Goal: Task Accomplishment & Management: Use online tool/utility

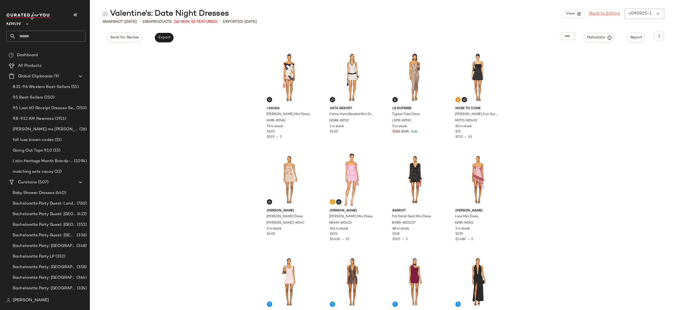
click at [611, 14] on link "Back to Editing" at bounding box center [604, 14] width 31 height 6
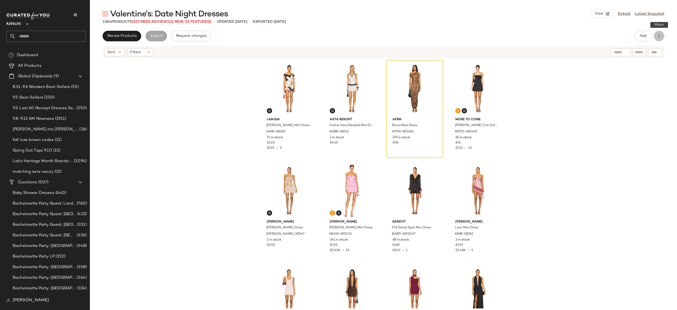
click at [661, 37] on icon "button" at bounding box center [659, 35] width 5 height 5
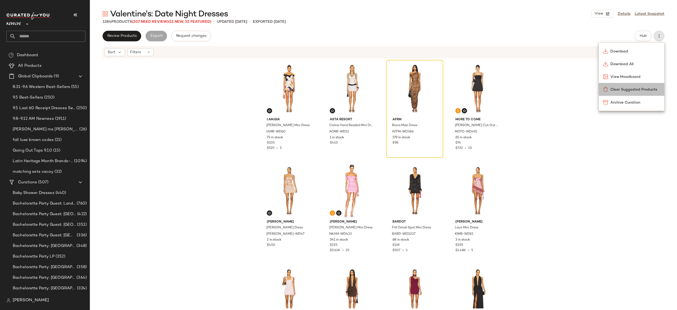
click at [648, 87] on span "Clear Suggested Products" at bounding box center [636, 90] width 50 height 6
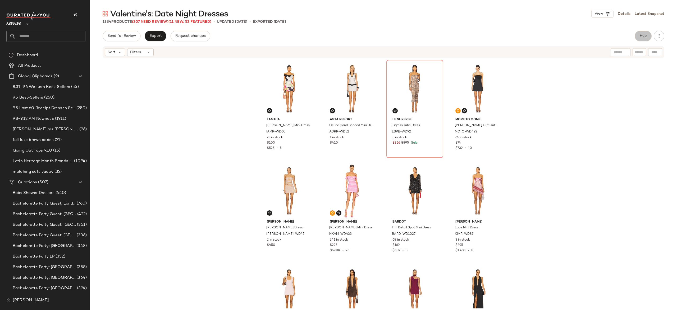
click at [640, 37] on span "Hub" at bounding box center [643, 36] width 7 height 4
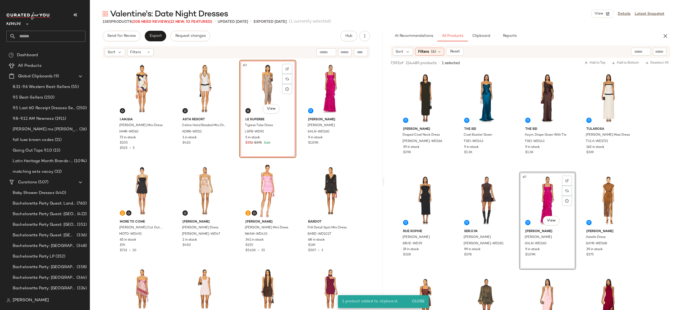
click at [260, 89] on div "#3 View" at bounding box center [267, 88] width 53 height 53
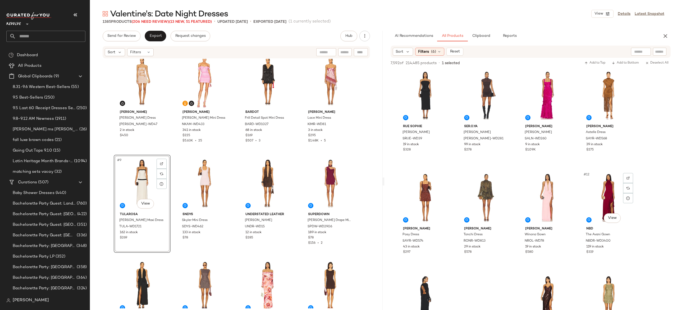
scroll to position [106, 0]
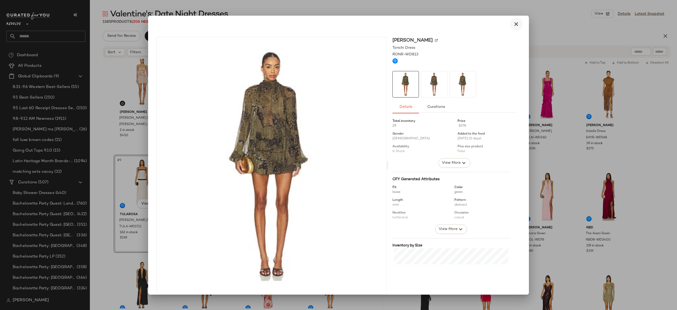
click at [513, 22] on icon "button" at bounding box center [516, 24] width 6 height 6
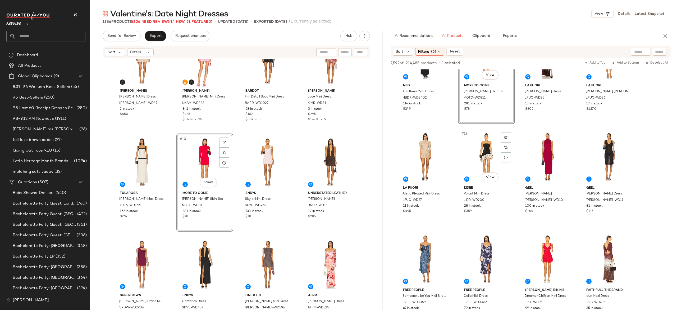
scroll to position [351, 0]
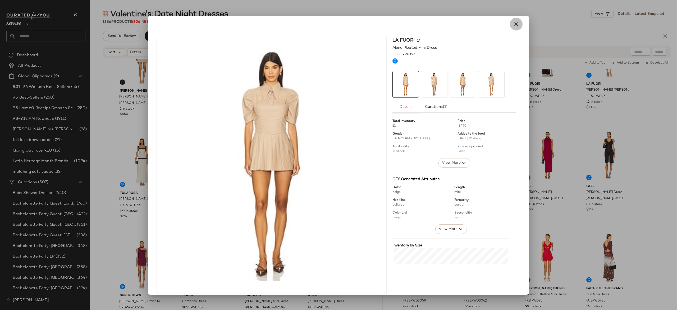
click at [514, 24] on icon "button" at bounding box center [516, 24] width 6 height 6
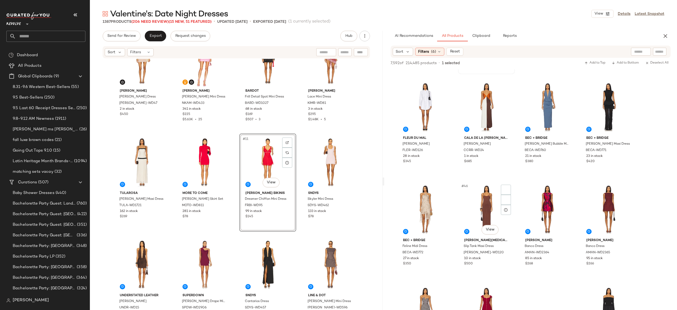
scroll to position [1013, 0]
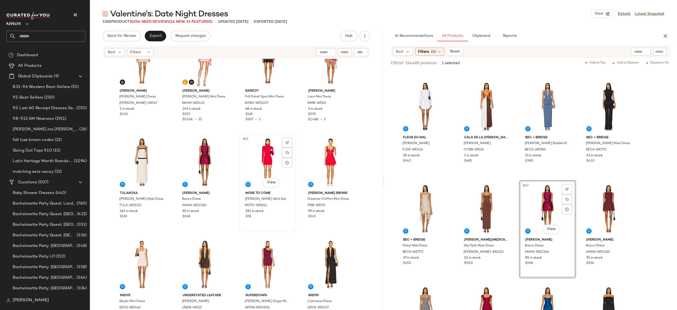
click at [255, 166] on div "#11 View" at bounding box center [267, 161] width 53 height 53
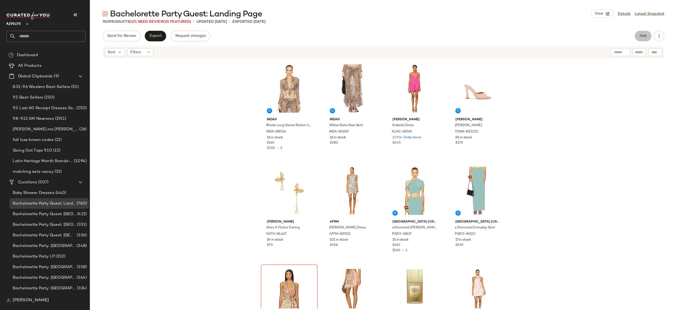
click at [640, 35] on span "Hub" at bounding box center [643, 36] width 7 height 4
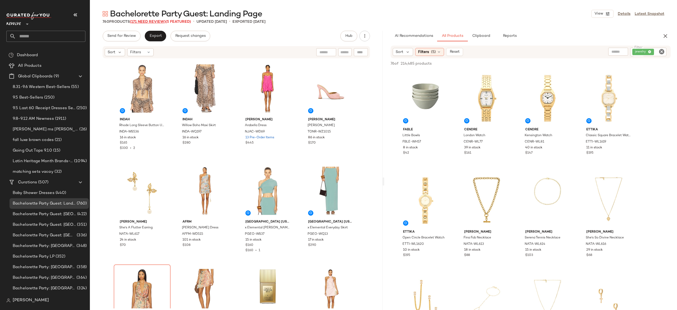
click at [161, 21] on span "(171 Need Review)" at bounding box center [148, 22] width 36 height 4
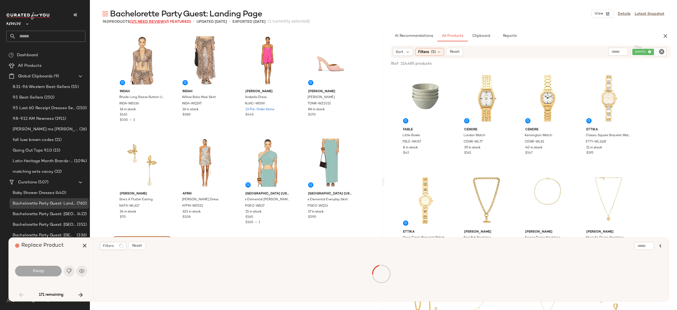
scroll to position [106, 0]
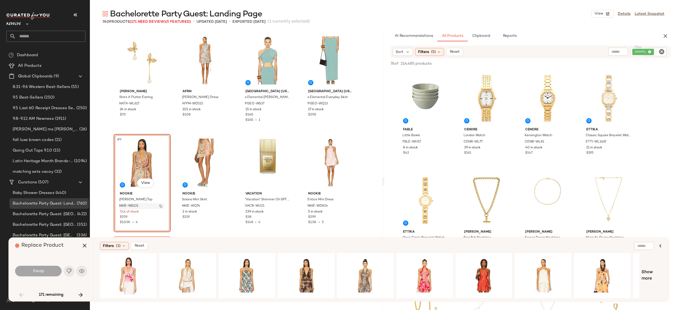
click at [160, 205] on img "button" at bounding box center [160, 205] width 3 height 3
click at [83, 245] on icon "button" at bounding box center [84, 245] width 6 height 6
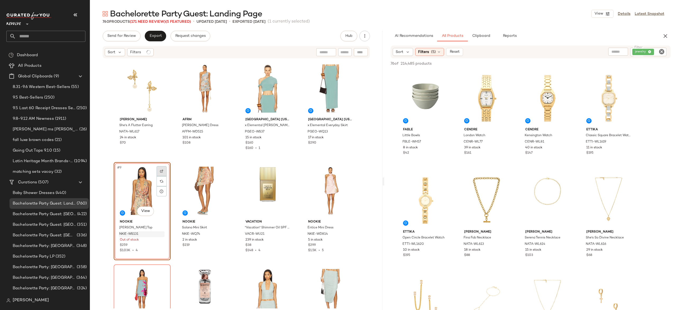
click at [160, 169] on img at bounding box center [161, 170] width 3 height 3
click at [640, 49] on div "jewelry" at bounding box center [631, 52] width 72 height 8
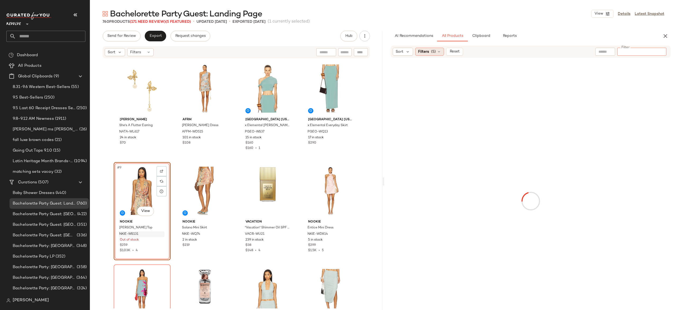
click at [438, 52] on icon at bounding box center [439, 51] width 4 height 4
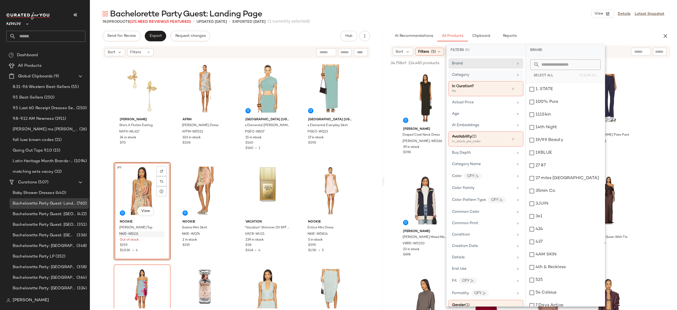
click at [487, 74] on div "Category" at bounding box center [483, 75] width 62 height 6
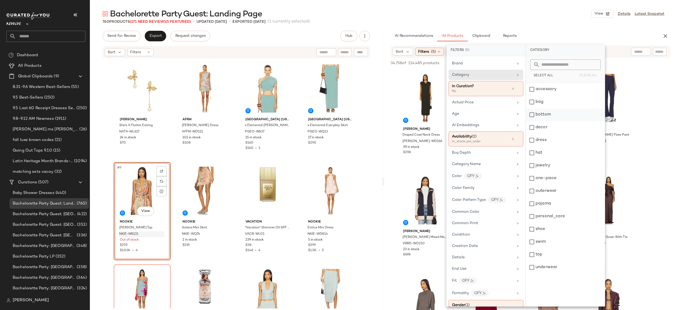
click at [541, 117] on div "bottom" at bounding box center [565, 114] width 79 height 13
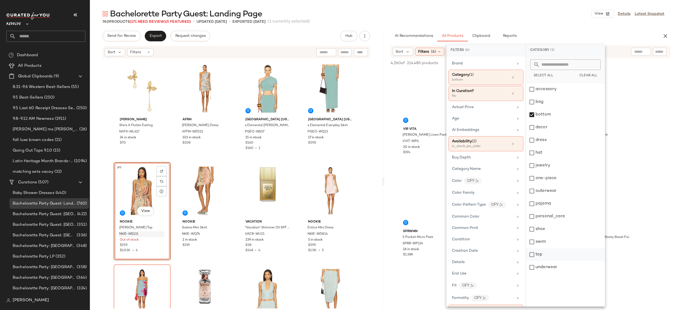
click at [539, 253] on div "top" at bounding box center [565, 254] width 79 height 13
click at [619, 31] on div "AI Recommendations All Products Clipboard Reports" at bounding box center [522, 36] width 263 height 11
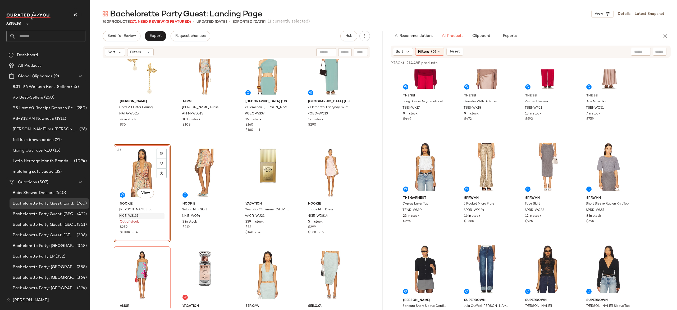
scroll to position [137, 0]
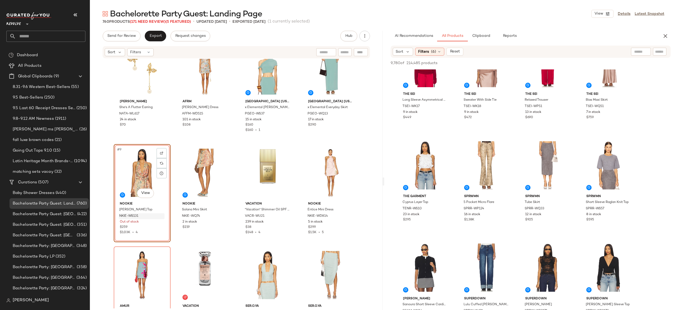
click at [662, 49] on input "text" at bounding box center [659, 52] width 9 height 6
type input "***"
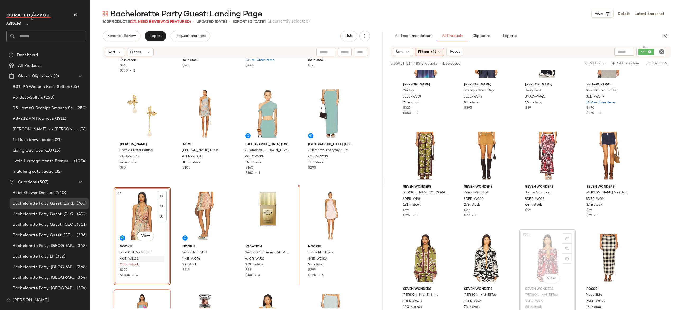
scroll to position [80, 0]
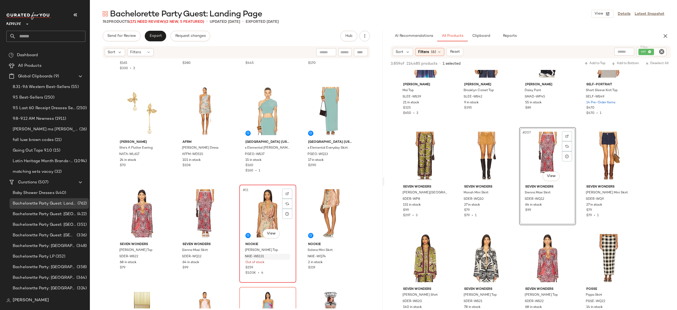
click at [257, 215] on div "#11 View" at bounding box center [267, 212] width 53 height 53
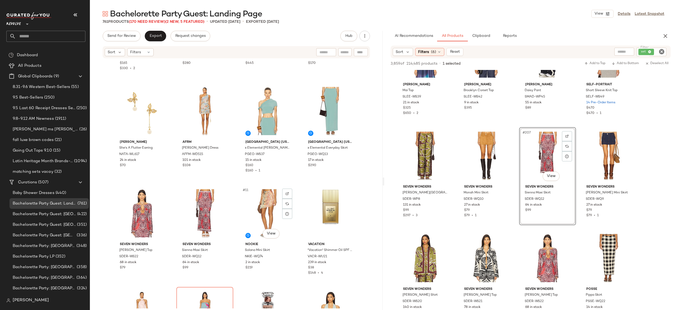
click at [257, 215] on div "#11 View" at bounding box center [267, 212] width 53 height 53
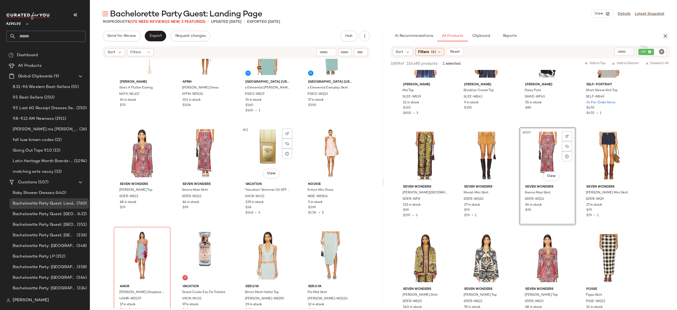
scroll to position [145, 0]
click at [163, 21] on span "(170 Need Review)" at bounding box center [148, 22] width 37 height 4
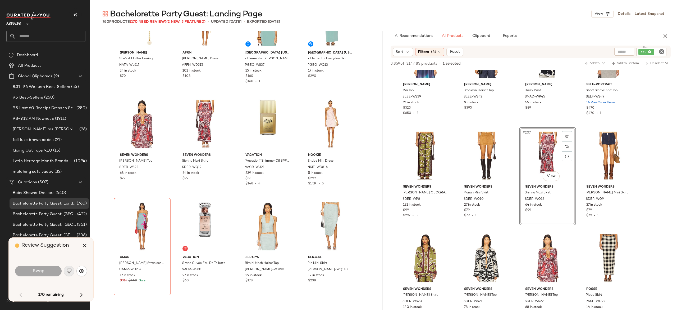
scroll to position [204, 0]
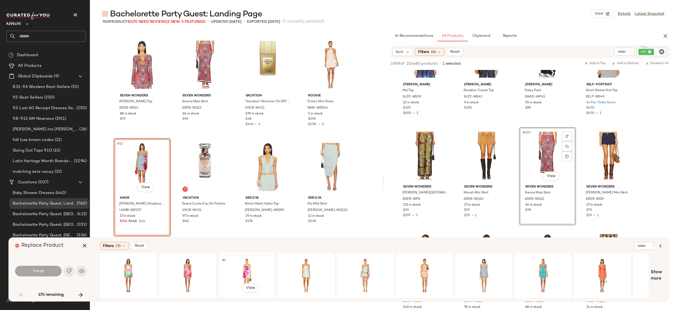
click at [246, 267] on div "#1 View" at bounding box center [246, 275] width 53 height 38
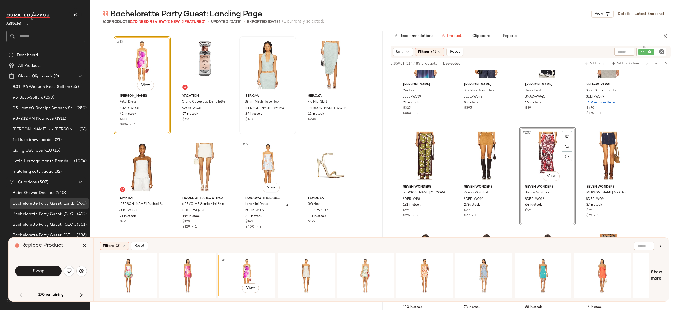
scroll to position [316, 0]
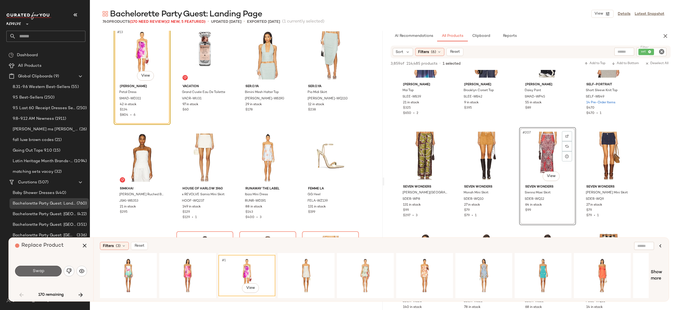
click at [50, 269] on button "Swap" at bounding box center [38, 270] width 47 height 11
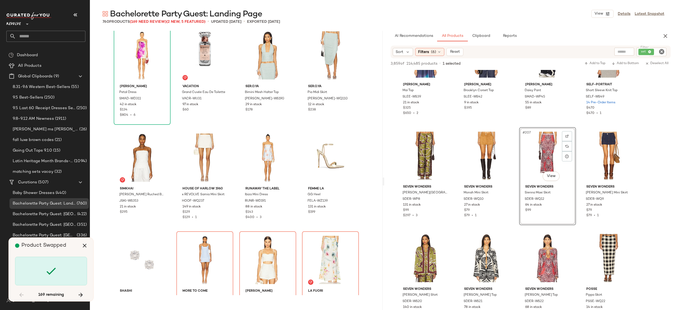
scroll to position [408, 0]
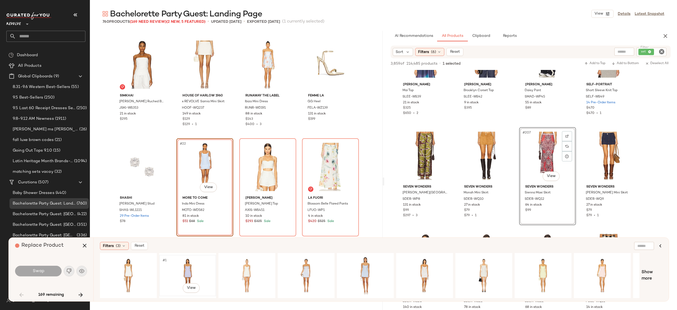
click at [188, 266] on div "#1 View" at bounding box center [187, 275] width 53 height 38
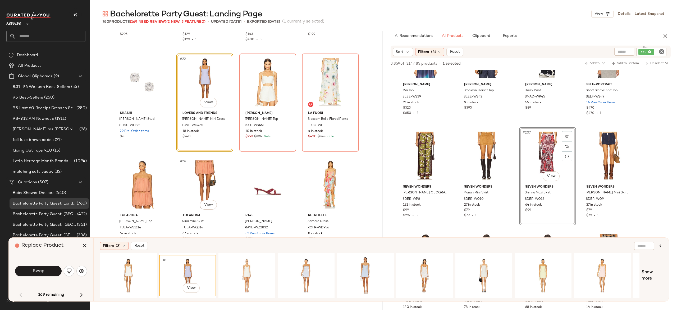
scroll to position [494, 0]
click at [50, 275] on button "Swap" at bounding box center [38, 270] width 47 height 11
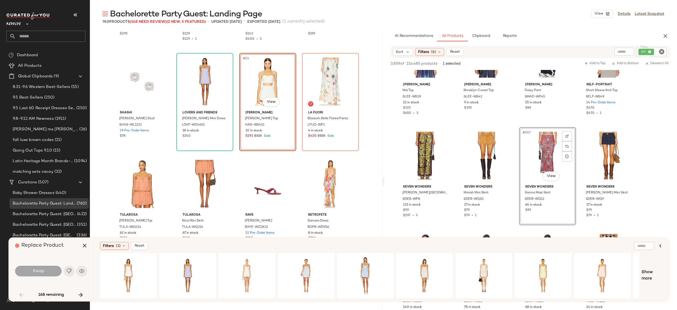
scroll to position [408, 0]
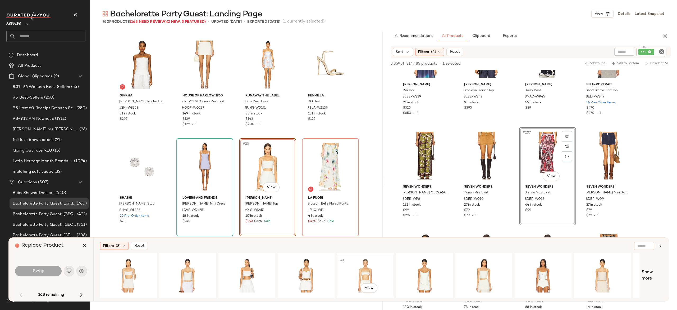
click at [365, 263] on div "#1 View" at bounding box center [365, 275] width 53 height 38
click at [285, 210] on img "button" at bounding box center [286, 209] width 3 height 3
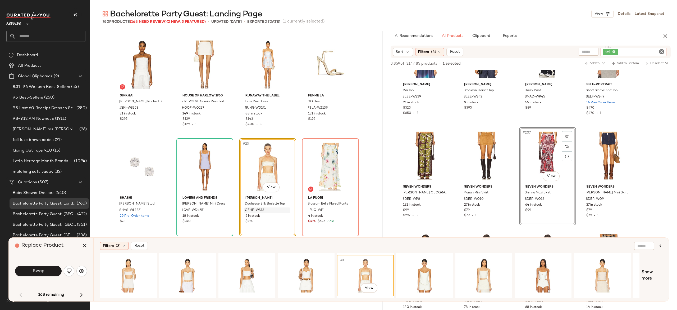
click at [649, 51] on div "set" at bounding box center [634, 52] width 66 height 8
paste input "**********"
type input "**********"
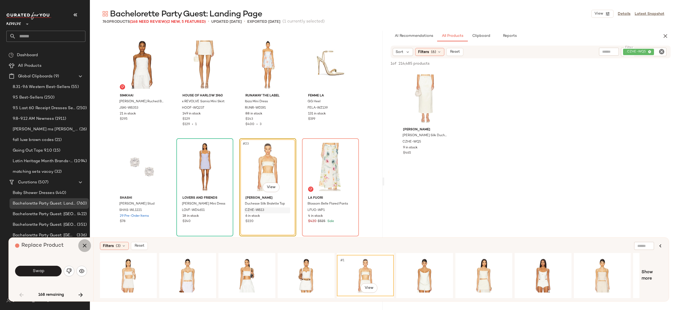
click at [83, 247] on icon "button" at bounding box center [84, 245] width 6 height 6
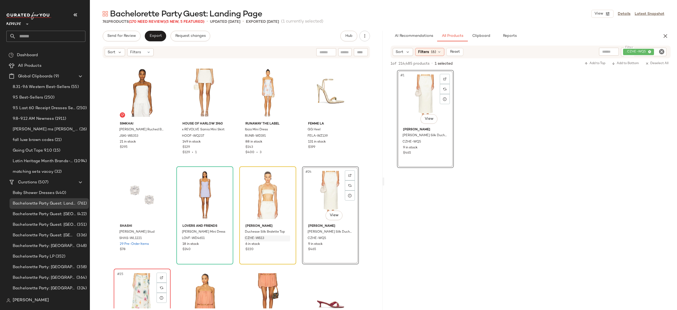
click at [142, 282] on div "#25 View" at bounding box center [142, 296] width 53 height 53
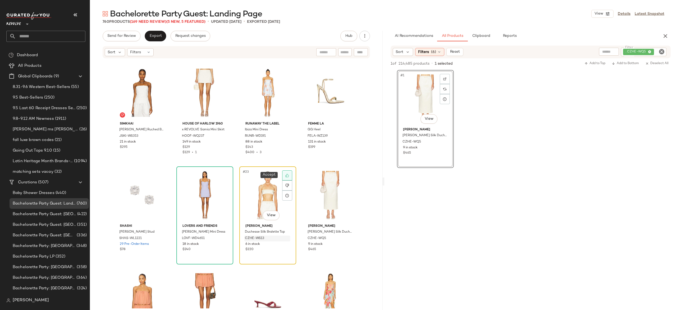
click at [289, 176] on div at bounding box center [287, 175] width 10 height 10
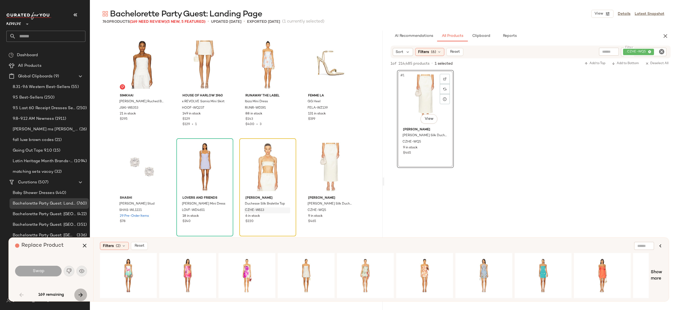
click at [79, 294] on icon "button" at bounding box center [81, 294] width 6 height 6
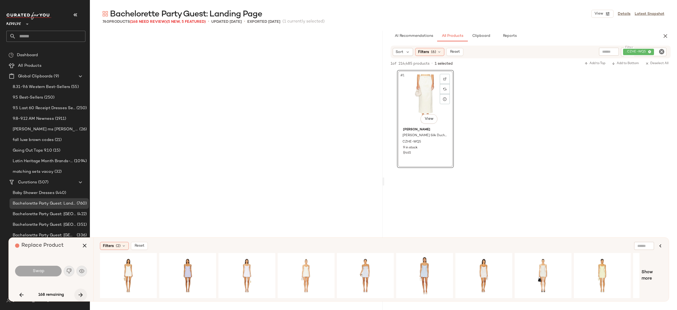
scroll to position [613, 0]
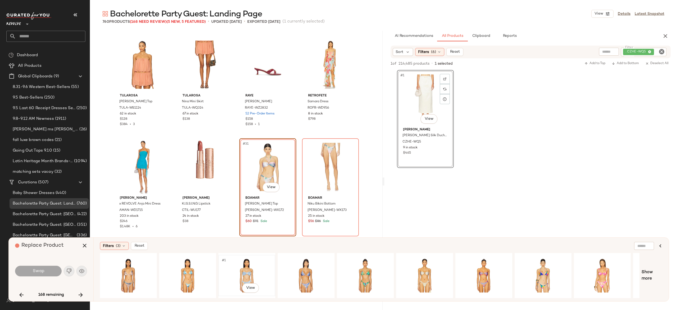
click at [242, 265] on div "#1 View" at bounding box center [246, 275] width 53 height 38
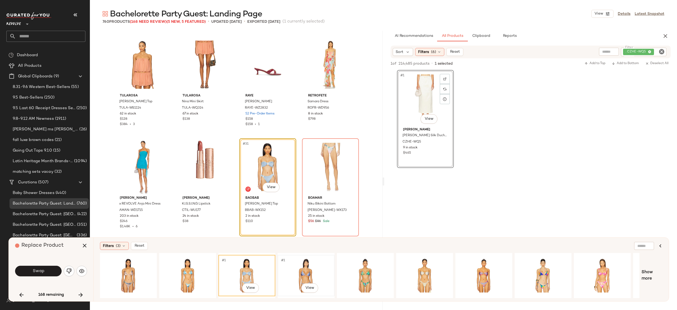
click at [306, 264] on div "#1 View" at bounding box center [306, 275] width 53 height 38
click at [285, 210] on img "button" at bounding box center [286, 209] width 3 height 3
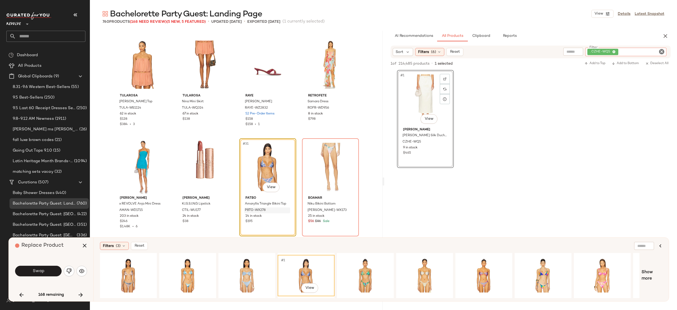
click at [654, 51] on div ". CZHE-WQ5" at bounding box center [625, 52] width 81 height 8
paste input "**********"
type input "**********"
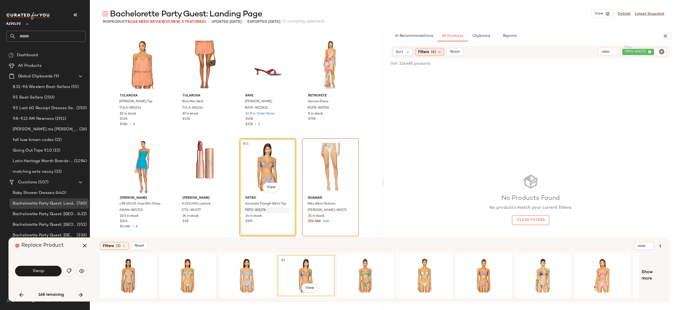
click at [438, 50] on icon at bounding box center [439, 52] width 4 height 4
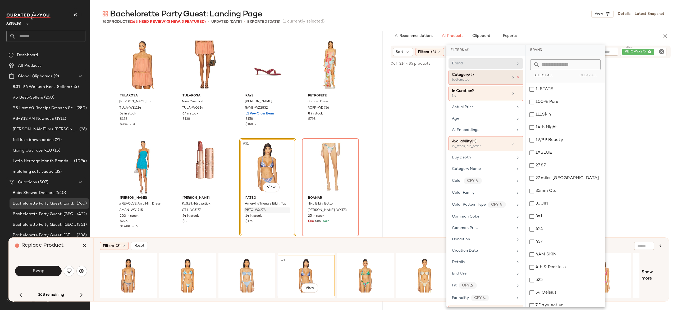
click at [516, 77] on icon at bounding box center [518, 77] width 4 height 4
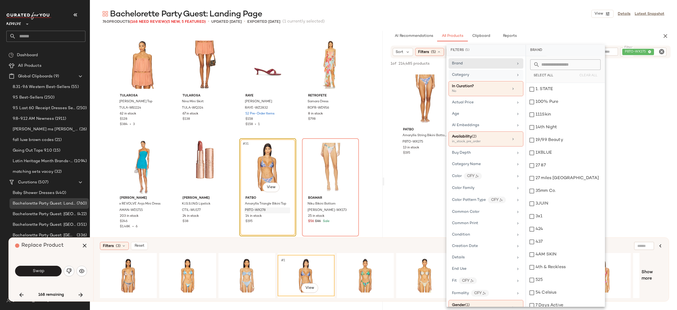
click at [565, 31] on div "AI Recommendations All Products Clipboard Reports" at bounding box center [522, 36] width 263 height 11
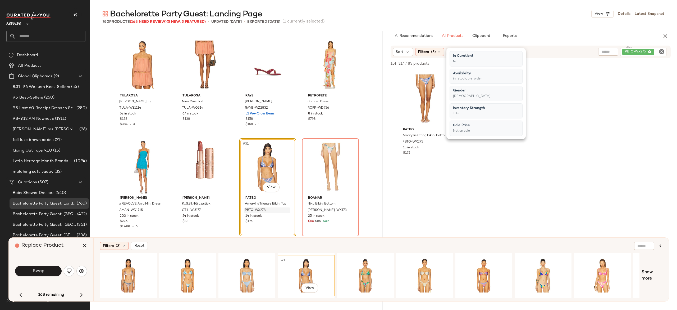
click at [551, 15] on div "Bachelorette Party Guest: Landing Page View Details Latest Snapshot" at bounding box center [383, 13] width 587 height 11
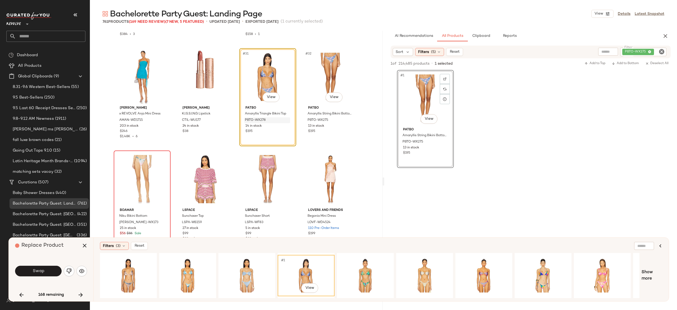
scroll to position [713, 0]
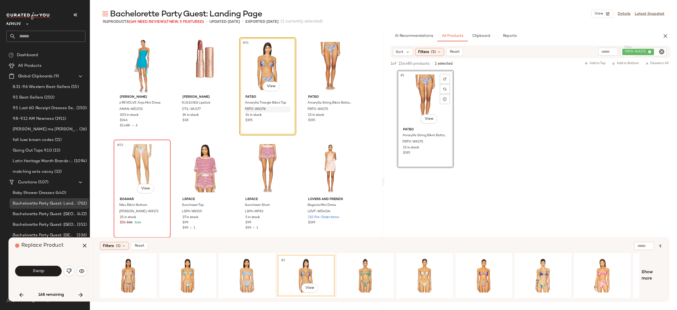
click at [135, 173] on div "#33 View" at bounding box center [142, 167] width 53 height 53
click at [83, 245] on icon "button" at bounding box center [84, 245] width 6 height 6
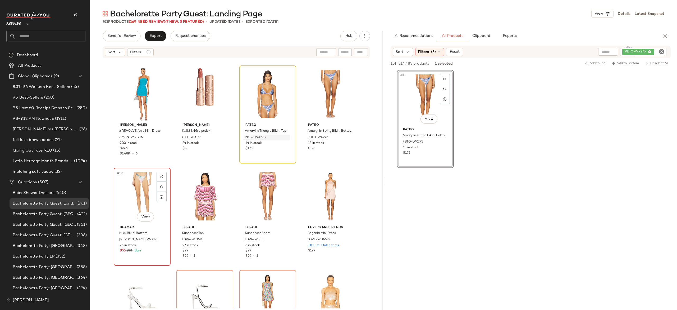
click at [142, 190] on div "#33 View" at bounding box center [142, 195] width 53 height 53
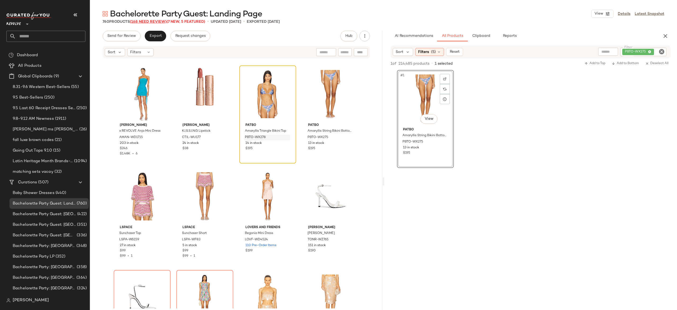
click at [163, 20] on span "Bachelorette Party Guest: Landing Page" at bounding box center [186, 14] width 152 height 11
click at [157, 23] on span "(168 Need Review)" at bounding box center [148, 22] width 37 height 4
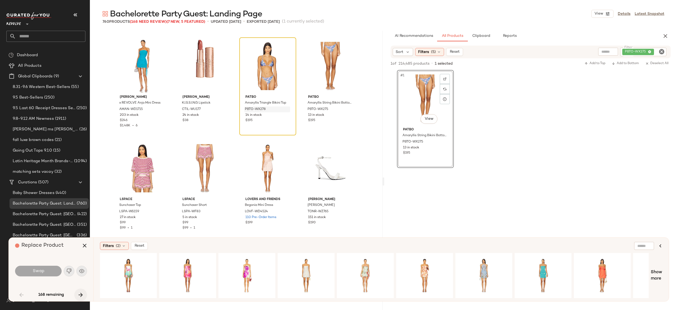
click at [79, 292] on icon "button" at bounding box center [81, 294] width 6 height 6
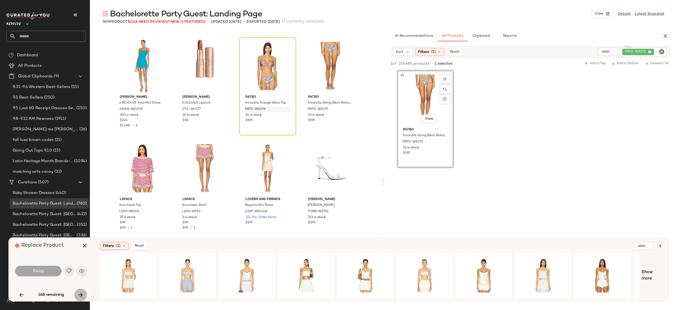
click at [79, 292] on icon "button" at bounding box center [81, 294] width 6 height 6
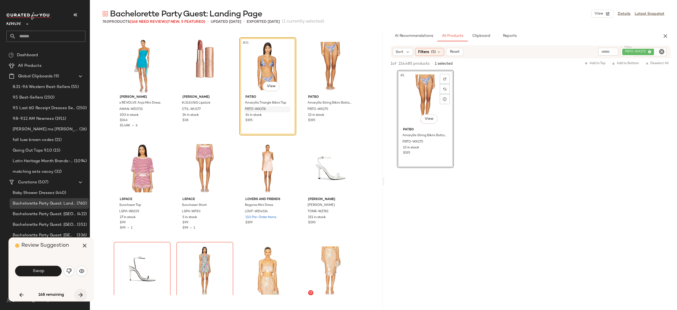
scroll to position [613, 0]
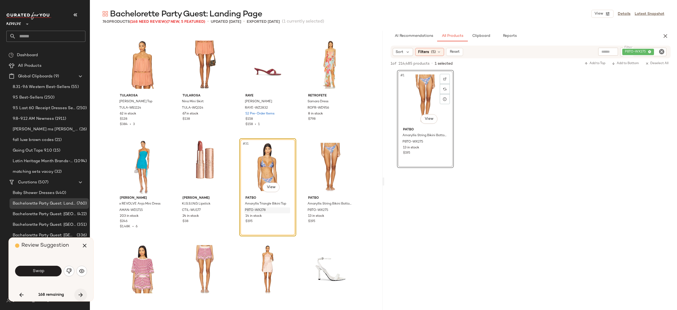
click at [81, 292] on icon "button" at bounding box center [81, 294] width 6 height 6
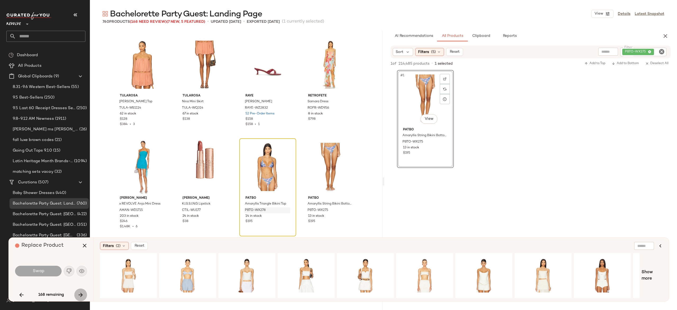
scroll to position [817, 0]
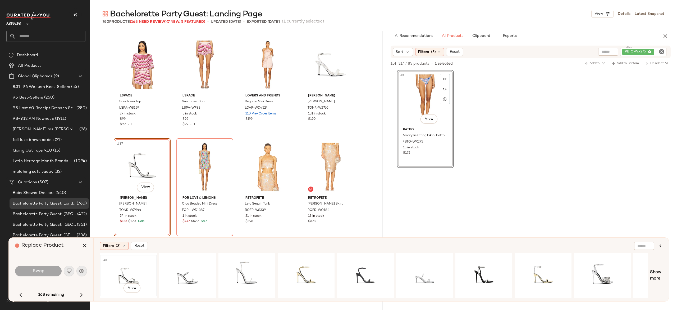
click at [120, 272] on div "#1 View" at bounding box center [128, 275] width 53 height 38
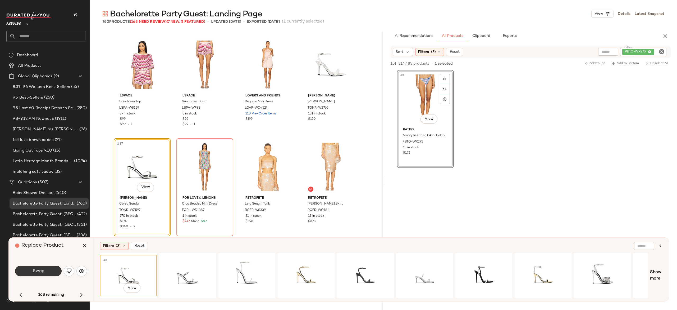
click at [54, 270] on button "Swap" at bounding box center [38, 270] width 47 height 11
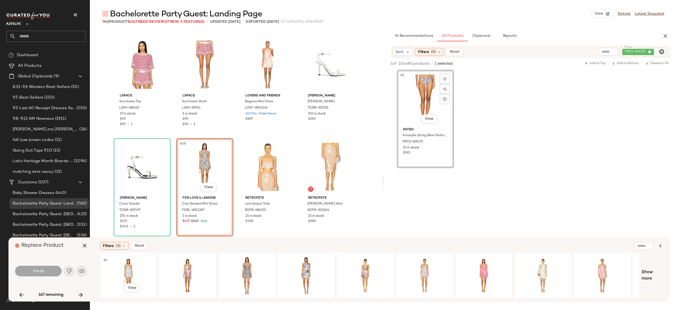
click at [130, 261] on div "#1 View" at bounding box center [128, 275] width 53 height 38
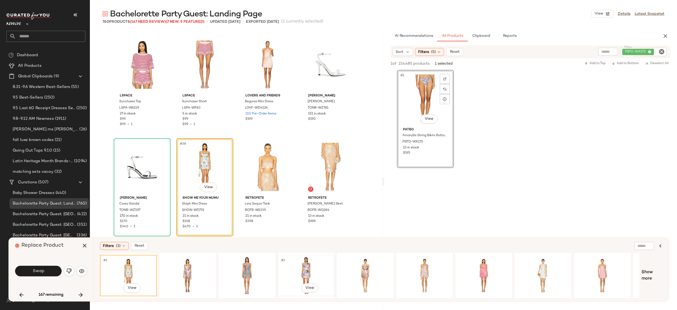
click at [305, 261] on div "#1 View" at bounding box center [306, 275] width 53 height 38
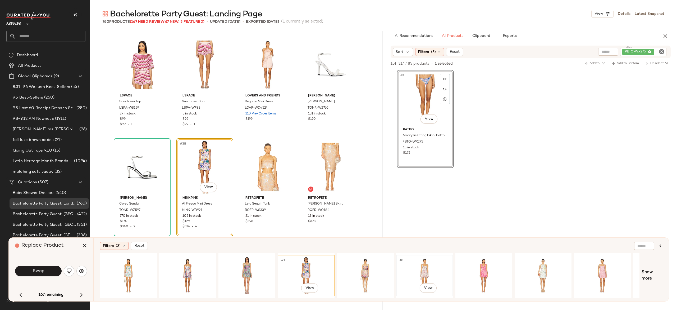
click at [423, 264] on div "#1 View" at bounding box center [424, 275] width 53 height 38
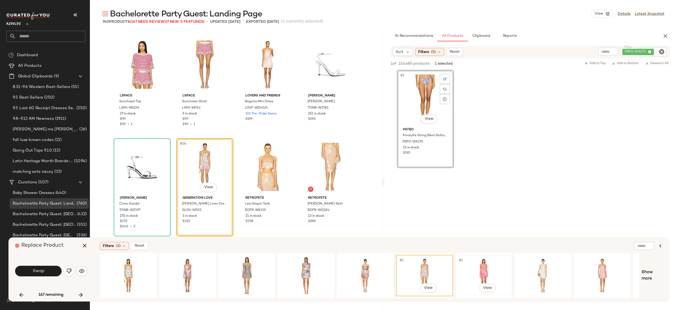
click at [483, 268] on div "#1 View" at bounding box center [483, 275] width 53 height 38
click at [425, 268] on div "#1 View" at bounding box center [424, 275] width 53 height 38
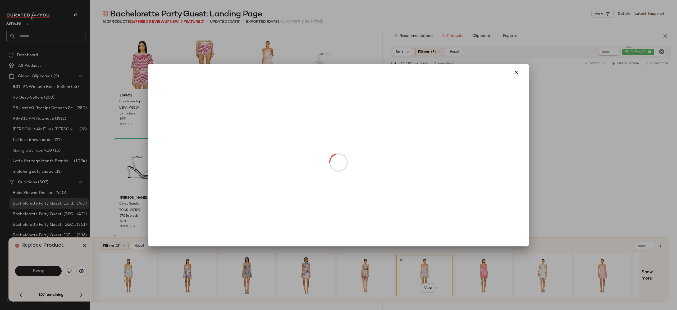
click at [208, 187] on body "Revolve ** Dashboard All Products Global Clipboards (9) 8.31-9.6 Western Best-S…" at bounding box center [338, 155] width 677 height 310
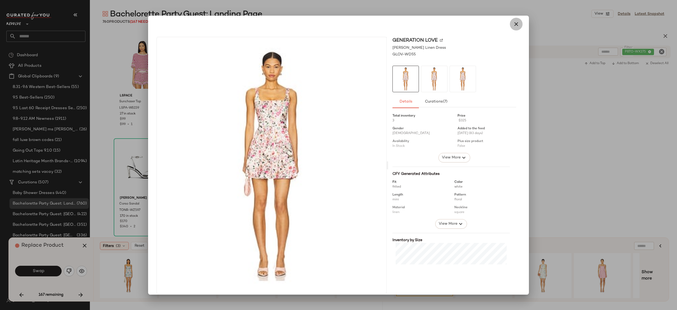
click at [514, 24] on icon "button" at bounding box center [516, 24] width 6 height 6
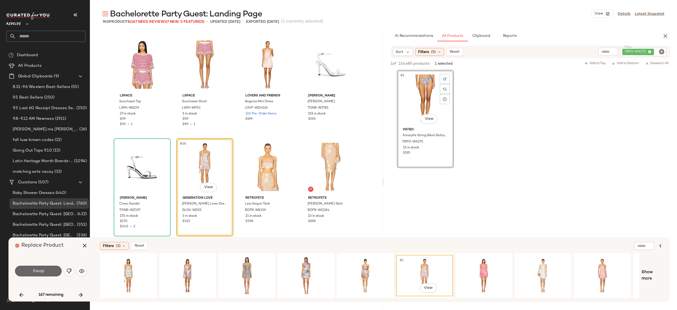
click at [53, 270] on button "Swap" at bounding box center [38, 270] width 47 height 11
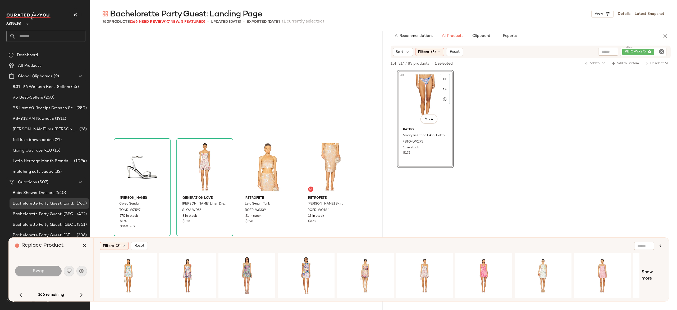
scroll to position [919, 0]
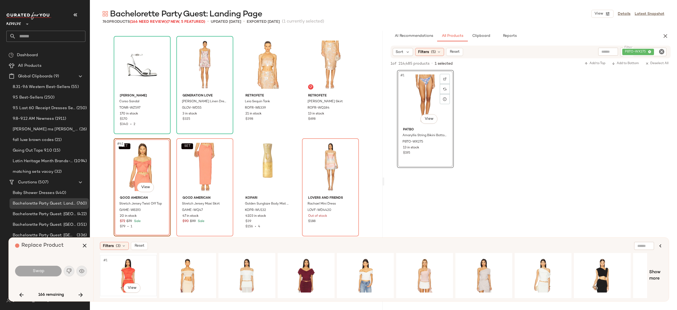
click at [125, 267] on div "#1 View" at bounding box center [128, 275] width 53 height 38
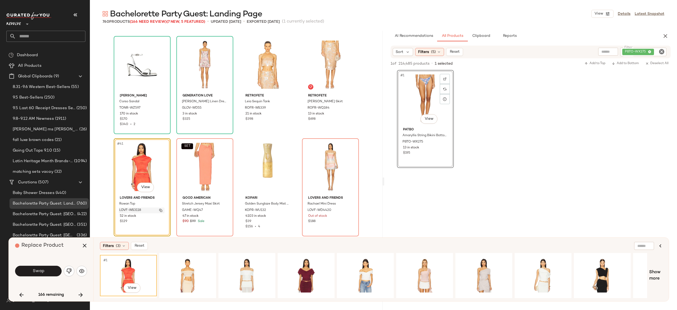
click at [159, 209] on img "button" at bounding box center [160, 209] width 3 height 3
click at [629, 53] on div "PBTO-WX275" at bounding box center [626, 52] width 82 height 8
paste input "**********"
type input "**********"
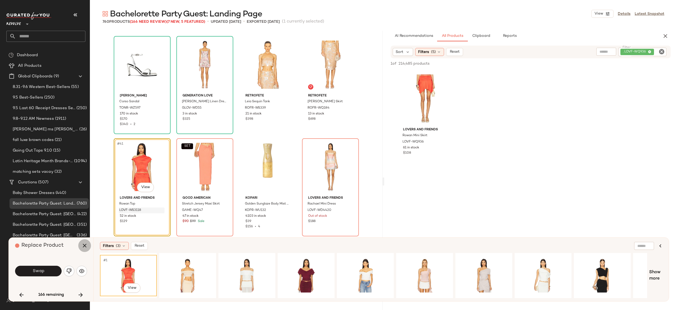
click at [84, 247] on icon "button" at bounding box center [84, 245] width 6 height 6
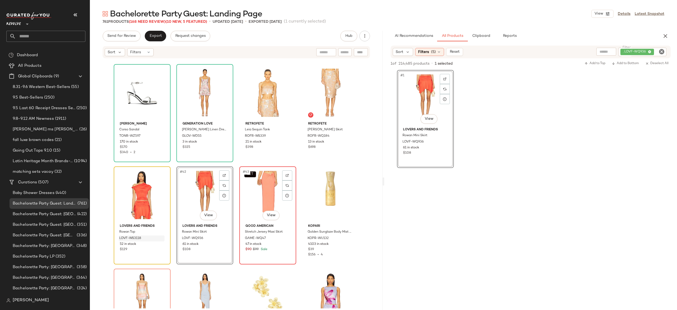
click at [258, 193] on div "SET #43 View" at bounding box center [267, 194] width 53 height 53
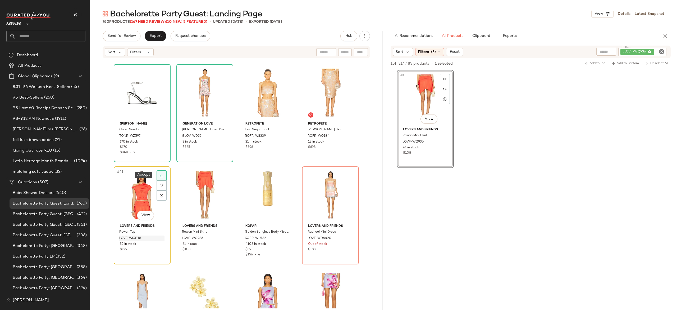
click at [160, 175] on icon at bounding box center [162, 175] width 4 height 4
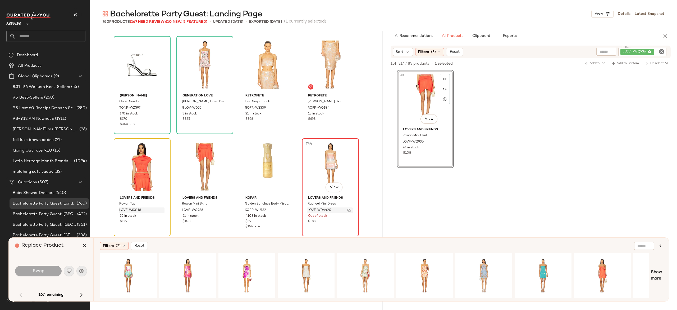
click at [350, 211] on button "button" at bounding box center [348, 210] width 7 height 5
click at [79, 294] on icon "button" at bounding box center [81, 294] width 6 height 6
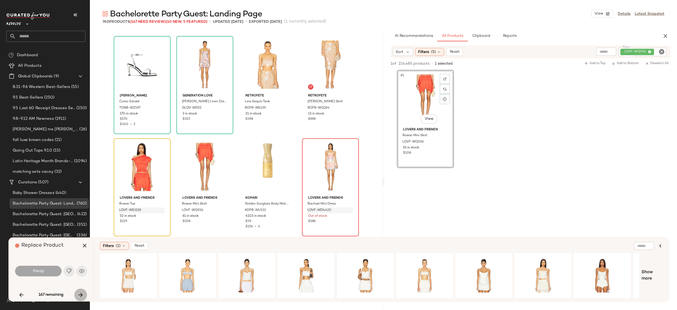
click at [79, 294] on icon "button" at bounding box center [81, 294] width 6 height 6
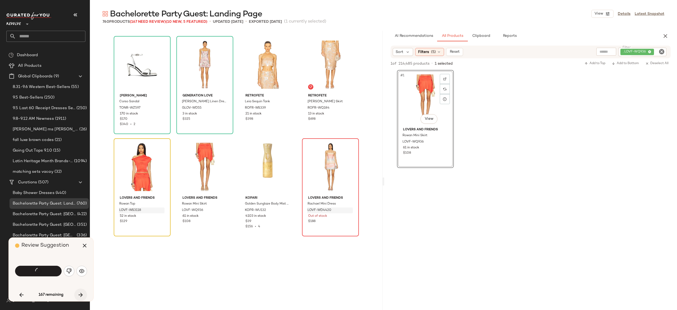
scroll to position [613, 0]
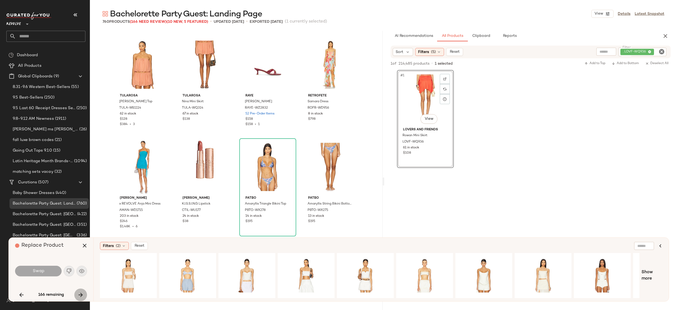
click at [79, 294] on div "166 remaining" at bounding box center [51, 294] width 72 height 13
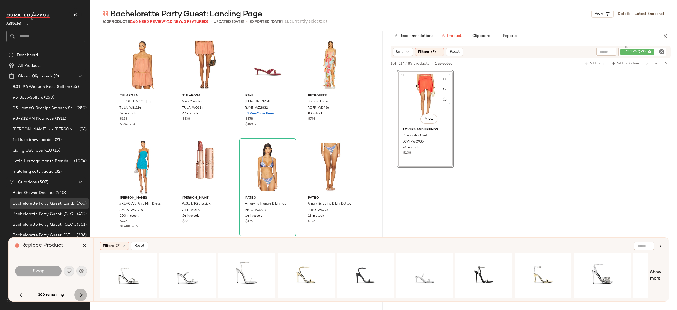
click at [79, 294] on icon "button" at bounding box center [81, 294] width 6 height 6
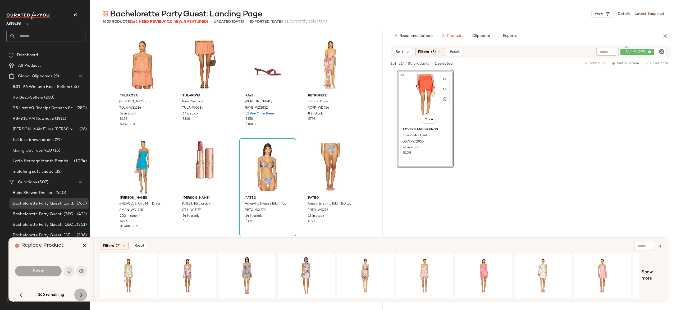
click at [80, 293] on icon "button" at bounding box center [81, 294] width 6 height 6
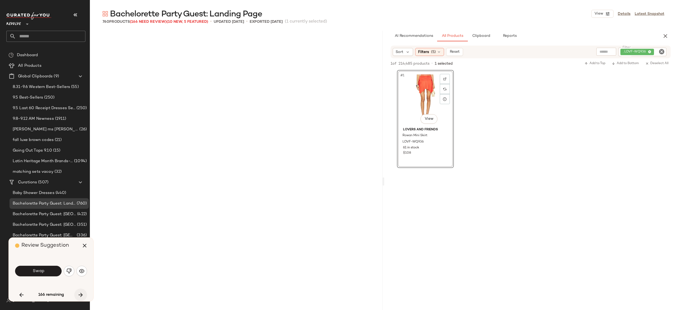
scroll to position [919, 0]
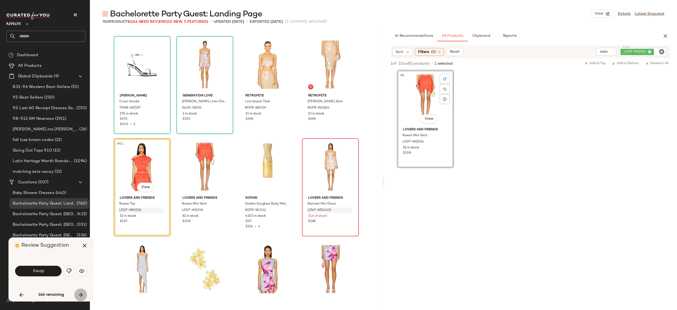
click at [80, 293] on icon "button" at bounding box center [81, 294] width 6 height 6
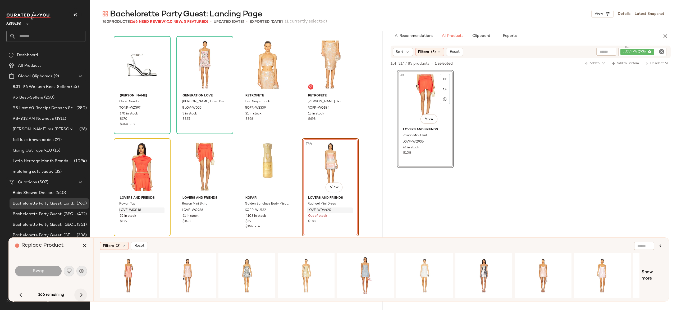
click at [80, 293] on icon "button" at bounding box center [81, 294] width 6 height 6
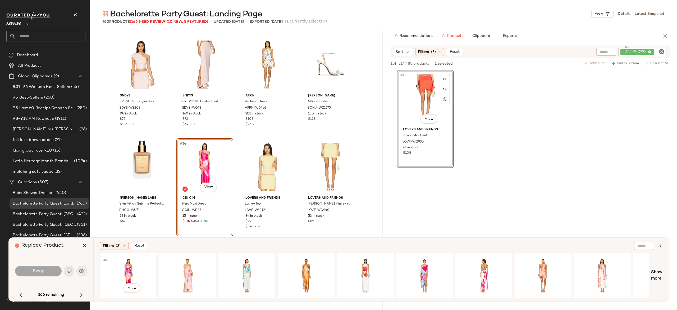
click at [125, 273] on div "#1 View" at bounding box center [128, 275] width 53 height 38
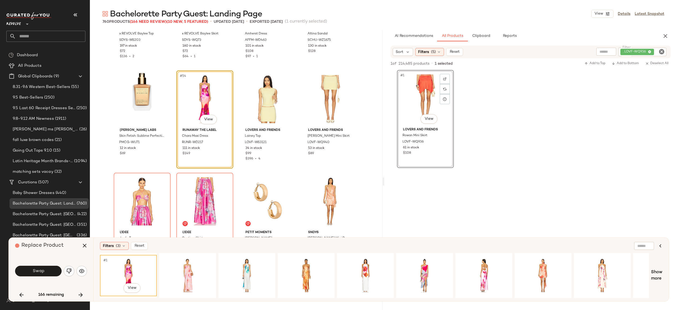
scroll to position [1294, 0]
click at [53, 269] on button "Swap" at bounding box center [38, 270] width 47 height 11
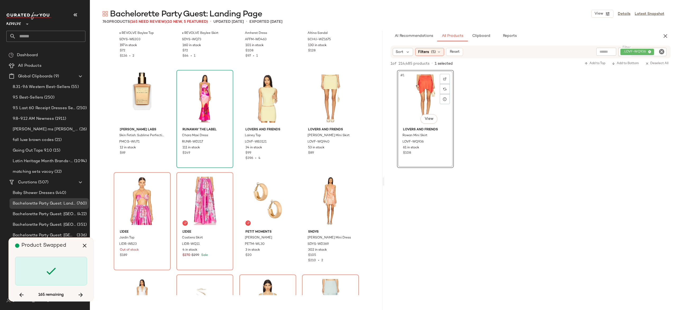
scroll to position [1327, 0]
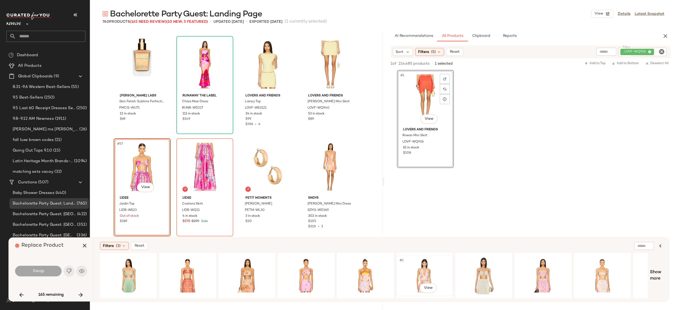
click at [422, 271] on div "#1 View" at bounding box center [424, 275] width 53 height 38
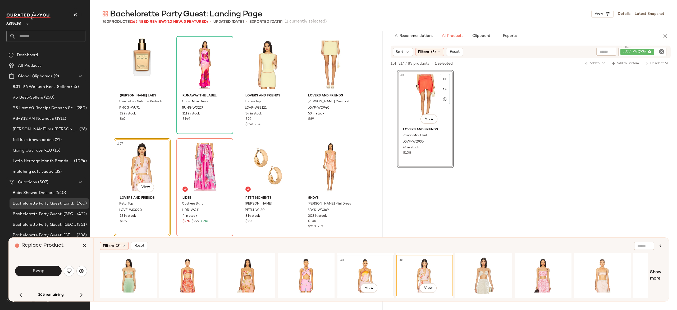
click at [361, 270] on div "#1 View" at bounding box center [365, 275] width 53 height 38
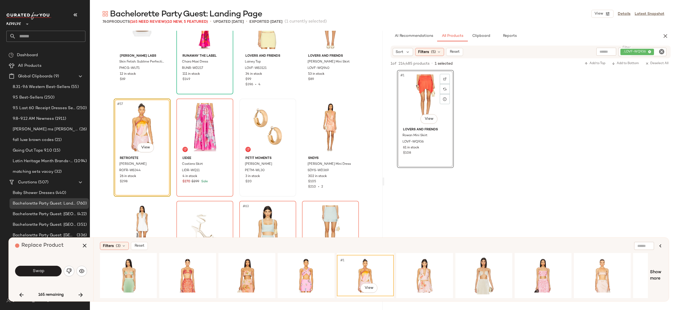
scroll to position [1362, 0]
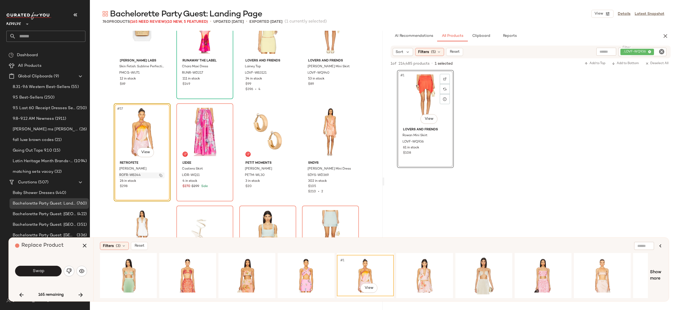
click at [159, 174] on img "button" at bounding box center [160, 175] width 3 height 3
click at [84, 243] on icon "button" at bounding box center [84, 245] width 6 height 6
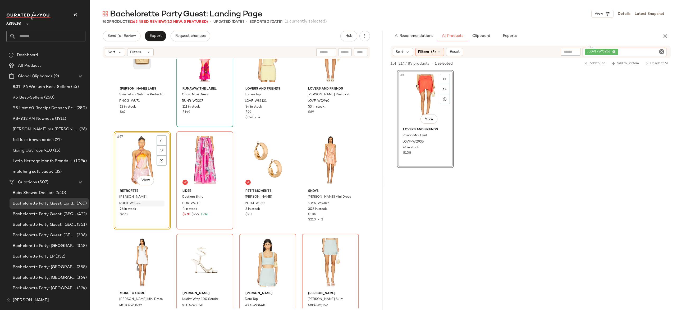
click at [648, 52] on div ". LOVF-WQ936" at bounding box center [625, 52] width 84 height 8
paste input "**********"
type input "**********"
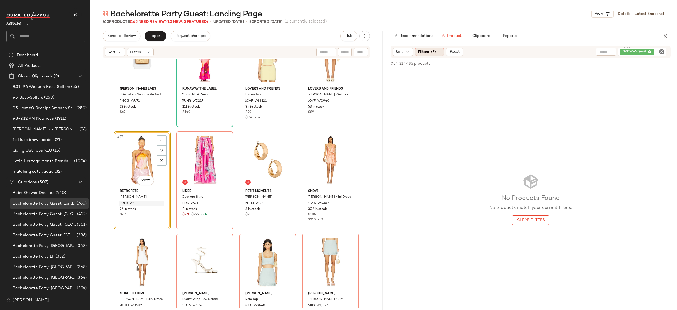
click at [439, 52] on icon at bounding box center [439, 52] width 4 height 4
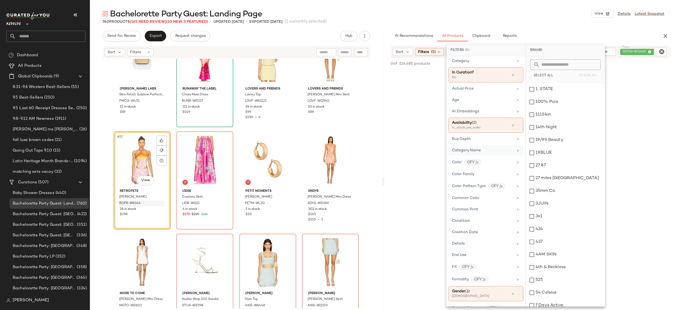
scroll to position [21, 0]
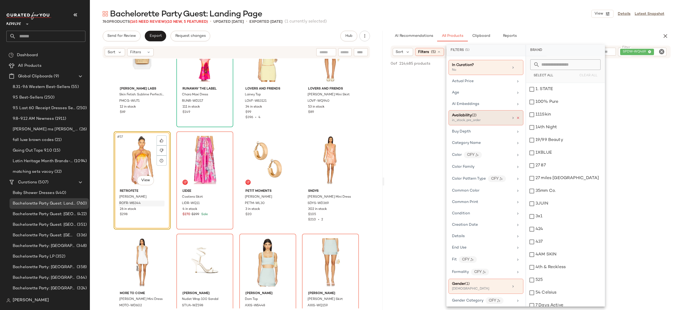
click at [516, 119] on icon at bounding box center [518, 118] width 4 height 4
click at [560, 33] on div "AI Recommendations All Products Clipboard Reports" at bounding box center [522, 36] width 263 height 11
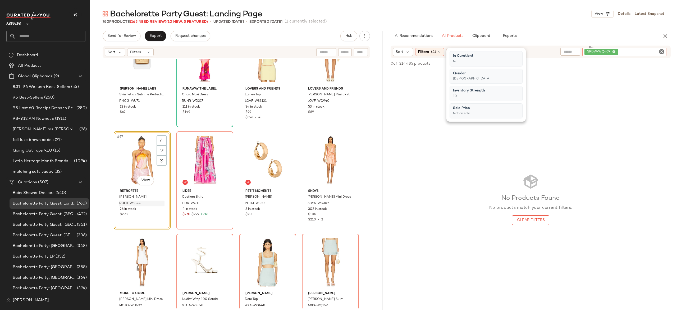
click at [626, 53] on div "SPDW-WQ469" at bounding box center [625, 52] width 84 height 8
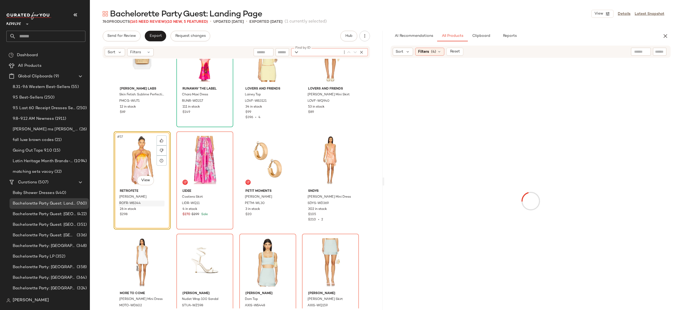
click at [363, 52] on div "Find by ID Find by ID" at bounding box center [329, 52] width 77 height 8
paste input "**********"
type input "**********"
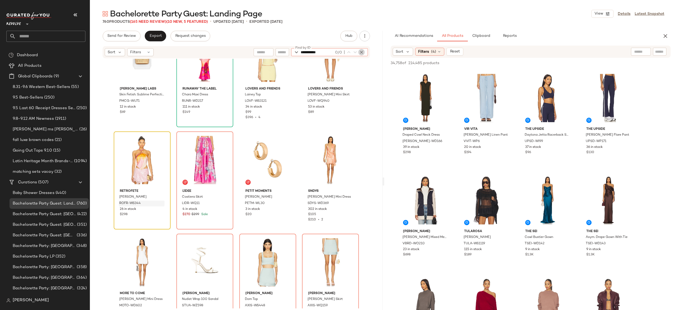
click at [362, 51] on icon "button" at bounding box center [361, 52] width 5 height 5
click at [666, 51] on div at bounding box center [641, 52] width 49 height 8
paste input "**********"
type input "**********"
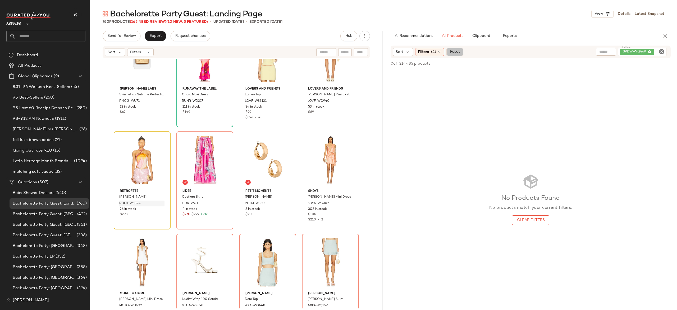
click at [457, 53] on span "Reset" at bounding box center [455, 52] width 10 height 4
click at [660, 49] on input "text" at bounding box center [659, 52] width 9 height 6
paste input "**********"
type input "**********"
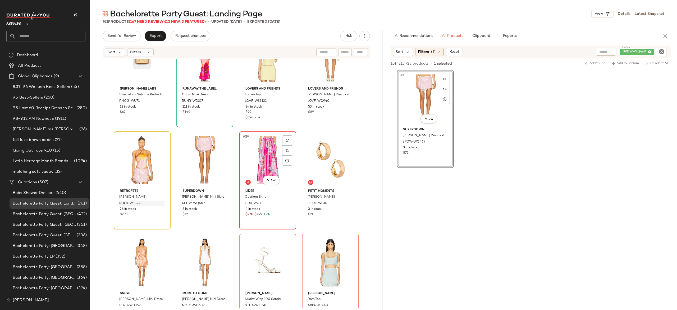
click at [258, 156] on div "#59 View" at bounding box center [267, 159] width 53 height 53
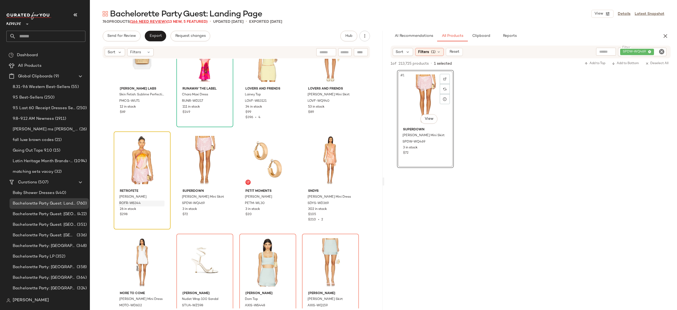
click at [159, 23] on span "(166 Need Review)" at bounding box center [148, 22] width 37 height 4
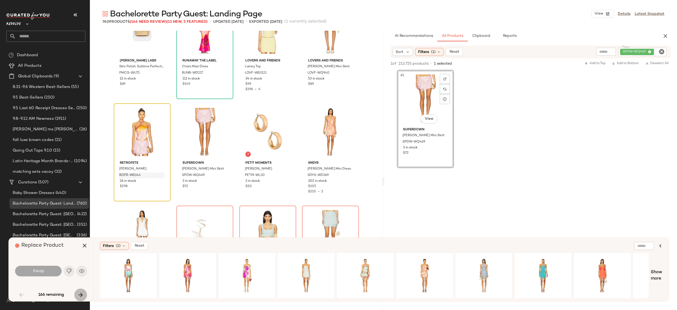
click at [80, 295] on icon "button" at bounding box center [81, 294] width 6 height 6
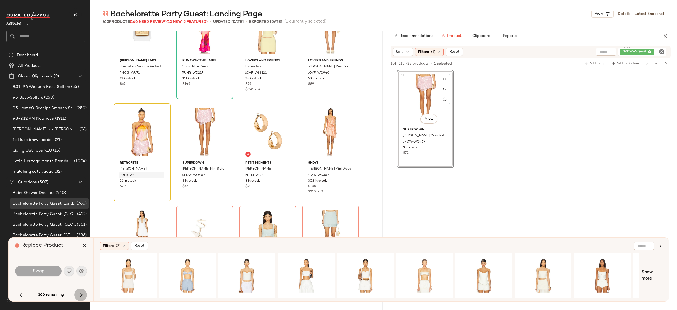
click at [80, 295] on icon "button" at bounding box center [81, 294] width 6 height 6
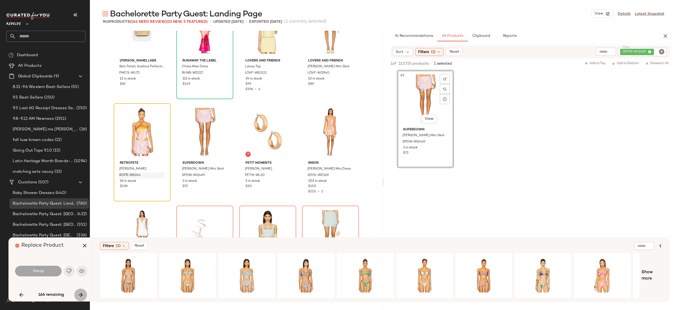
click at [80, 295] on icon "button" at bounding box center [81, 294] width 6 height 6
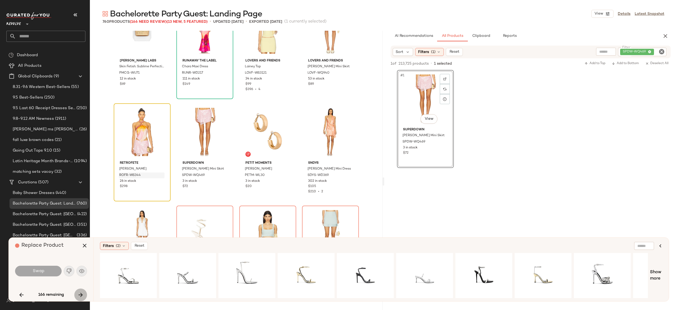
click at [80, 295] on icon "button" at bounding box center [81, 294] width 6 height 6
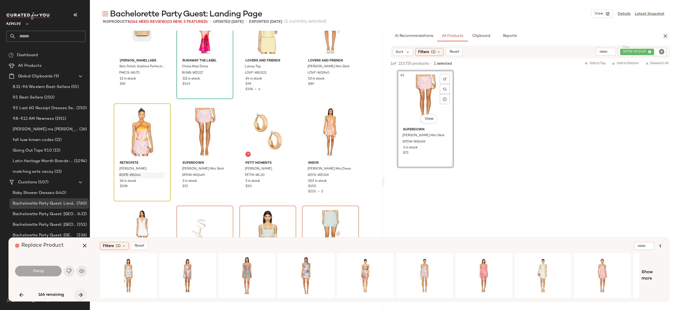
click at [81, 293] on icon "button" at bounding box center [81, 294] width 6 height 6
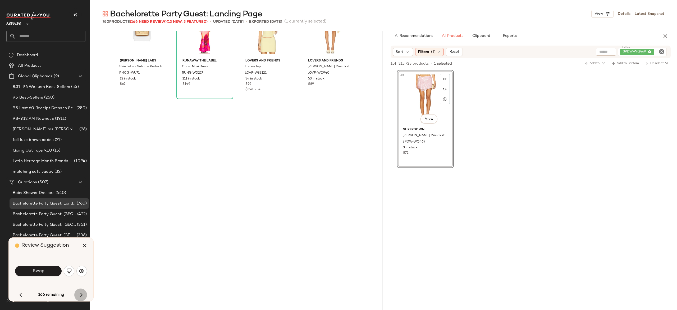
scroll to position [919, 0]
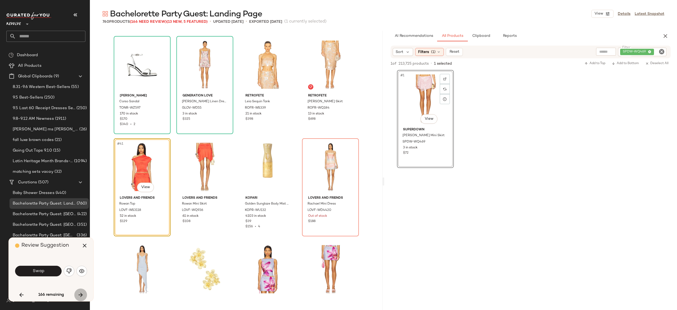
click at [81, 293] on icon "button" at bounding box center [81, 294] width 6 height 6
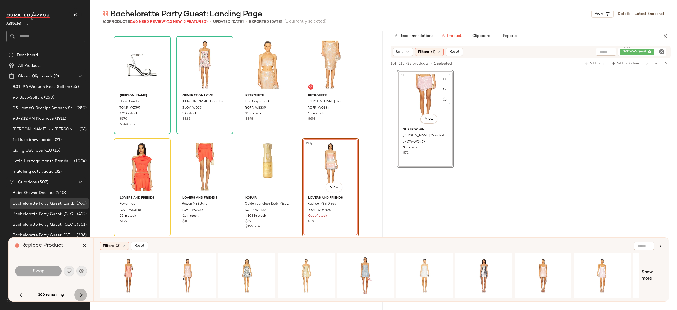
click at [81, 293] on icon "button" at bounding box center [81, 294] width 6 height 6
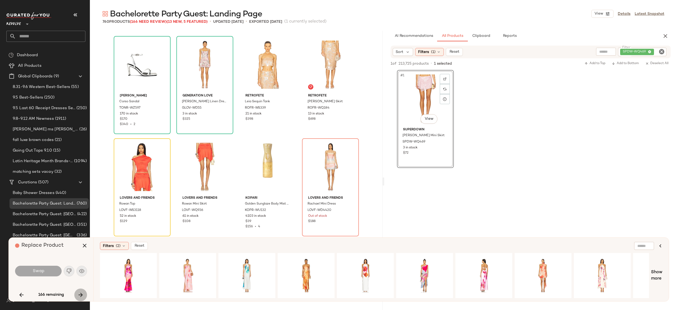
click at [81, 293] on icon "button" at bounding box center [81, 294] width 6 height 6
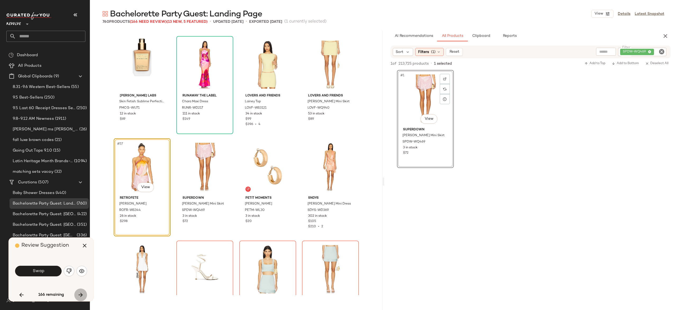
click at [81, 293] on icon "button" at bounding box center [81, 294] width 6 height 6
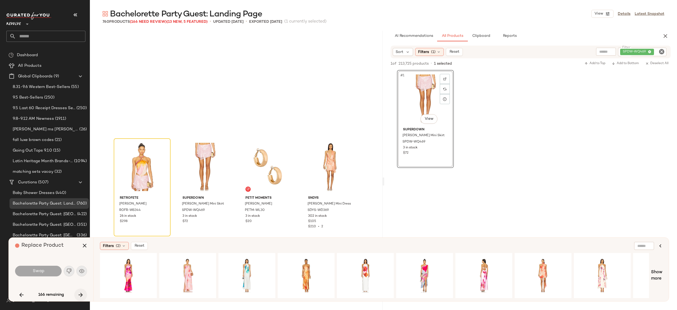
scroll to position [1430, 0]
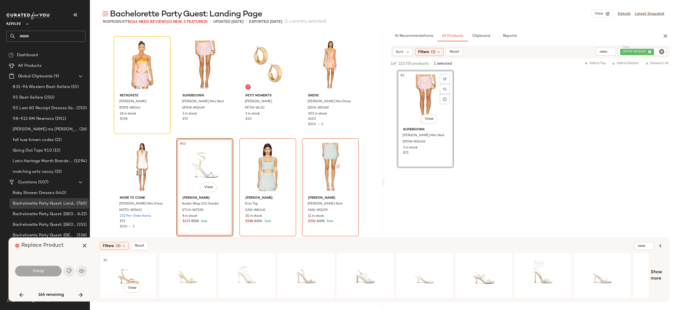
click at [126, 271] on div "#1 View" at bounding box center [128, 275] width 53 height 38
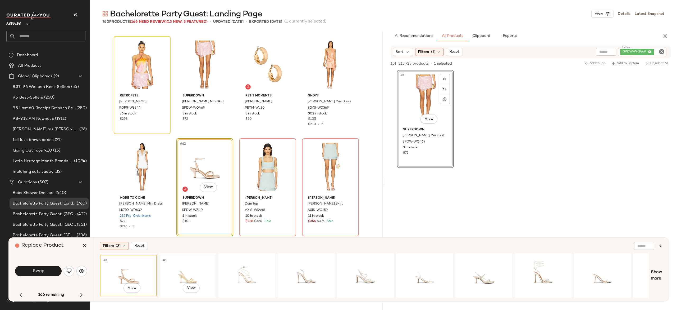
click at [178, 269] on div "#1 View" at bounding box center [187, 275] width 53 height 38
click at [242, 269] on div "#1 View" at bounding box center [246, 275] width 53 height 38
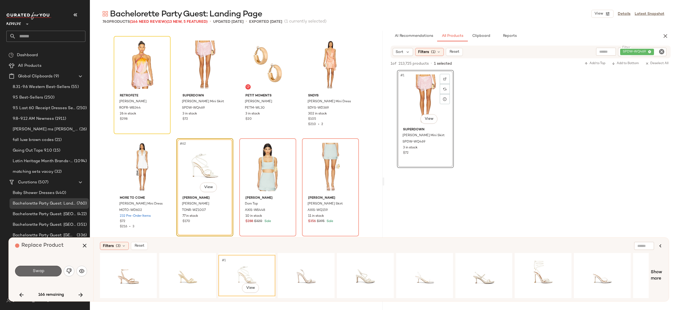
click at [54, 271] on button "Swap" at bounding box center [38, 270] width 47 height 11
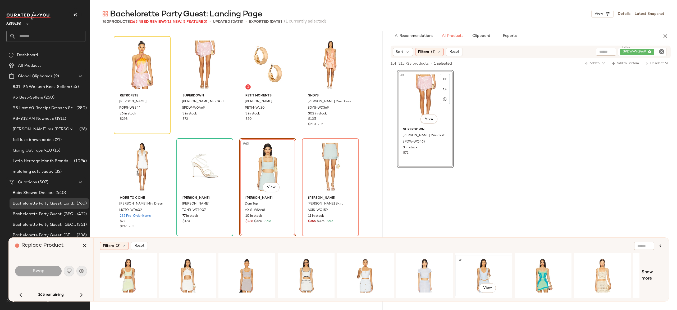
click at [484, 267] on div "#1 View" at bounding box center [483, 275] width 53 height 38
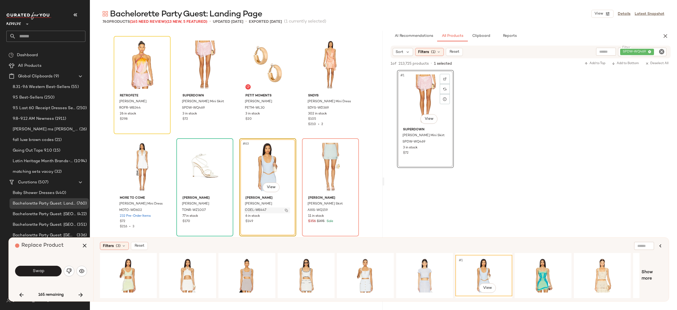
click at [285, 209] on img "button" at bounding box center [286, 209] width 3 height 3
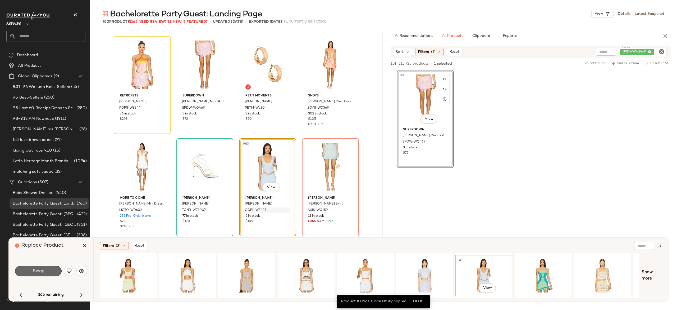
click at [55, 270] on button "Swap" at bounding box center [38, 270] width 47 height 11
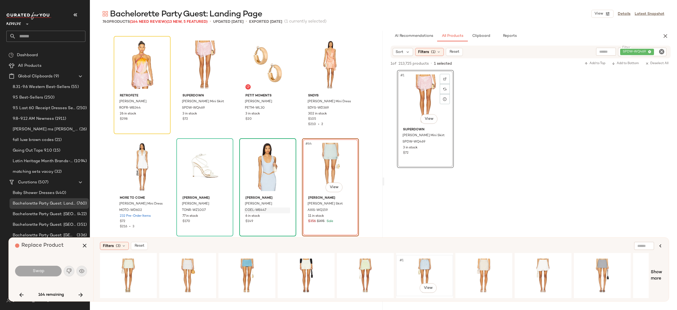
click at [427, 260] on div "#1 View" at bounding box center [424, 275] width 53 height 38
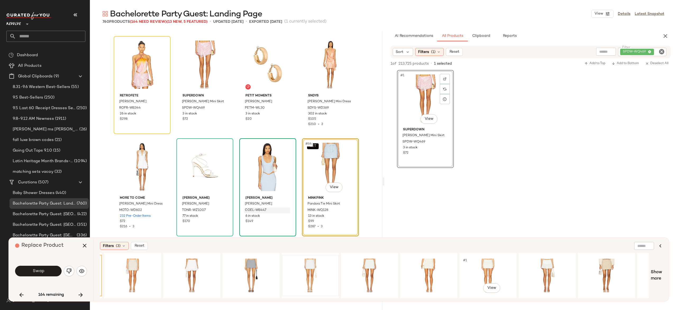
scroll to position [0, 515]
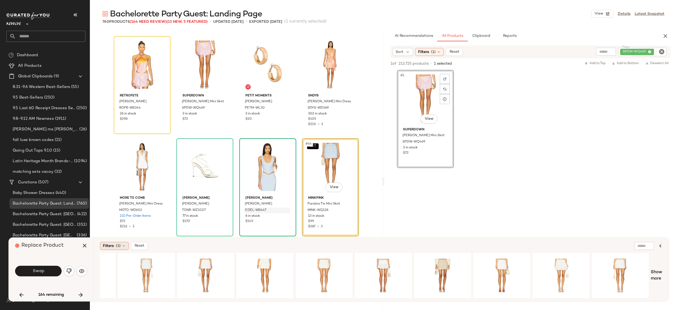
click at [124, 246] on icon at bounding box center [124, 245] width 4 height 4
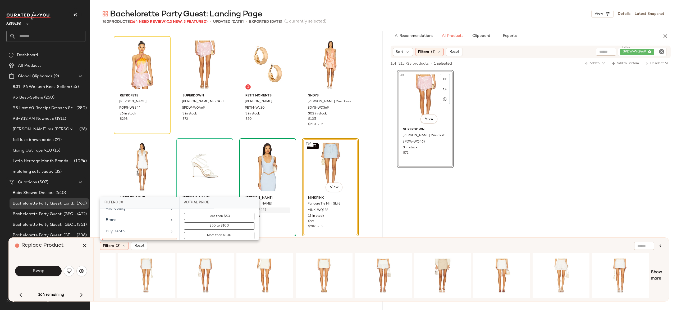
scroll to position [40, 0]
click at [142, 219] on div "Brand" at bounding box center [137, 222] width 62 height 6
click at [201, 215] on input "text" at bounding box center [223, 216] width 58 height 11
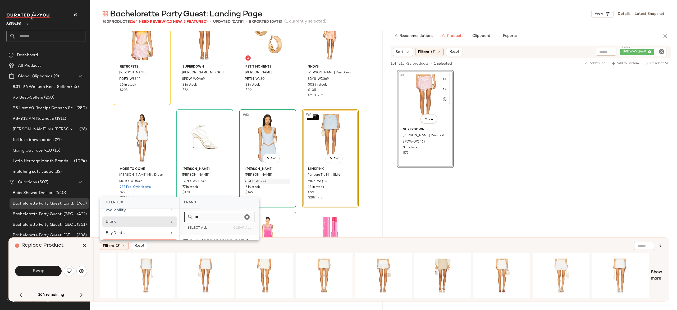
scroll to position [1460, 0]
type input "******"
click at [247, 220] on icon "Clear" at bounding box center [247, 216] width 6 height 6
click at [232, 277] on div "#1 View" at bounding box center [205, 275] width 53 height 38
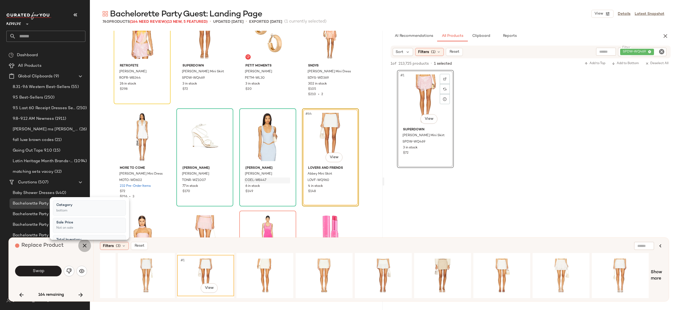
click at [83, 247] on icon "button" at bounding box center [84, 245] width 6 height 6
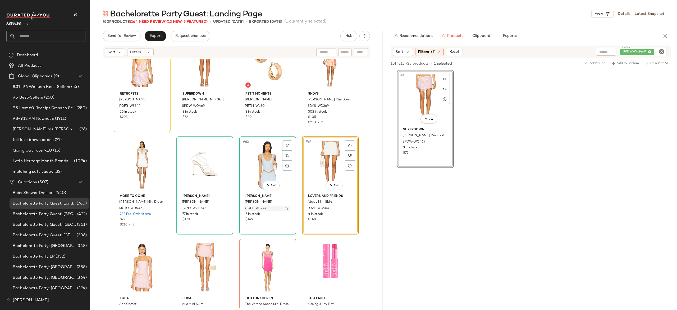
click at [286, 208] on img "button" at bounding box center [286, 208] width 3 height 3
click at [348, 154] on icon at bounding box center [350, 155] width 4 height 4
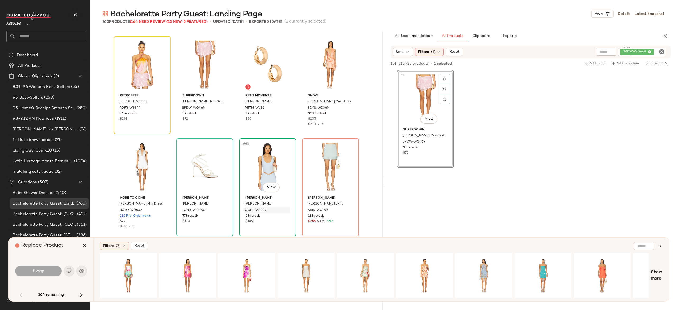
click at [264, 166] on div "#63 View" at bounding box center [267, 166] width 53 height 53
click at [315, 183] on div "#64 View" at bounding box center [330, 166] width 53 height 53
click at [81, 294] on icon "button" at bounding box center [81, 294] width 6 height 6
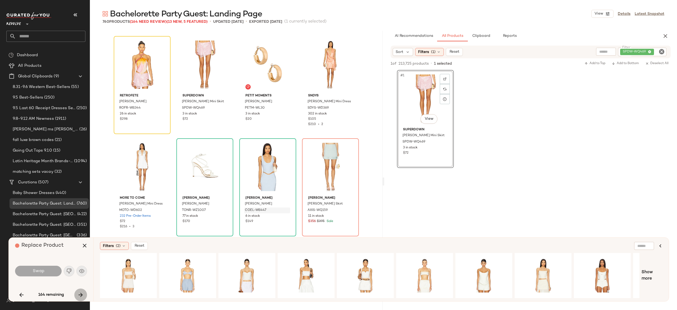
click at [79, 292] on icon "button" at bounding box center [81, 294] width 6 height 6
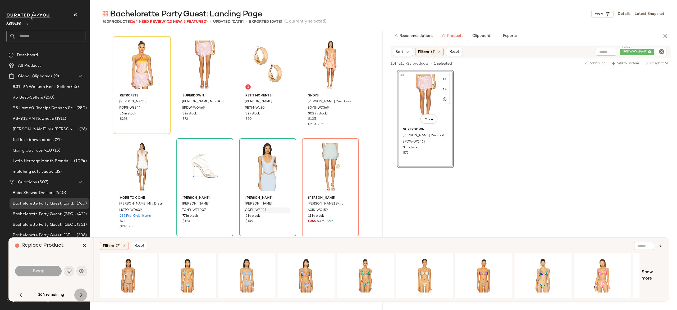
click at [79, 292] on icon "button" at bounding box center [81, 294] width 6 height 6
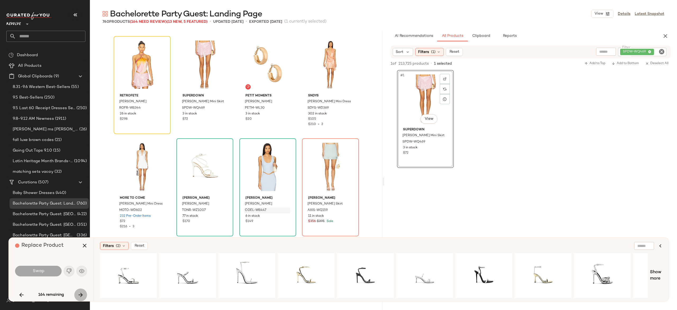
click at [79, 292] on icon "button" at bounding box center [81, 294] width 6 height 6
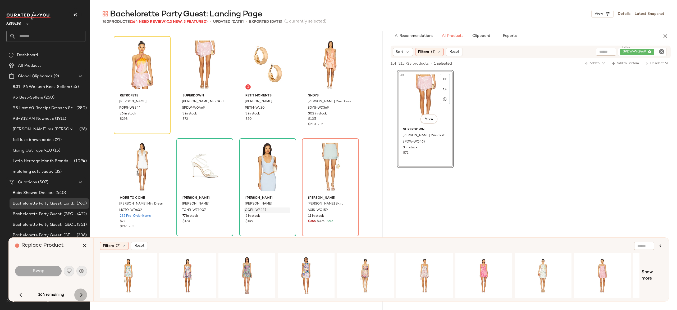
click at [79, 292] on icon "button" at bounding box center [81, 294] width 6 height 6
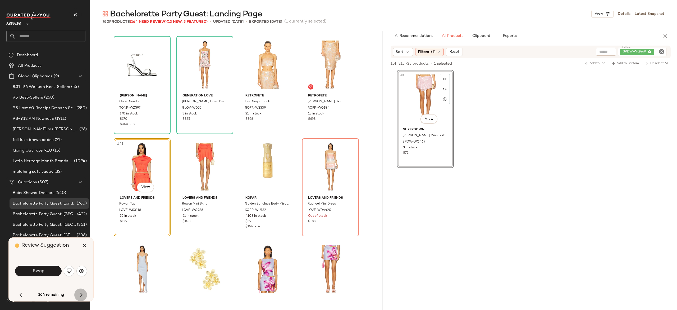
click at [79, 292] on icon "button" at bounding box center [81, 294] width 6 height 6
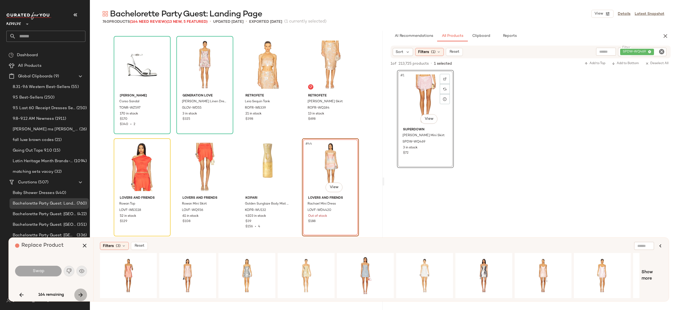
click at [79, 292] on icon "button" at bounding box center [81, 294] width 6 height 6
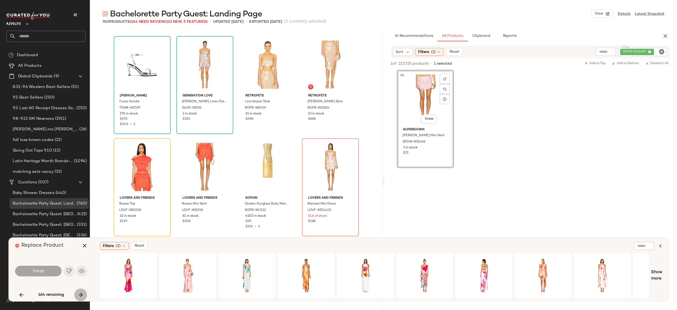
click at [79, 292] on icon "button" at bounding box center [81, 294] width 6 height 6
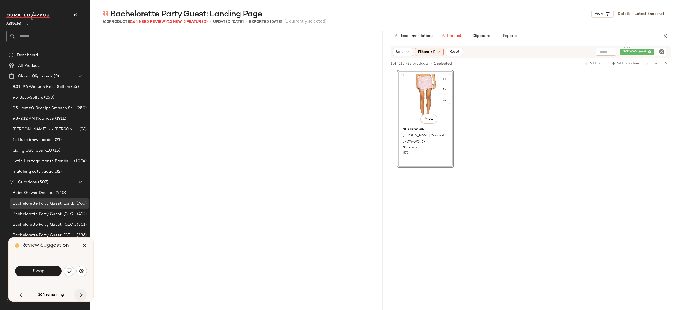
scroll to position [1327, 0]
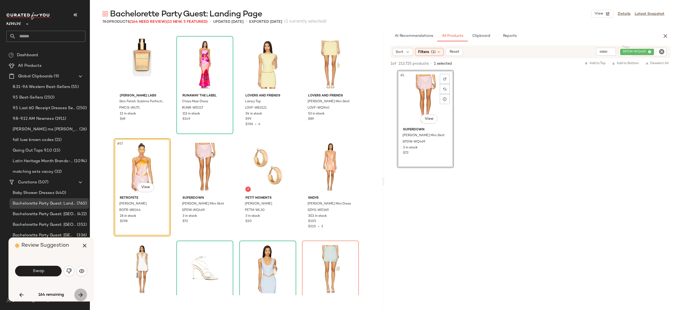
click at [79, 292] on icon "button" at bounding box center [81, 294] width 6 height 6
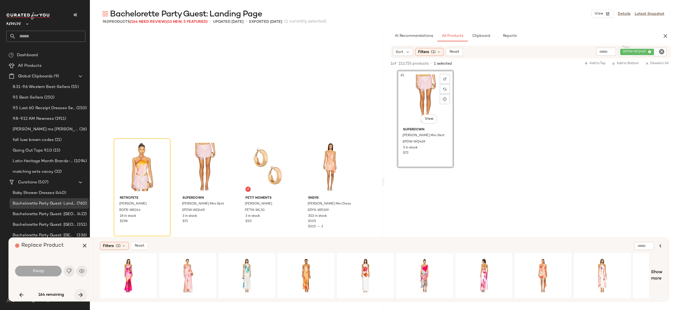
scroll to position [1430, 0]
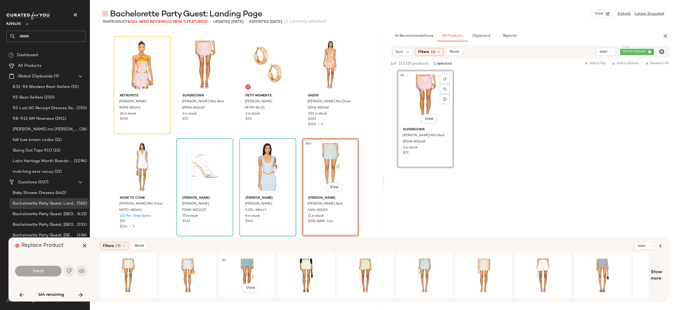
click at [247, 262] on div "#1 View" at bounding box center [246, 275] width 53 height 38
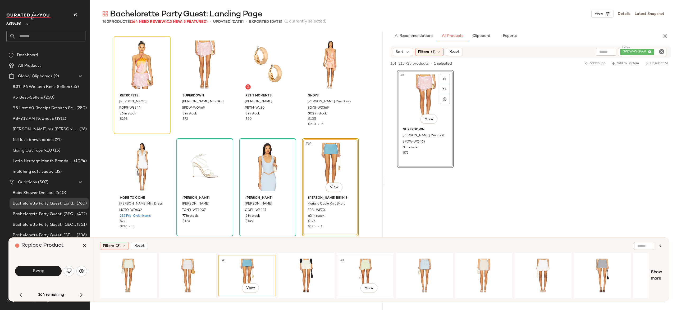
click at [368, 267] on div "#1 View" at bounding box center [365, 275] width 53 height 38
click at [130, 267] on div "#1 View" at bounding box center [128, 275] width 53 height 38
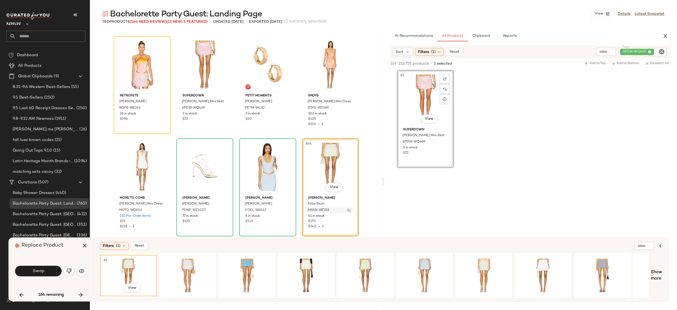
click at [346, 208] on button "button" at bounding box center [348, 210] width 7 height 5
click at [626, 51] on div "SPDW-WQ469" at bounding box center [625, 52] width 84 height 8
paste input "**********"
type input "**********"
click at [261, 158] on div "#63 View" at bounding box center [267, 166] width 53 height 53
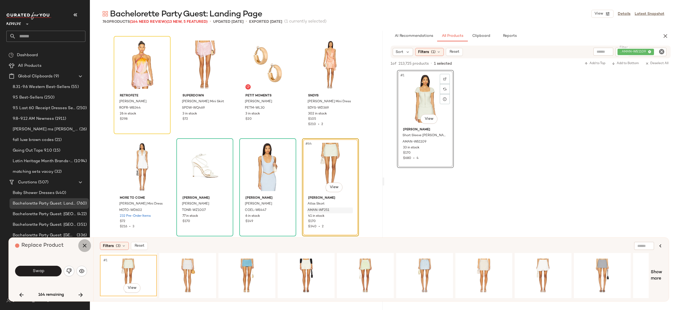
click at [86, 244] on icon "button" at bounding box center [84, 245] width 6 height 6
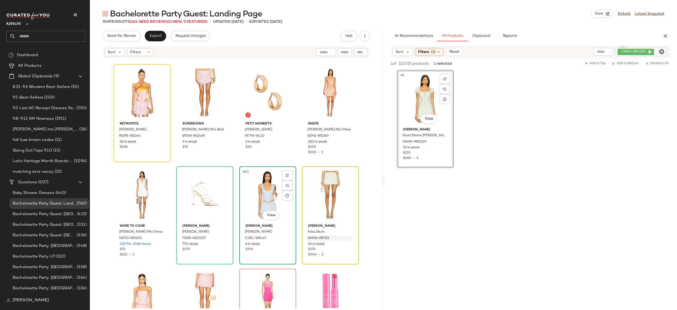
click at [262, 199] on div "#63 View" at bounding box center [267, 194] width 53 height 53
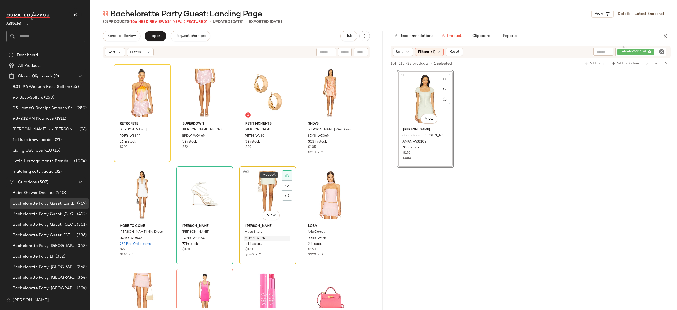
click at [285, 176] on icon at bounding box center [286, 175] width 3 height 3
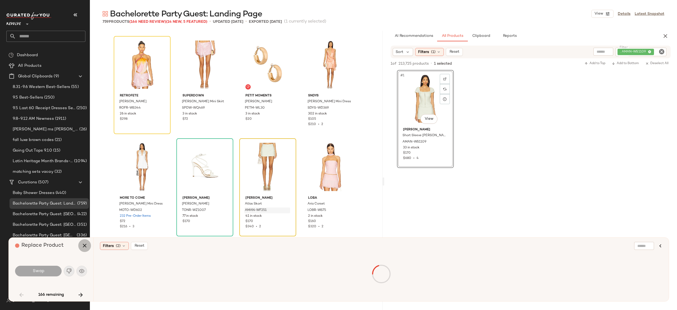
click at [84, 243] on icon "button" at bounding box center [84, 245] width 6 height 6
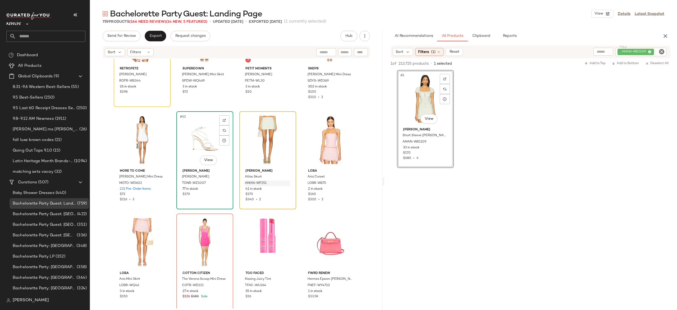
scroll to position [1485, 0]
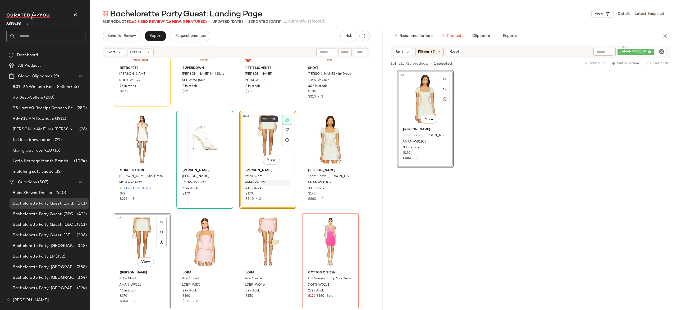
click at [285, 118] on icon at bounding box center [287, 120] width 4 height 4
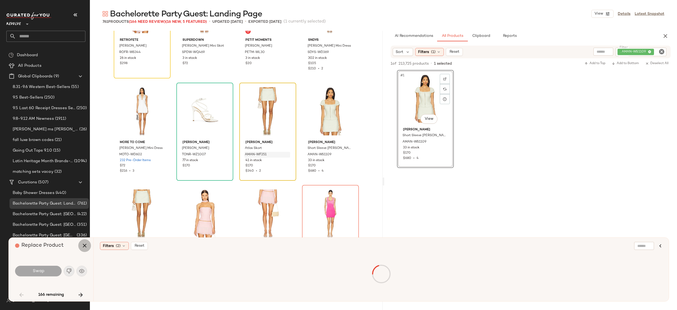
click at [84, 247] on icon "button" at bounding box center [84, 245] width 6 height 6
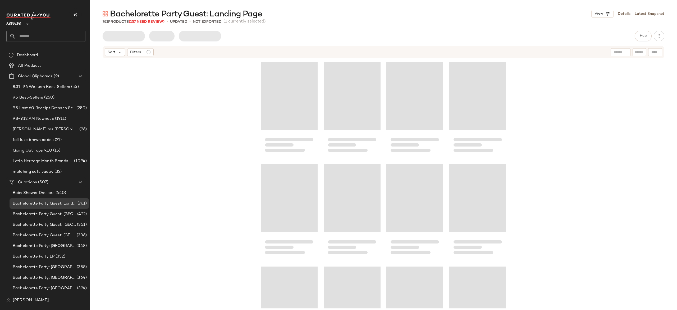
scroll to position [1532, 0]
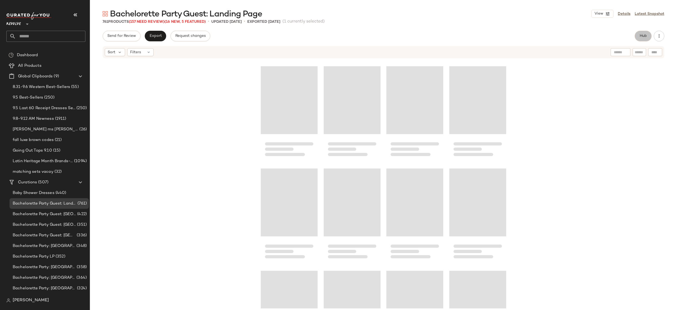
click at [643, 36] on span "Hub" at bounding box center [643, 36] width 7 height 4
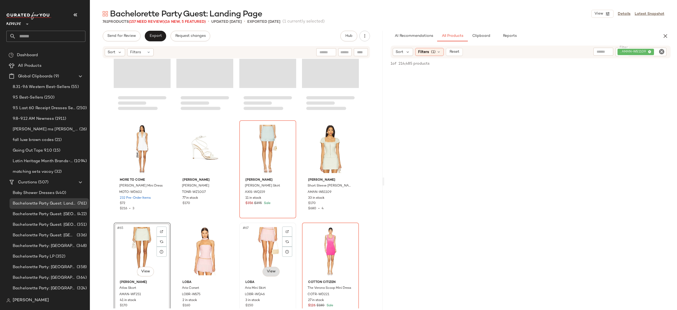
scroll to position [1474, 0]
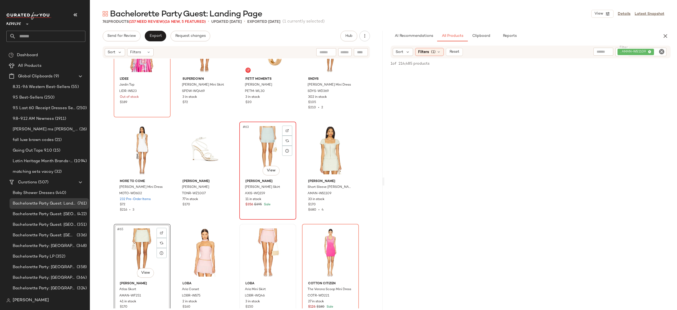
click at [258, 154] on div "#63 View" at bounding box center [267, 149] width 53 height 53
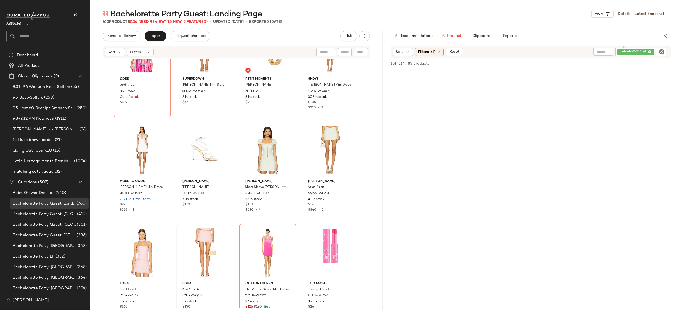
click at [163, 21] on span "(156 Need Review)" at bounding box center [148, 22] width 37 height 4
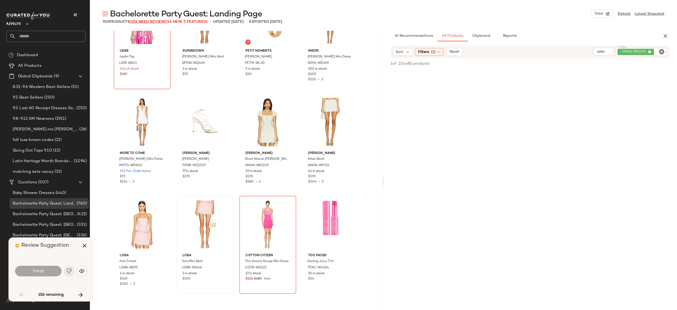
scroll to position [919, 0]
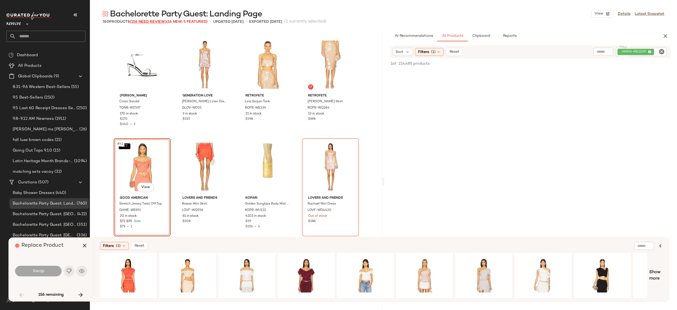
click at [163, 21] on span "(156 Need Review)" at bounding box center [148, 22] width 37 height 4
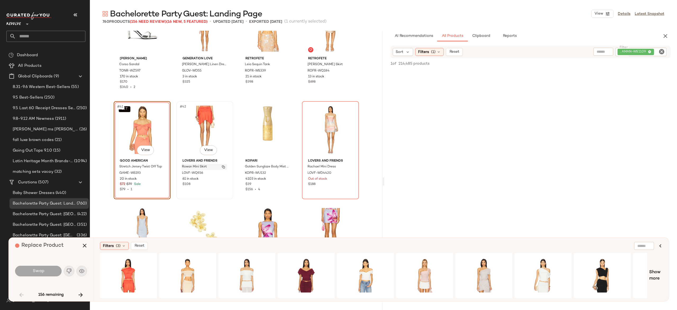
scroll to position [957, 0]
click at [126, 267] on div "#1 View" at bounding box center [128, 275] width 53 height 38
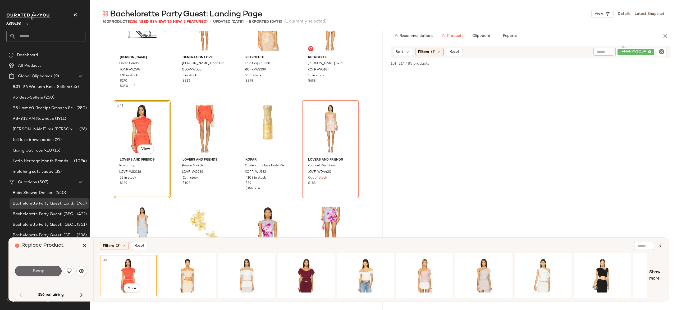
click at [49, 272] on button "Swap" at bounding box center [38, 270] width 47 height 11
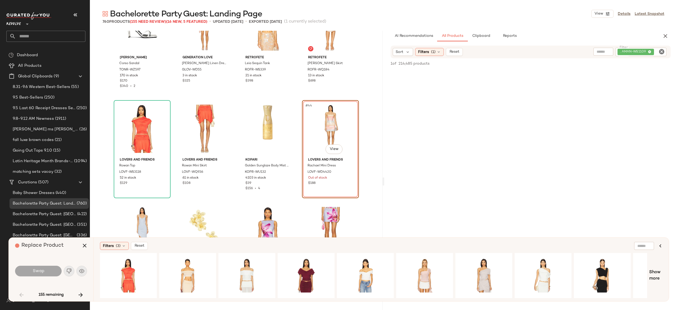
scroll to position [919, 0]
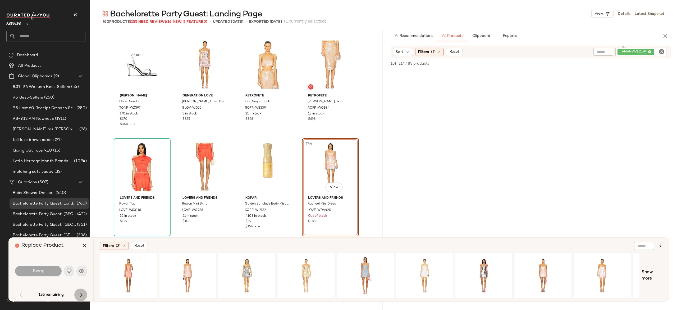
click at [80, 295] on icon "button" at bounding box center [81, 294] width 6 height 6
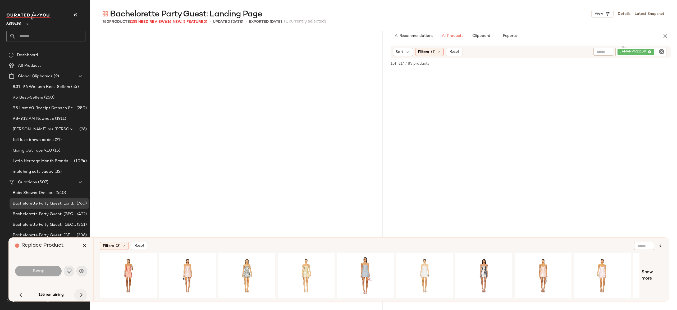
scroll to position [1327, 0]
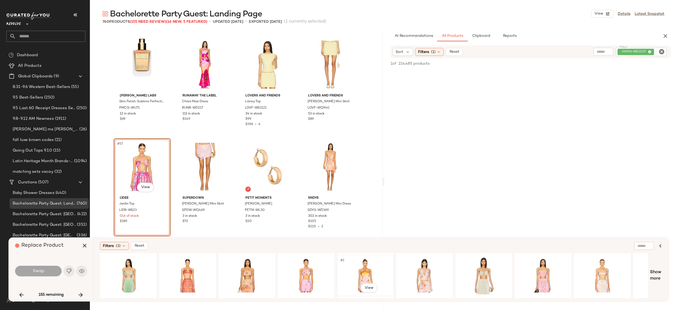
click at [369, 264] on div "#1 View" at bounding box center [365, 275] width 53 height 38
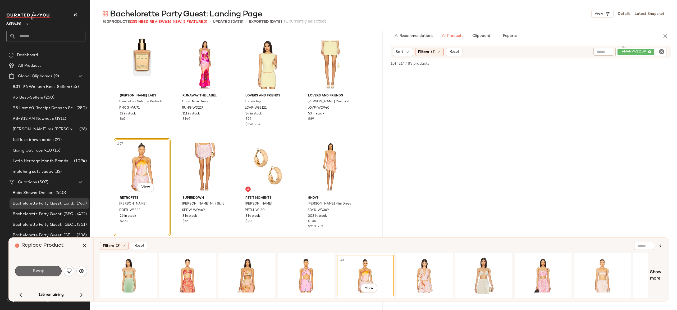
click at [51, 266] on button "Swap" at bounding box center [38, 270] width 47 height 11
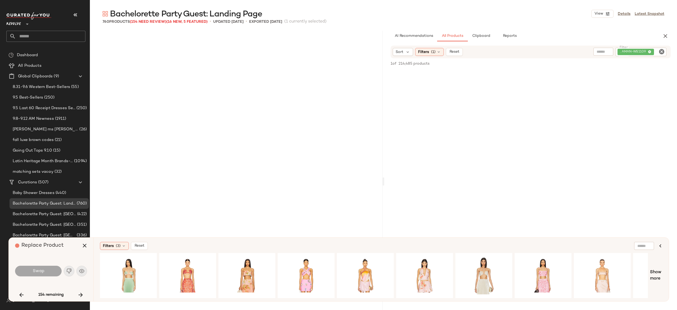
scroll to position [1532, 0]
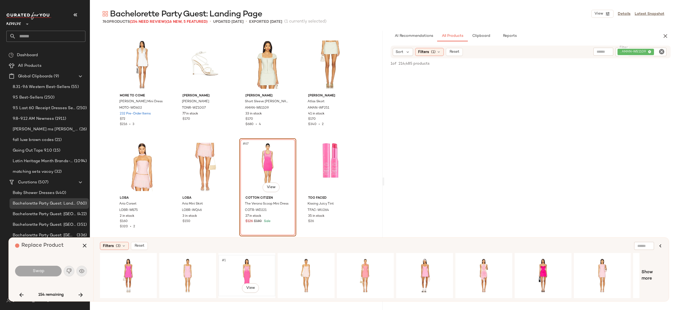
click at [246, 262] on div "#1 View" at bounding box center [246, 275] width 53 height 38
click at [359, 271] on div "#1 View" at bounding box center [365, 275] width 53 height 38
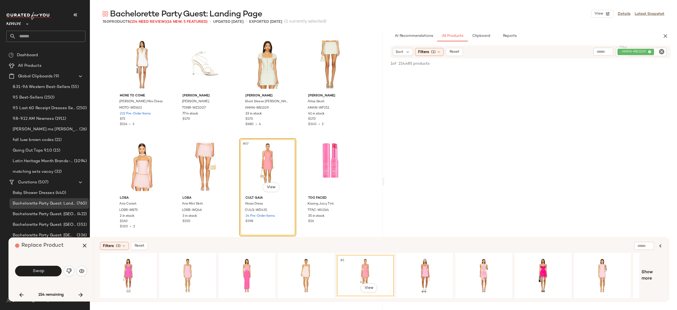
click at [359, 271] on div "#1 View" at bounding box center [365, 275] width 53 height 38
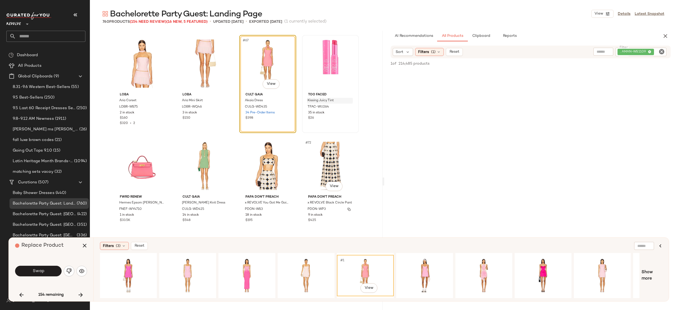
scroll to position [1642, 0]
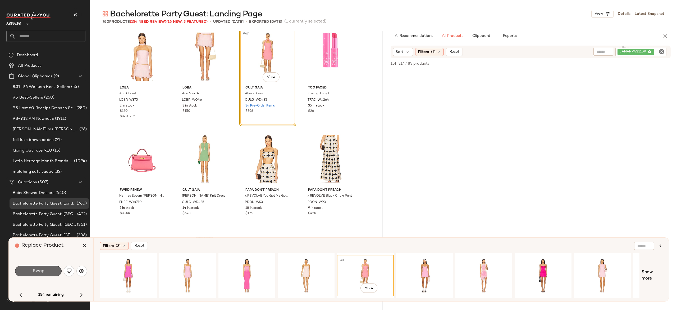
click at [51, 271] on button "Swap" at bounding box center [38, 270] width 47 height 11
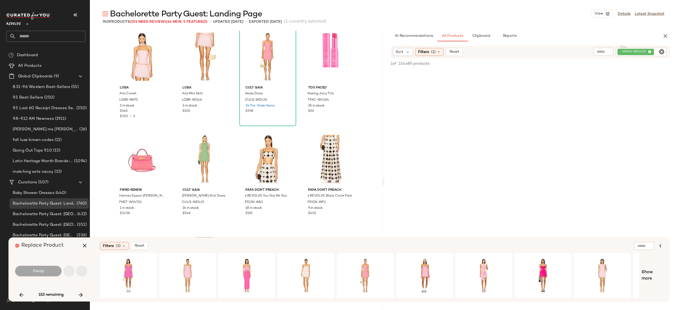
scroll to position [1838, 0]
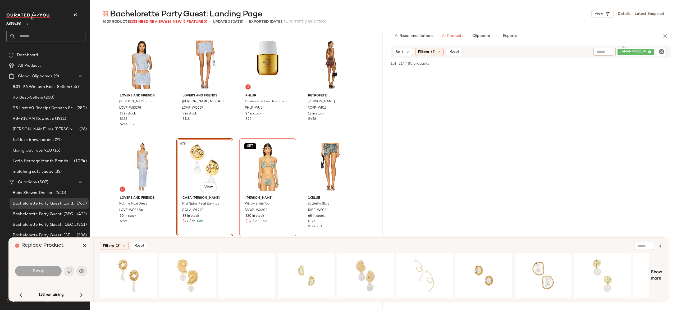
click at [102, 215] on div "Lovers and Friends Erin Sequin Top LOVF-WS3178 13 in stock $128 $256 • 2 Lovers…" at bounding box center [236, 163] width 293 height 264
click at [128, 267] on div "#1 View" at bounding box center [128, 275] width 53 height 38
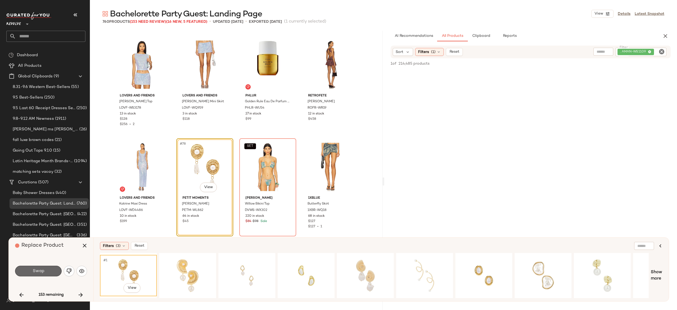
click at [55, 269] on button "Swap" at bounding box center [38, 270] width 47 height 11
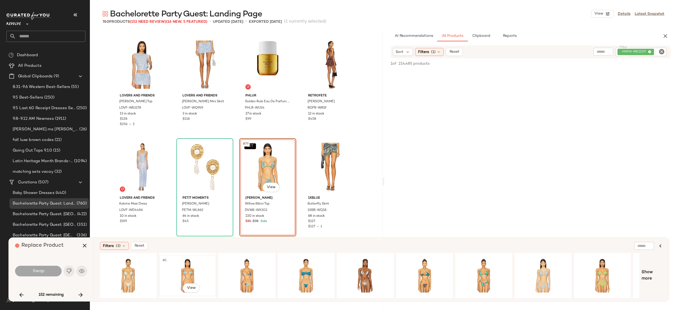
click at [187, 270] on div "#1 View" at bounding box center [187, 275] width 53 height 38
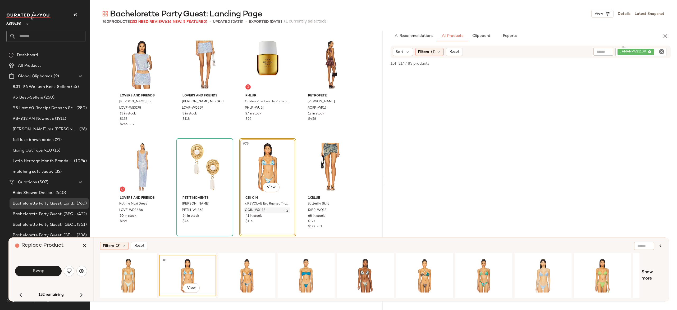
click at [286, 210] on img "button" at bounding box center [286, 209] width 3 height 3
click at [87, 247] on icon "button" at bounding box center [84, 245] width 6 height 6
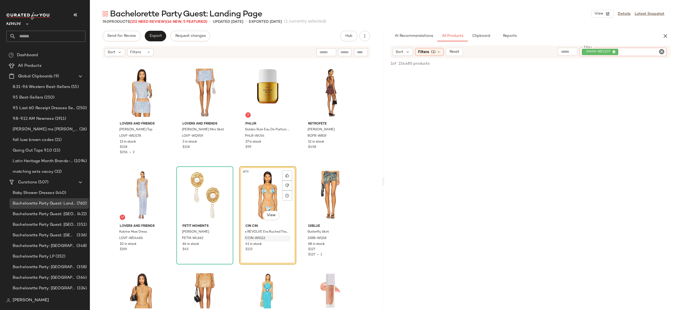
click at [634, 49] on div ". AMAN-WS1109" at bounding box center [623, 52] width 87 height 8
paste input "**********"
type input "**********"
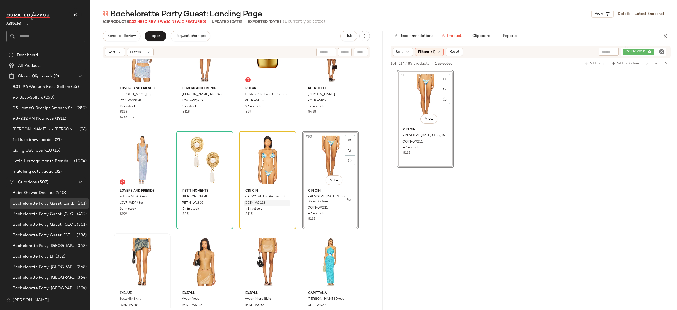
scroll to position [1874, 0]
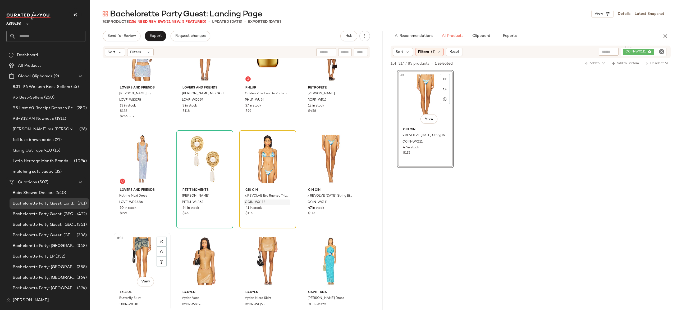
click at [144, 246] on div "#81 View" at bounding box center [142, 260] width 53 height 53
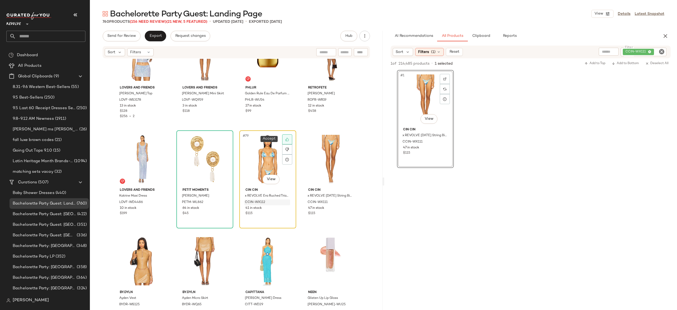
click at [286, 140] on icon at bounding box center [287, 139] width 4 height 4
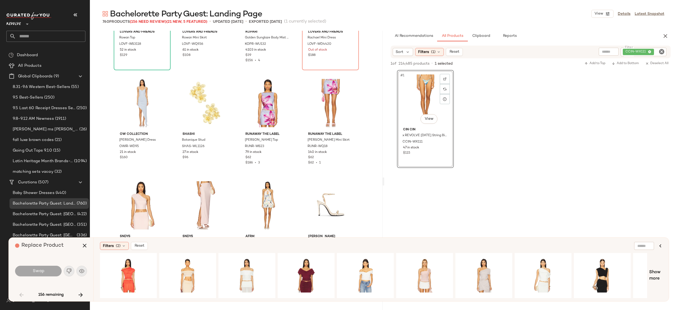
scroll to position [907, 0]
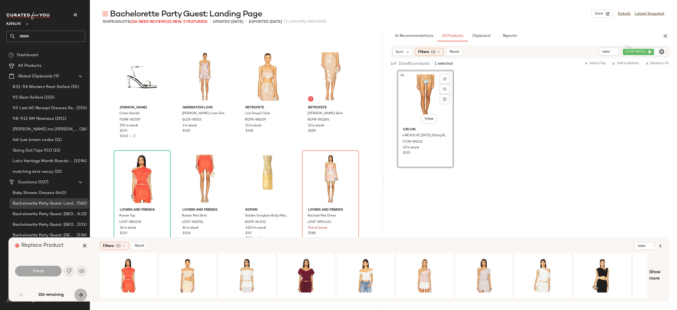
click at [82, 293] on icon "button" at bounding box center [81, 294] width 6 height 6
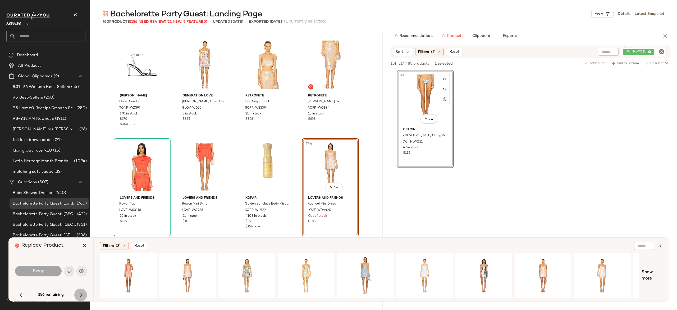
click at [82, 293] on icon "button" at bounding box center [81, 294] width 6 height 6
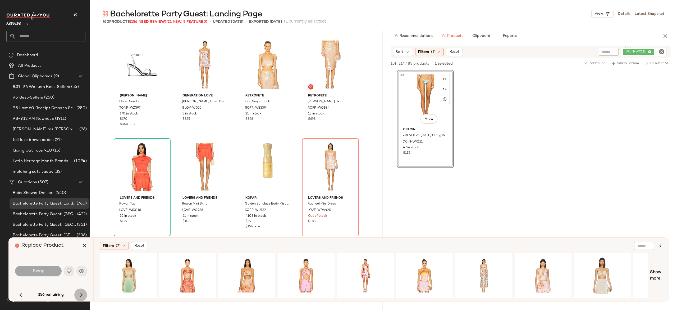
click at [80, 293] on icon "button" at bounding box center [81, 294] width 6 height 6
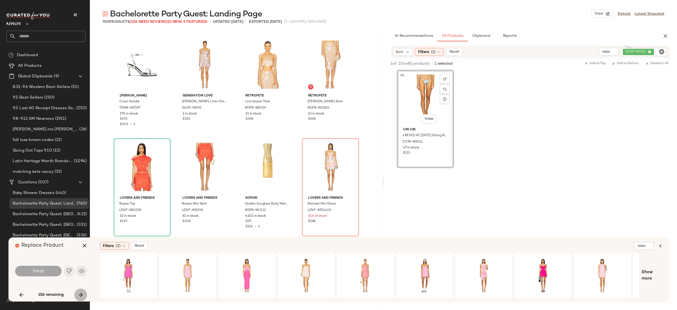
click at [80, 293] on icon "button" at bounding box center [81, 294] width 6 height 6
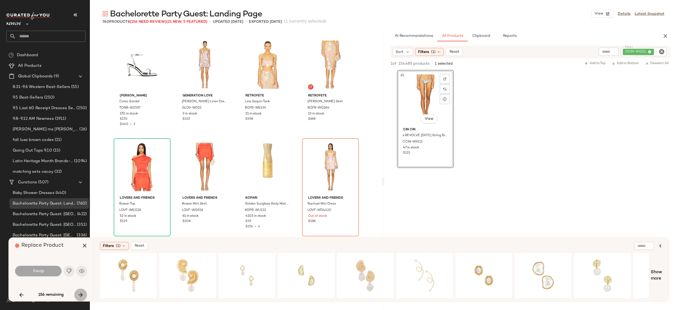
click at [80, 293] on icon "button" at bounding box center [81, 294] width 6 height 6
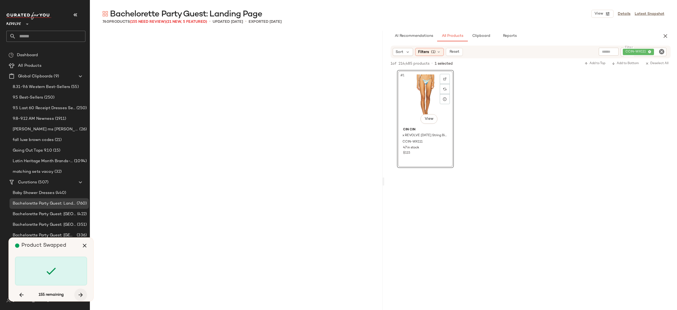
scroll to position [1838, 0]
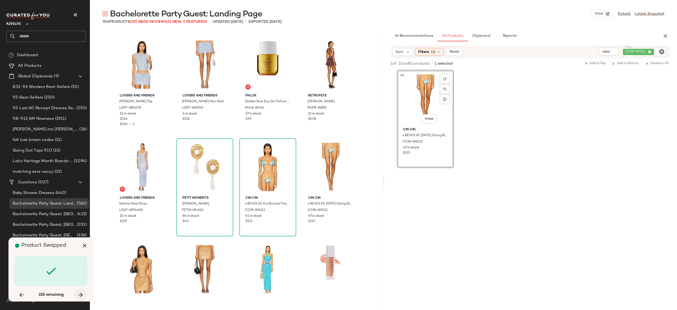
scroll to position [2042, 0]
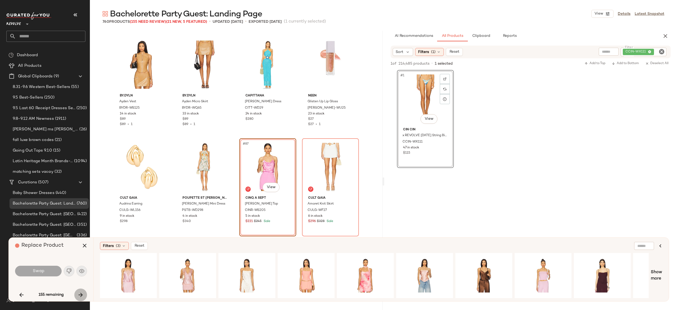
click at [80, 293] on icon "button" at bounding box center [81, 294] width 6 height 6
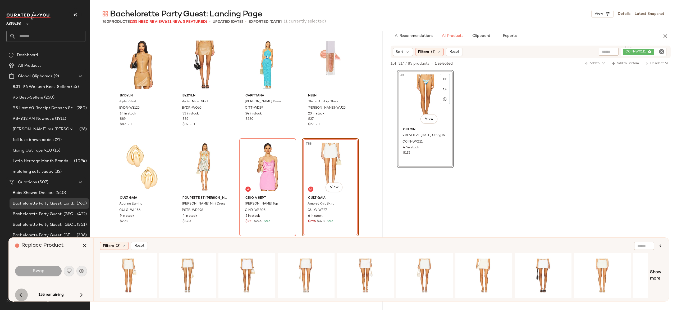
click at [18, 290] on button "button" at bounding box center [21, 294] width 13 height 13
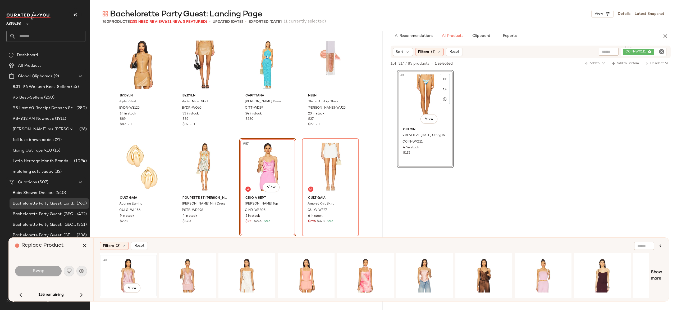
click at [132, 269] on div "#1 View" at bounding box center [128, 275] width 53 height 38
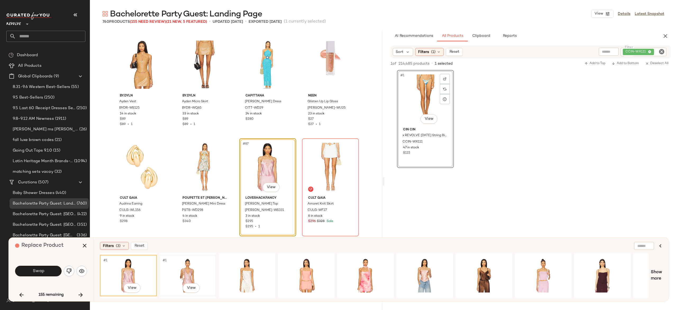
click at [187, 265] on div "#1 View" at bounding box center [187, 275] width 53 height 38
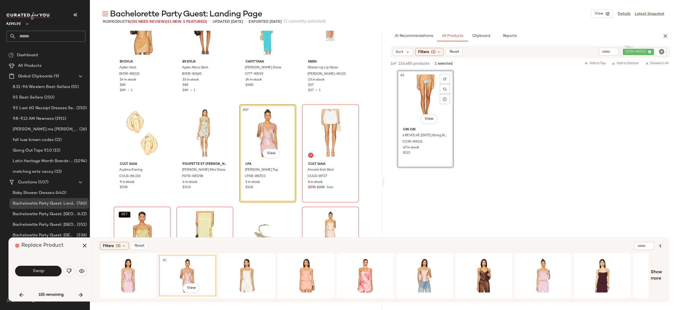
scroll to position [2075, 0]
click at [363, 265] on div "#1 View" at bounding box center [365, 275] width 53 height 38
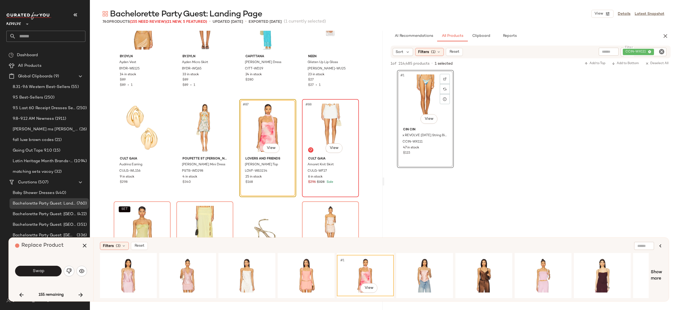
scroll to position [2078, 0]
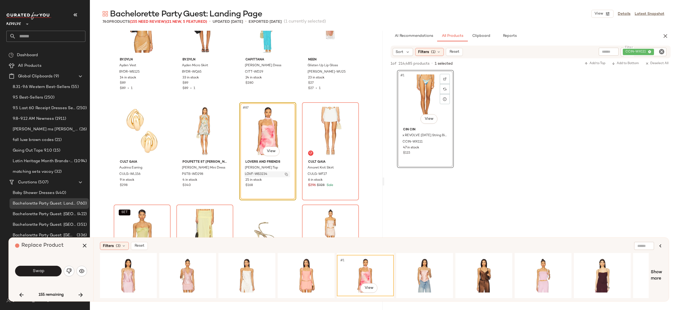
click at [283, 173] on button "button" at bounding box center [286, 174] width 7 height 5
click at [82, 245] on icon "button" at bounding box center [84, 245] width 6 height 6
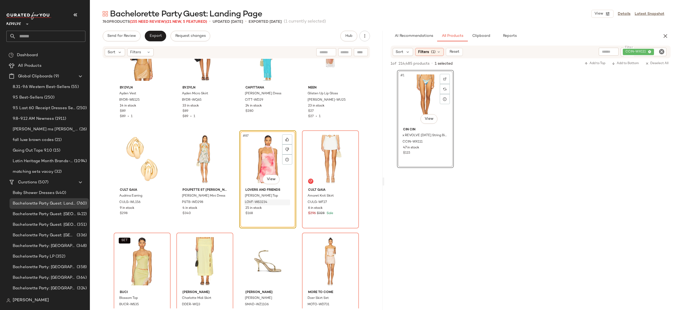
click at [660, 51] on icon "Clear Filter" at bounding box center [662, 51] width 6 height 6
paste input "**********"
type input "**********"
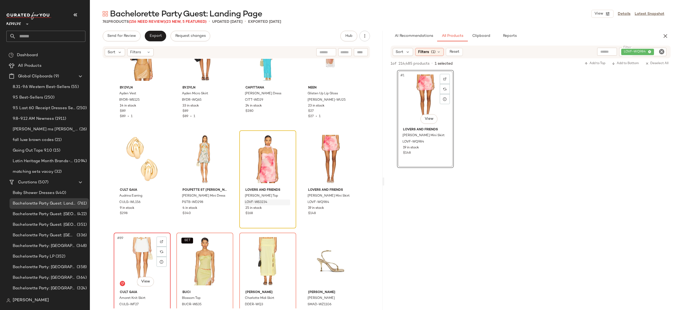
click at [143, 251] on div "#89 View" at bounding box center [142, 260] width 53 height 53
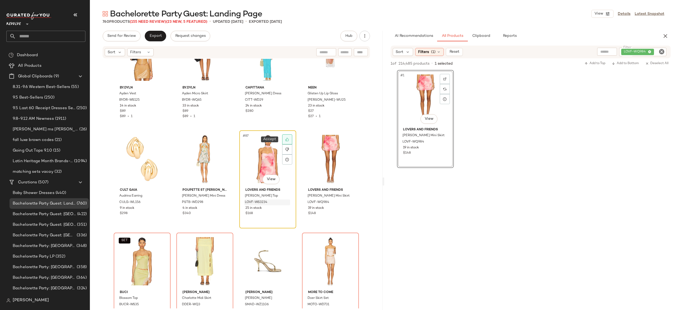
click at [285, 138] on icon at bounding box center [286, 139] width 3 height 3
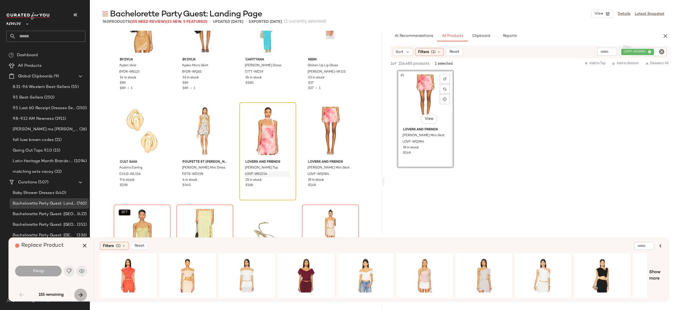
click at [81, 294] on icon "button" at bounding box center [81, 294] width 6 height 6
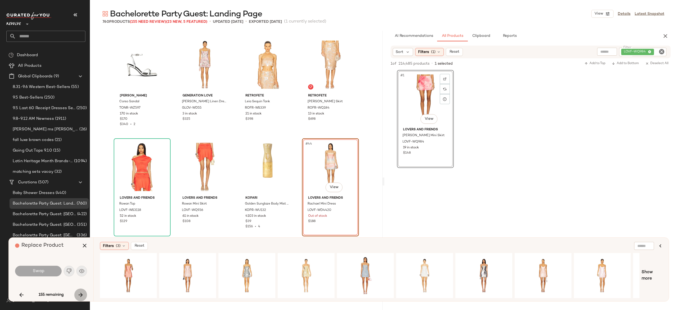
click at [81, 294] on icon "button" at bounding box center [81, 294] width 6 height 6
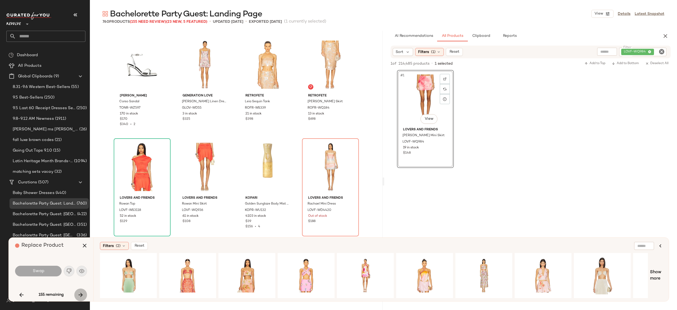
click at [81, 294] on icon "button" at bounding box center [81, 294] width 6 height 6
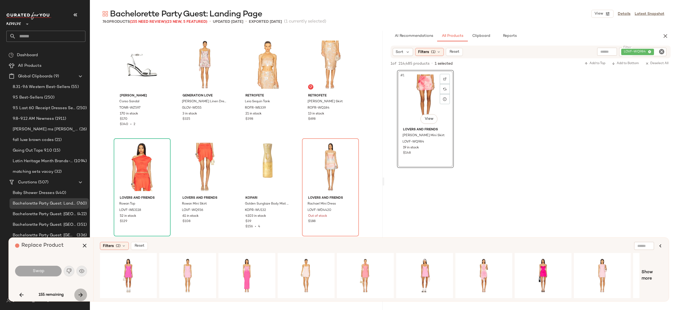
click at [81, 294] on icon "button" at bounding box center [81, 294] width 6 height 6
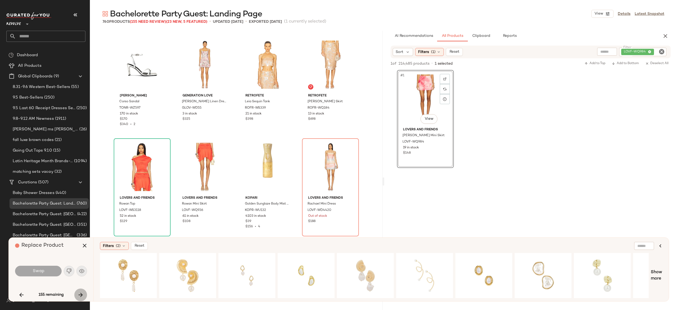
click at [81, 294] on icon "button" at bounding box center [81, 294] width 6 height 6
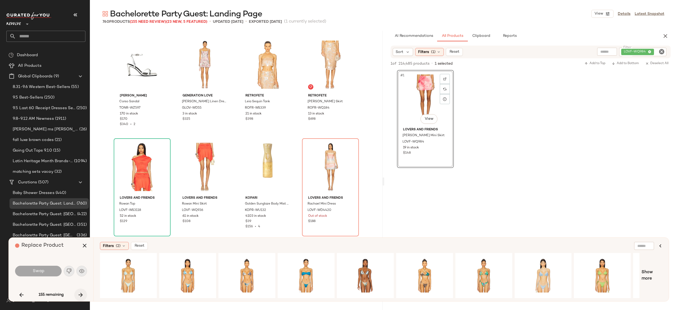
click at [81, 294] on icon "button" at bounding box center [81, 294] width 6 height 6
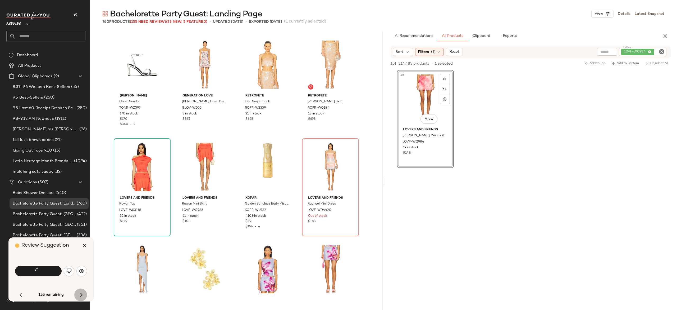
scroll to position [2042, 0]
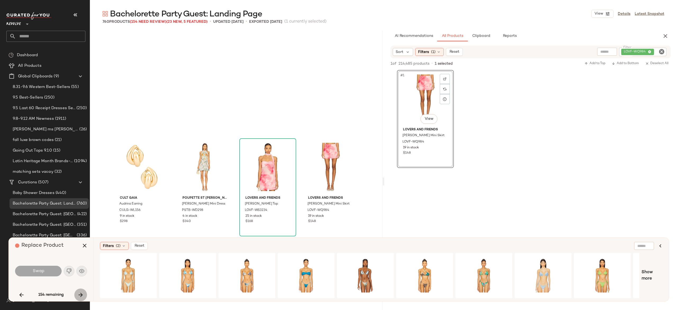
scroll to position [2144, 0]
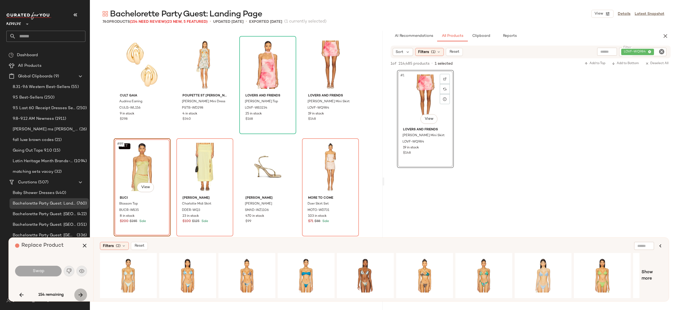
click at [81, 294] on div "154 remaining" at bounding box center [51, 294] width 72 height 13
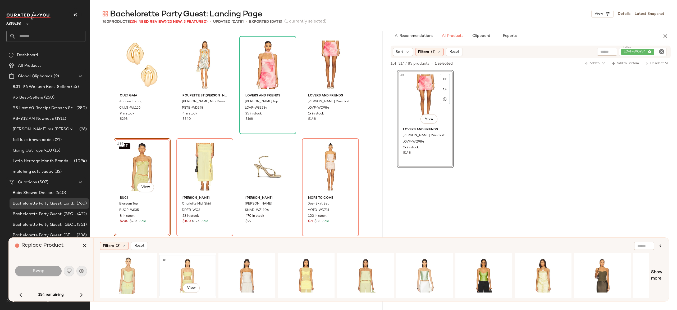
click at [187, 266] on div "#1 View" at bounding box center [187, 275] width 53 height 38
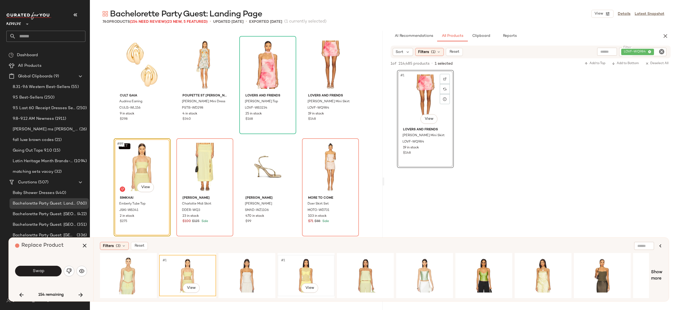
click at [307, 267] on div "#1 View" at bounding box center [306, 275] width 53 height 38
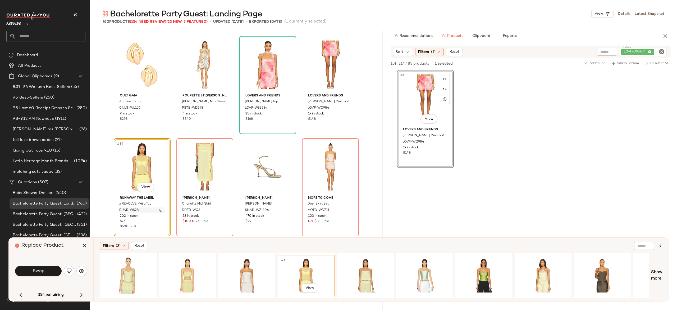
click at [160, 208] on img "button" at bounding box center [160, 209] width 3 height 3
click at [635, 51] on div "LOVF-WQ984" at bounding box center [625, 52] width 83 height 8
paste input "**********"
type input "**********"
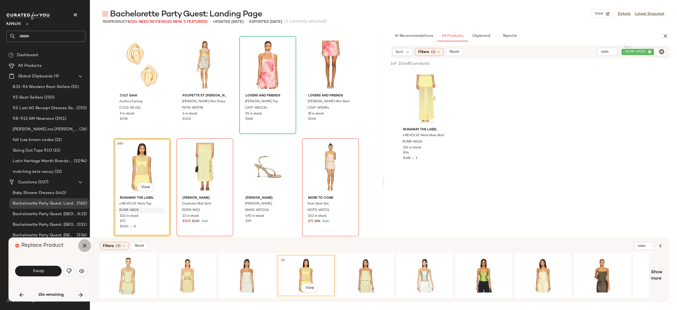
click at [85, 244] on icon "button" at bounding box center [84, 245] width 6 height 6
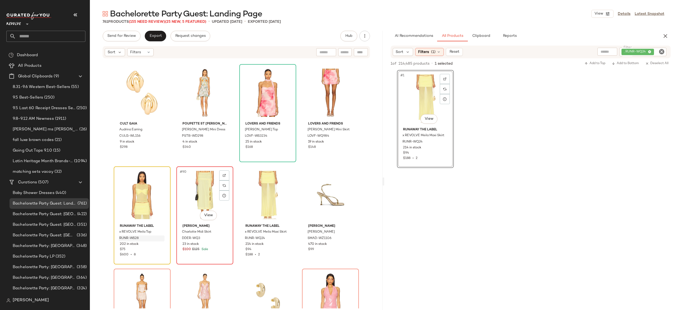
click at [207, 199] on div "#90 View" at bounding box center [204, 194] width 53 height 53
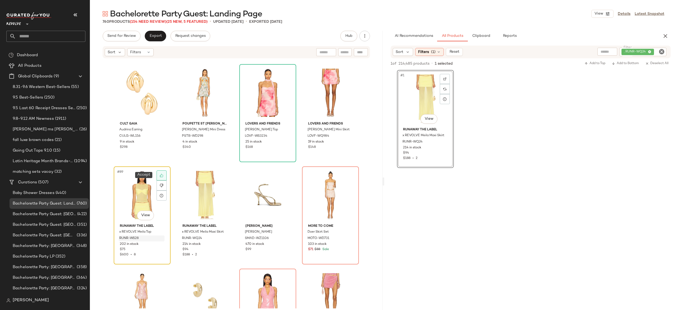
click at [160, 174] on icon at bounding box center [162, 175] width 4 height 4
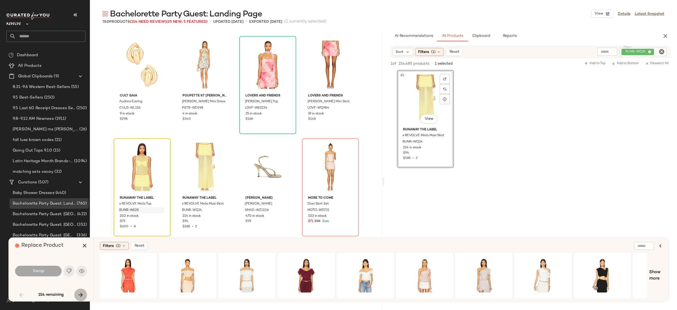
click at [80, 294] on icon "button" at bounding box center [81, 294] width 6 height 6
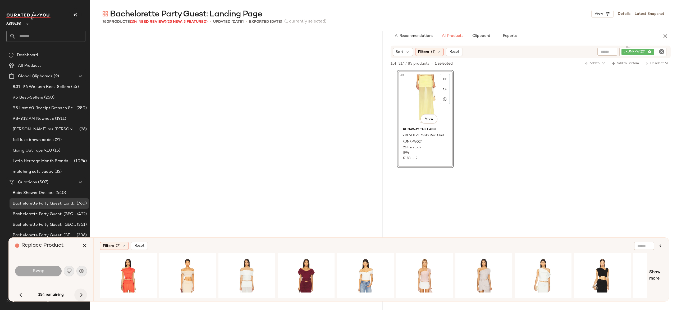
scroll to position [919, 0]
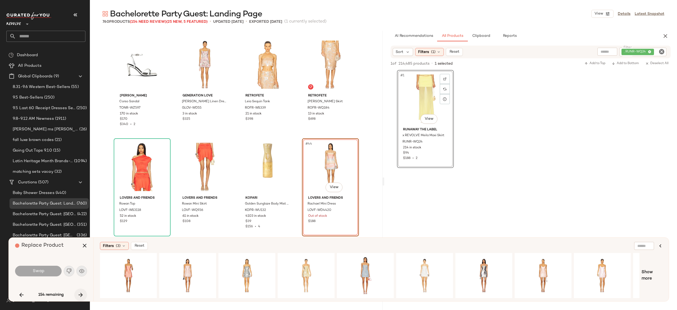
click at [80, 294] on icon "button" at bounding box center [81, 294] width 6 height 6
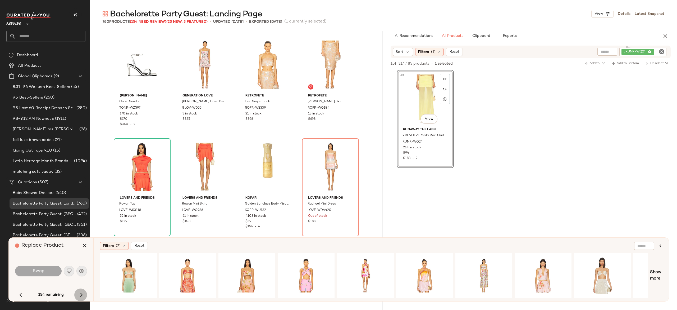
click at [80, 294] on icon "button" at bounding box center [81, 294] width 6 height 6
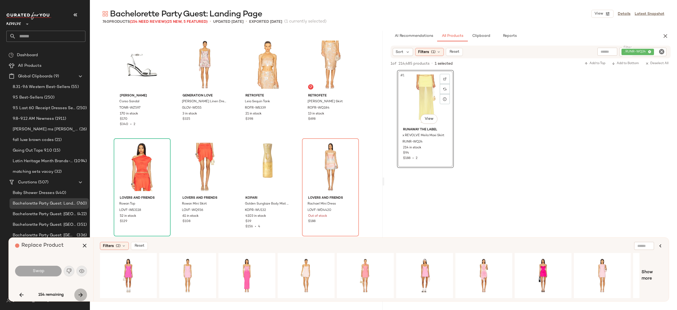
click at [80, 294] on icon "button" at bounding box center [81, 294] width 6 height 6
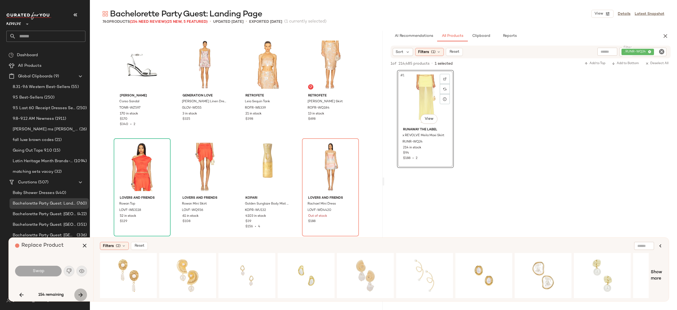
click at [80, 294] on icon "button" at bounding box center [81, 294] width 6 height 6
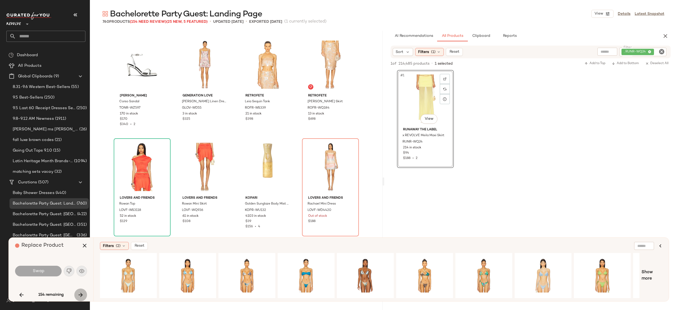
click at [80, 294] on icon "button" at bounding box center [81, 294] width 6 height 6
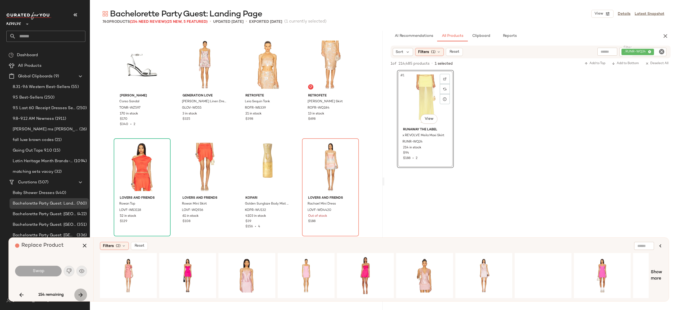
click at [80, 294] on icon "button" at bounding box center [81, 294] width 6 height 6
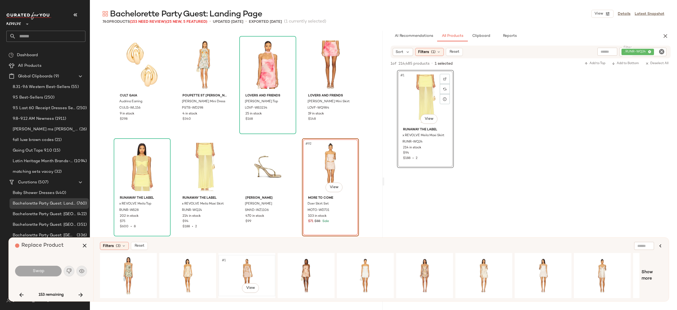
click at [248, 262] on div "#1 View" at bounding box center [246, 275] width 53 height 38
click at [307, 263] on div "#1 View" at bounding box center [306, 275] width 53 height 38
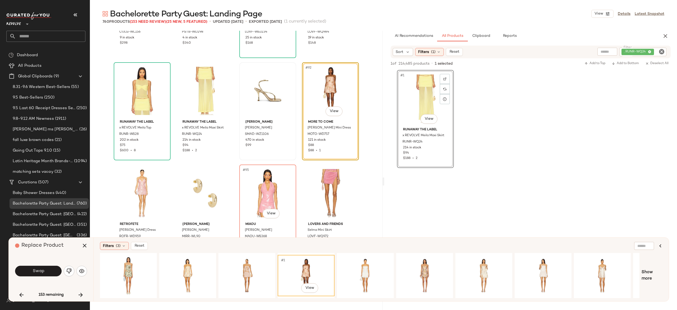
scroll to position [2224, 0]
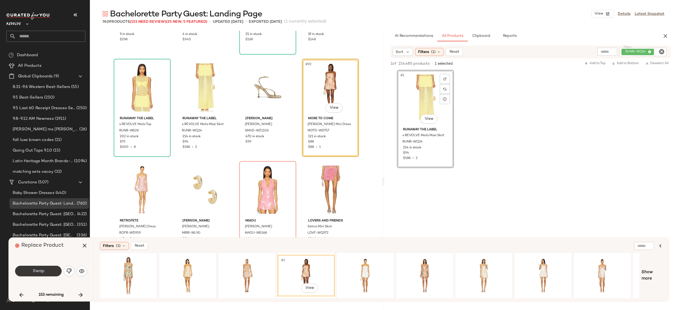
click at [51, 270] on button "Swap" at bounding box center [38, 270] width 47 height 11
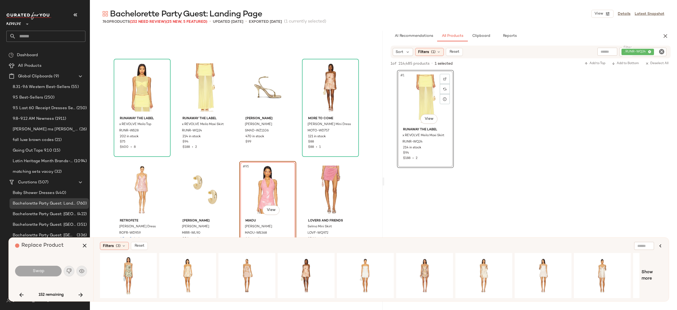
scroll to position [2247, 0]
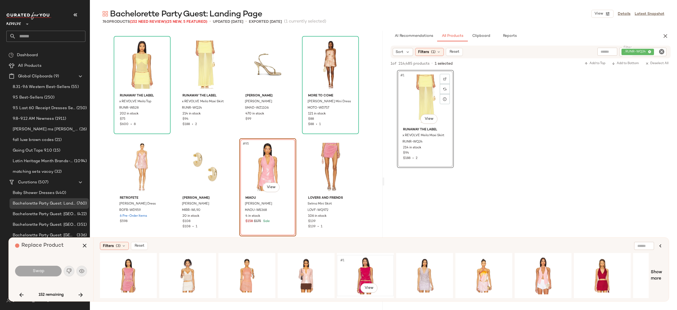
click at [366, 266] on div "#1 View" at bounding box center [365, 275] width 53 height 38
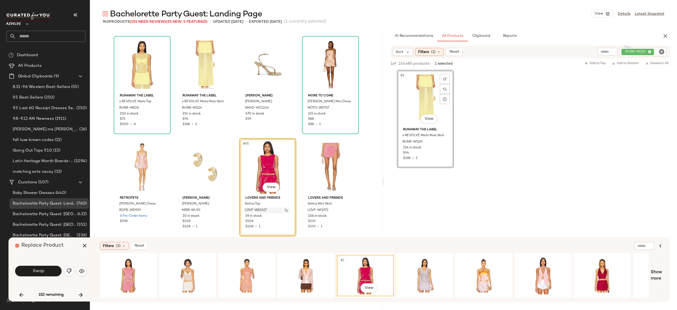
click at [285, 210] on img "button" at bounding box center [286, 209] width 3 height 3
click at [134, 269] on div "#1 View" at bounding box center [128, 275] width 53 height 38
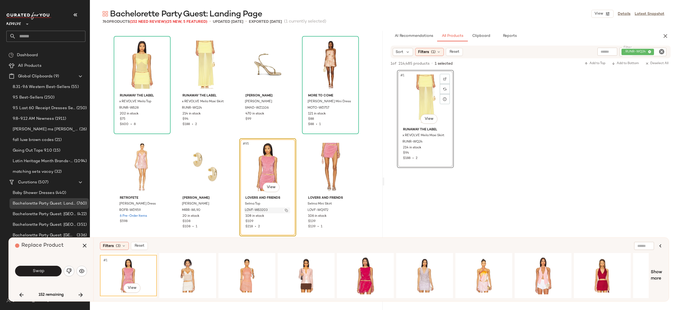
click at [285, 210] on img "button" at bounding box center [286, 209] width 3 height 3
click at [635, 50] on div ". RUNR-WQ24" at bounding box center [625, 52] width 83 height 8
paste input "**********"
type input "**********"
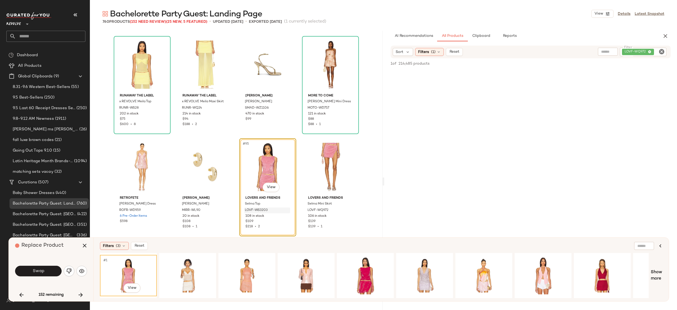
drag, startPoint x: 481, startPoint y: 138, endPoint x: 464, endPoint y: 137, distance: 17.8
click at [48, 272] on button "Swap" at bounding box center [38, 270] width 47 height 11
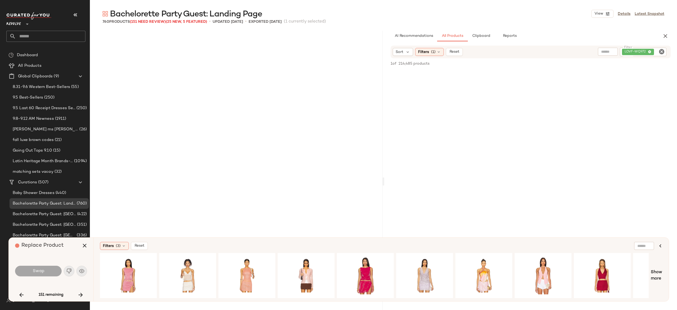
scroll to position [2757, 0]
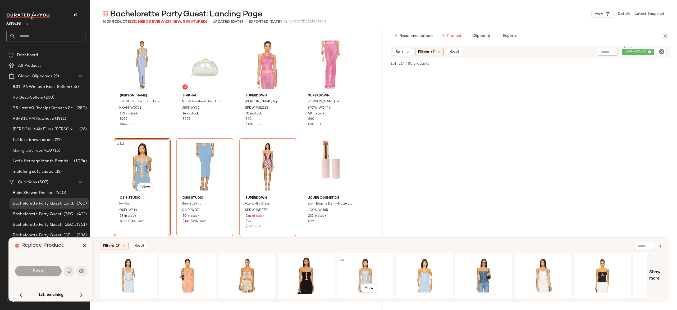
click at [371, 268] on div "#1 View" at bounding box center [365, 275] width 53 height 38
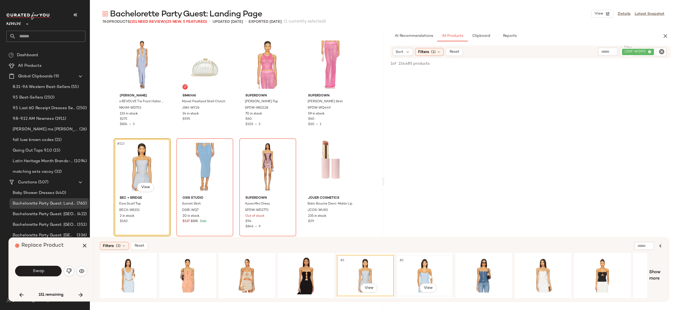
click at [425, 267] on div "#1 View" at bounding box center [424, 275] width 53 height 38
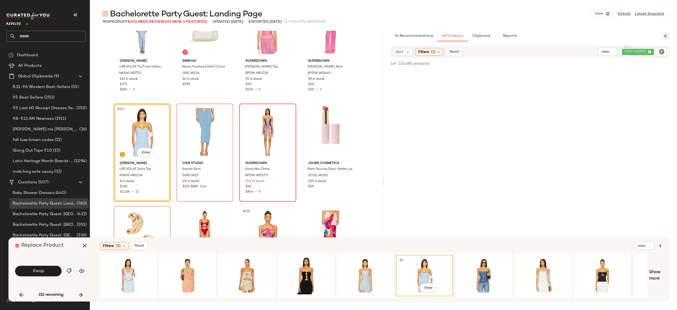
scroll to position [2788, 0]
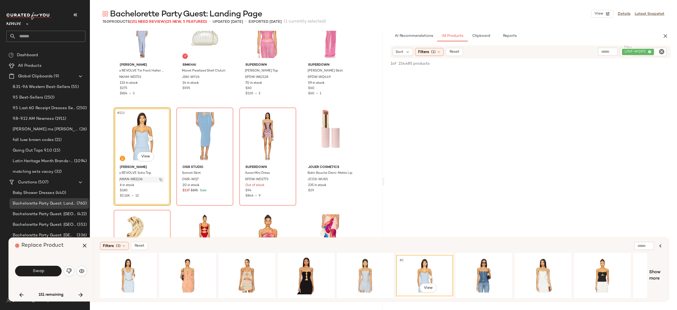
click at [159, 178] on img "button" at bounding box center [160, 179] width 3 height 3
click at [628, 52] on div "LOVF-WQ972" at bounding box center [625, 52] width 82 height 8
paste input "**********"
type input "**********"
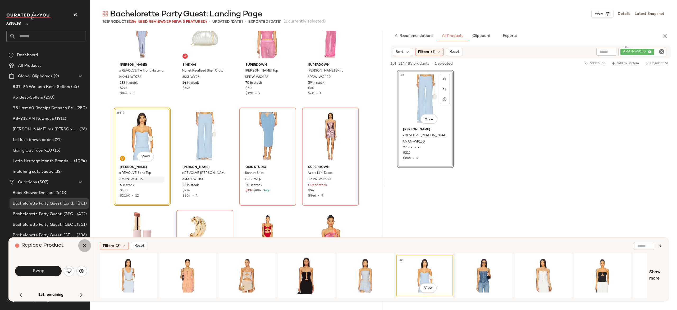
click at [83, 244] on icon "button" at bounding box center [84, 245] width 6 height 6
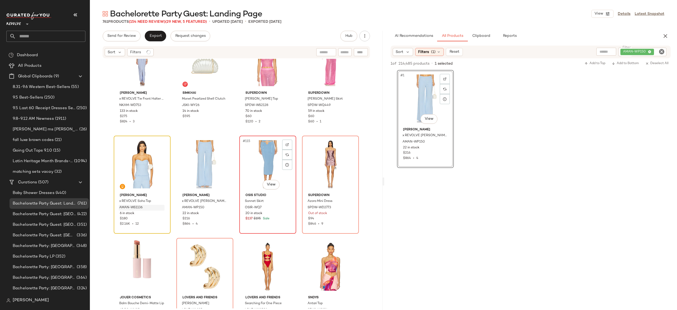
click at [260, 150] on div "#115 View" at bounding box center [267, 163] width 53 height 53
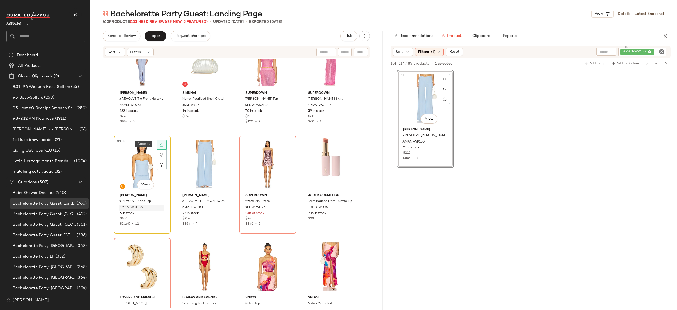
click at [162, 144] on icon at bounding box center [162, 145] width 4 height 4
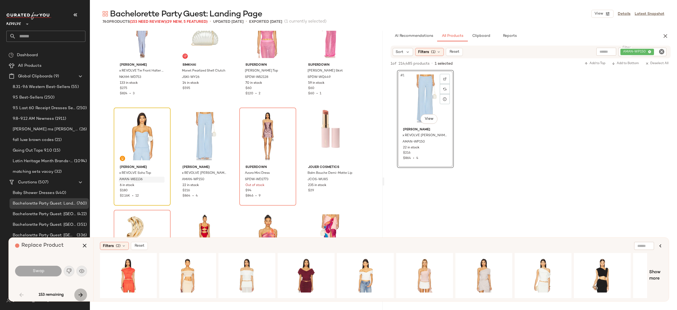
click at [79, 295] on icon "button" at bounding box center [81, 294] width 6 height 6
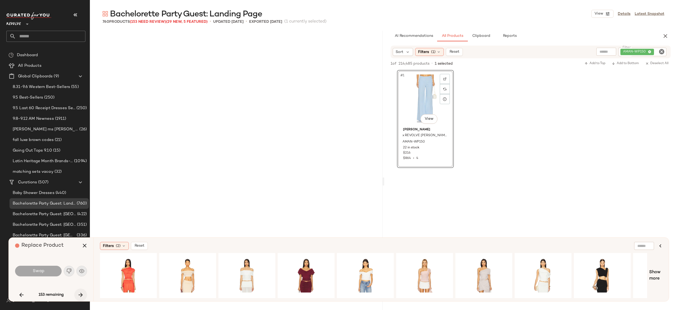
scroll to position [919, 0]
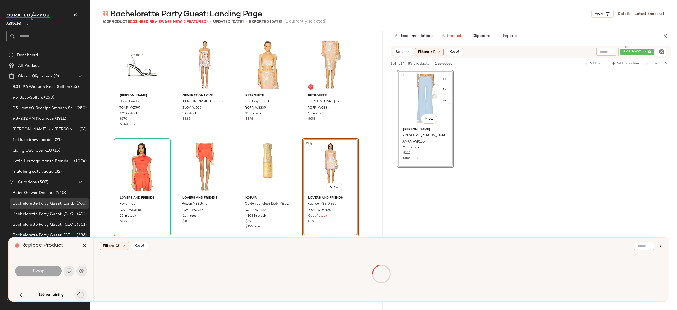
click at [79, 295] on div "153 remaining" at bounding box center [51, 294] width 72 height 13
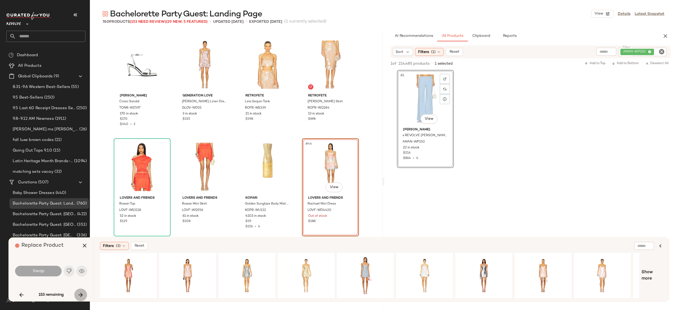
click at [79, 295] on icon "button" at bounding box center [81, 294] width 6 height 6
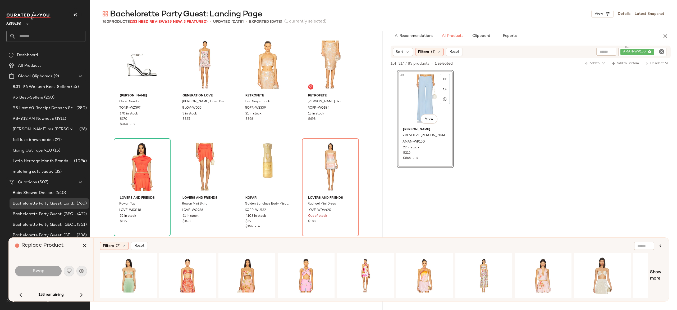
click at [79, 293] on icon "button" at bounding box center [81, 294] width 6 height 6
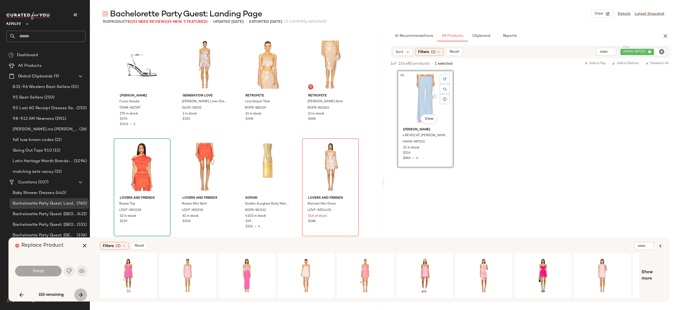
click at [79, 293] on icon "button" at bounding box center [81, 294] width 6 height 6
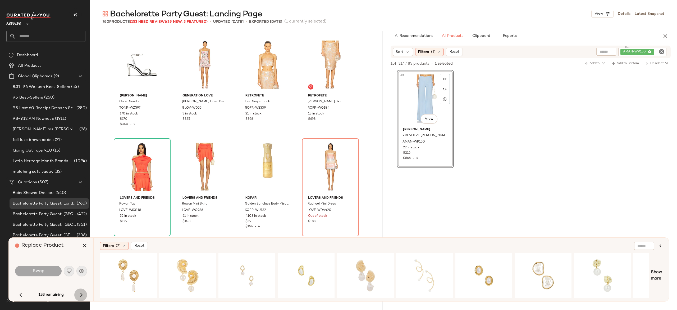
click at [79, 293] on icon "button" at bounding box center [81, 294] width 6 height 6
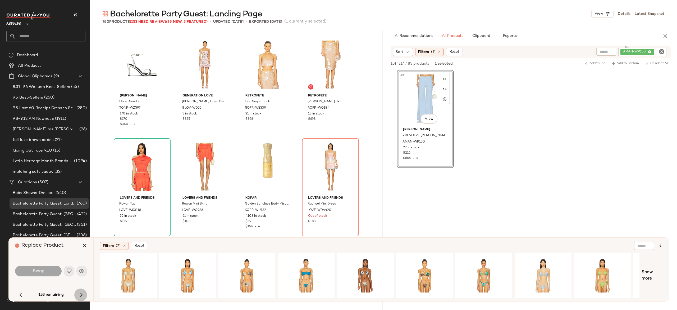
click at [79, 293] on icon "button" at bounding box center [81, 294] width 6 height 6
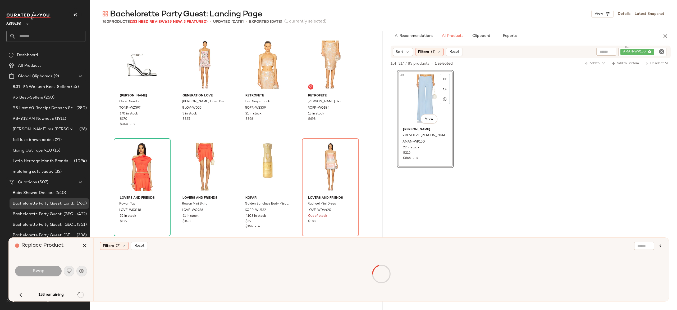
click at [79, 293] on div "153 remaining" at bounding box center [51, 294] width 72 height 13
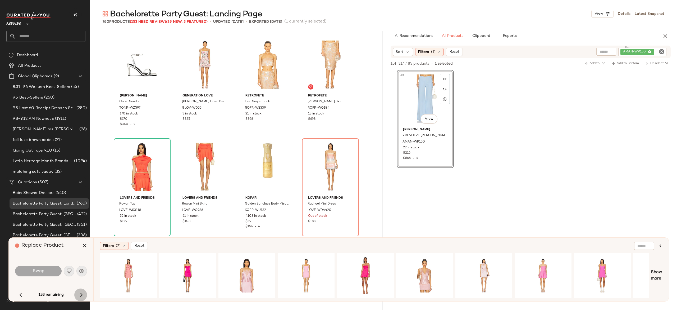
click at [79, 293] on icon "button" at bounding box center [81, 294] width 6 height 6
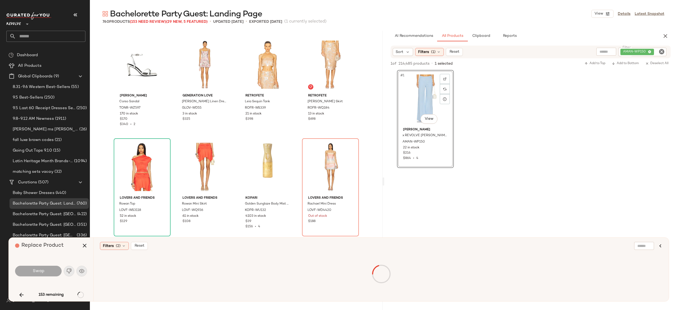
click at [79, 293] on div "153 remaining" at bounding box center [51, 294] width 72 height 13
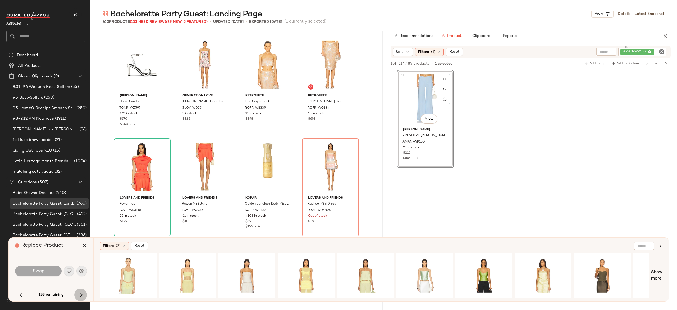
click at [79, 293] on icon "button" at bounding box center [81, 294] width 6 height 6
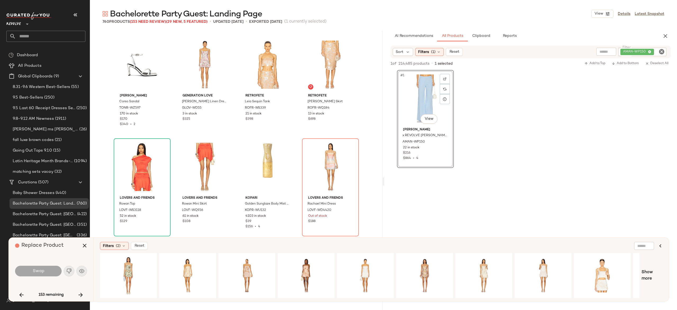
click at [79, 293] on icon "button" at bounding box center [81, 294] width 6 height 6
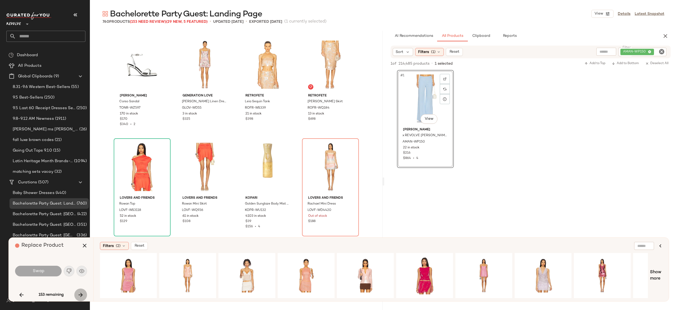
click at [81, 292] on icon "button" at bounding box center [81, 294] width 6 height 6
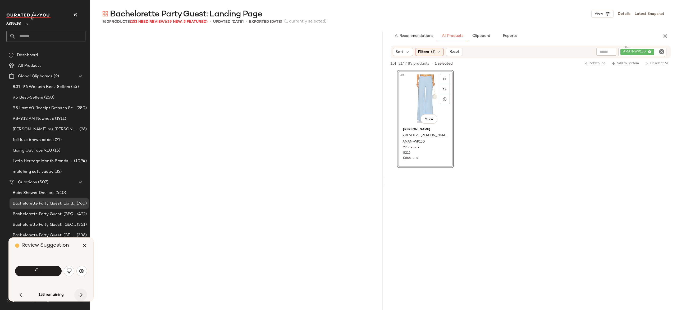
scroll to position [2757, 0]
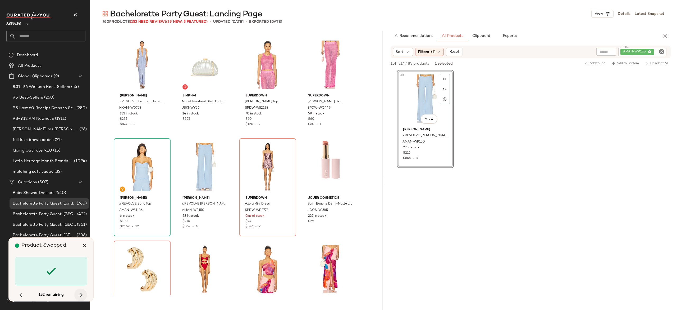
click at [81, 292] on icon "button" at bounding box center [81, 294] width 6 height 6
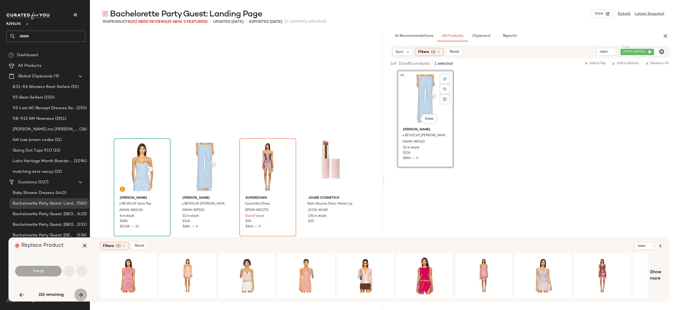
scroll to position [2859, 0]
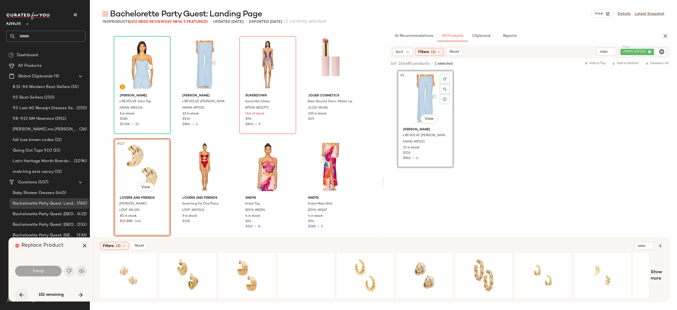
click at [23, 294] on icon "button" at bounding box center [21, 294] width 6 height 6
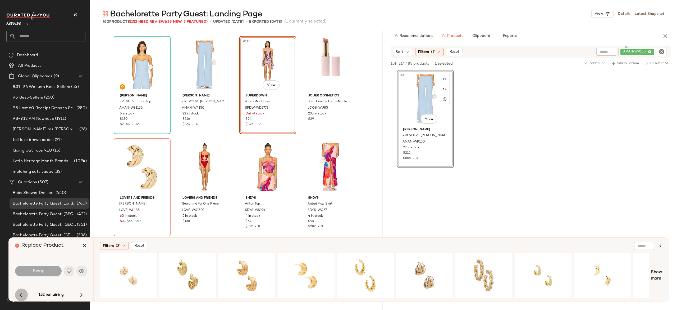
scroll to position [2757, 0]
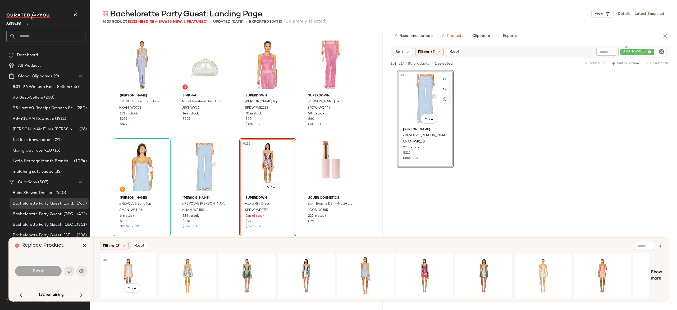
click at [128, 269] on div "#1 View" at bounding box center [128, 275] width 53 height 38
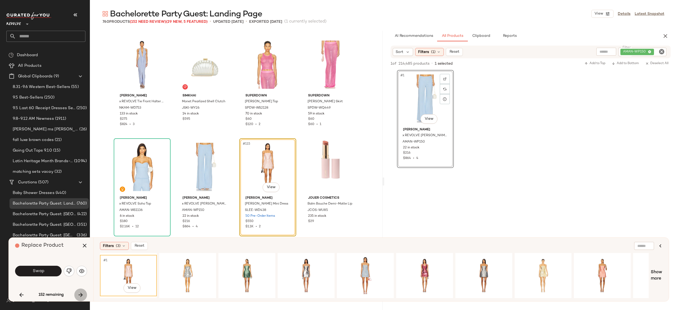
click at [80, 292] on icon "button" at bounding box center [81, 294] width 6 height 6
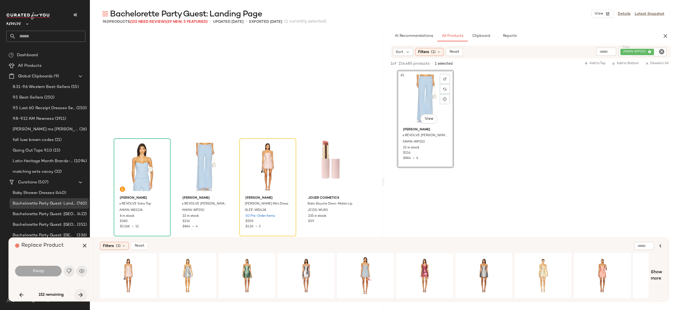
scroll to position [2859, 0]
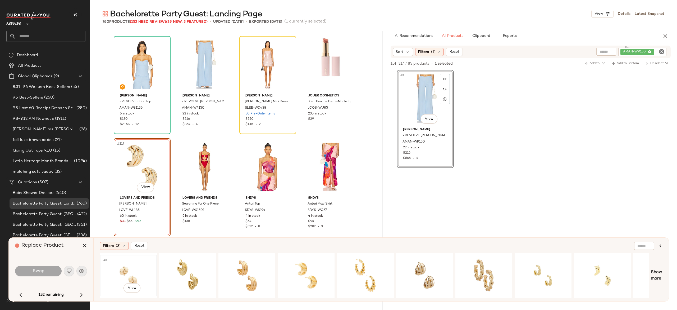
click at [126, 270] on div "#1 View" at bounding box center [128, 275] width 53 height 38
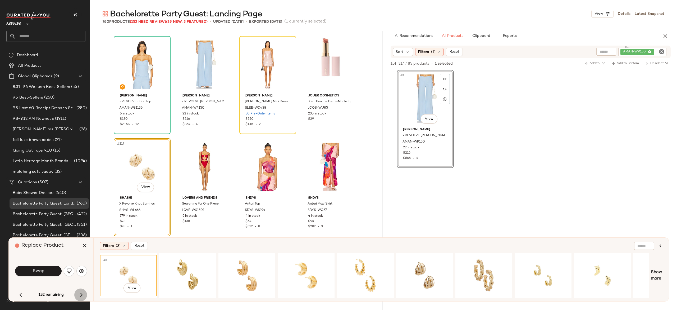
click at [80, 293] on icon "button" at bounding box center [81, 294] width 6 height 6
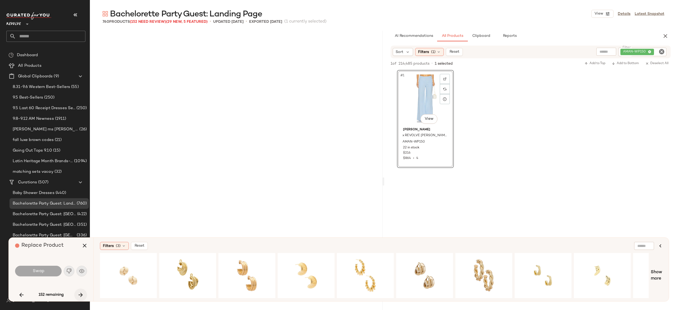
scroll to position [3063, 0]
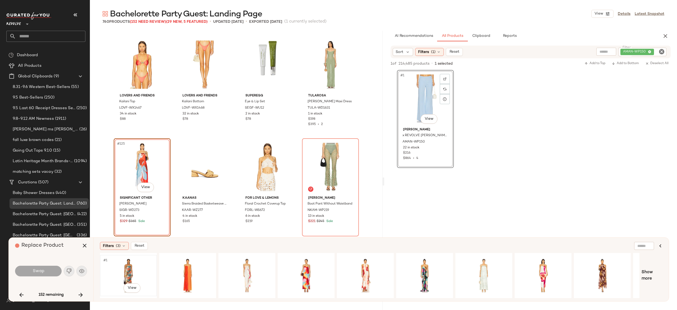
click at [129, 266] on div "#1 View" at bounding box center [128, 275] width 53 height 38
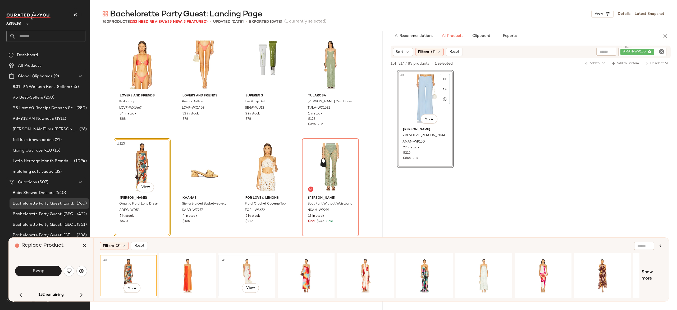
click at [244, 267] on div "#1 View" at bounding box center [246, 275] width 53 height 38
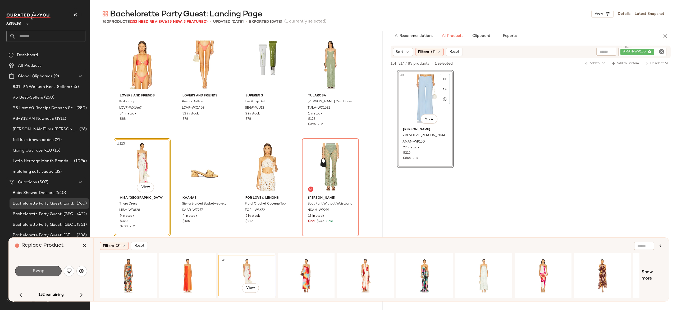
click at [53, 269] on button "Swap" at bounding box center [38, 270] width 47 height 11
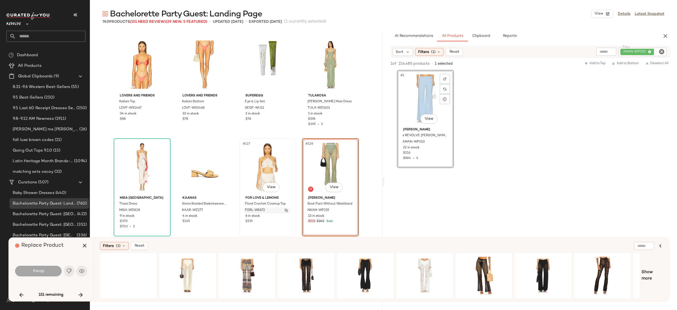
click at [286, 209] on img "button" at bounding box center [286, 209] width 3 height 3
click at [420, 266] on div "#1 View" at bounding box center [424, 275] width 53 height 38
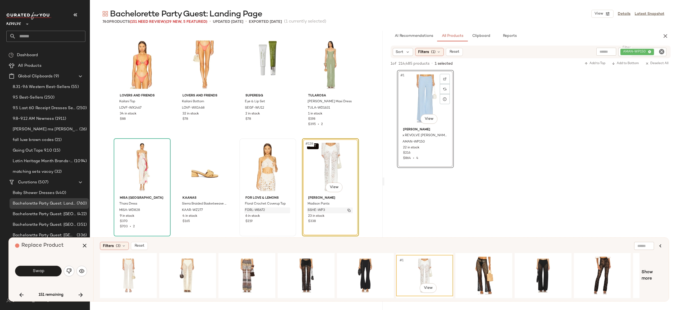
click at [348, 211] on img "button" at bounding box center [349, 209] width 3 height 3
click at [634, 52] on div "AMAN-WP150" at bounding box center [625, 52] width 84 height 8
paste input "*********"
type input "*********"
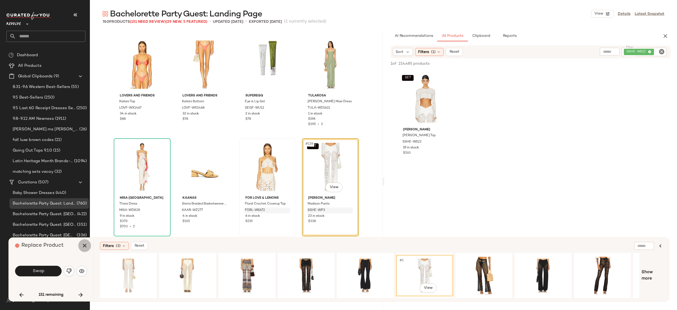
click at [86, 242] on icon "button" at bounding box center [84, 245] width 6 height 6
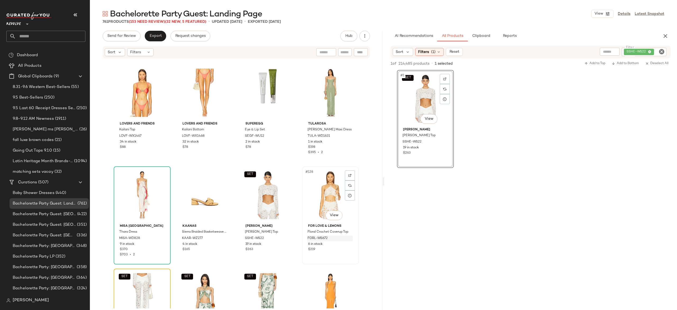
click at [326, 190] on div "#128 View" at bounding box center [330, 194] width 53 height 53
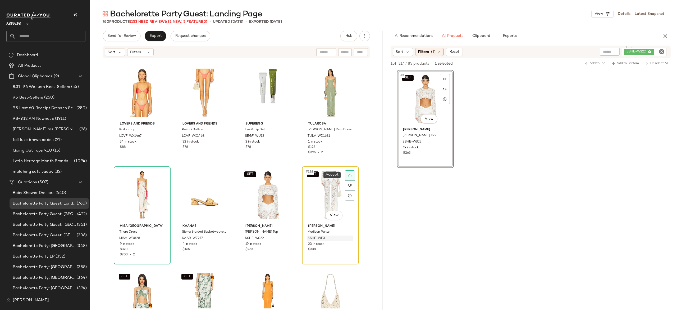
click at [348, 175] on icon at bounding box center [349, 175] width 3 height 3
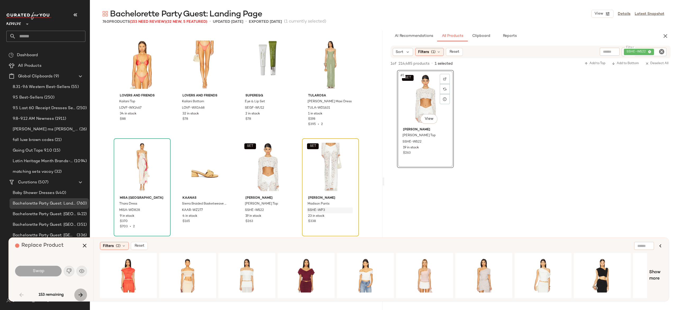
click at [81, 293] on icon "button" at bounding box center [81, 294] width 6 height 6
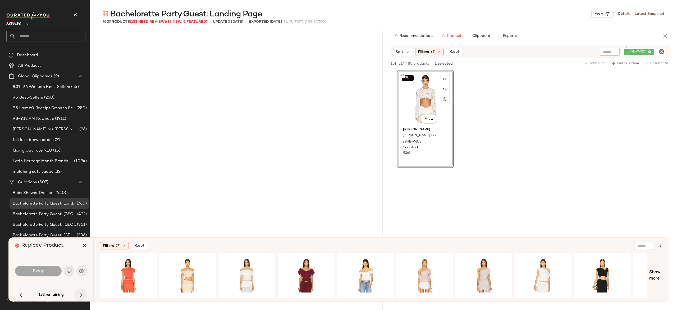
scroll to position [919, 0]
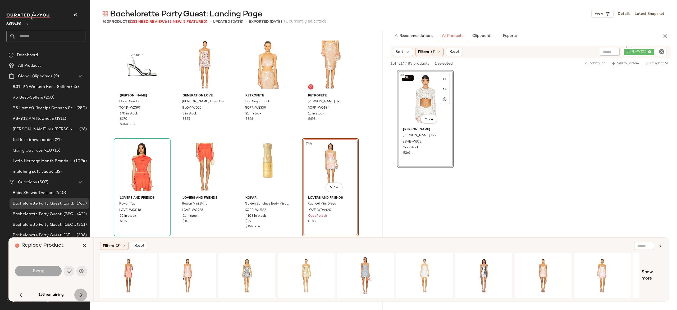
click at [80, 291] on icon "button" at bounding box center [81, 294] width 6 height 6
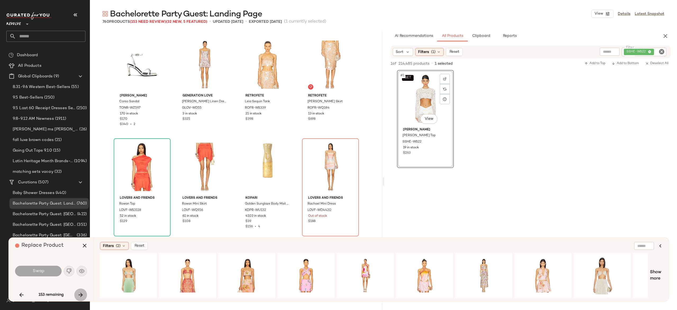
click at [80, 291] on icon "button" at bounding box center [81, 294] width 6 height 6
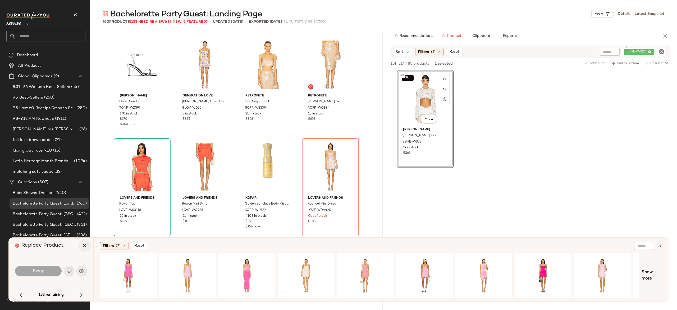
click at [86, 245] on icon "button" at bounding box center [84, 245] width 6 height 6
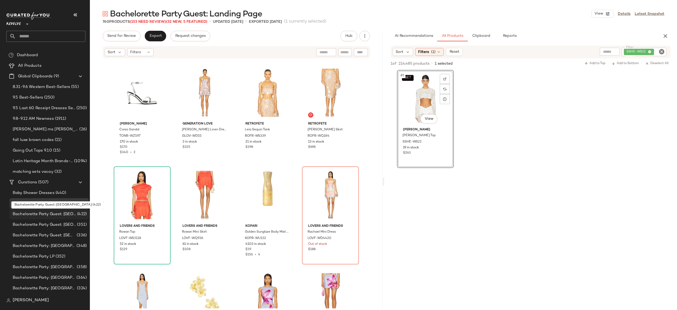
click at [70, 213] on span "Bachelorette Party Guest: [GEOGRAPHIC_DATA]" at bounding box center [44, 214] width 63 height 6
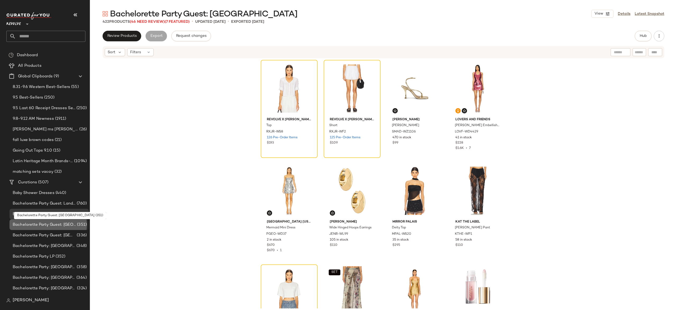
click at [68, 224] on span "Bachelorette Party Guest: [GEOGRAPHIC_DATA]" at bounding box center [44, 224] width 63 height 6
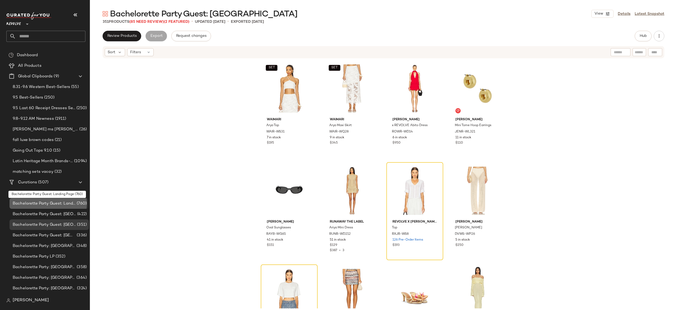
click at [70, 203] on span "Bachelorette Party Guest: Landing Page" at bounding box center [44, 203] width 63 height 6
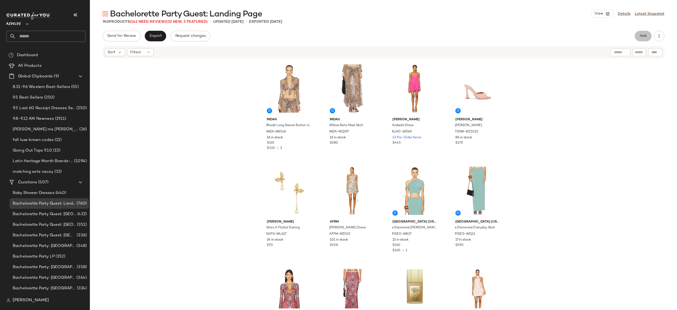
click at [648, 35] on button "Hub" at bounding box center [643, 36] width 17 height 11
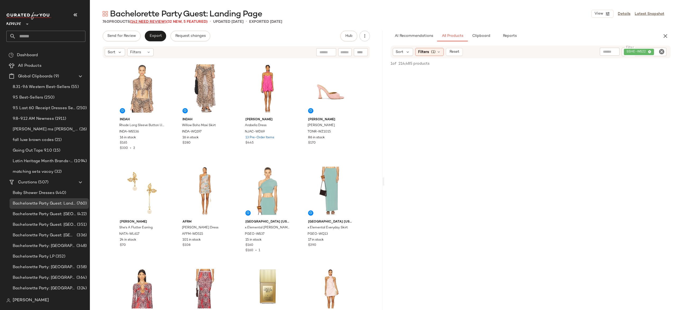
click at [161, 20] on span "(142 Need Review)" at bounding box center [148, 22] width 37 height 4
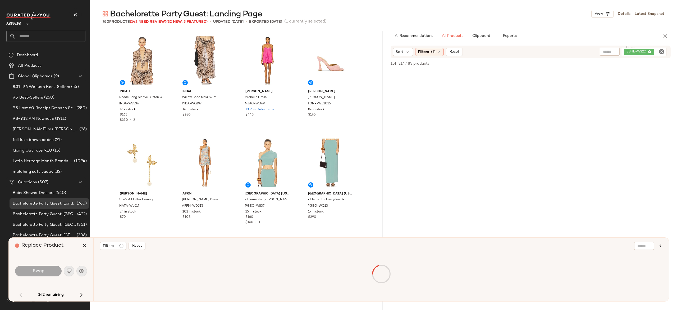
scroll to position [919, 0]
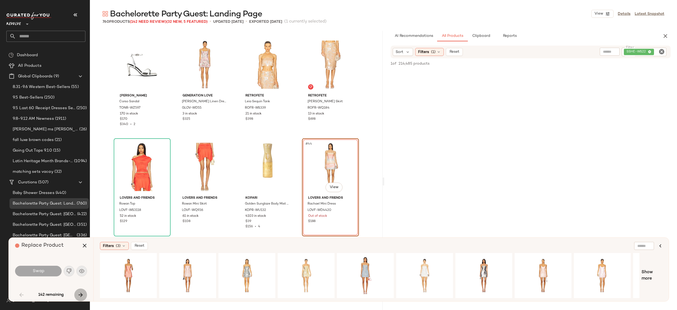
click at [80, 291] on icon "button" at bounding box center [81, 294] width 6 height 6
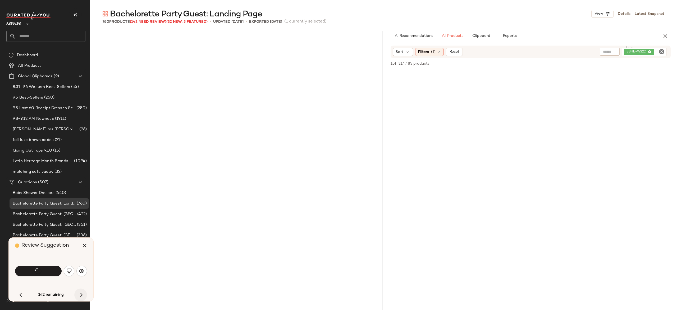
scroll to position [2757, 0]
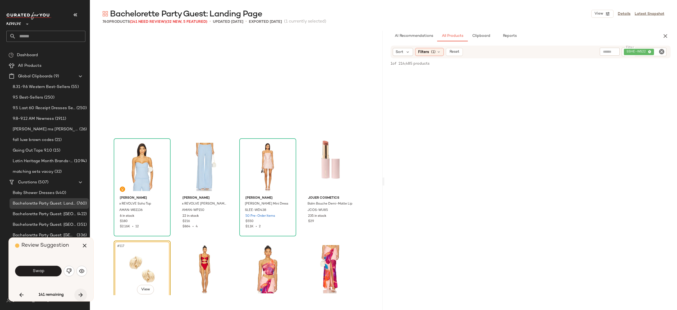
scroll to position [2859, 0]
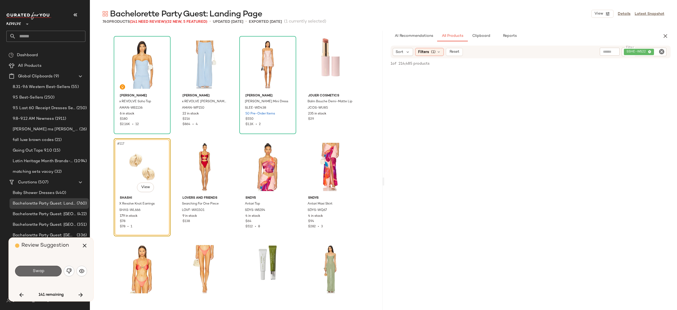
click at [53, 271] on button "Swap" at bounding box center [38, 270] width 47 height 11
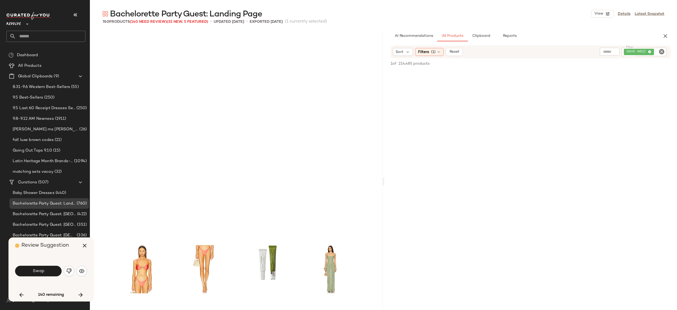
scroll to position [3063, 0]
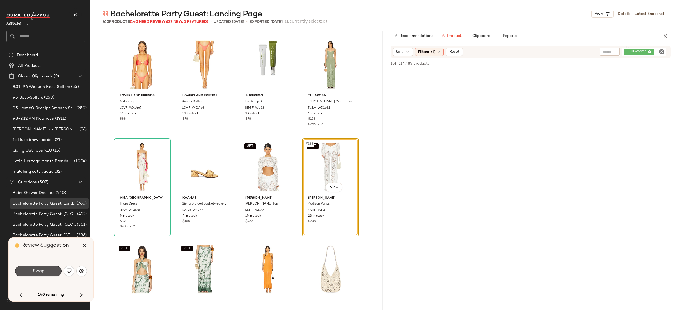
click at [53, 271] on button "Swap" at bounding box center [38, 270] width 47 height 11
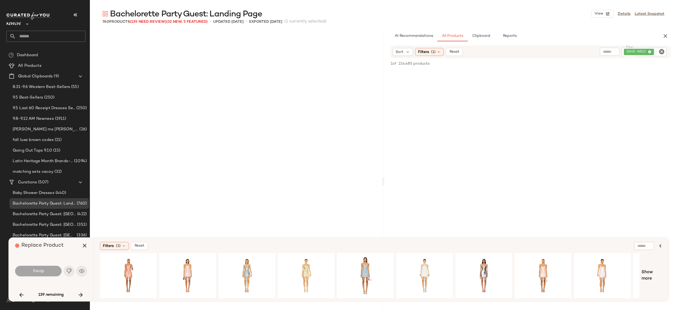
scroll to position [3268, 0]
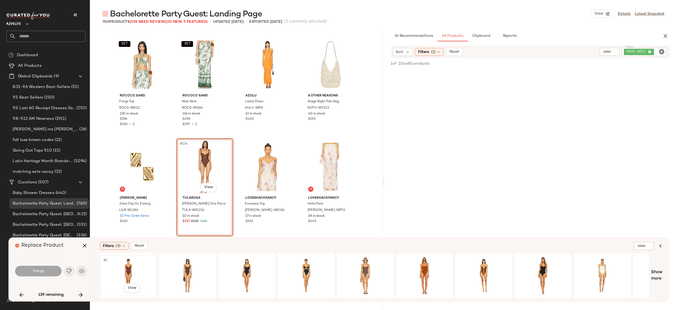
click at [124, 266] on div "#1 View" at bounding box center [128, 275] width 53 height 38
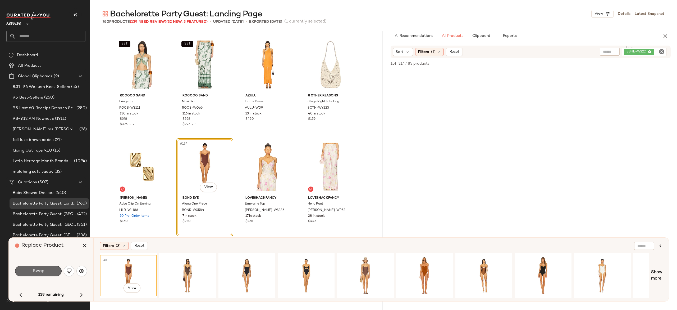
click at [53, 269] on button "Swap" at bounding box center [38, 270] width 47 height 11
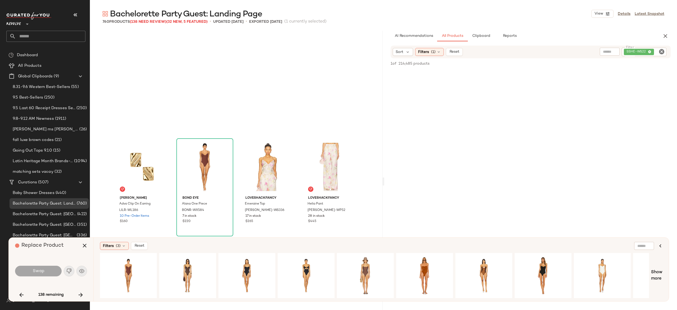
scroll to position [3370, 0]
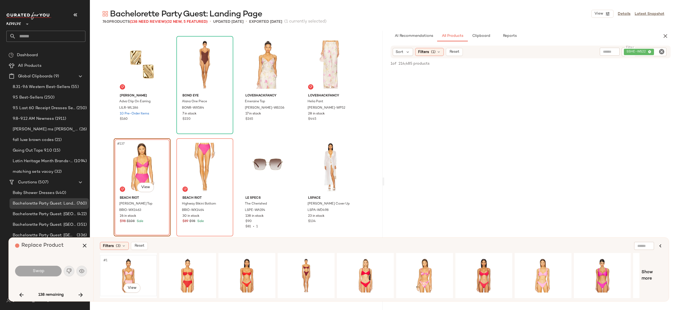
click at [130, 266] on div "#1 View" at bounding box center [128, 275] width 53 height 38
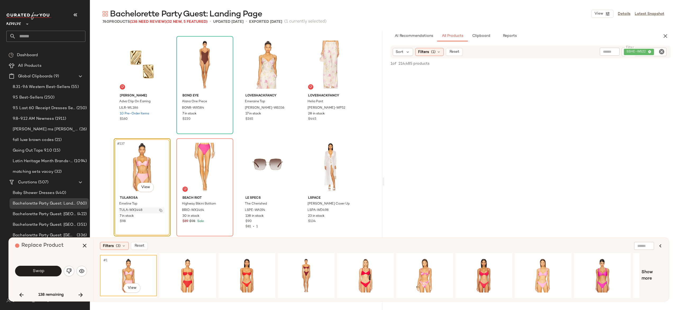
click at [157, 210] on button "button" at bounding box center [160, 210] width 7 height 5
click at [640, 51] on div "SSHE-WS22" at bounding box center [626, 52] width 80 height 8
paste input "**********"
type input "**********"
click at [83, 244] on icon "button" at bounding box center [84, 245] width 6 height 6
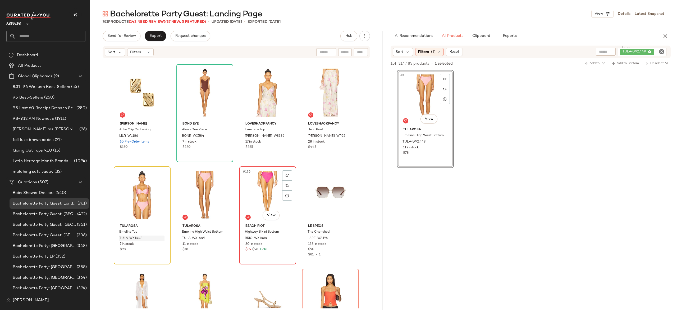
click at [260, 194] on div "#139 View" at bounding box center [267, 194] width 53 height 53
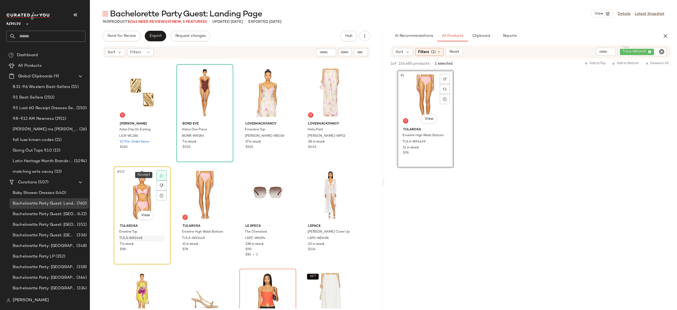
click at [161, 172] on div at bounding box center [162, 175] width 10 height 10
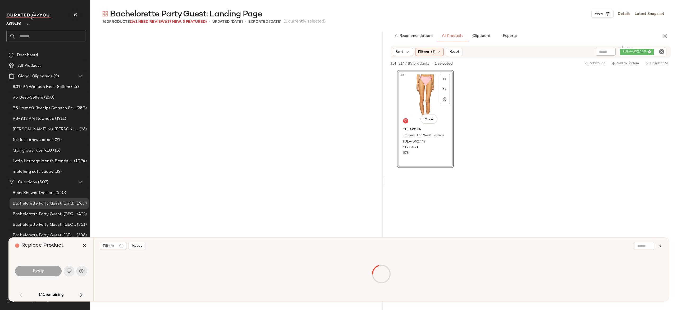
scroll to position [919, 0]
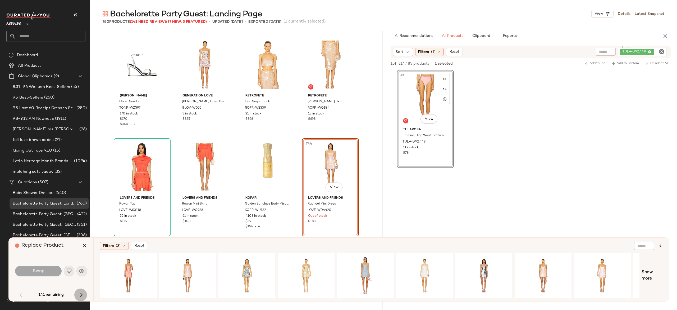
click at [80, 292] on icon "button" at bounding box center [81, 294] width 6 height 6
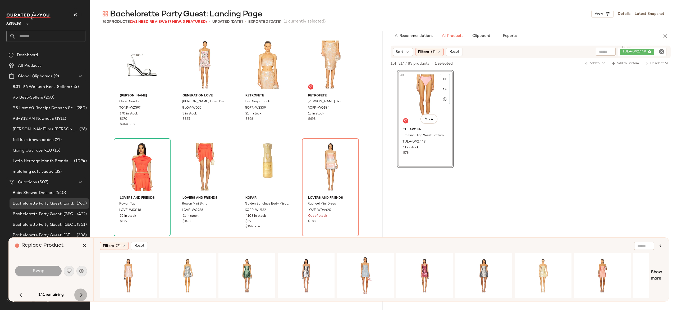
click at [80, 295] on icon "button" at bounding box center [81, 294] width 6 height 6
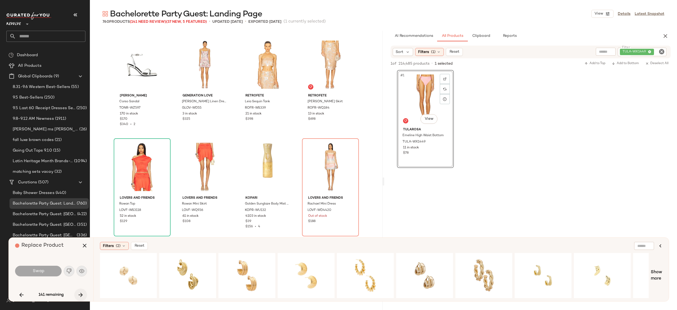
click at [80, 295] on icon "button" at bounding box center [81, 294] width 6 height 6
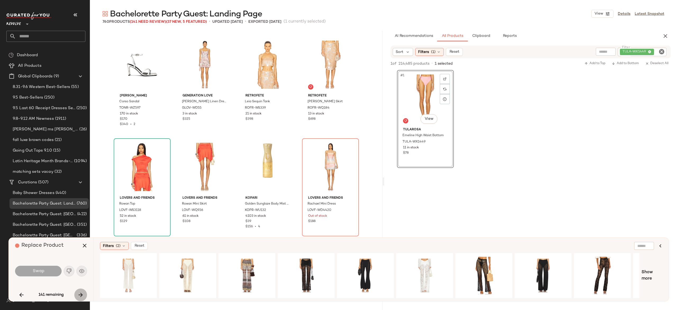
click at [80, 295] on icon "button" at bounding box center [81, 294] width 6 height 6
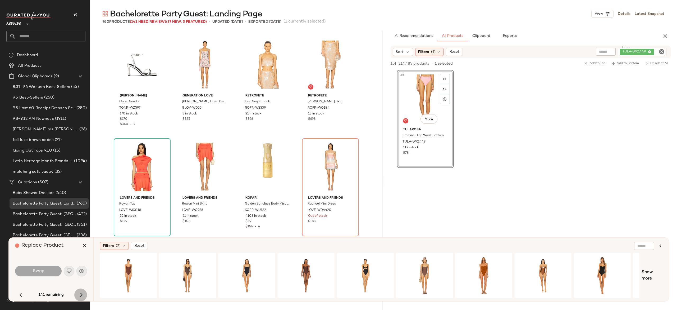
click at [80, 295] on icon "button" at bounding box center [81, 294] width 6 height 6
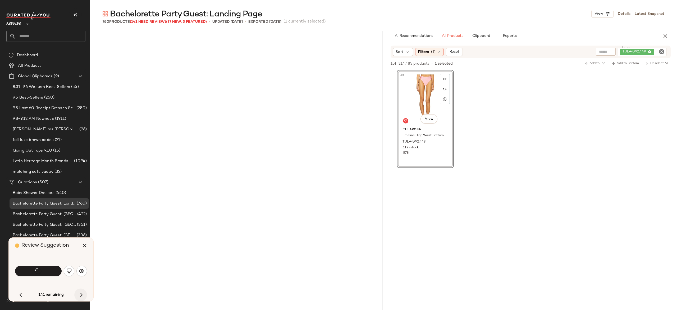
scroll to position [3370, 0]
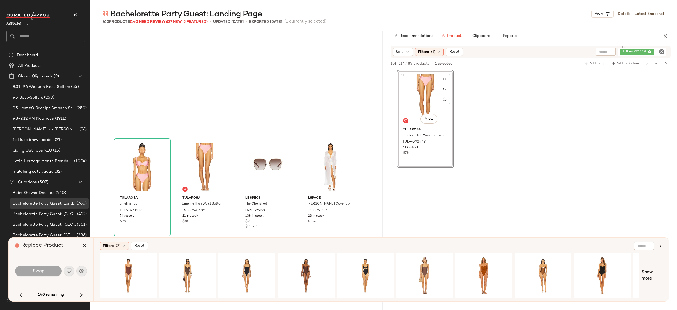
scroll to position [3472, 0]
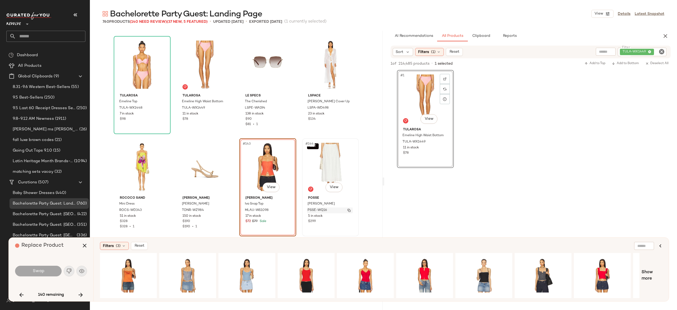
click at [348, 208] on img "button" at bounding box center [349, 209] width 3 height 3
click at [639, 48] on div "TULA-WX1449" at bounding box center [624, 52] width 84 height 8
paste input "*********"
type input "*********"
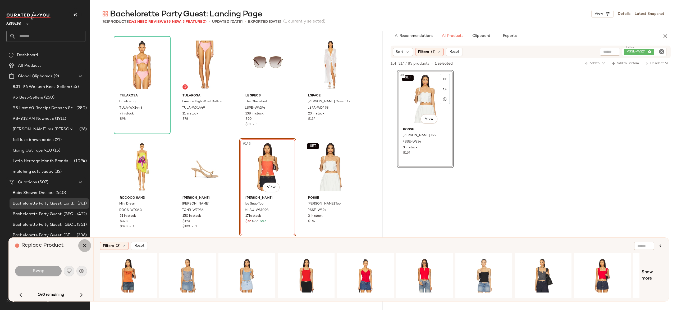
click at [80, 247] on button "button" at bounding box center [84, 245] width 13 height 13
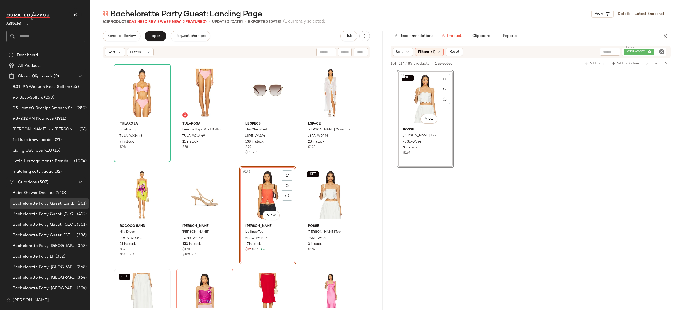
click at [273, 189] on div "#143 View" at bounding box center [267, 194] width 53 height 53
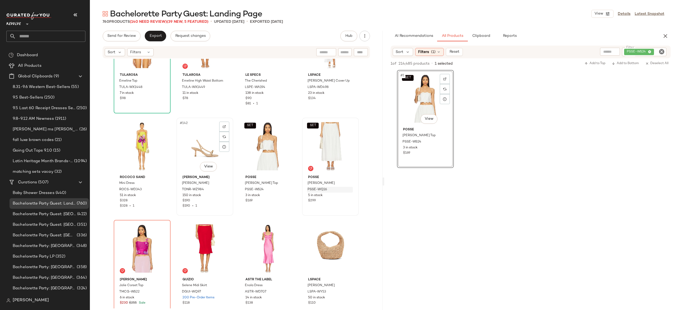
scroll to position [3521, 0]
click at [154, 21] on span "(140 Need Review)" at bounding box center [148, 22] width 37 height 4
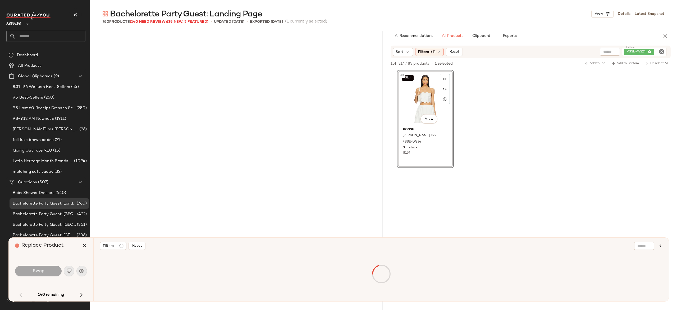
scroll to position [919, 0]
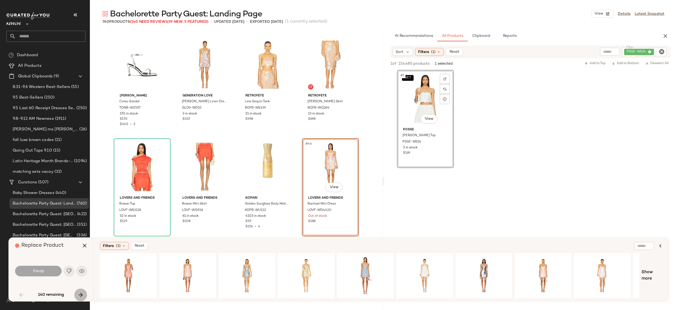
click at [79, 294] on icon "button" at bounding box center [81, 294] width 6 height 6
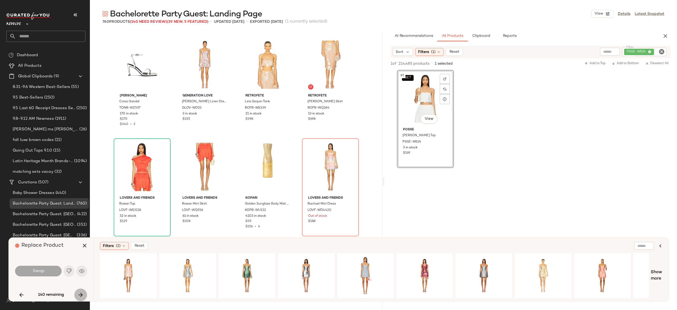
click at [79, 294] on icon "button" at bounding box center [81, 294] width 6 height 6
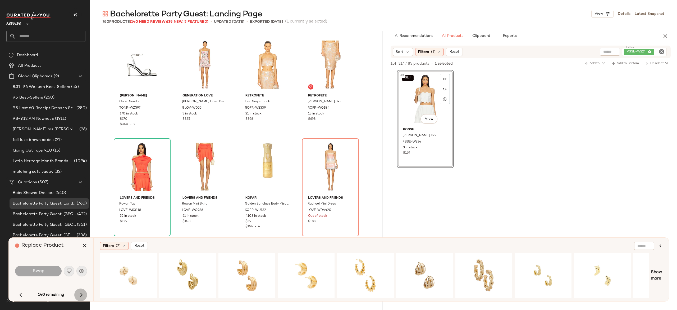
click at [79, 294] on icon "button" at bounding box center [81, 294] width 6 height 6
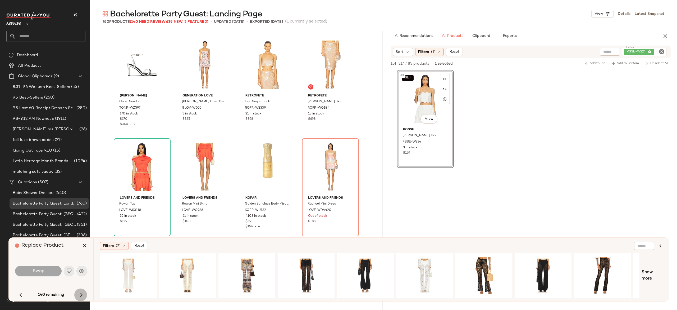
click at [79, 294] on icon "button" at bounding box center [81, 294] width 6 height 6
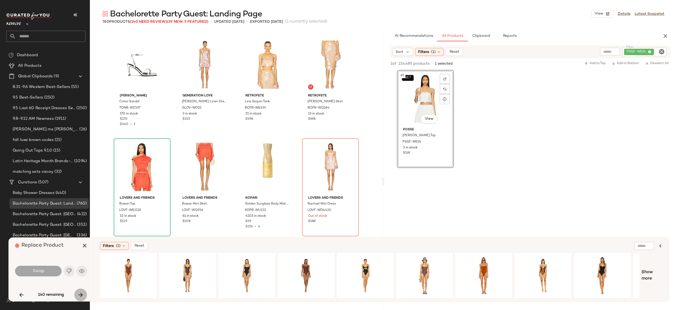
click at [79, 294] on icon "button" at bounding box center [81, 294] width 6 height 6
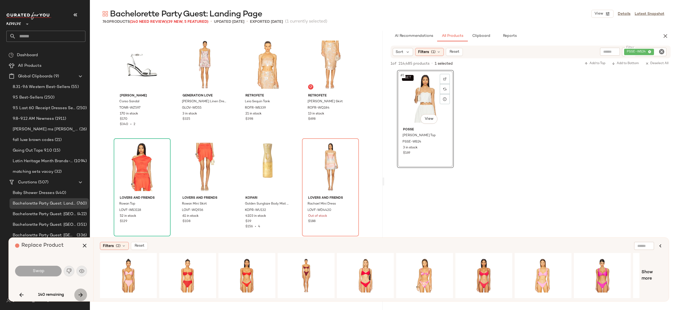
click at [81, 294] on icon "button" at bounding box center [81, 294] width 6 height 6
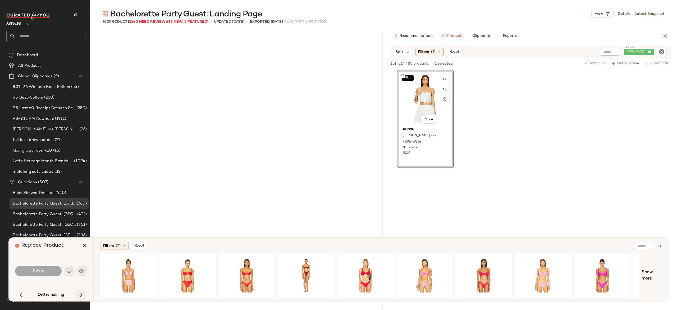
scroll to position [3574, 0]
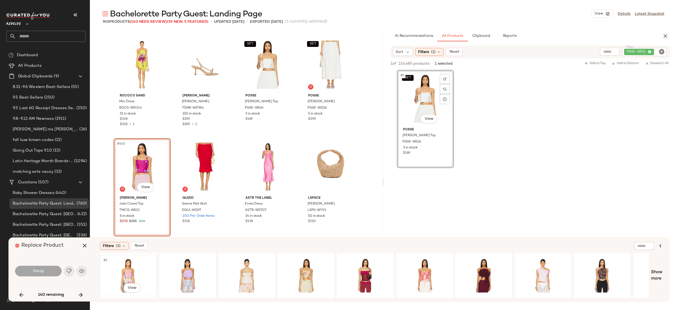
click at [129, 267] on div "#1 View" at bounding box center [128, 275] width 53 height 38
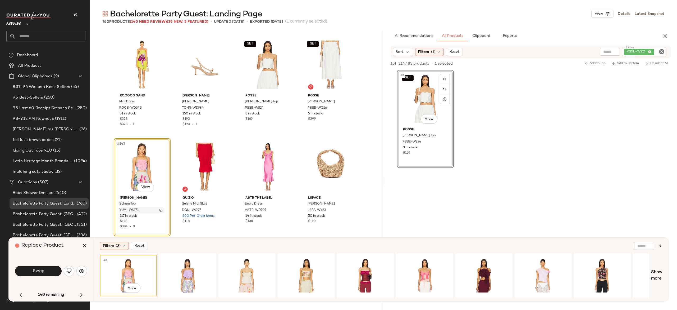
click at [159, 210] on img "button" at bounding box center [160, 209] width 3 height 3
click at [631, 48] on div "PSSE-WS24" at bounding box center [627, 52] width 80 height 8
paste input "*********"
type input "*********"
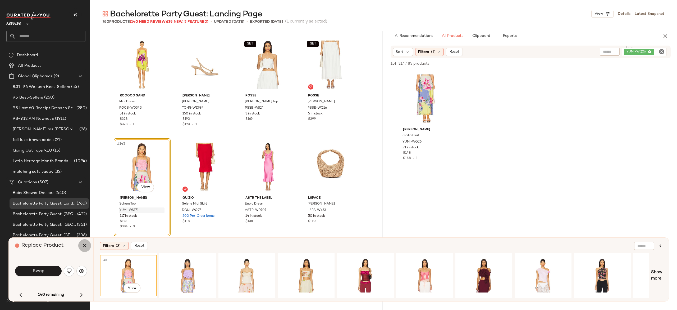
click at [84, 245] on icon "button" at bounding box center [84, 245] width 6 height 6
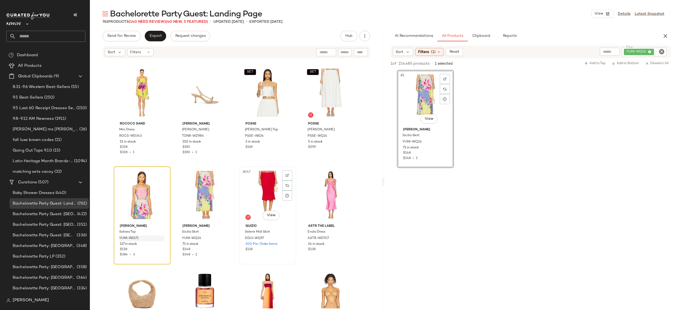
click at [261, 192] on div "#147 View" at bounding box center [267, 194] width 53 height 53
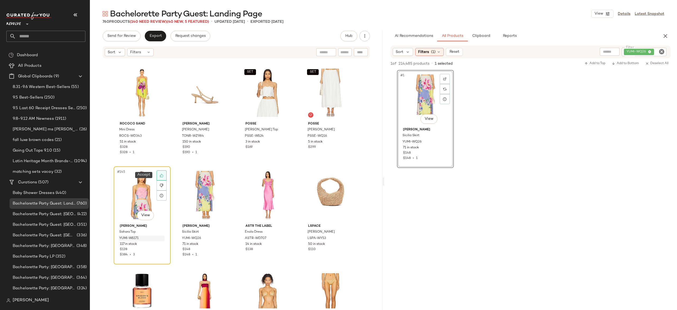
click at [162, 175] on div at bounding box center [162, 175] width 10 height 10
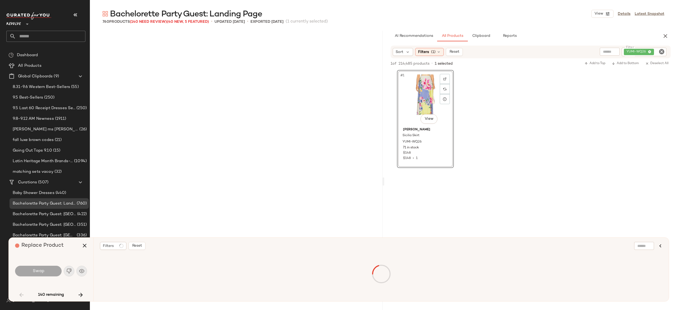
scroll to position [919, 0]
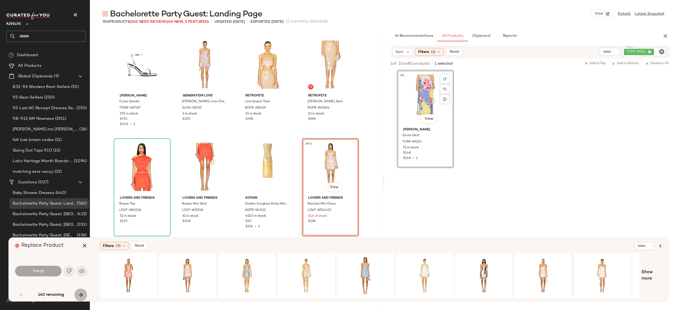
click at [81, 292] on icon "button" at bounding box center [81, 294] width 6 height 6
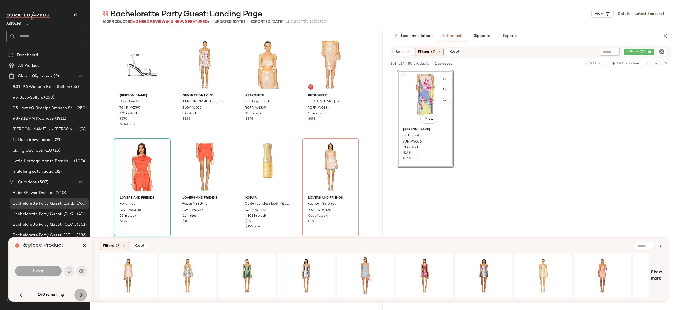
click at [81, 292] on icon "button" at bounding box center [81, 294] width 6 height 6
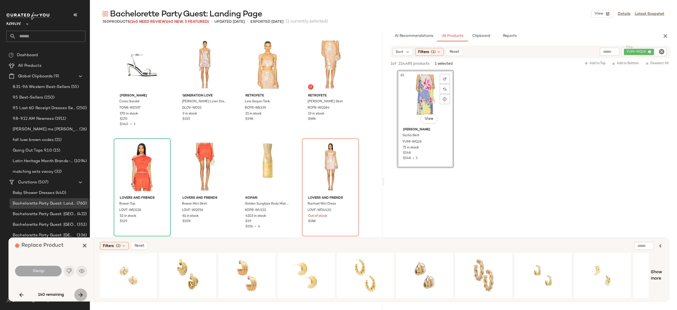
click at [81, 292] on icon "button" at bounding box center [81, 294] width 6 height 6
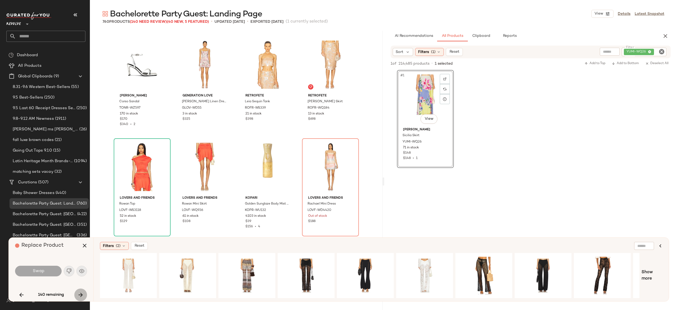
click at [81, 292] on icon "button" at bounding box center [81, 294] width 6 height 6
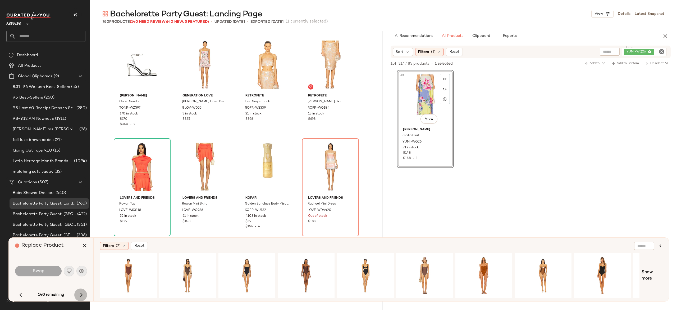
click at [81, 292] on icon "button" at bounding box center [81, 294] width 6 height 6
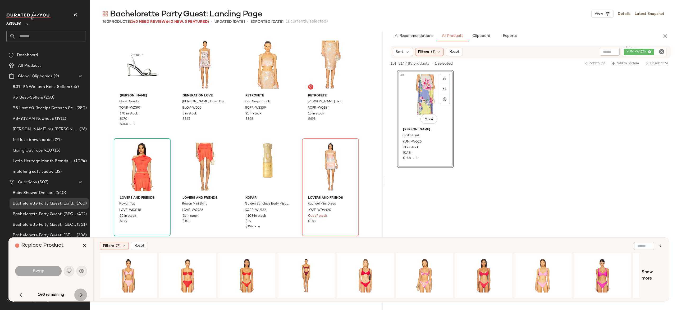
click at [81, 292] on icon "button" at bounding box center [81, 294] width 6 height 6
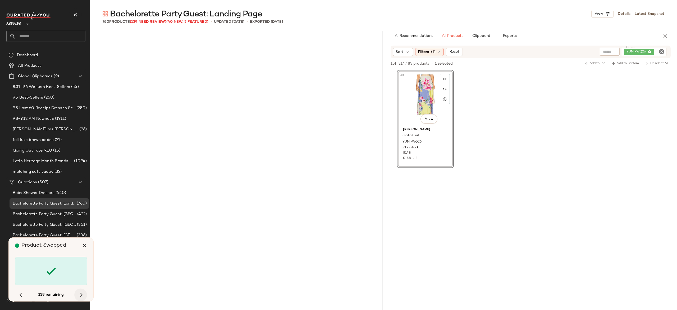
scroll to position [3574, 0]
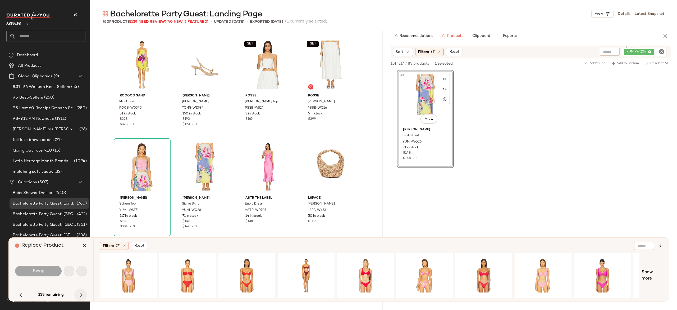
scroll to position [3778, 0]
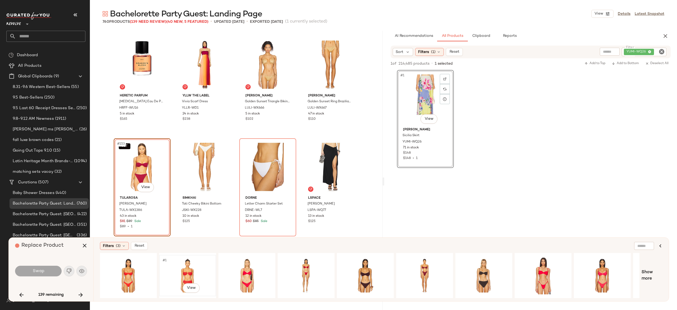
click at [187, 266] on div "#1 View" at bounding box center [187, 275] width 53 height 38
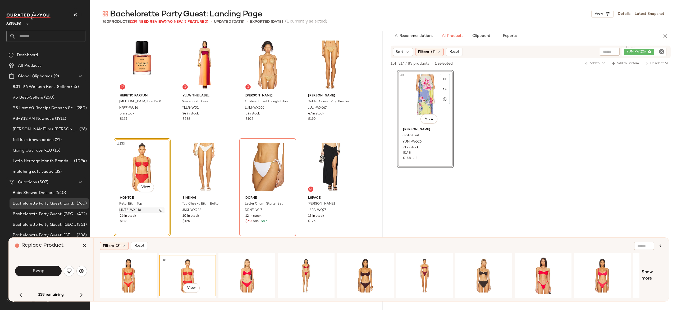
click at [160, 209] on img "button" at bounding box center [160, 209] width 3 height 3
click at [127, 268] on div "#1 View" at bounding box center [128, 275] width 53 height 38
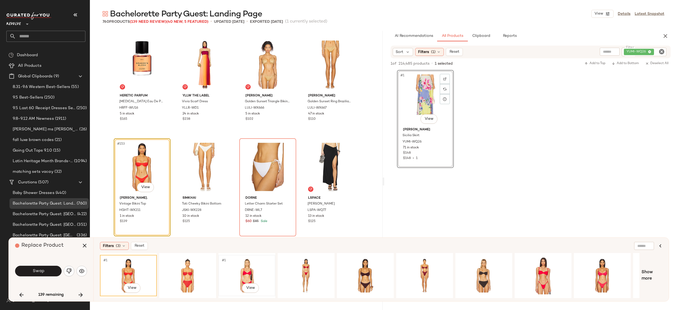
click at [254, 265] on div "#1 View" at bounding box center [246, 275] width 53 height 38
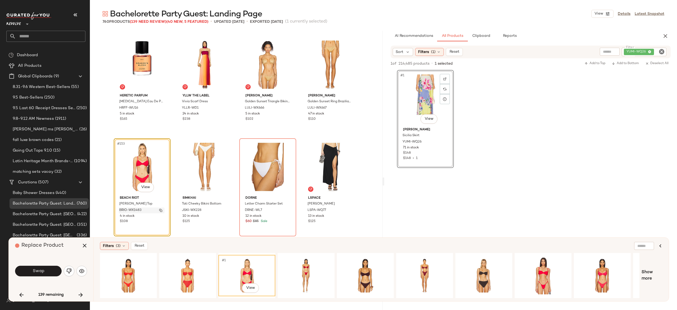
click at [158, 212] on div "BRIO-WX1483" at bounding box center [142, 210] width 46 height 6
click at [631, 51] on div "YUMI-WQ26" at bounding box center [626, 52] width 80 height 8
paste input "**********"
type input "**********"
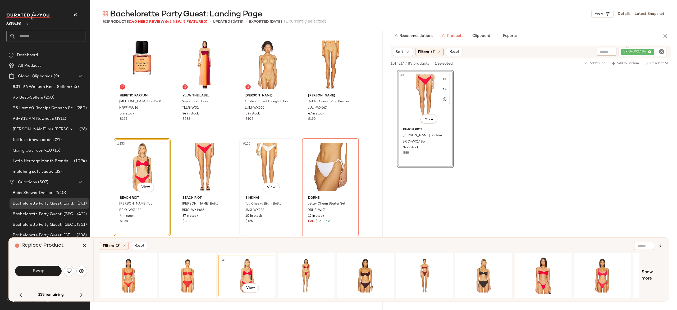
click at [264, 159] on div "#155 View" at bounding box center [267, 166] width 53 height 53
click at [84, 245] on icon "button" at bounding box center [84, 245] width 6 height 6
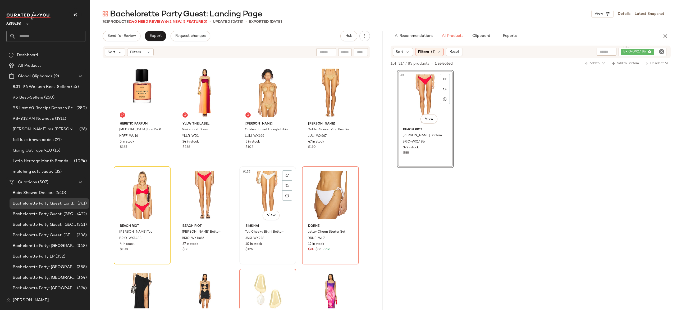
click at [262, 186] on div "#155 View" at bounding box center [267, 194] width 53 height 53
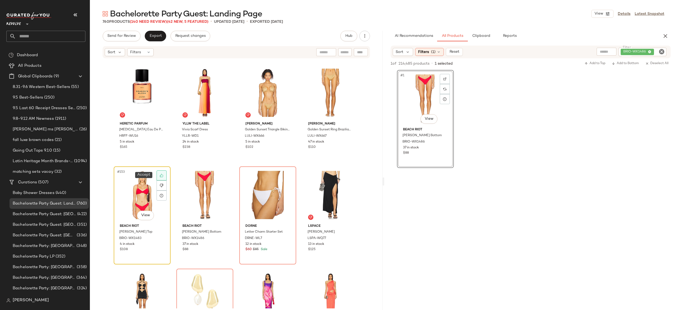
click at [160, 176] on icon at bounding box center [162, 175] width 4 height 4
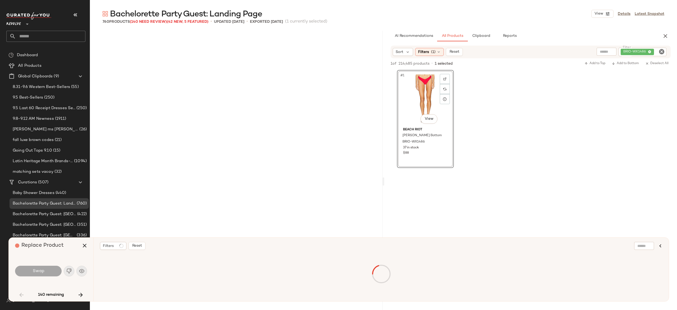
scroll to position [919, 0]
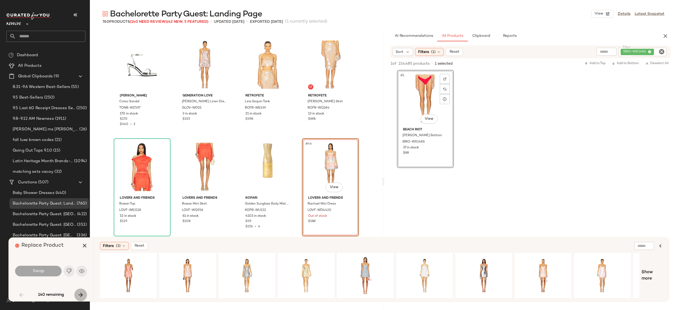
click at [79, 293] on icon "button" at bounding box center [81, 294] width 6 height 6
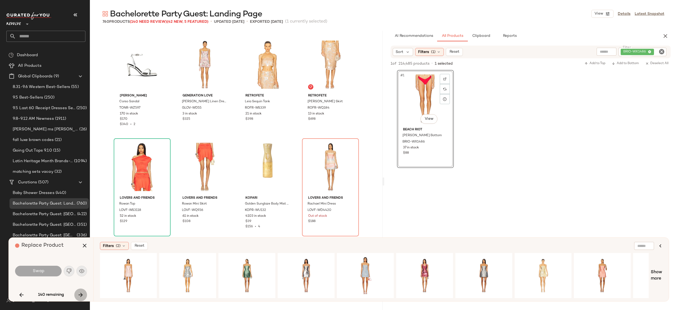
click at [81, 293] on icon "button" at bounding box center [81, 294] width 6 height 6
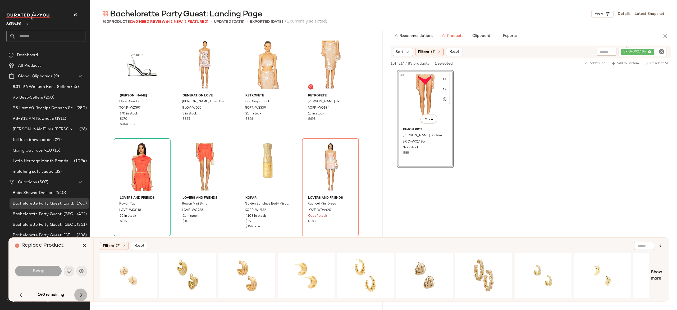
click at [81, 293] on icon "button" at bounding box center [81, 294] width 6 height 6
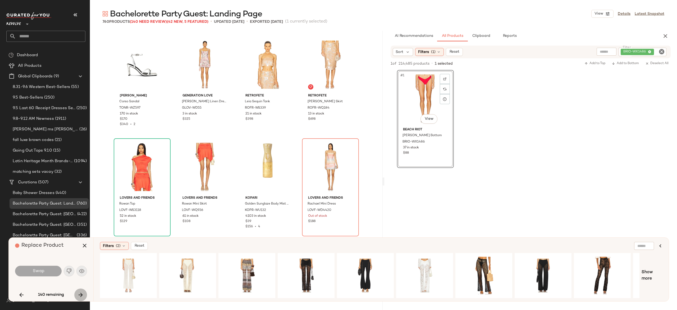
click at [81, 293] on icon "button" at bounding box center [81, 294] width 6 height 6
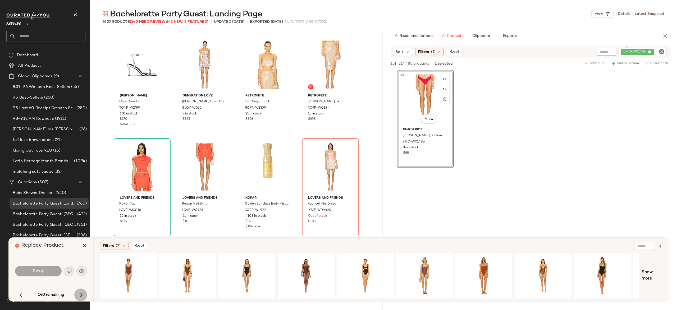
click at [81, 293] on icon "button" at bounding box center [81, 294] width 6 height 6
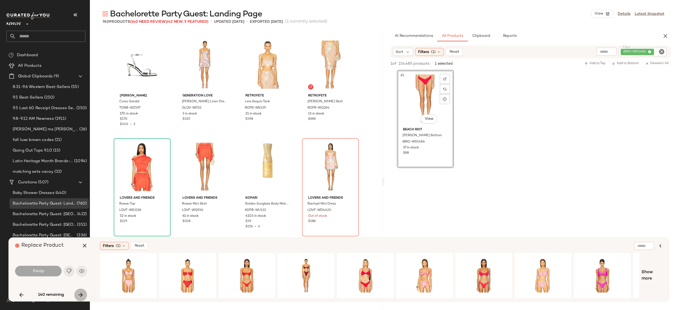
click at [81, 293] on icon "button" at bounding box center [81, 294] width 6 height 6
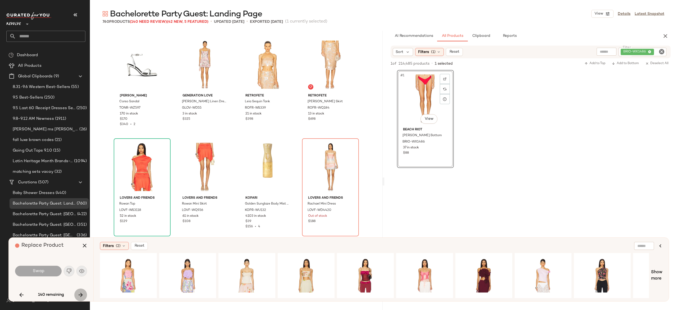
click at [81, 293] on icon "button" at bounding box center [81, 294] width 6 height 6
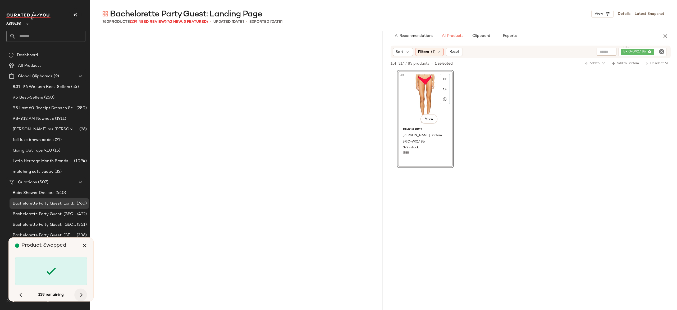
scroll to position [3778, 0]
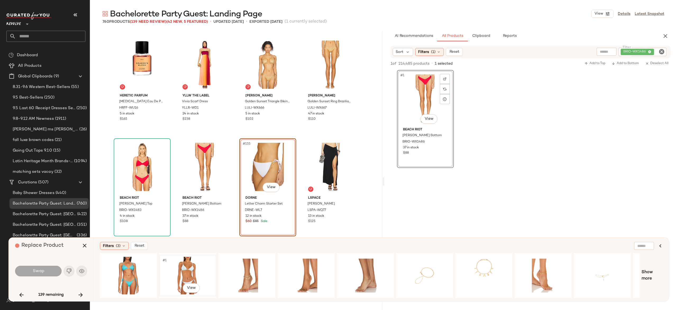
click at [189, 271] on div "#1 View" at bounding box center [187, 275] width 53 height 38
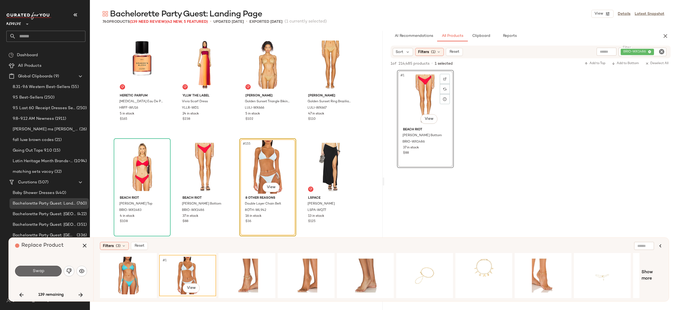
click at [54, 268] on button "Swap" at bounding box center [38, 270] width 47 height 11
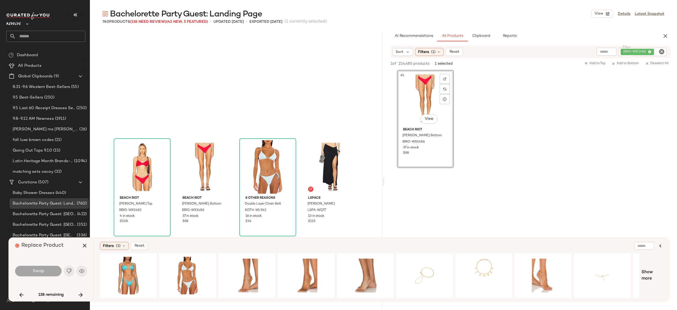
scroll to position [3880, 0]
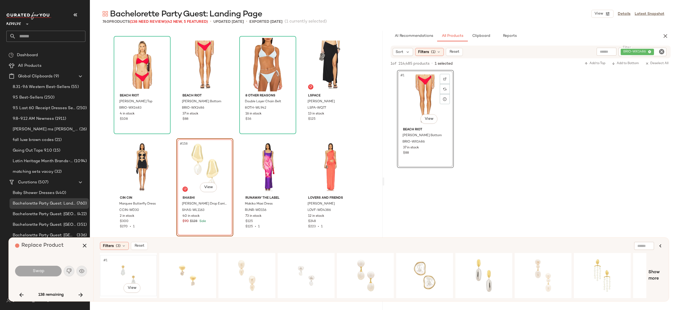
click at [133, 266] on div "#1 View" at bounding box center [128, 275] width 53 height 38
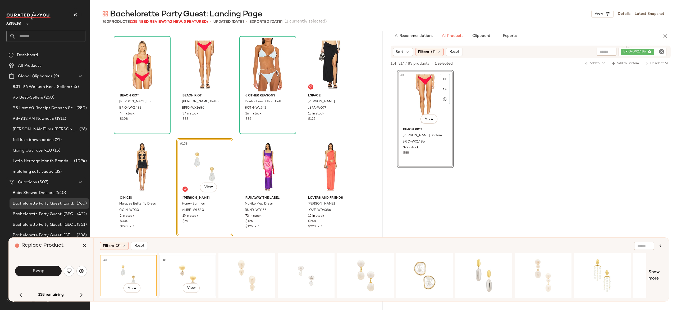
click at [185, 265] on div "#1 View" at bounding box center [187, 275] width 53 height 38
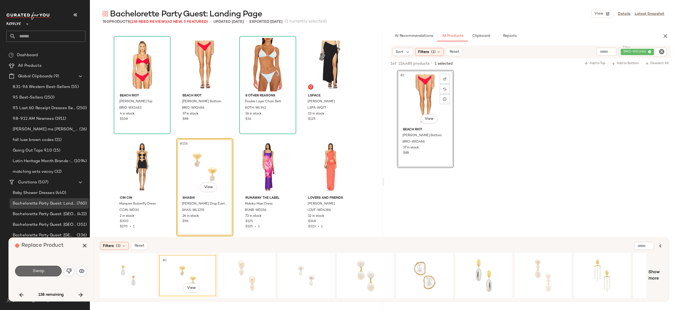
click at [52, 271] on button "Swap" at bounding box center [38, 270] width 47 height 11
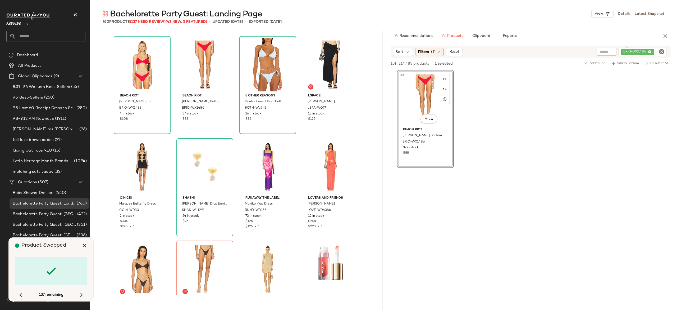
scroll to position [3982, 0]
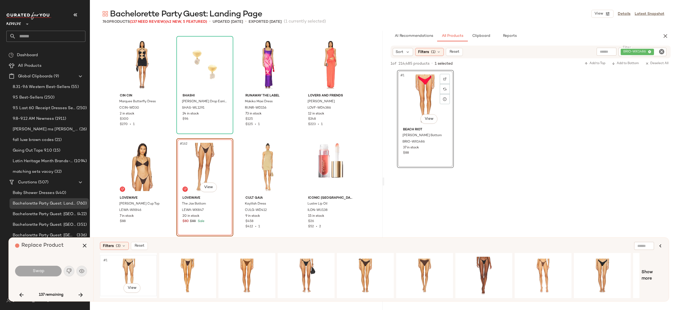
click at [130, 266] on div "#1 View" at bounding box center [128, 275] width 53 height 38
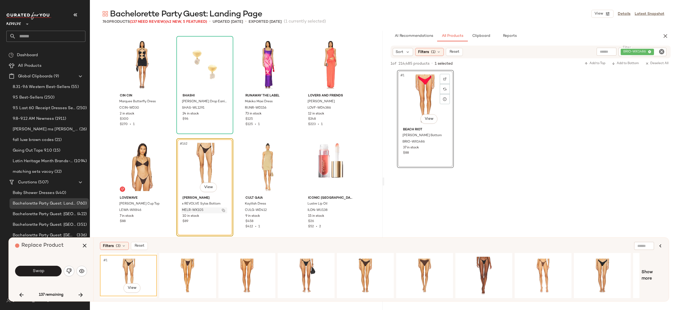
click at [223, 210] on img "button" at bounding box center [223, 209] width 3 height 3
click at [85, 246] on icon "button" at bounding box center [84, 245] width 6 height 6
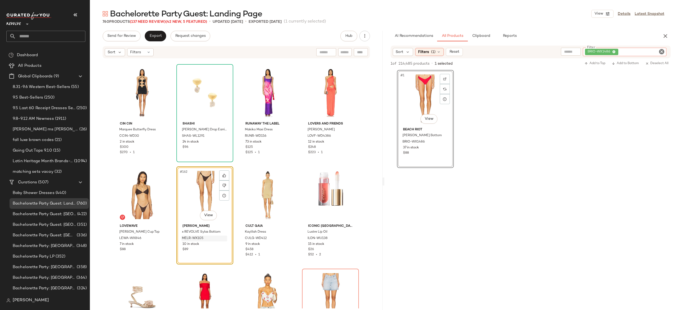
click at [658, 48] on div "BRIO-WX1486" at bounding box center [625, 52] width 84 height 8
paste input "**********"
type input "**********"
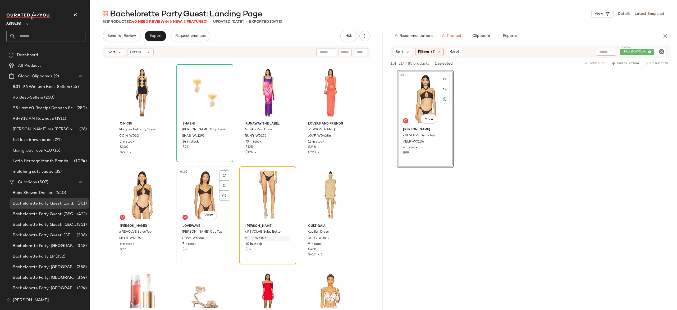
click at [199, 189] on div "#162 View" at bounding box center [204, 194] width 53 height 53
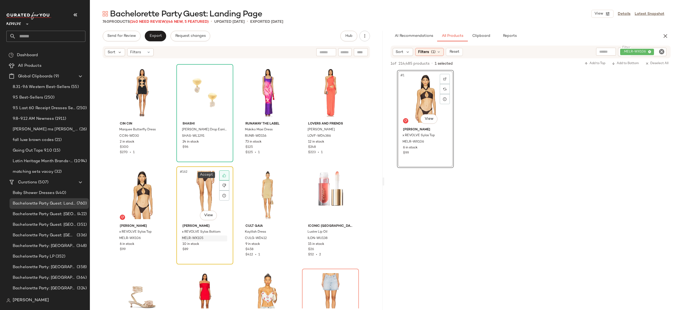
click at [222, 173] on icon at bounding box center [224, 175] width 4 height 4
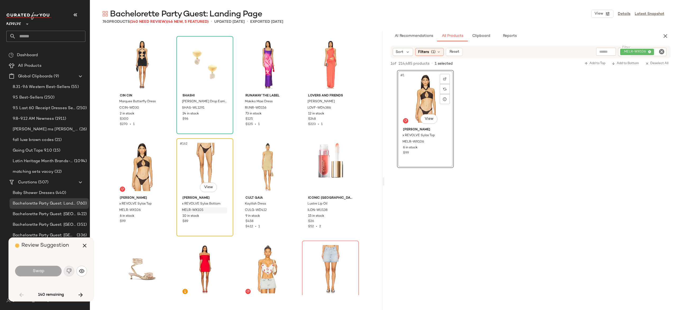
scroll to position [919, 0]
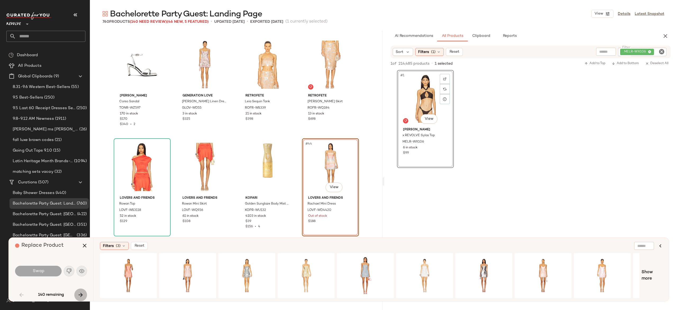
click at [80, 292] on icon "button" at bounding box center [81, 294] width 6 height 6
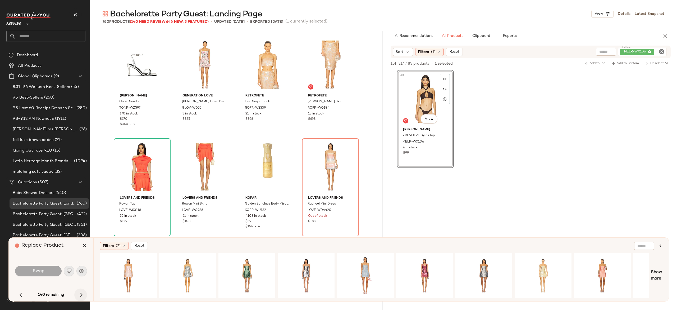
click at [80, 292] on icon "button" at bounding box center [81, 294] width 6 height 6
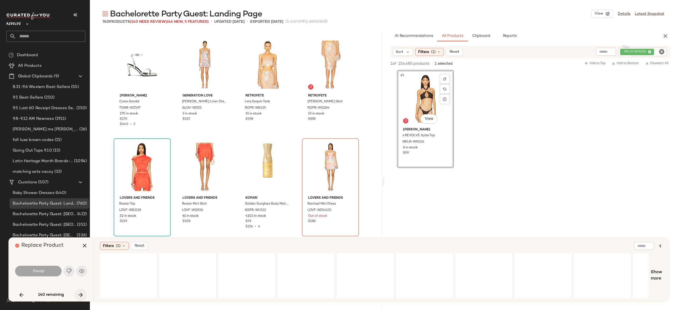
click at [80, 292] on icon "button" at bounding box center [81, 294] width 6 height 6
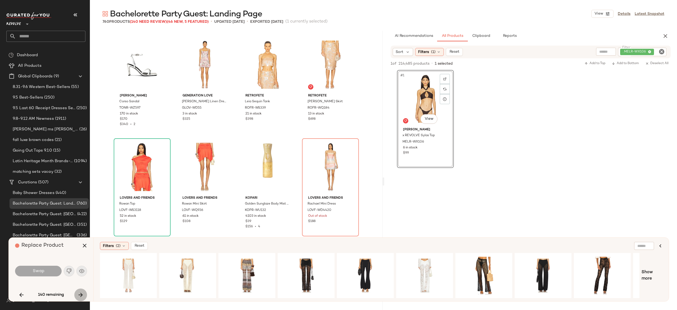
click at [80, 292] on icon "button" at bounding box center [81, 294] width 6 height 6
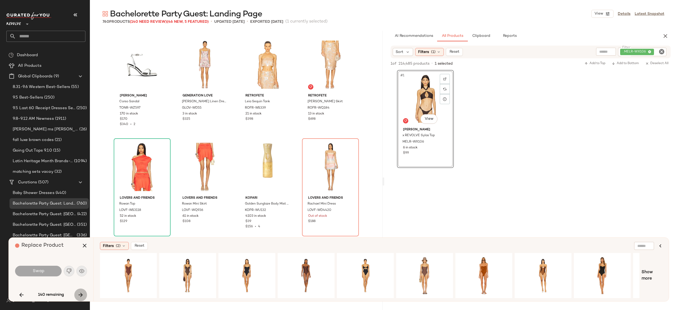
click at [80, 292] on icon "button" at bounding box center [81, 294] width 6 height 6
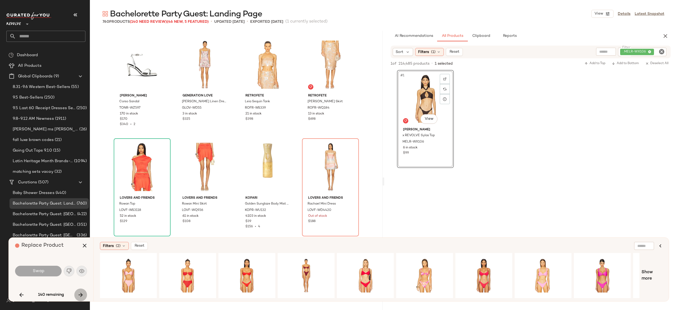
click at [80, 292] on icon "button" at bounding box center [81, 294] width 6 height 6
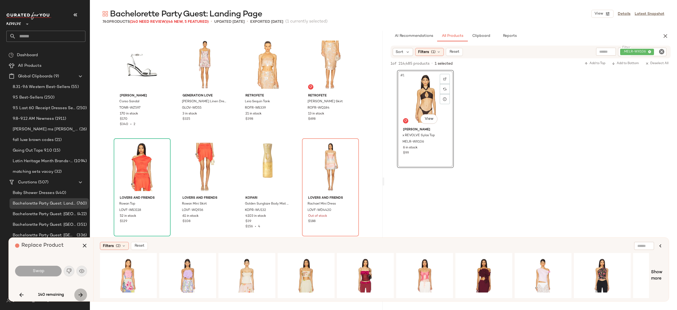
click at [80, 292] on icon "button" at bounding box center [81, 294] width 6 height 6
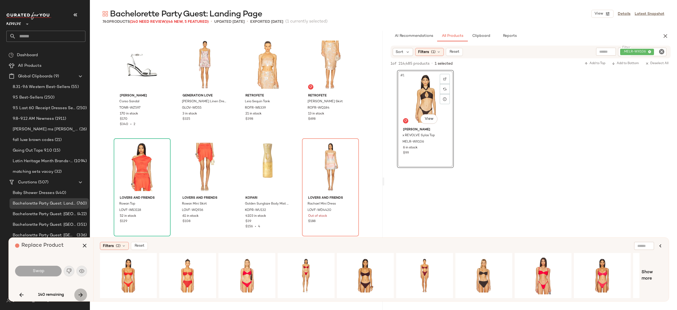
click at [80, 292] on icon "button" at bounding box center [81, 294] width 6 height 6
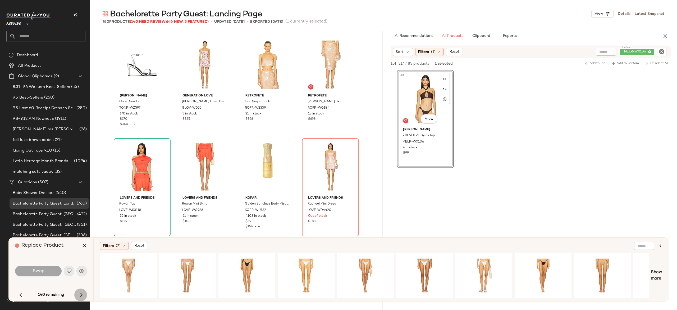
click at [80, 292] on icon "button" at bounding box center [81, 294] width 6 height 6
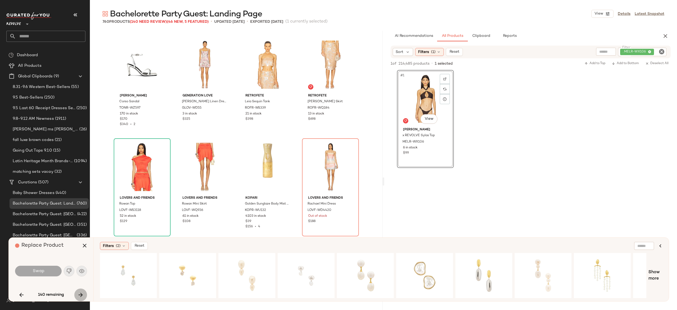
click at [80, 292] on icon "button" at bounding box center [81, 294] width 6 height 6
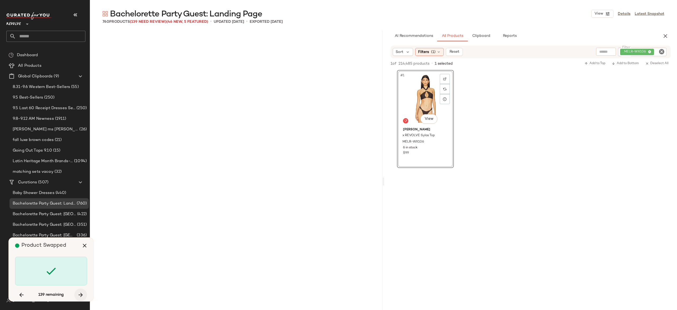
scroll to position [3982, 0]
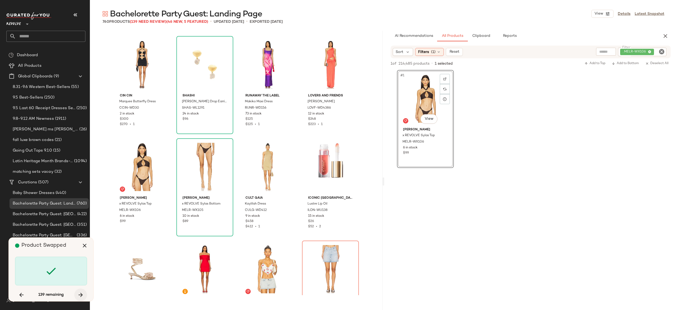
scroll to position [4085, 0]
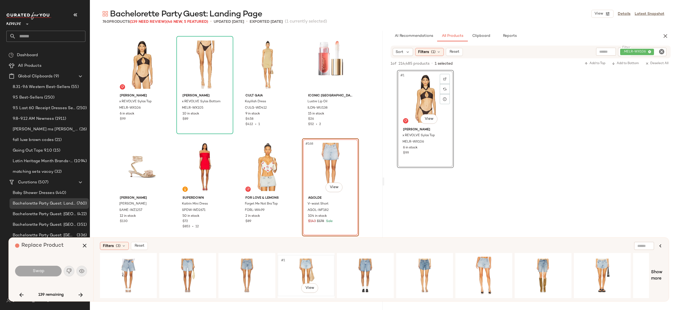
click at [308, 265] on div "#1 View" at bounding box center [306, 275] width 53 height 38
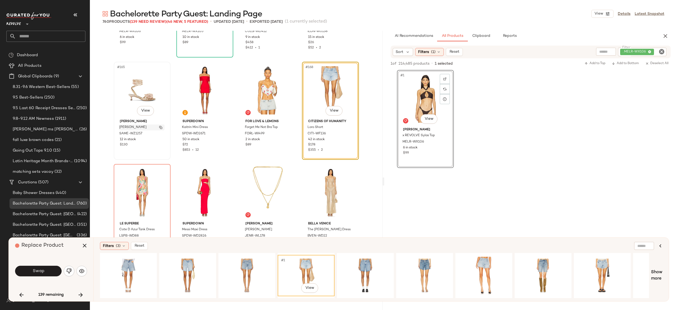
scroll to position [4162, 0]
click at [54, 268] on button "Swap" at bounding box center [38, 270] width 47 height 11
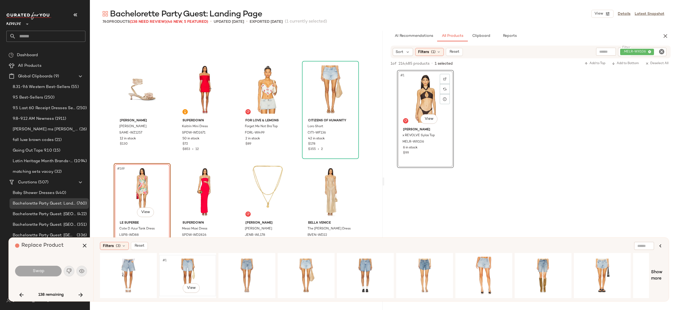
scroll to position [4187, 0]
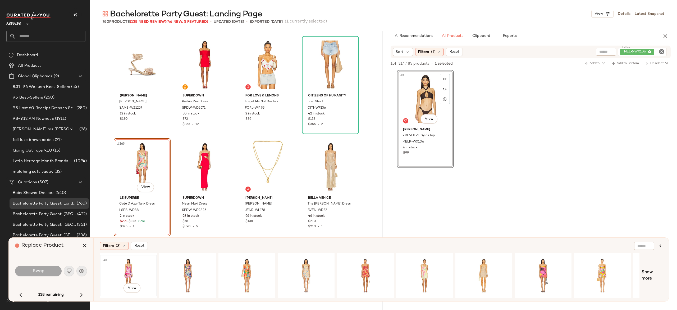
click at [129, 268] on div "#1 View" at bounding box center [128, 275] width 53 height 38
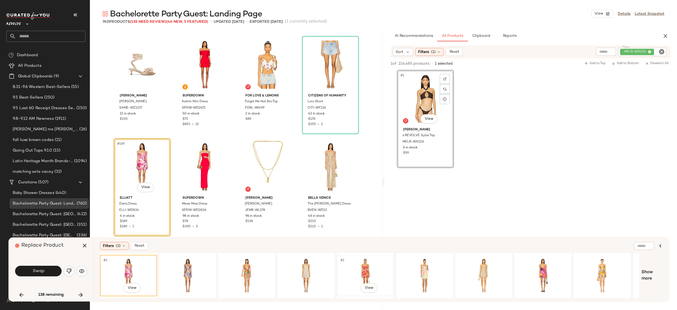
click at [366, 263] on div "#1 View" at bounding box center [365, 275] width 53 height 38
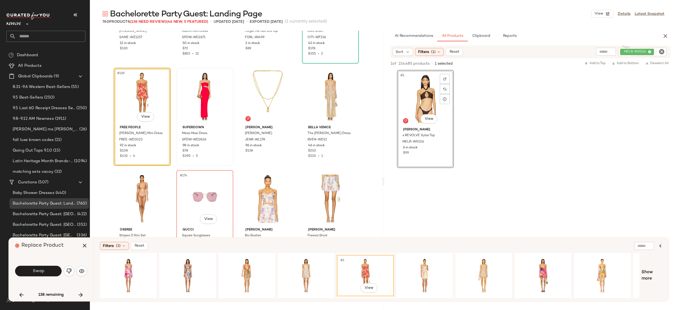
scroll to position [4258, 0]
click at [54, 269] on button "Swap" at bounding box center [38, 270] width 47 height 11
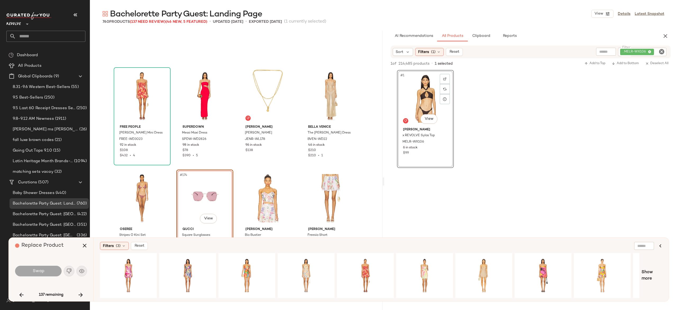
scroll to position [4289, 0]
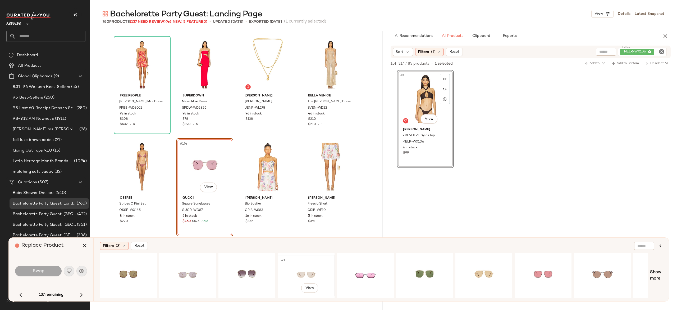
click at [308, 265] on div "#1 View" at bounding box center [306, 275] width 53 height 38
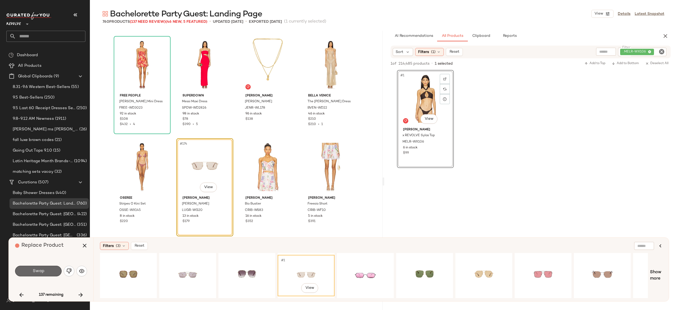
click at [54, 269] on button "Swap" at bounding box center [38, 270] width 47 height 11
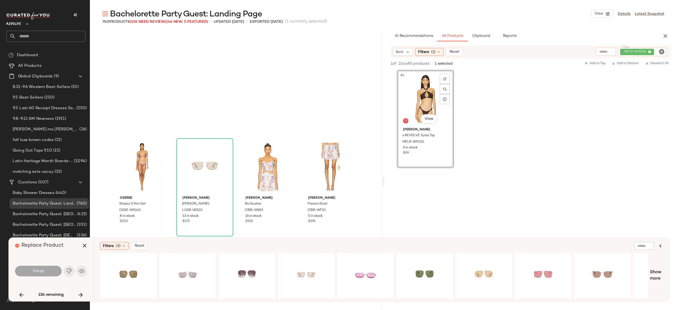
scroll to position [4391, 0]
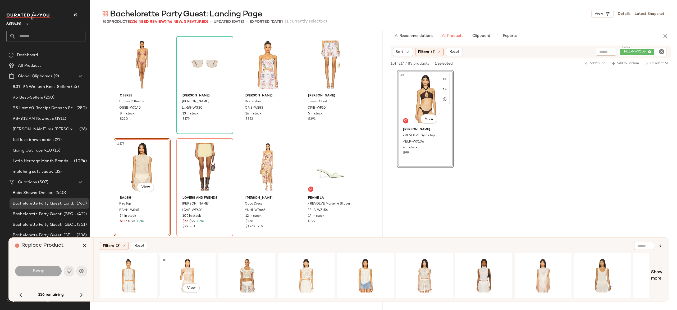
click at [186, 265] on div "#1 View" at bounding box center [187, 275] width 53 height 38
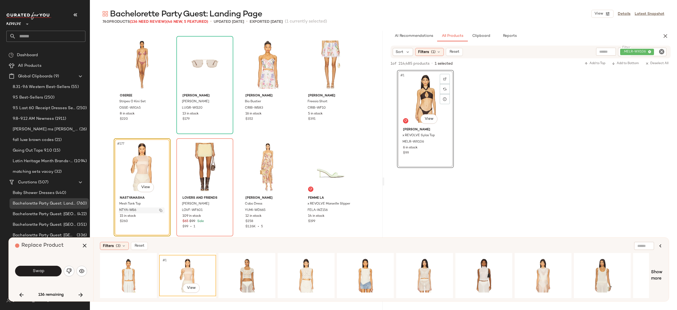
click at [160, 209] on img "button" at bounding box center [160, 209] width 3 height 3
click at [629, 50] on div ". MELR-WX106" at bounding box center [625, 52] width 84 height 8
paste input "********"
type input "********"
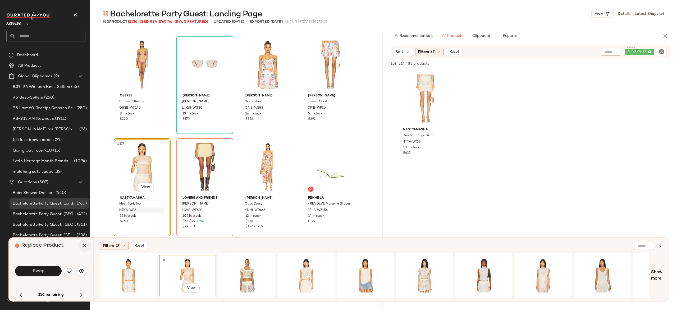
click at [86, 244] on icon "button" at bounding box center [84, 245] width 6 height 6
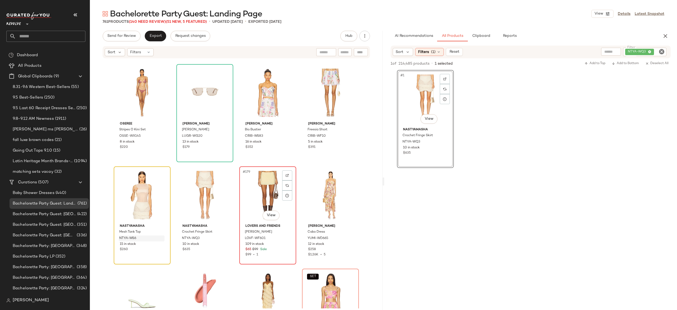
click at [261, 194] on div "#179 View" at bounding box center [267, 194] width 53 height 53
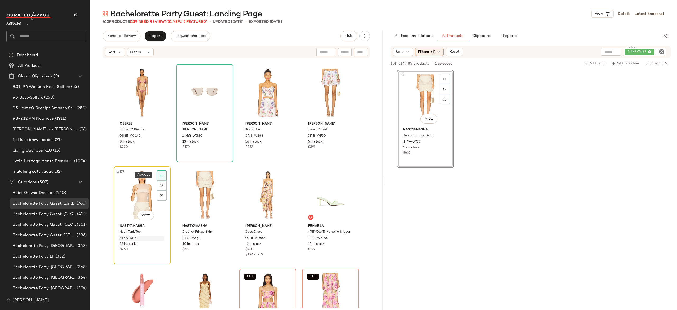
click at [161, 173] on icon at bounding box center [162, 175] width 4 height 4
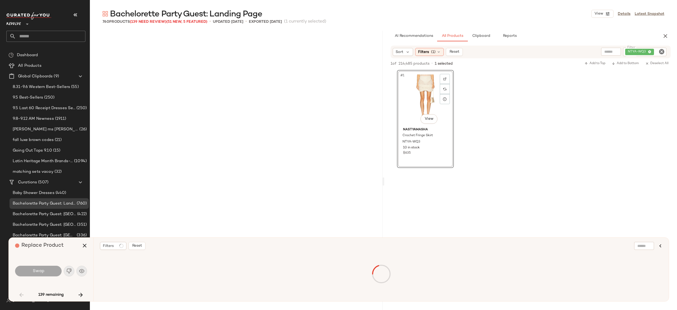
scroll to position [919, 0]
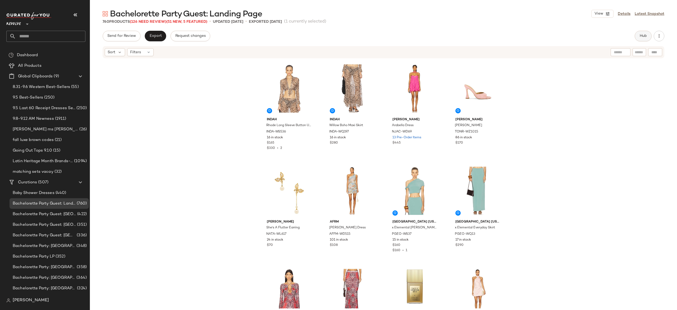
click at [640, 33] on button "Hub" at bounding box center [643, 36] width 17 height 11
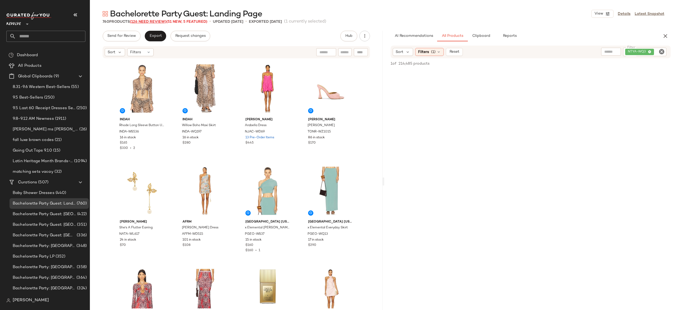
click at [160, 21] on span "(126 Need Review)" at bounding box center [148, 22] width 37 height 4
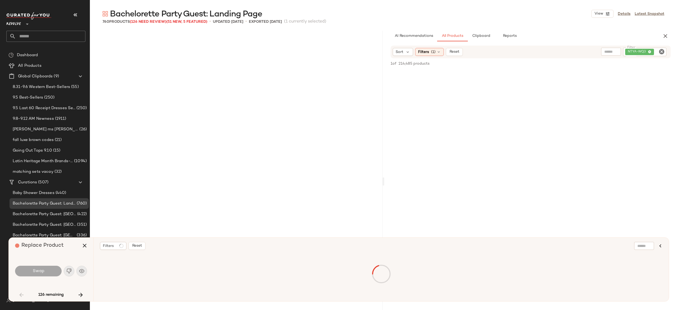
scroll to position [919, 0]
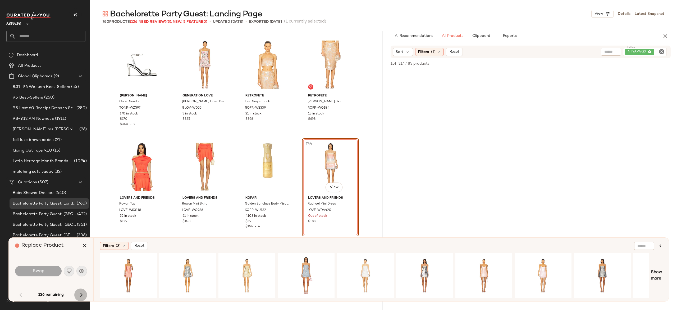
click at [81, 294] on icon "button" at bounding box center [81, 294] width 6 height 6
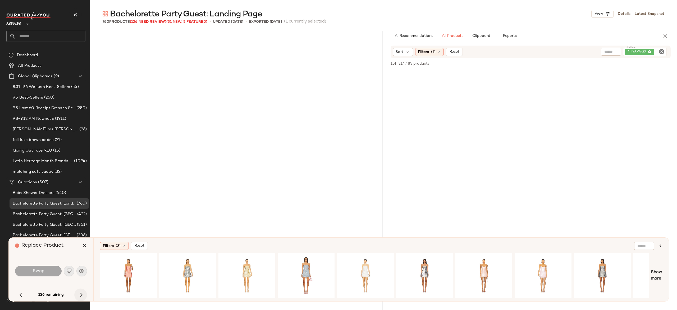
scroll to position [4391, 0]
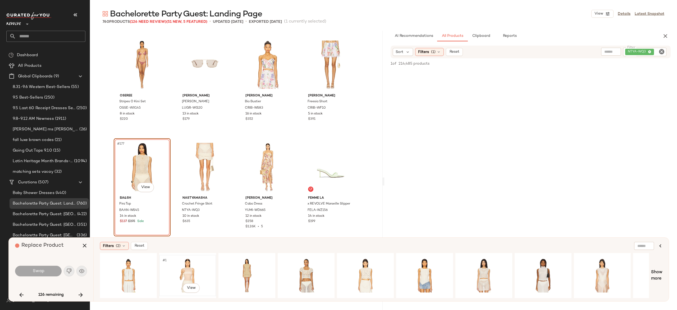
click at [187, 269] on div "#1 View" at bounding box center [187, 275] width 53 height 38
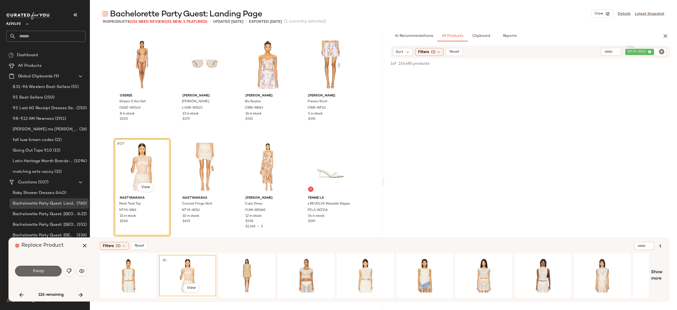
click at [50, 272] on button "Swap" at bounding box center [38, 270] width 47 height 11
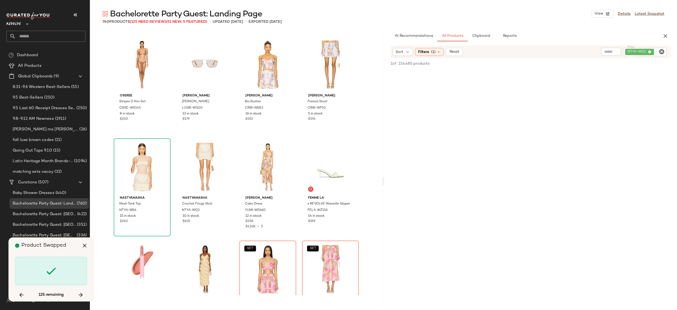
scroll to position [4493, 0]
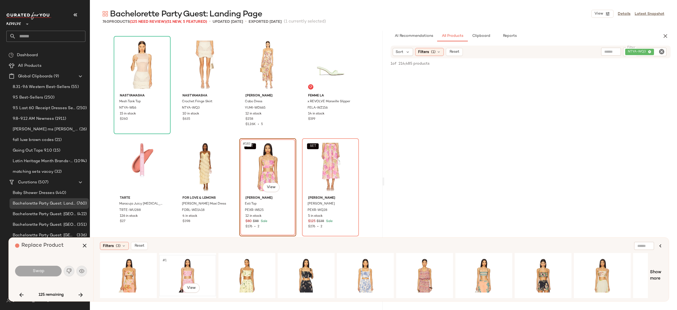
click at [185, 263] on div "#1 View" at bounding box center [187, 275] width 53 height 38
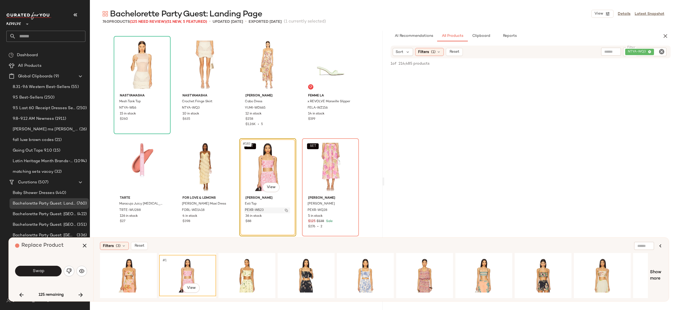
click at [286, 211] on img "button" at bounding box center [286, 209] width 3 height 3
click at [636, 50] on div "NTYA-WQ3" at bounding box center [627, 52] width 79 height 8
type input "*"
paste input "*********"
type input "*********"
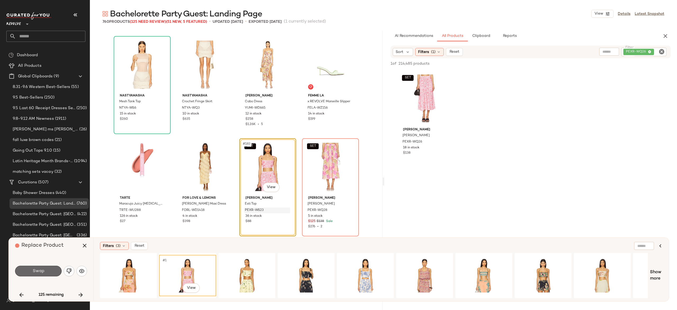
click at [54, 269] on button "Swap" at bounding box center [38, 270] width 47 height 11
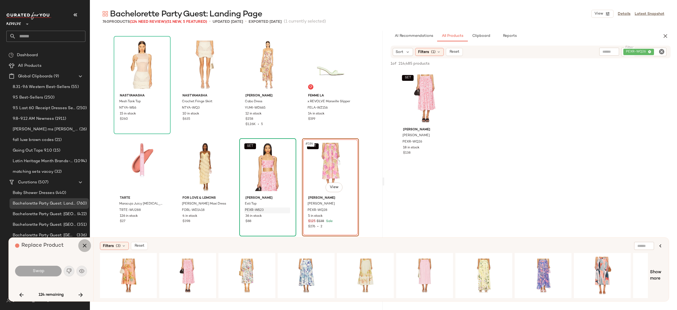
click at [82, 247] on icon "button" at bounding box center [84, 245] width 6 height 6
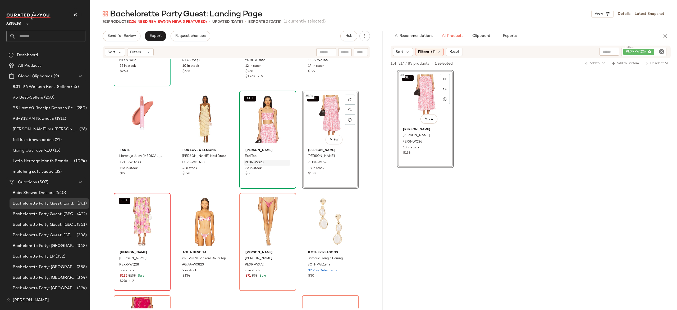
scroll to position [4573, 0]
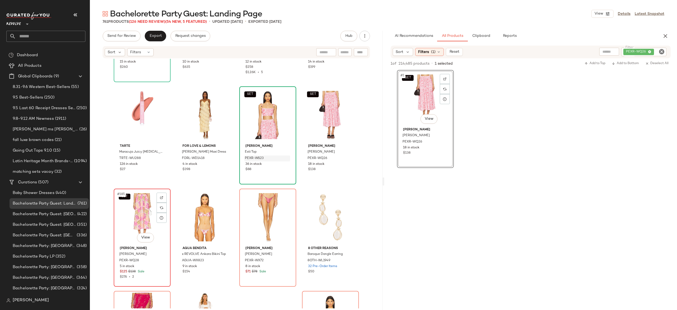
click at [143, 213] on div "SET #185 View" at bounding box center [142, 216] width 53 height 53
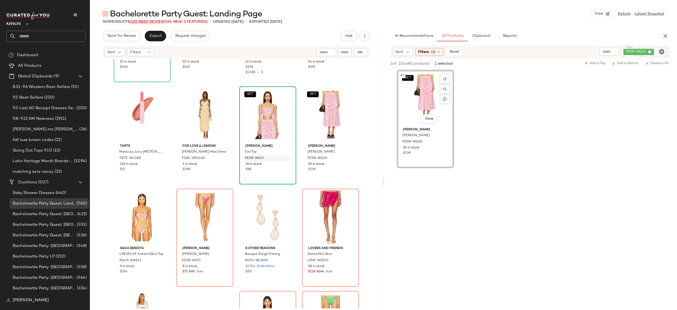
click at [162, 21] on span "(125 Need Review)" at bounding box center [148, 22] width 36 height 4
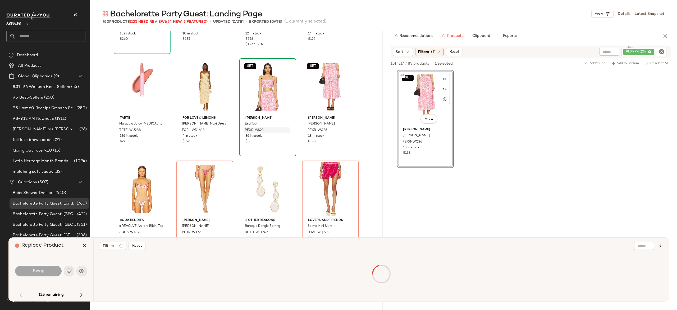
scroll to position [919, 0]
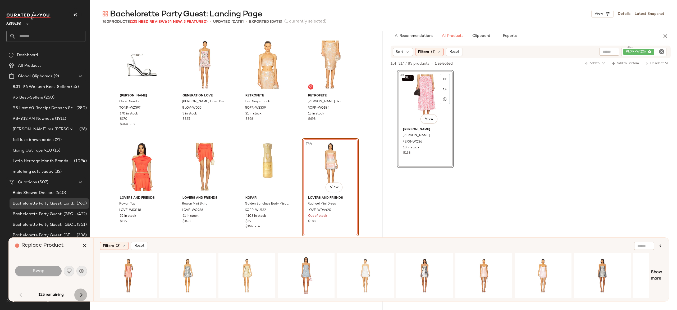
click at [81, 293] on icon "button" at bounding box center [81, 294] width 6 height 6
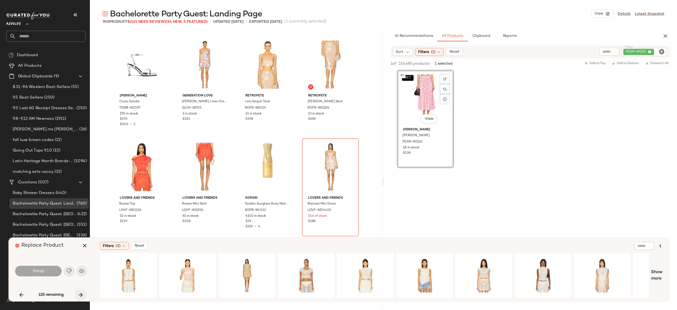
click at [81, 293] on icon "button" at bounding box center [81, 294] width 6 height 6
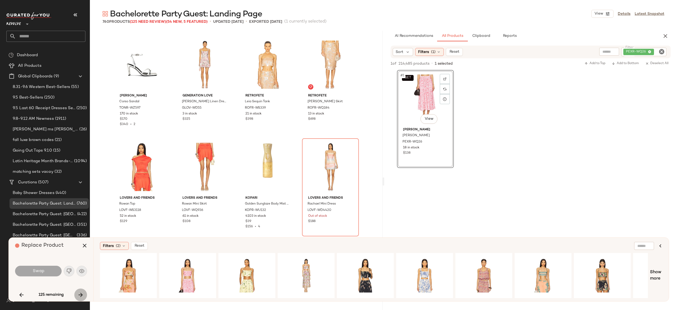
click at [81, 293] on icon "button" at bounding box center [81, 294] width 6 height 6
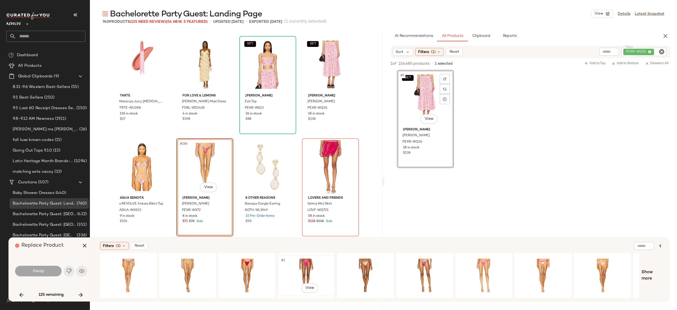
click at [305, 268] on div "#1 View" at bounding box center [306, 275] width 53 height 38
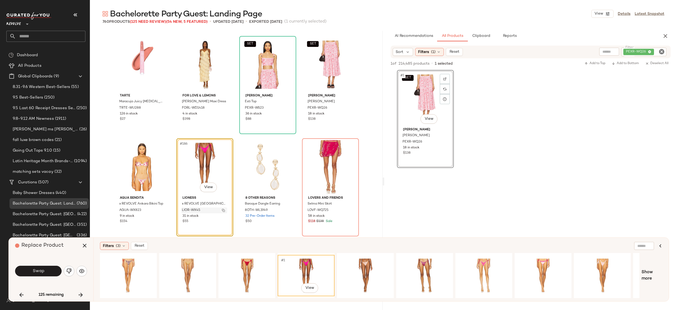
click at [224, 210] on button "button" at bounding box center [223, 210] width 7 height 5
click at [634, 52] on div "PEXR-WQ26" at bounding box center [626, 52] width 81 height 8
paste input "*********"
type input "*********"
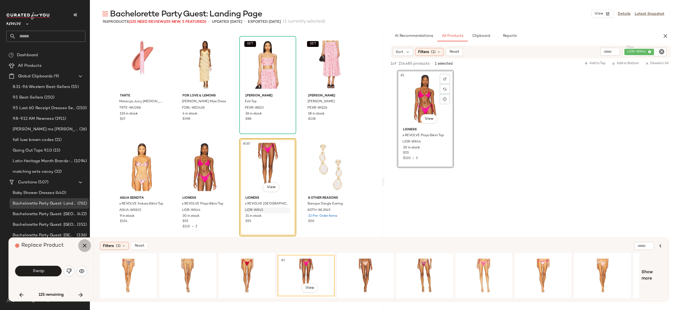
click at [83, 245] on icon "button" at bounding box center [84, 245] width 6 height 6
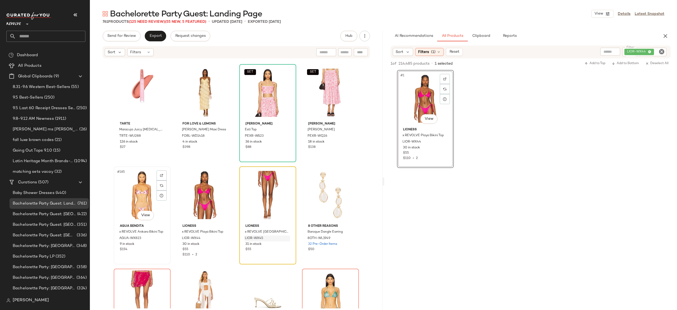
click at [133, 194] on div "#185 View" at bounding box center [142, 194] width 53 height 53
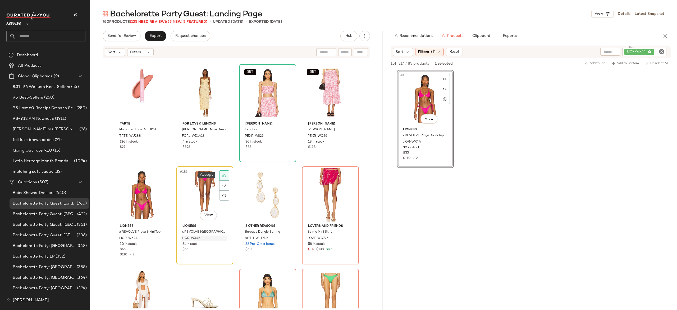
click at [224, 176] on icon at bounding box center [224, 175] width 4 height 4
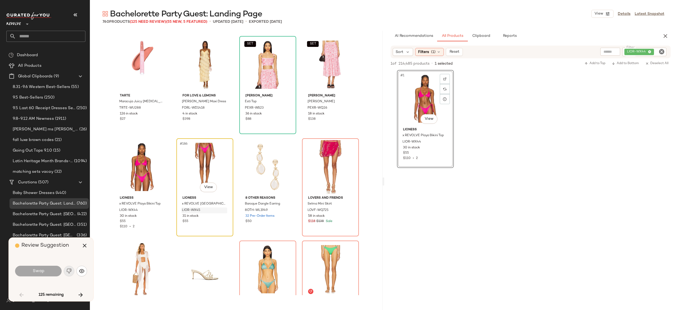
scroll to position [919, 0]
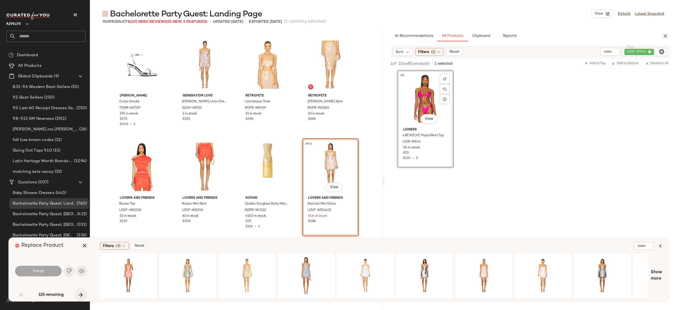
click at [78, 294] on icon "button" at bounding box center [81, 294] width 6 height 6
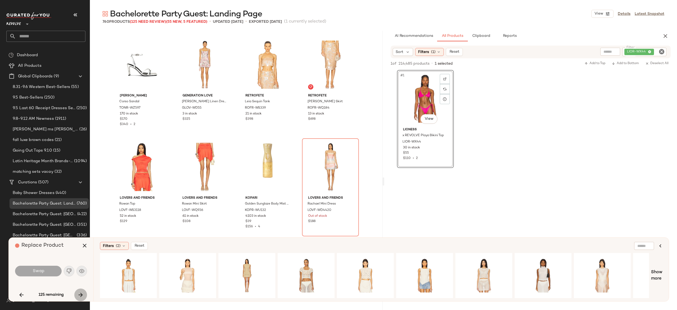
click at [78, 294] on icon "button" at bounding box center [81, 294] width 6 height 6
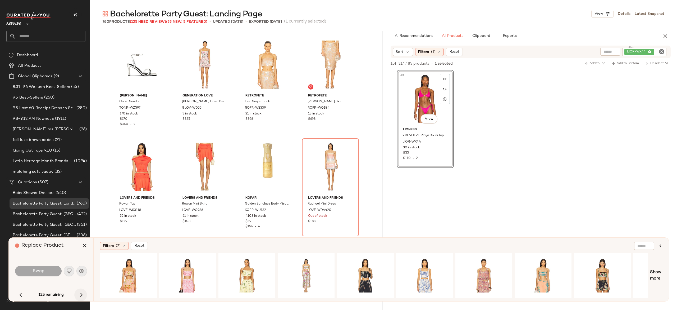
click at [78, 294] on icon "button" at bounding box center [81, 294] width 6 height 6
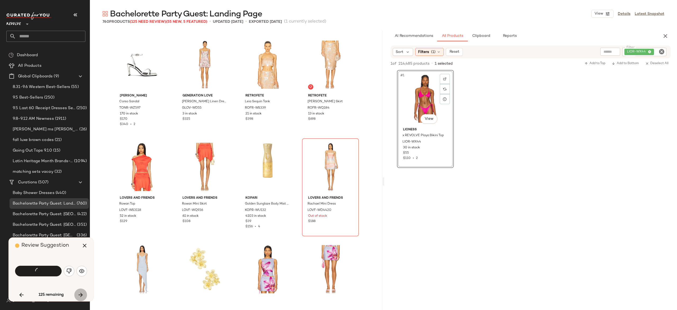
scroll to position [4595, 0]
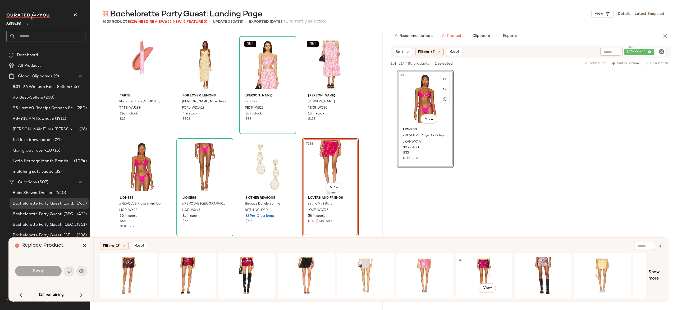
click at [486, 265] on div "#1 View" at bounding box center [483, 275] width 53 height 38
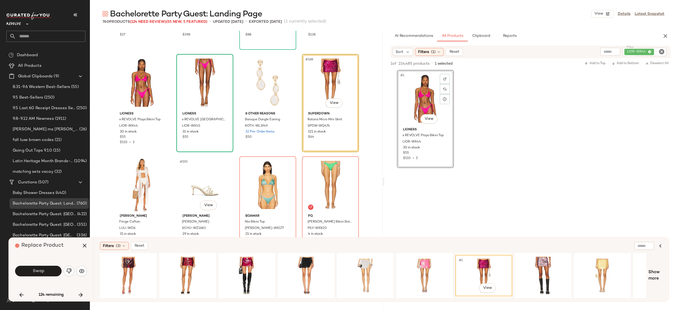
scroll to position [4682, 0]
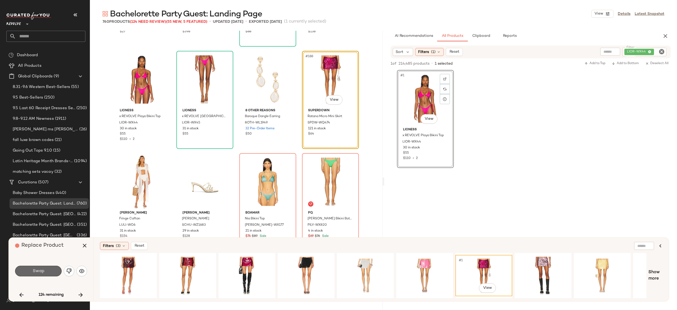
click at [54, 269] on button "Swap" at bounding box center [38, 270] width 47 height 11
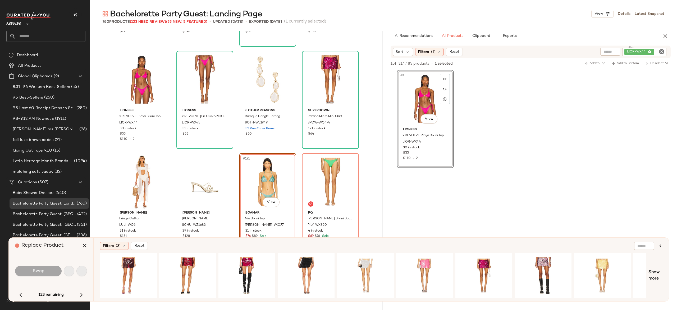
scroll to position [4697, 0]
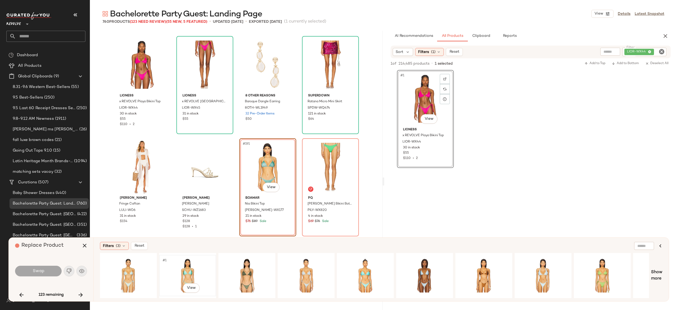
click at [188, 268] on div "#1 View" at bounding box center [187, 275] width 53 height 38
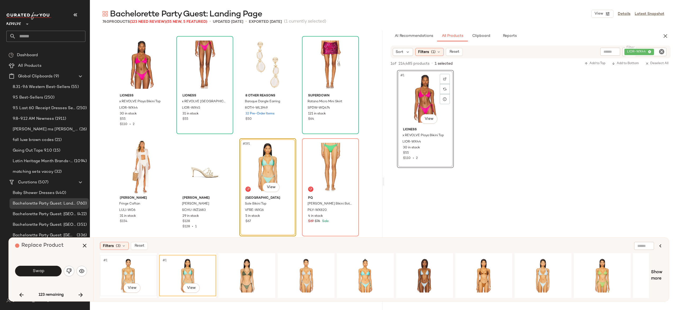
click at [125, 268] on div "#1 View" at bounding box center [128, 275] width 53 height 38
click at [285, 210] on img "button" at bounding box center [286, 209] width 3 height 3
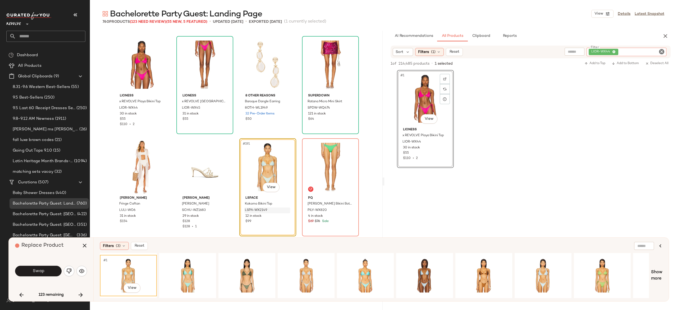
click at [632, 51] on div "LIOR-WX44" at bounding box center [627, 52] width 80 height 8
paste input "**********"
type input "**********"
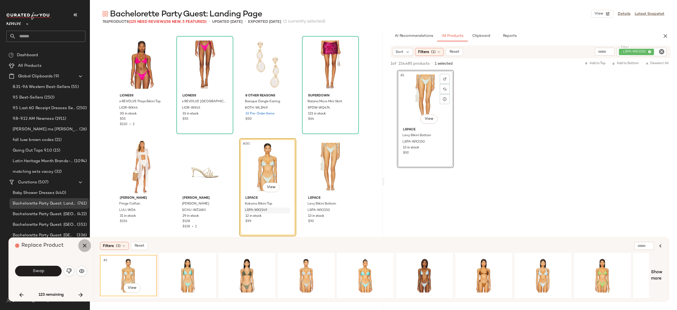
click at [82, 246] on icon "button" at bounding box center [84, 245] width 6 height 6
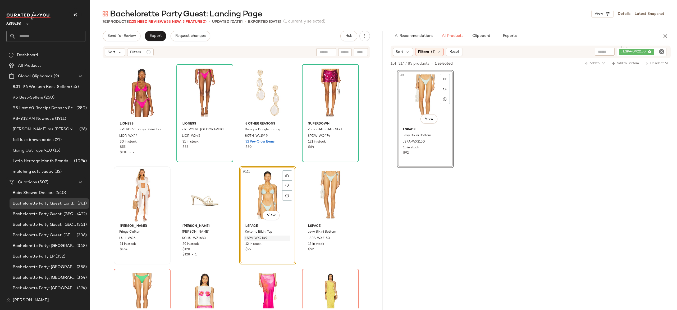
scroll to position [4767, 0]
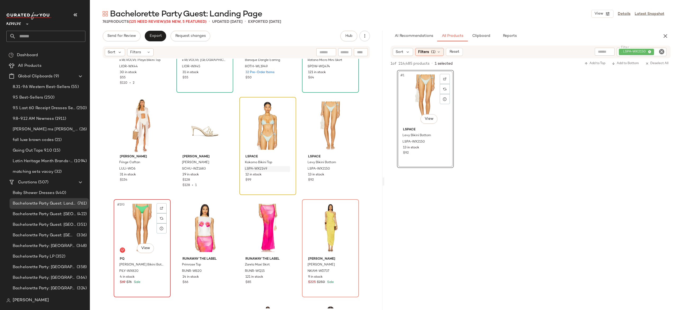
click at [138, 229] on div "#193 View" at bounding box center [142, 227] width 53 height 53
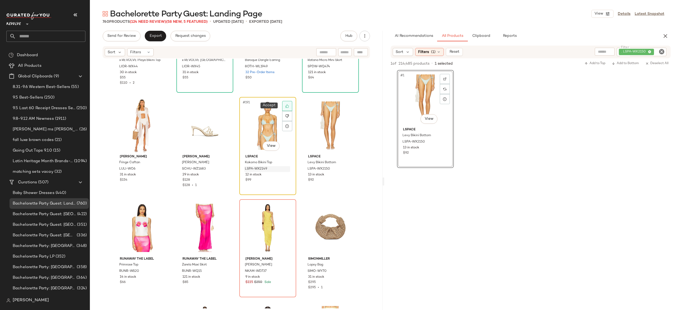
click at [285, 104] on icon at bounding box center [287, 106] width 4 height 4
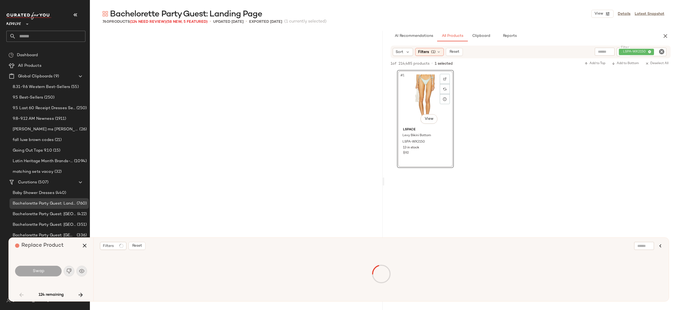
scroll to position [919, 0]
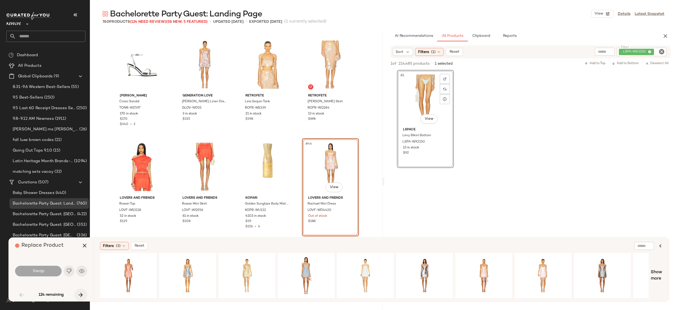
click at [80, 293] on icon "button" at bounding box center [81, 294] width 6 height 6
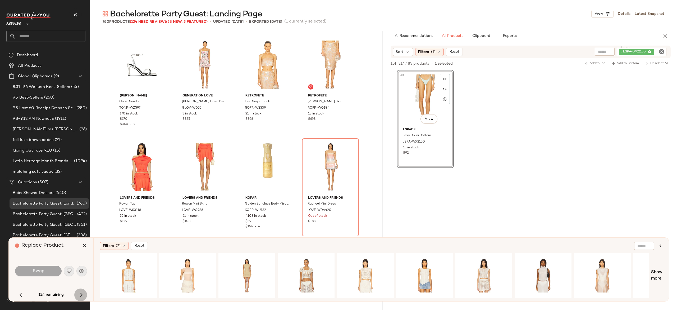
click at [80, 293] on icon "button" at bounding box center [81, 294] width 6 height 6
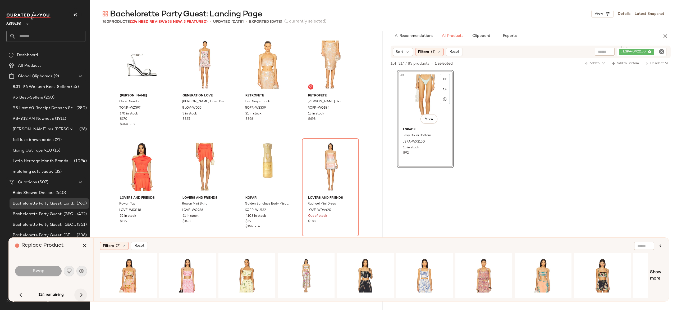
click at [80, 293] on icon "button" at bounding box center [81, 294] width 6 height 6
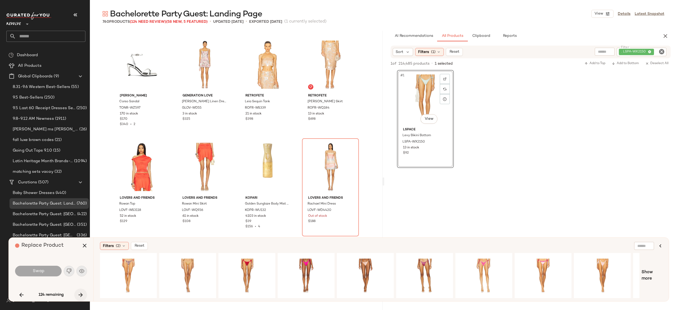
click at [80, 293] on icon "button" at bounding box center [81, 294] width 6 height 6
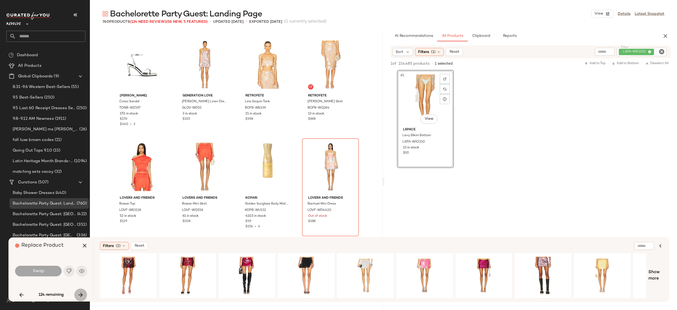
click at [80, 293] on icon "button" at bounding box center [81, 294] width 6 height 6
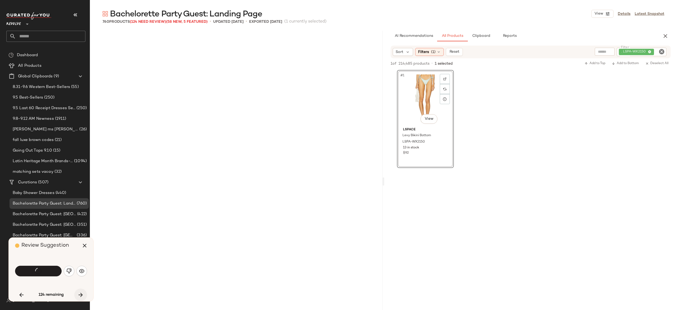
scroll to position [4697, 0]
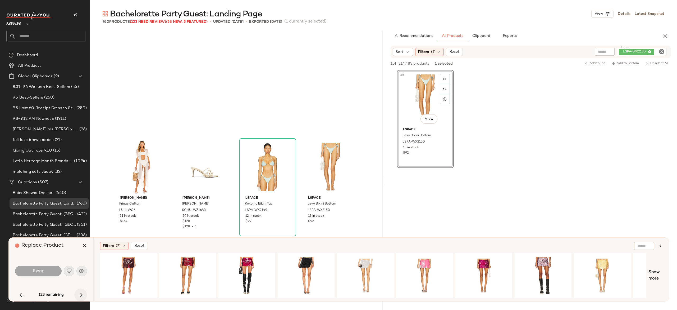
scroll to position [4799, 0]
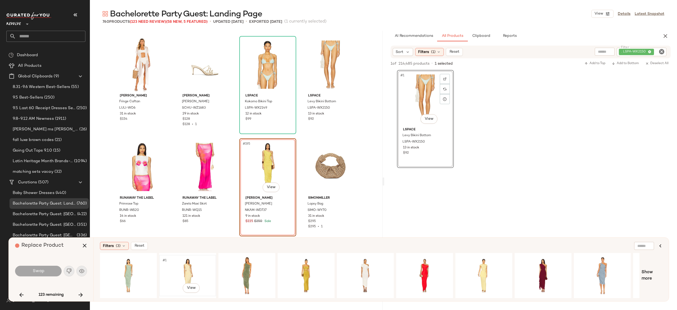
click at [188, 268] on div "#1 View" at bounding box center [187, 275] width 53 height 38
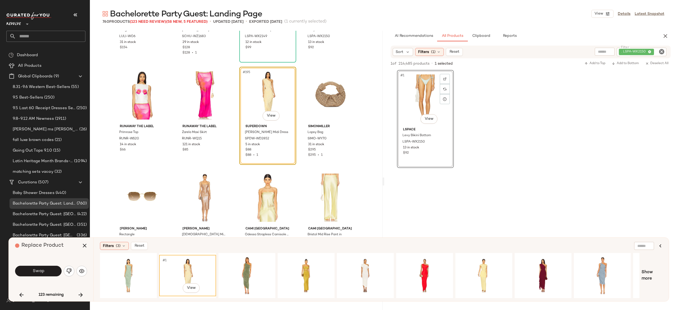
scroll to position [4871, 0]
click at [54, 269] on button "Swap" at bounding box center [38, 270] width 47 height 11
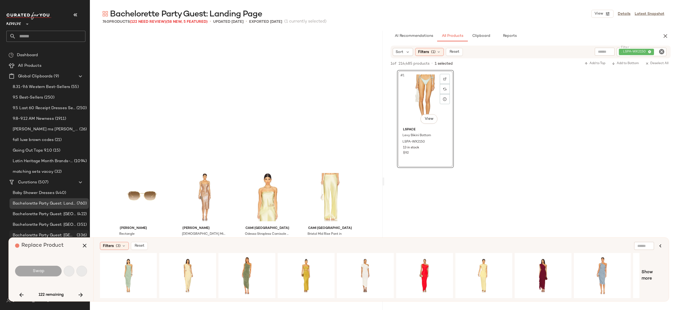
scroll to position [5004, 0]
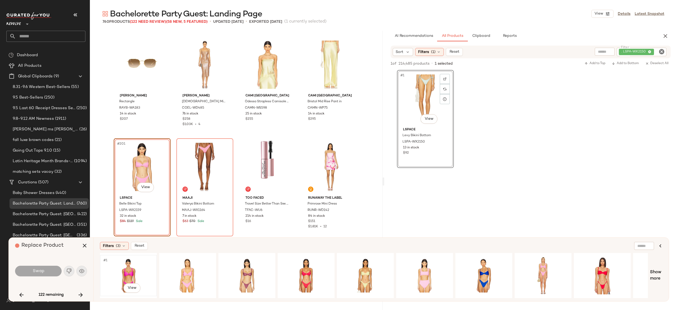
click at [132, 272] on div "#1 View" at bounding box center [128, 275] width 53 height 38
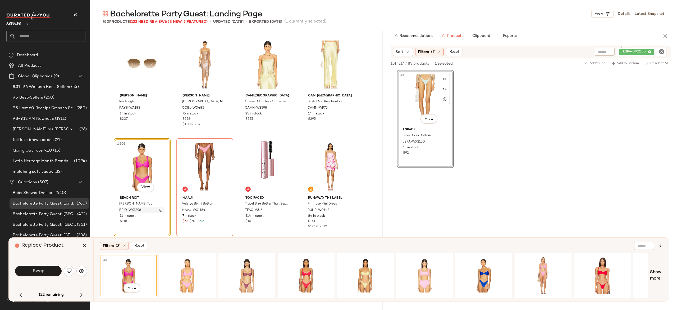
click at [159, 210] on img "button" at bounding box center [160, 209] width 3 height 3
click at [187, 262] on div "#1 View" at bounding box center [187, 275] width 53 height 38
click at [159, 209] on img "button" at bounding box center [160, 209] width 3 height 3
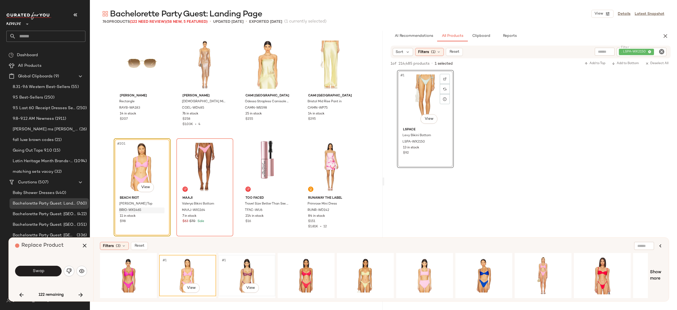
click at [246, 274] on div "#1 View" at bounding box center [246, 275] width 53 height 38
click at [159, 210] on img "button" at bounding box center [160, 209] width 3 height 3
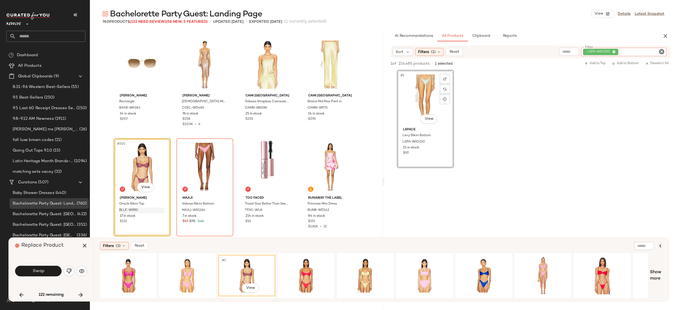
click at [635, 51] on div ". LSPA-WX2150" at bounding box center [623, 52] width 85 height 8
paste input "*********"
type input "*********"
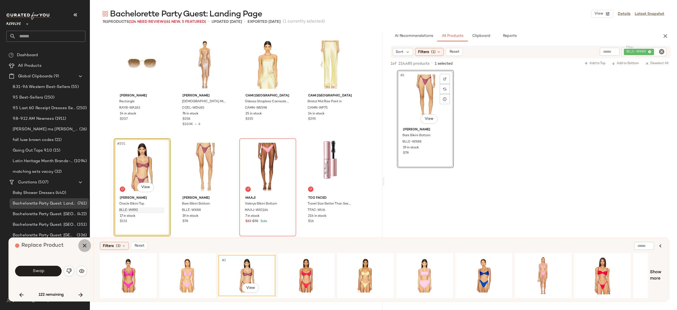
click at [84, 247] on icon "button" at bounding box center [84, 245] width 6 height 6
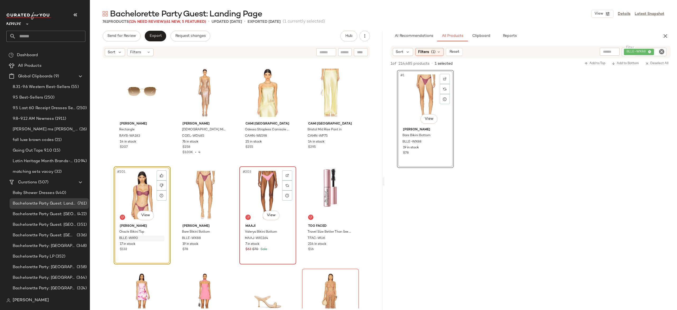
click at [262, 194] on div "#203 View" at bounding box center [267, 194] width 53 height 53
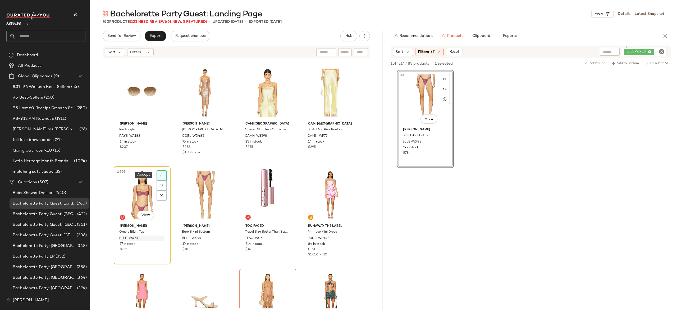
click at [162, 175] on icon at bounding box center [162, 175] width 4 height 4
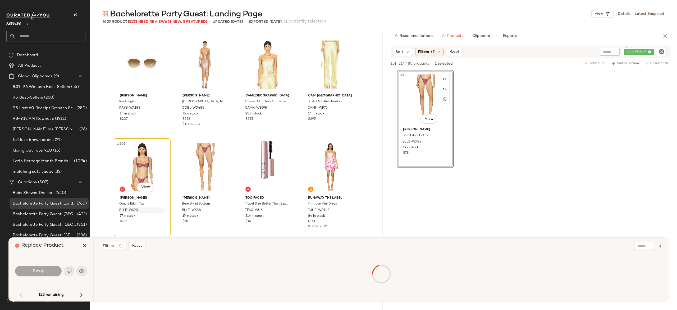
scroll to position [919, 0]
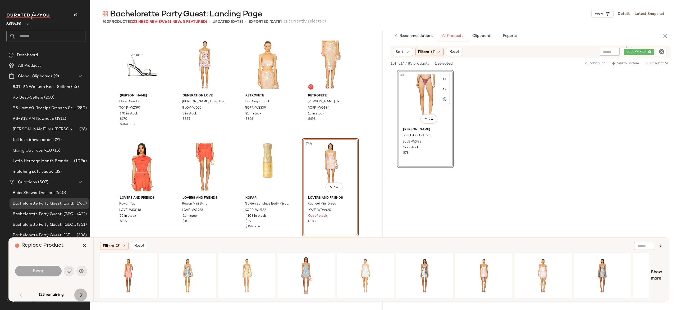
click at [80, 295] on icon "button" at bounding box center [81, 294] width 6 height 6
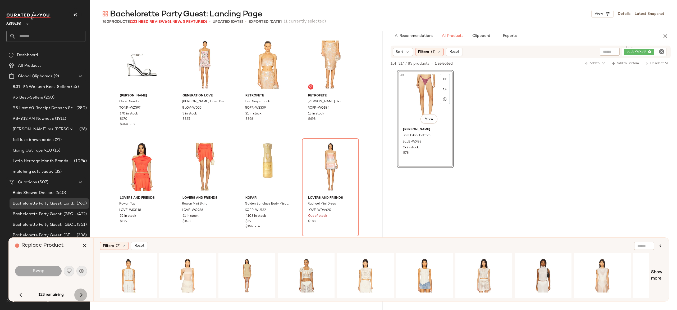
click at [80, 295] on icon "button" at bounding box center [81, 294] width 6 height 6
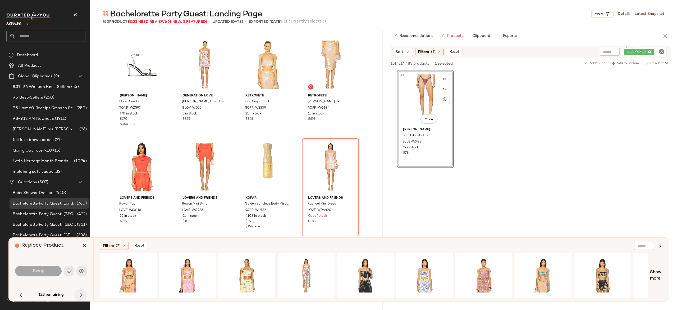
click at [80, 295] on icon "button" at bounding box center [81, 294] width 6 height 6
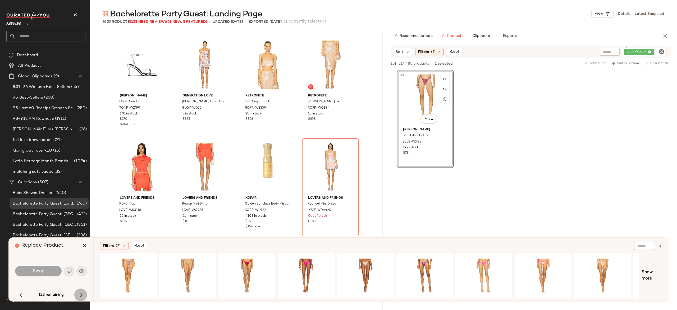
click at [80, 295] on icon "button" at bounding box center [81, 294] width 6 height 6
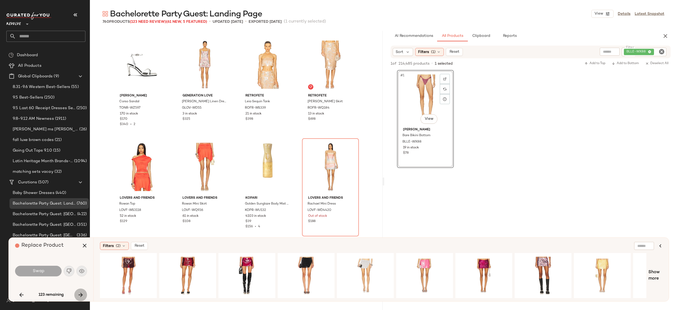
click at [80, 295] on icon "button" at bounding box center [81, 294] width 6 height 6
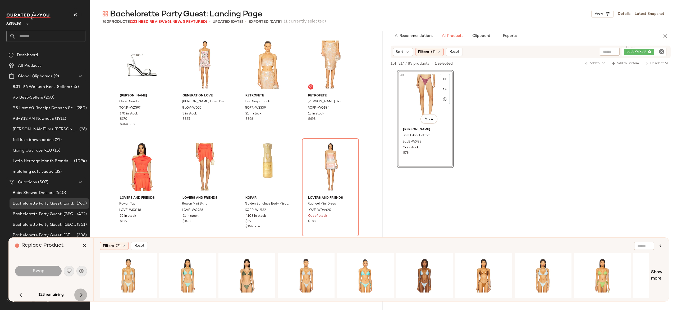
click at [80, 295] on icon "button" at bounding box center [81, 294] width 6 height 6
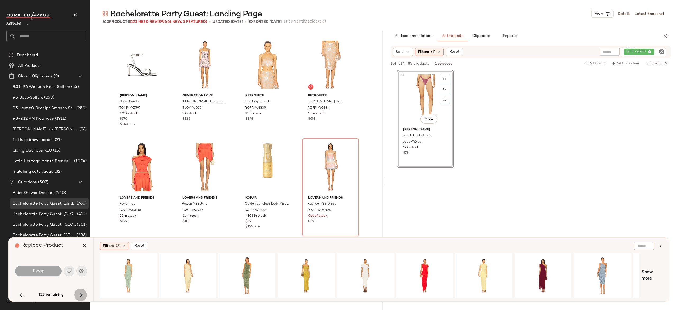
click at [80, 295] on icon "button" at bounding box center [81, 294] width 6 height 6
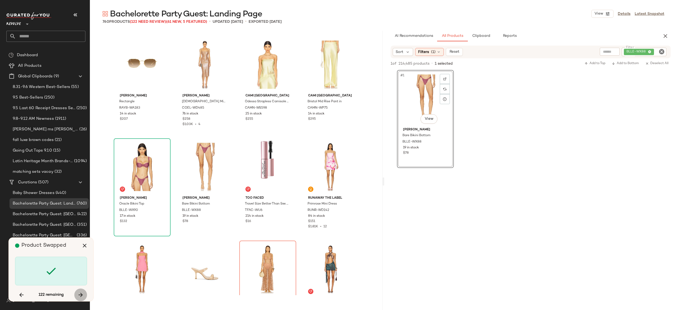
click at [80, 295] on icon "button" at bounding box center [81, 294] width 6 height 6
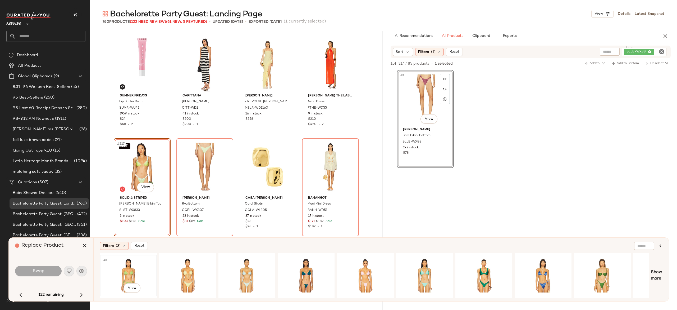
click at [127, 265] on div "#1 View" at bounding box center [128, 275] width 53 height 38
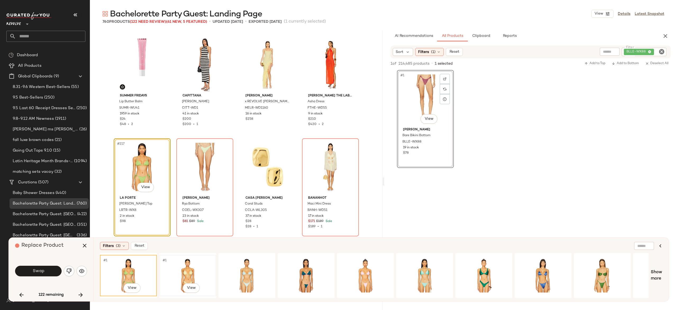
click at [186, 266] on div "#1 View" at bounding box center [187, 275] width 53 height 38
click at [486, 270] on div "#1 View" at bounding box center [483, 275] width 53 height 38
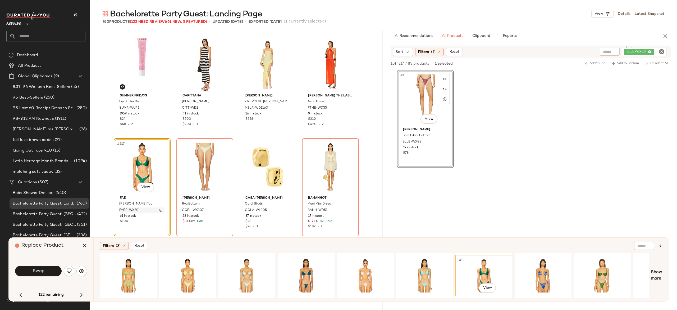
click at [159, 209] on img "button" at bounding box center [160, 209] width 3 height 3
click at [84, 244] on icon "button" at bounding box center [84, 245] width 6 height 6
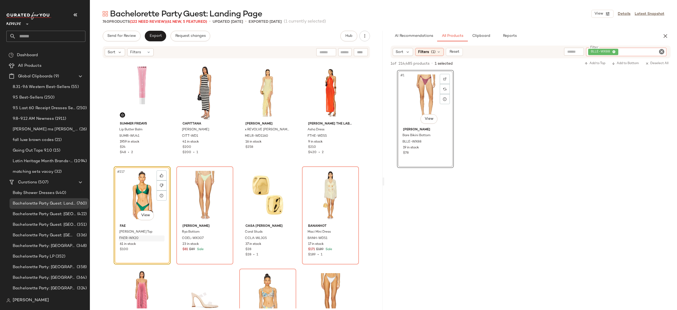
click at [628, 52] on div "BLLE-WX88" at bounding box center [626, 52] width 80 height 8
paste input "**********"
type input "**********"
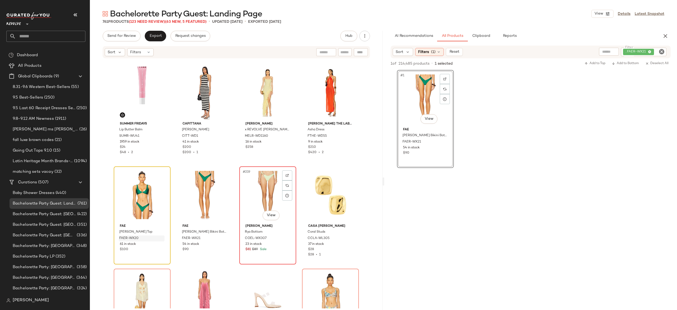
click at [258, 193] on div "#219 View" at bounding box center [267, 194] width 53 height 53
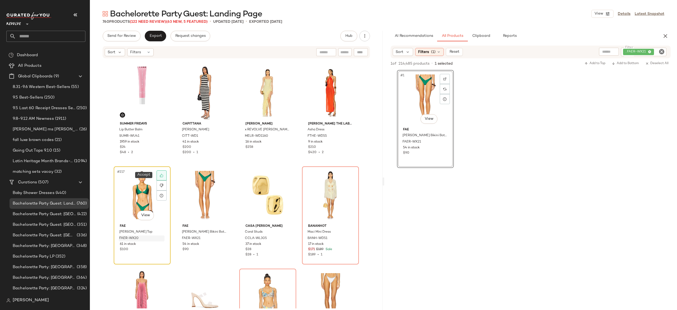
click at [160, 174] on icon at bounding box center [161, 175] width 3 height 3
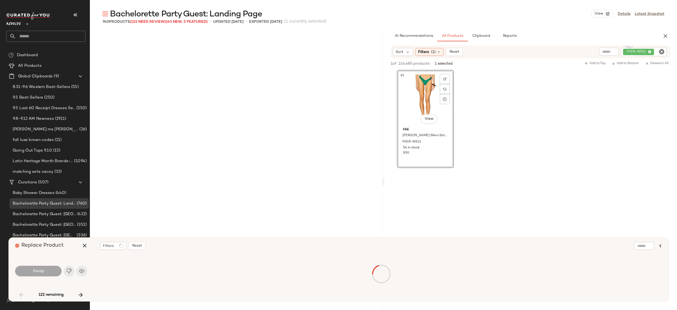
scroll to position [919, 0]
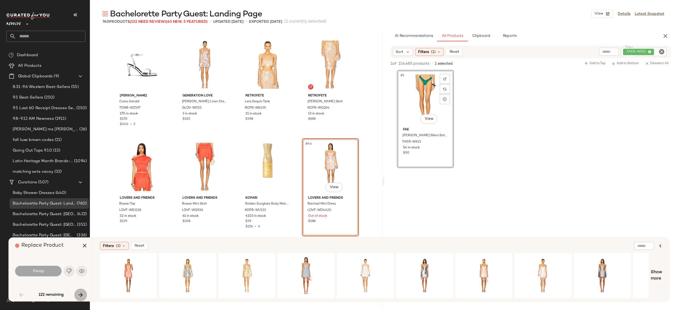
click at [81, 292] on icon "button" at bounding box center [81, 294] width 6 height 6
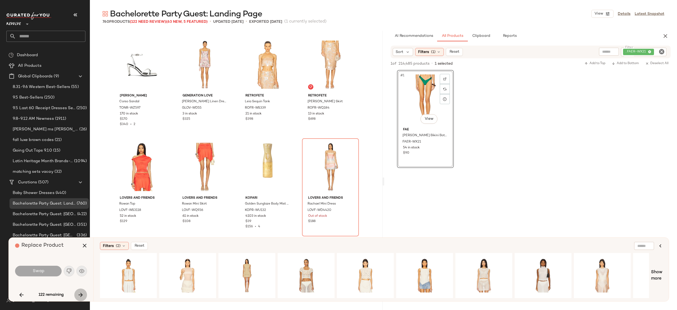
click at [80, 292] on icon "button" at bounding box center [81, 294] width 6 height 6
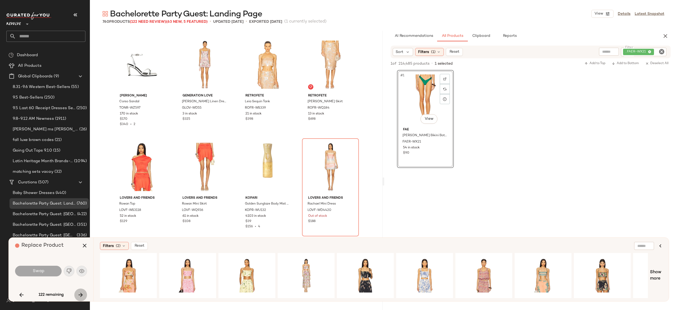
click at [80, 292] on icon "button" at bounding box center [81, 294] width 6 height 6
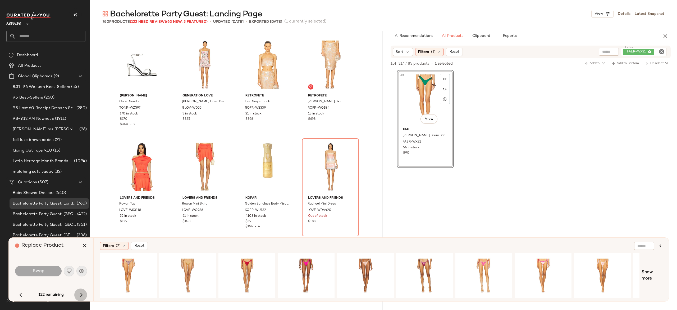
click at [80, 292] on icon "button" at bounding box center [81, 294] width 6 height 6
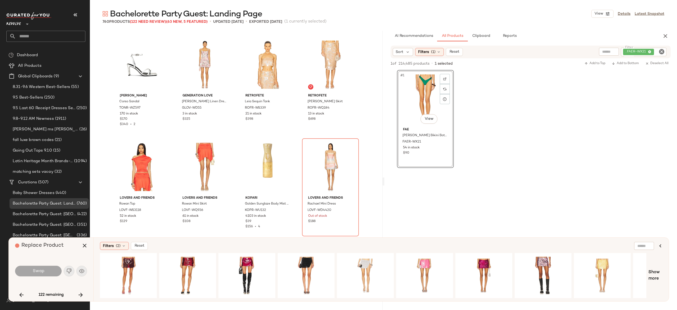
click at [80, 292] on icon "button" at bounding box center [81, 294] width 6 height 6
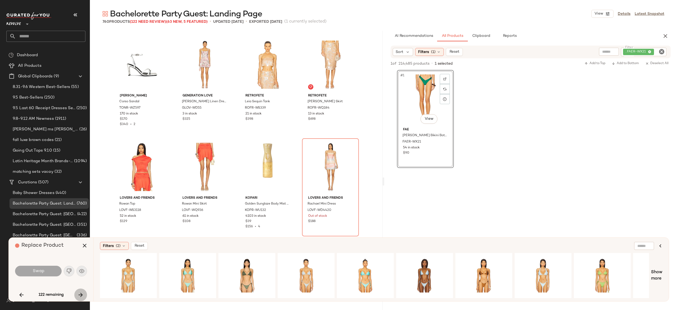
click at [80, 292] on icon "button" at bounding box center [81, 294] width 6 height 6
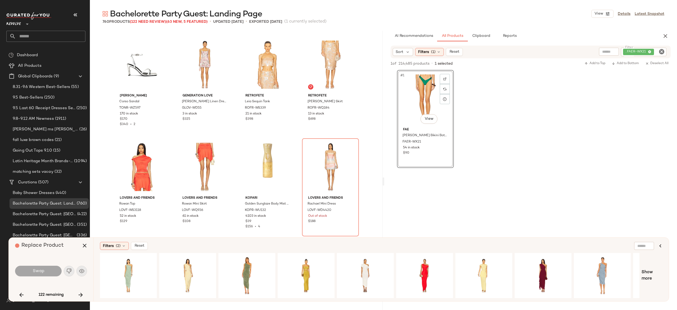
click at [80, 292] on icon "button" at bounding box center [81, 294] width 6 height 6
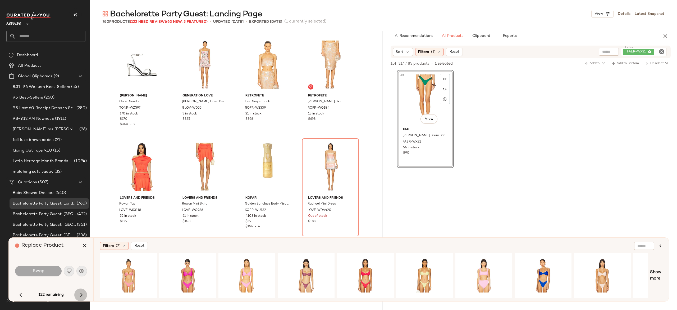
click at [80, 292] on icon "button" at bounding box center [81, 294] width 6 height 6
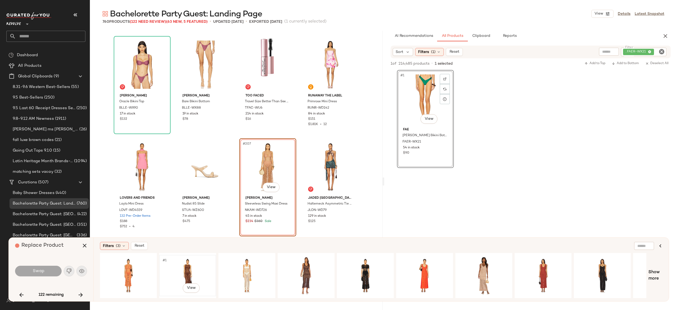
click at [187, 267] on div "#1 View" at bounding box center [187, 275] width 53 height 38
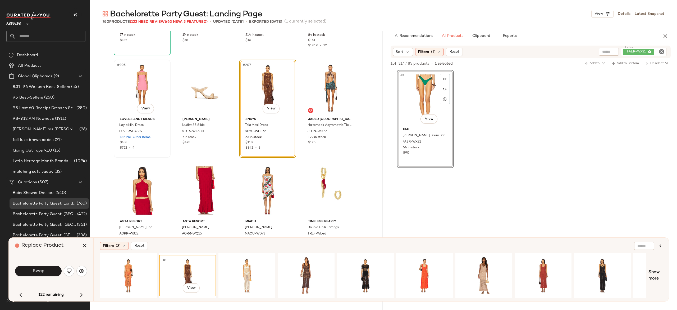
scroll to position [5185, 0]
click at [51, 271] on button "Swap" at bounding box center [38, 270] width 47 height 11
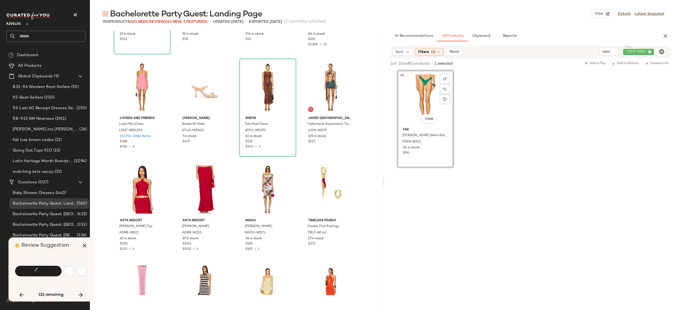
scroll to position [5412, 0]
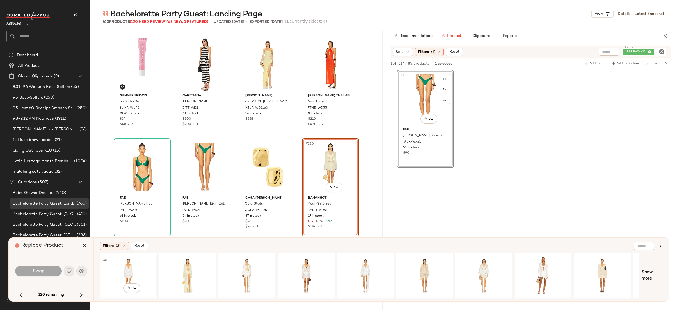
click at [129, 269] on div "#1 View" at bounding box center [128, 275] width 53 height 38
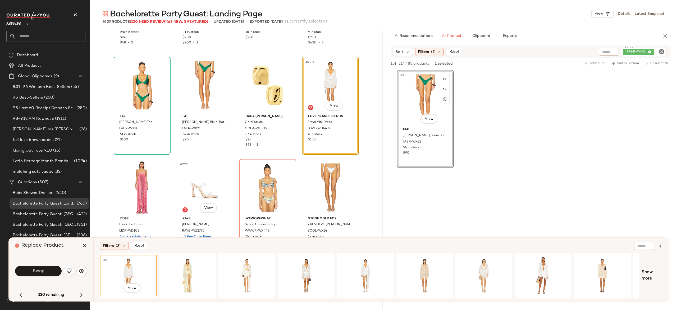
scroll to position [5498, 0]
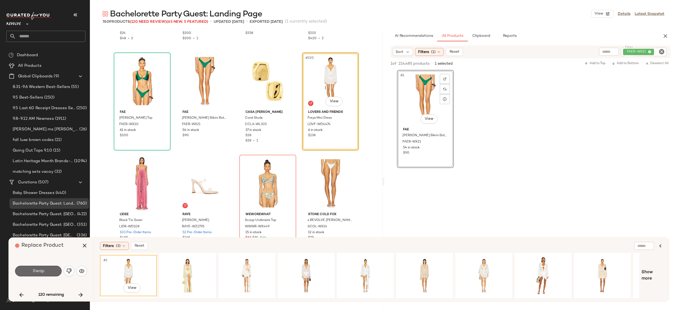
click at [53, 272] on button "Swap" at bounding box center [38, 270] width 47 height 11
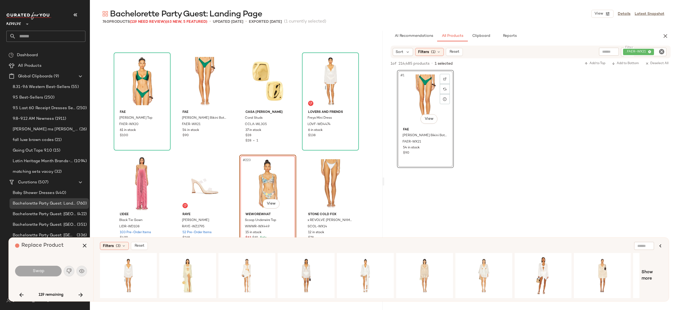
scroll to position [5514, 0]
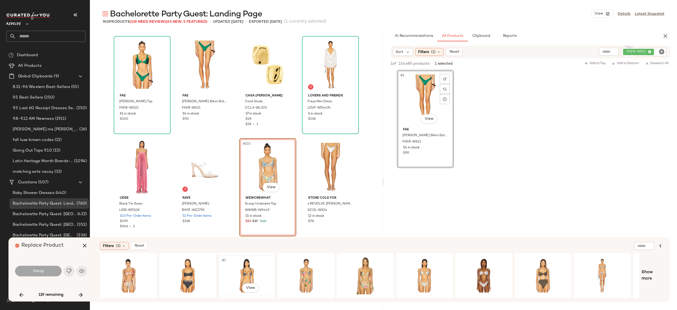
click at [248, 266] on div "#1 View" at bounding box center [246, 275] width 53 height 38
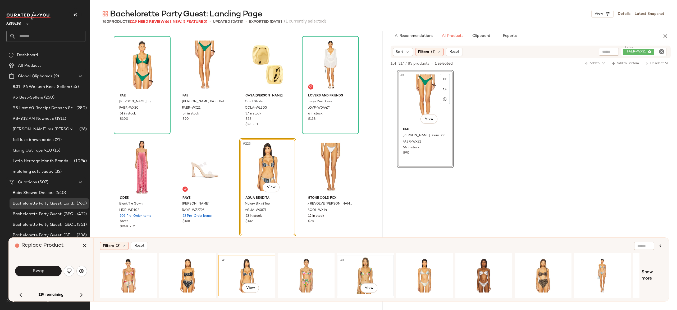
click at [359, 265] on div "#1 View" at bounding box center [365, 275] width 53 height 38
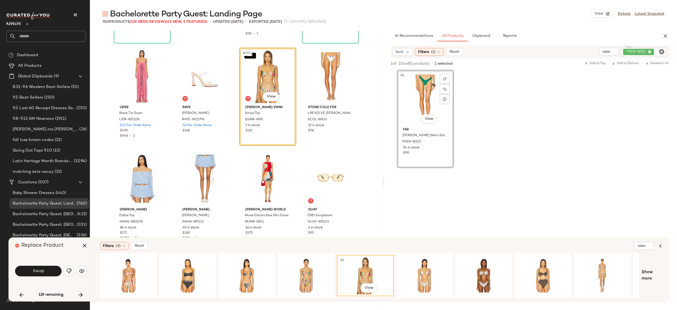
scroll to position [5576, 0]
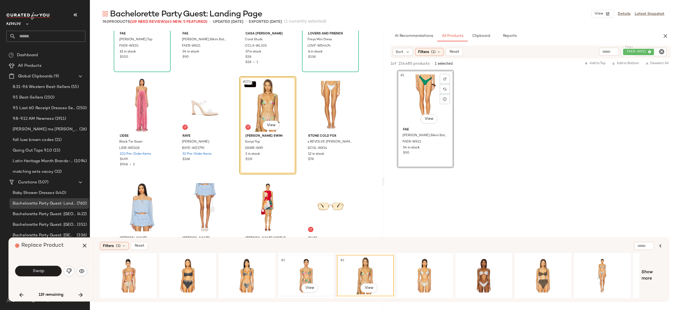
click at [306, 267] on div "#1 View" at bounding box center [306, 275] width 53 height 38
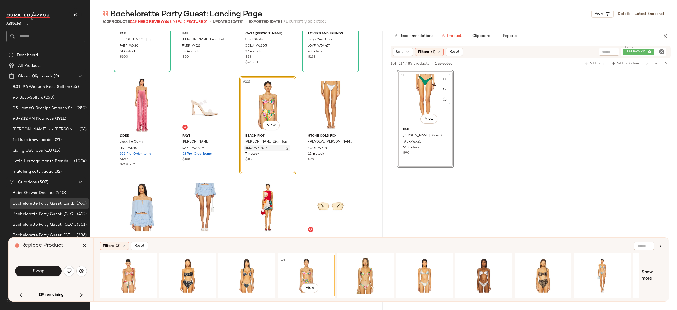
click at [285, 148] on img "button" at bounding box center [286, 148] width 3 height 3
click at [129, 269] on div "#1 View" at bounding box center [128, 275] width 53 height 38
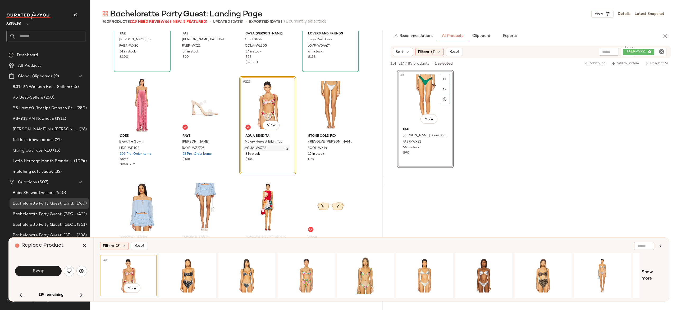
click at [287, 146] on button "button" at bounding box center [286, 148] width 7 height 5
click at [480, 269] on div "#1 View" at bounding box center [483, 275] width 53 height 38
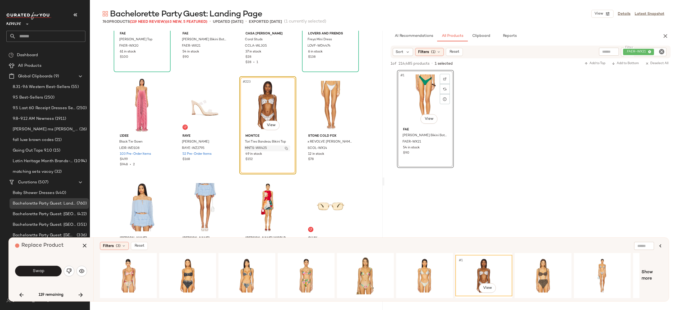
click at [285, 149] on button "button" at bounding box center [286, 148] width 7 height 5
click at [84, 244] on icon "button" at bounding box center [84, 245] width 6 height 6
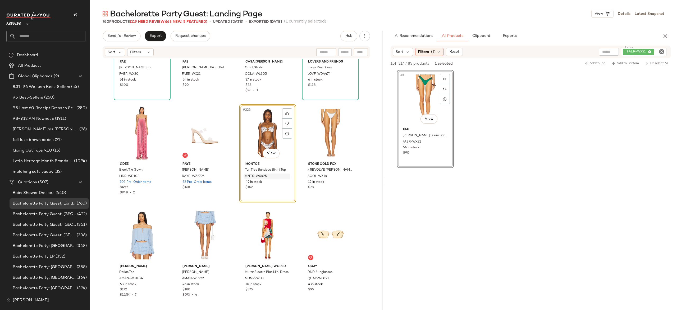
click at [629, 52] on div ". FAER-WX21" at bounding box center [644, 52] width 46 height 8
paste input "**********"
type input "**********"
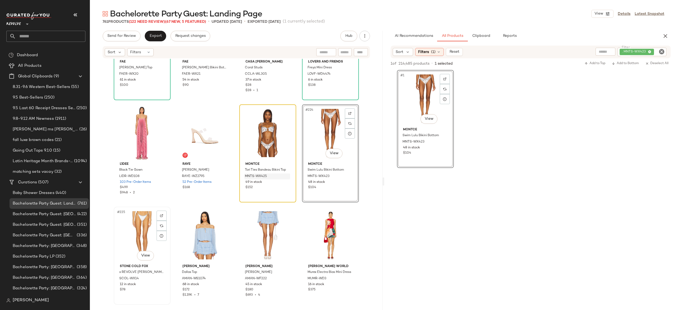
click at [140, 228] on div "#225 View" at bounding box center [142, 234] width 53 height 53
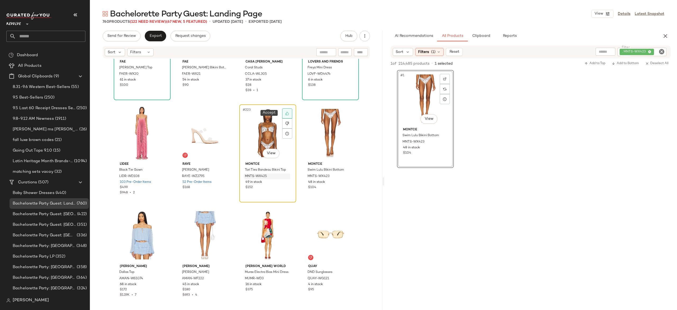
click at [285, 112] on icon at bounding box center [287, 113] width 4 height 4
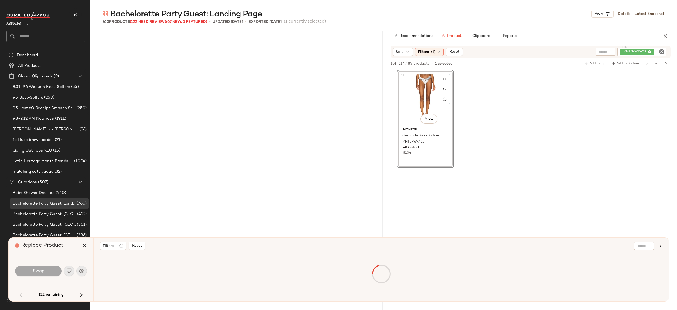
scroll to position [919, 0]
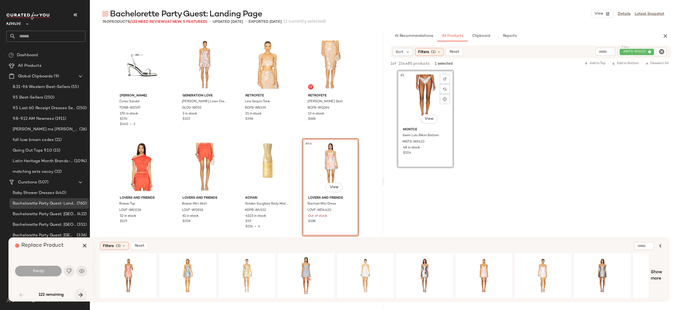
click at [81, 292] on icon "button" at bounding box center [81, 294] width 6 height 6
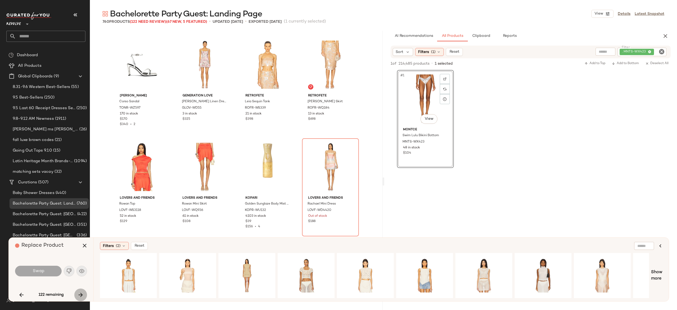
click at [81, 292] on icon "button" at bounding box center [81, 294] width 6 height 6
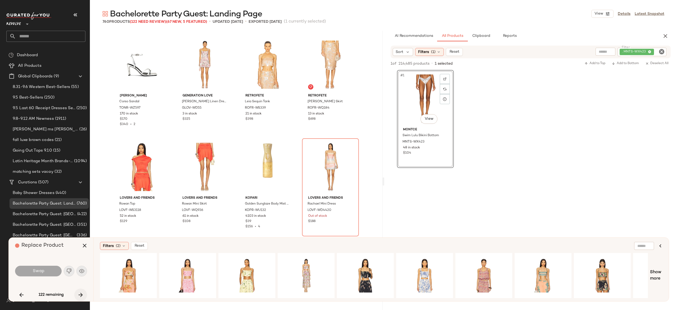
click at [81, 292] on div "122 remaining" at bounding box center [51, 294] width 72 height 13
click at [81, 292] on icon "button" at bounding box center [81, 294] width 6 height 6
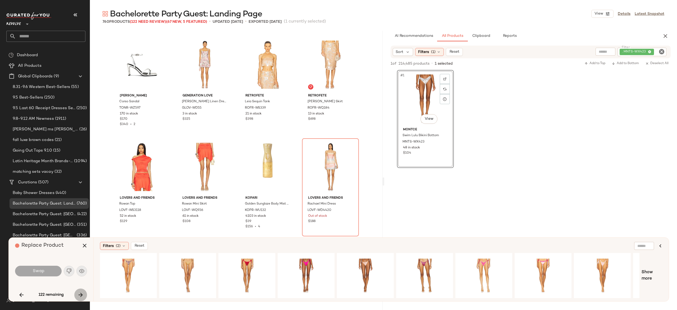
click at [81, 292] on icon "button" at bounding box center [81, 294] width 6 height 6
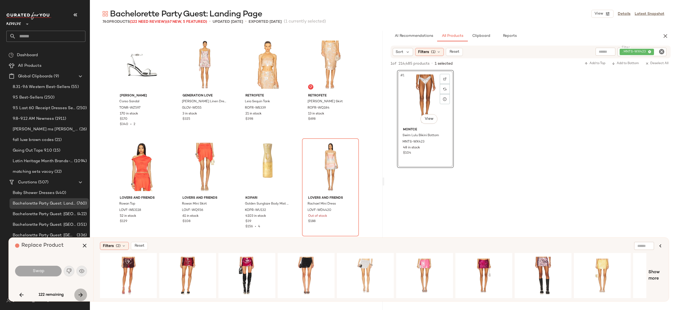
click at [81, 292] on icon "button" at bounding box center [81, 294] width 6 height 6
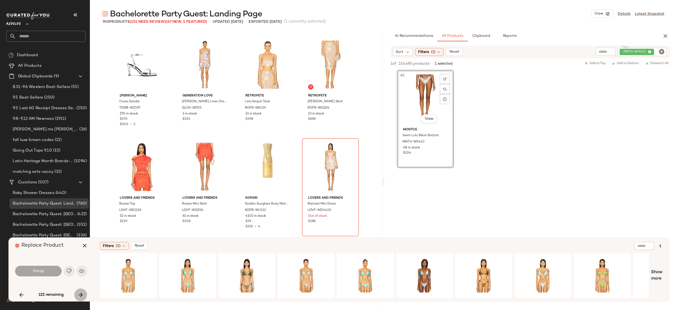
click at [81, 292] on icon "button" at bounding box center [81, 294] width 6 height 6
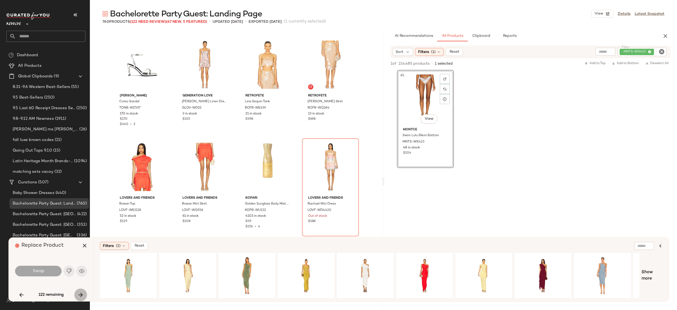
click at [81, 292] on icon "button" at bounding box center [81, 294] width 6 height 6
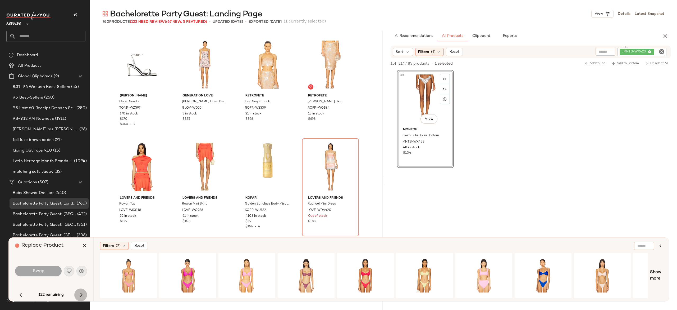
click at [81, 292] on icon "button" at bounding box center [81, 294] width 6 height 6
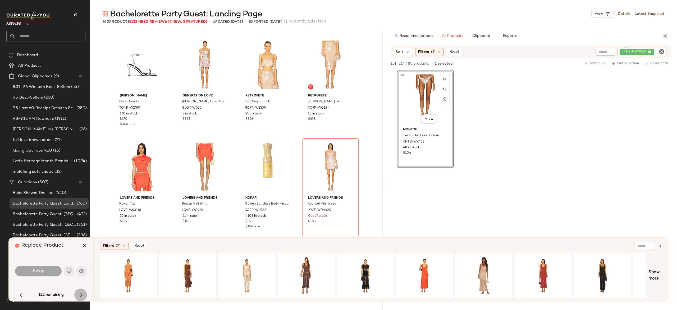
click at [81, 292] on icon "button" at bounding box center [81, 294] width 6 height 6
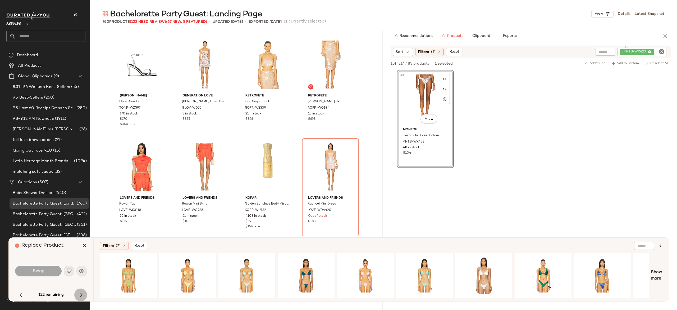
click at [81, 293] on icon "button" at bounding box center [81, 294] width 6 height 6
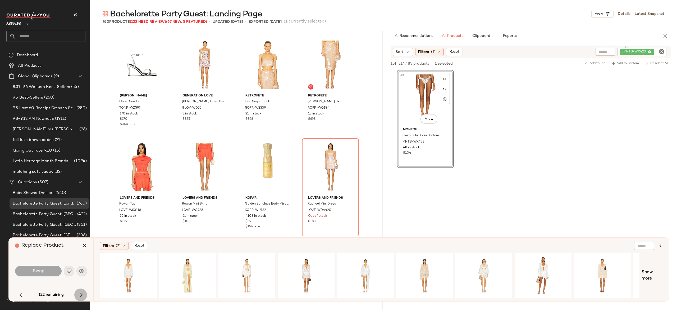
click at [81, 293] on icon "button" at bounding box center [81, 294] width 6 height 6
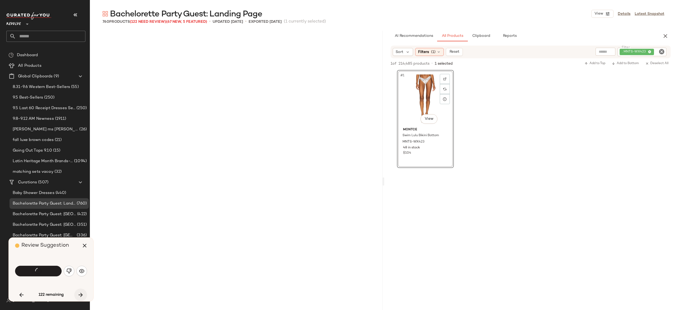
scroll to position [5514, 0]
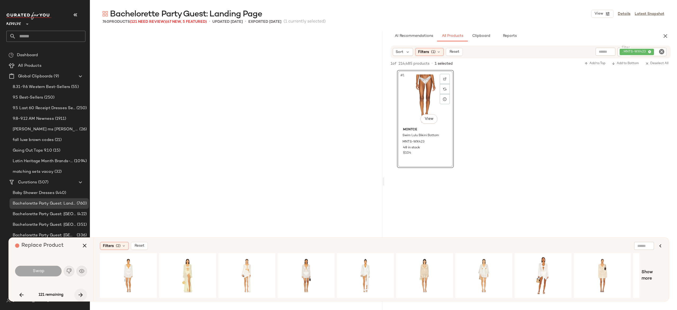
scroll to position [5718, 0]
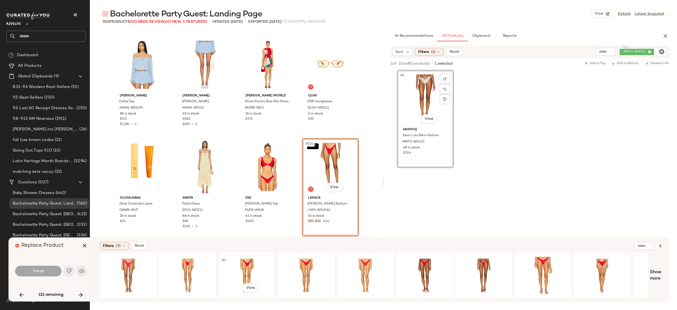
click at [246, 263] on div "#1 View" at bounding box center [246, 275] width 53 height 38
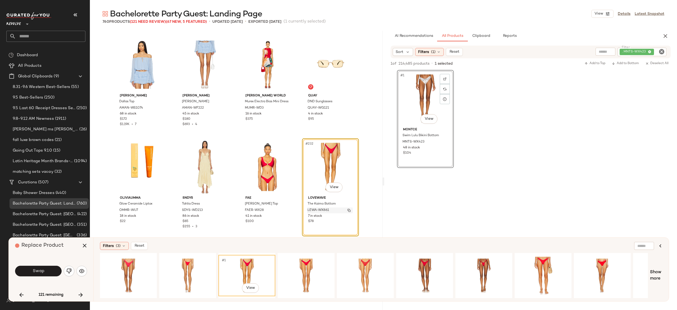
click at [348, 209] on img "button" at bounding box center [349, 209] width 3 height 3
click at [630, 47] on div "Sort Filters (1) Reset Filter . MNTS-WX423 Filter" at bounding box center [531, 52] width 280 height 13
click at [632, 49] on div ". MNTS-WX423" at bounding box center [624, 52] width 85 height 8
paste input "**********"
type input "**********"
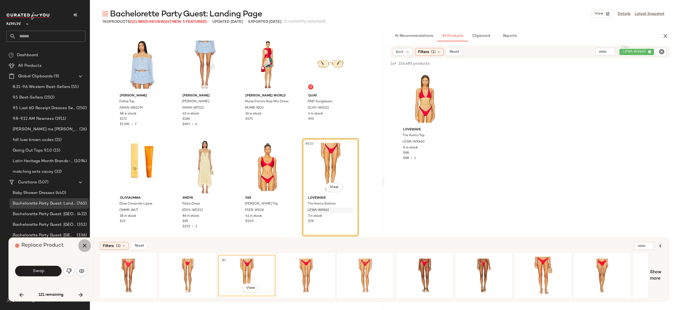
click at [83, 246] on icon "button" at bounding box center [84, 245] width 6 height 6
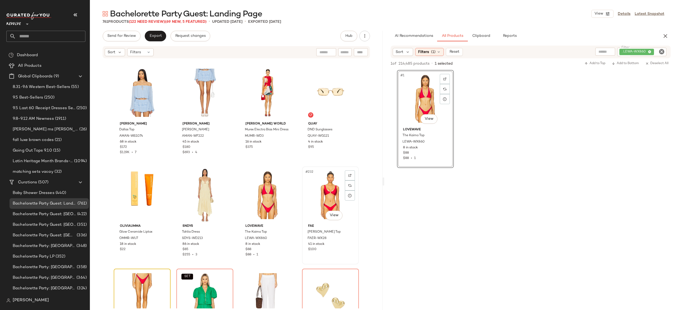
click at [329, 183] on div "#232 View" at bounding box center [330, 194] width 53 height 53
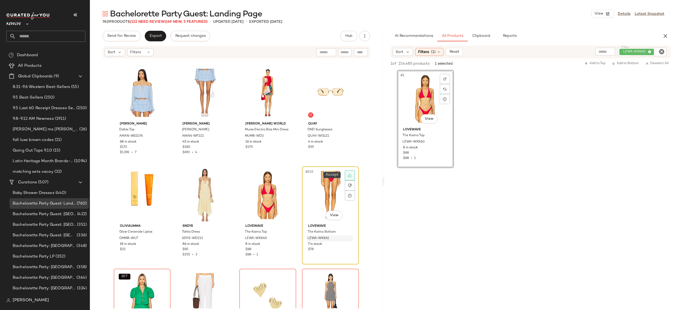
click at [349, 176] on icon at bounding box center [350, 175] width 4 height 4
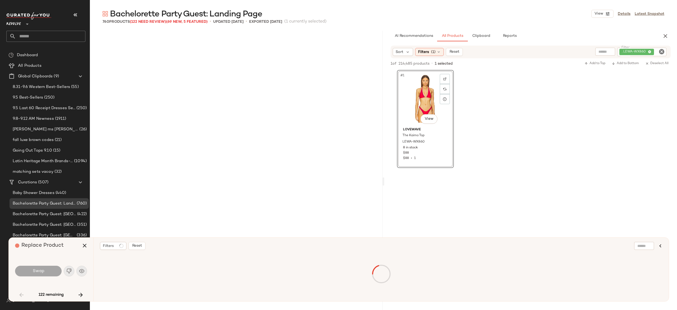
scroll to position [919, 0]
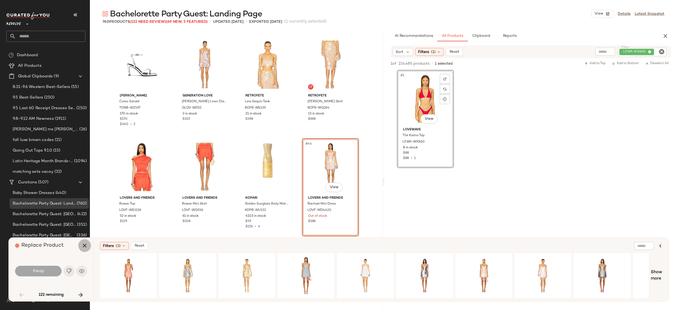
click at [84, 244] on icon "button" at bounding box center [84, 245] width 6 height 6
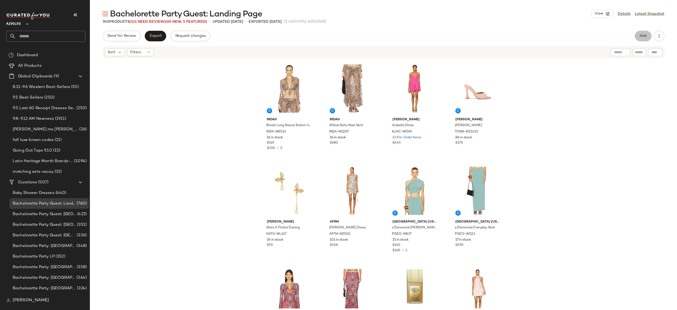
click at [645, 35] on span "Hub" at bounding box center [643, 36] width 7 height 4
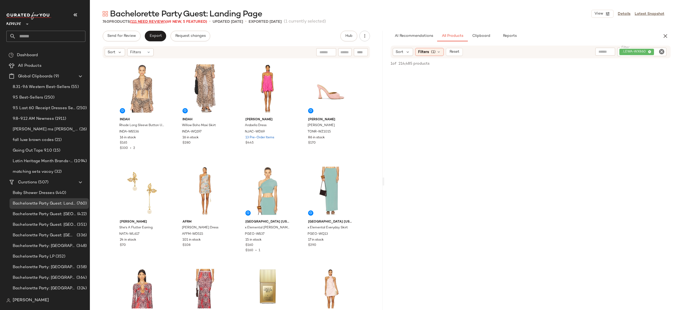
click at [162, 21] on span "(111 Need Review)" at bounding box center [148, 22] width 36 height 4
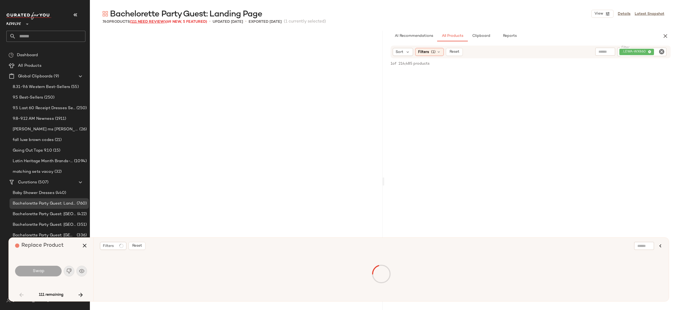
scroll to position [919, 0]
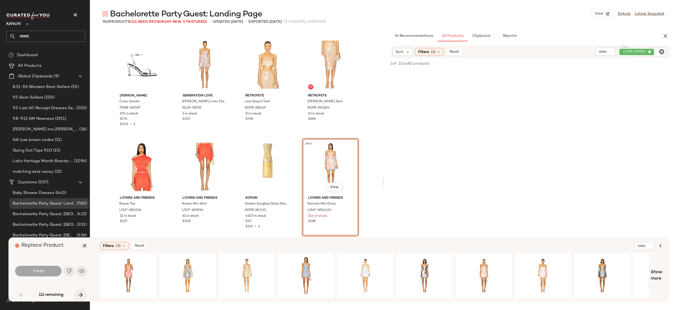
click at [81, 293] on icon "button" at bounding box center [81, 294] width 6 height 6
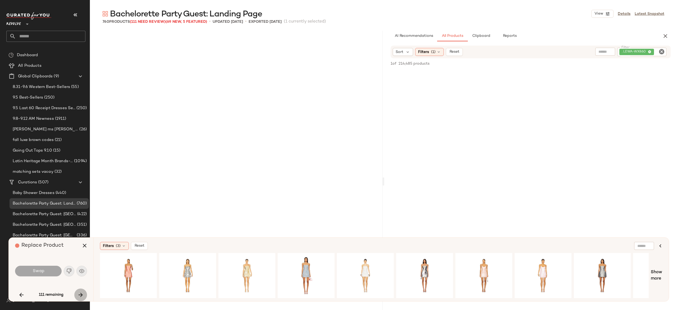
scroll to position [5718, 0]
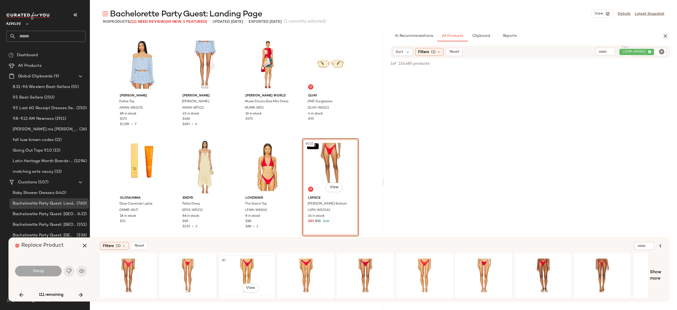
click at [249, 263] on div "#1 View" at bounding box center [246, 275] width 53 height 38
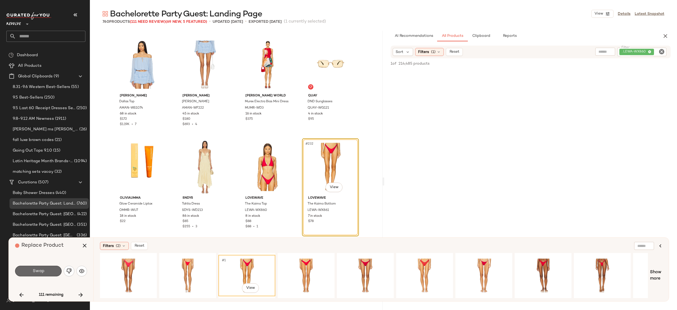
click at [53, 267] on button "Swap" at bounding box center [38, 270] width 47 height 11
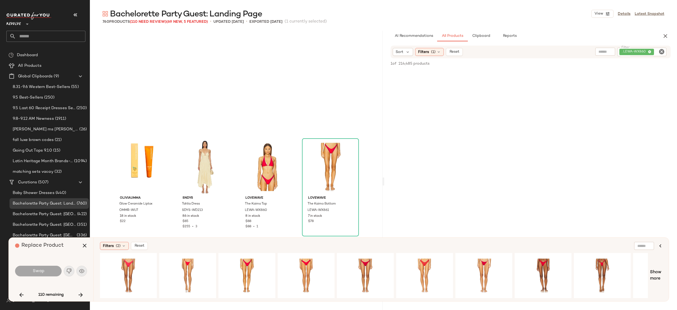
scroll to position [5821, 0]
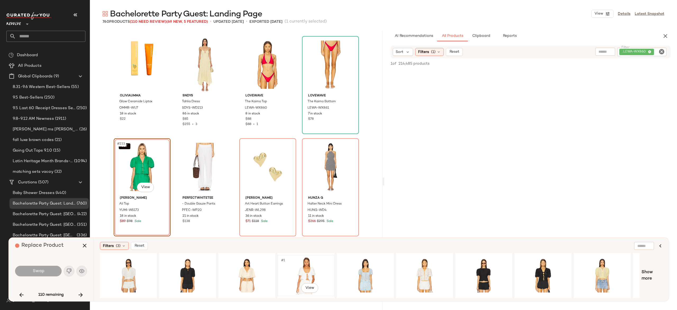
click at [301, 265] on div "#1 View" at bounding box center [306, 275] width 53 height 38
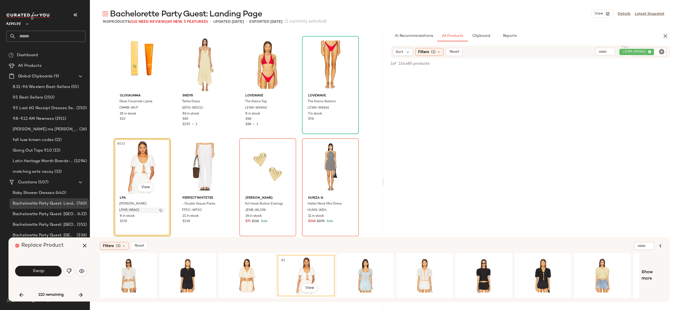
click at [159, 210] on img "button" at bounding box center [160, 209] width 3 height 3
click at [242, 265] on div "#1 View" at bounding box center [246, 275] width 53 height 38
click at [160, 209] on img "button" at bounding box center [160, 209] width 3 height 3
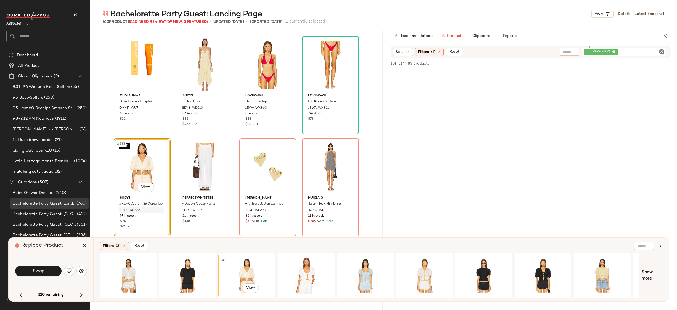
click at [626, 51] on div ". LEWA-WX860" at bounding box center [624, 52] width 85 height 8
paste input "*********"
type input "*********"
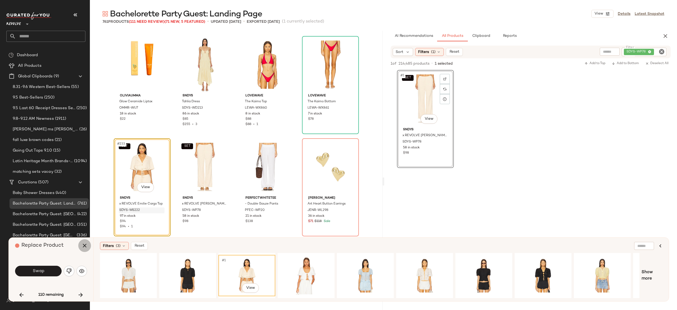
click at [81, 249] on button "button" at bounding box center [84, 245] width 13 height 13
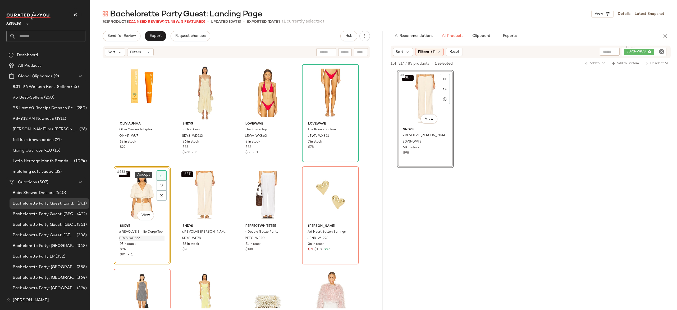
click at [162, 175] on div at bounding box center [162, 175] width 10 height 10
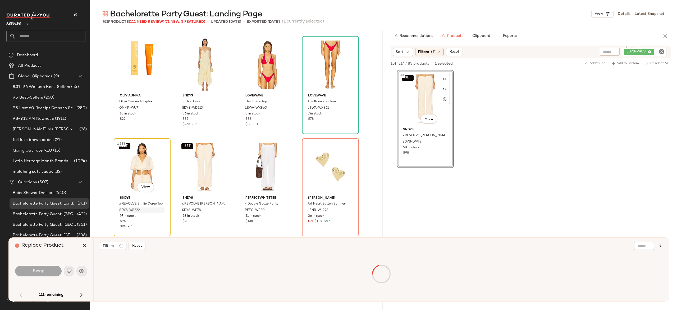
scroll to position [919, 0]
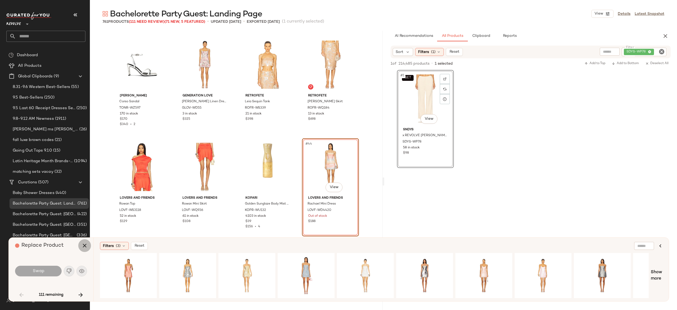
click at [85, 243] on icon "button" at bounding box center [84, 245] width 6 height 6
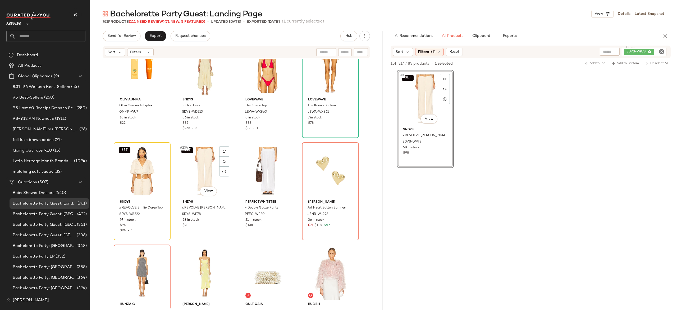
scroll to position [5845, 0]
click at [266, 161] on div "#235 View" at bounding box center [267, 170] width 53 height 53
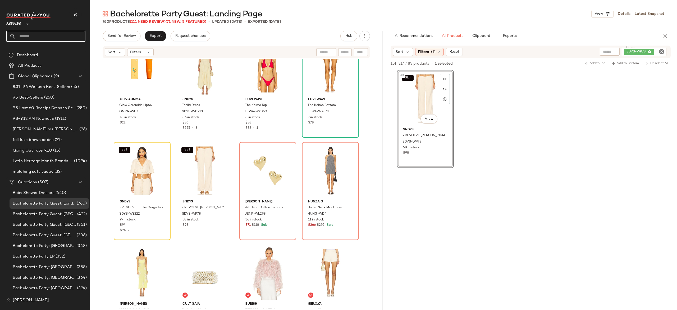
click at [79, 38] on input "text" at bounding box center [51, 36] width 70 height 11
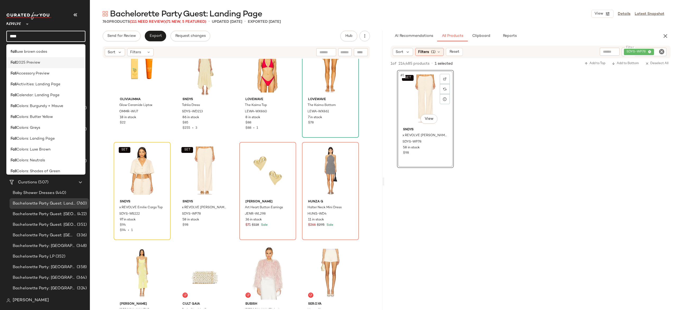
type input "****"
click at [51, 62] on div "Fall 2025 Preview" at bounding box center [46, 63] width 71 height 6
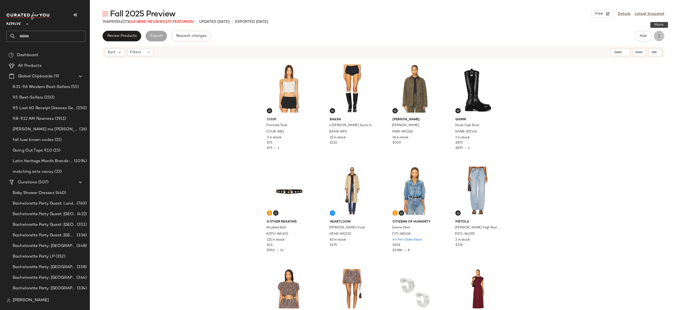
click at [661, 35] on icon "button" at bounding box center [659, 35] width 5 height 5
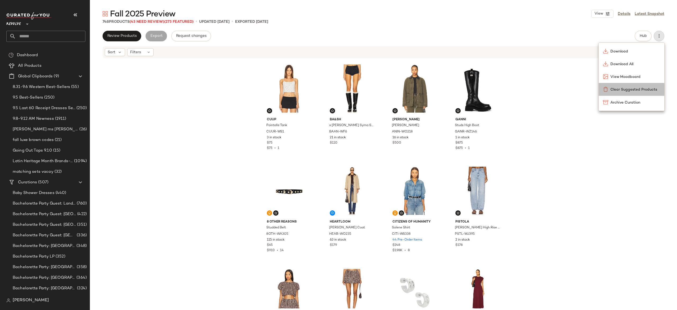
click at [636, 87] on span "Clear Suggested Products" at bounding box center [636, 90] width 50 height 6
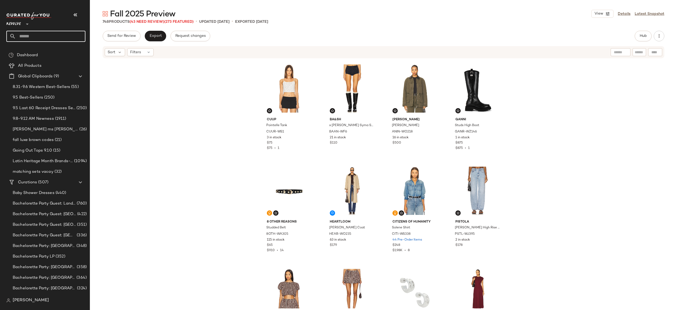
click at [78, 36] on input "text" at bounding box center [51, 36] width 70 height 11
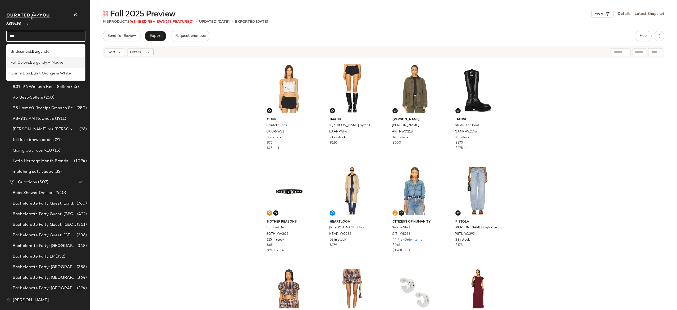
type input "***"
click at [60, 61] on span "gundy + Mauve" at bounding box center [49, 63] width 27 height 6
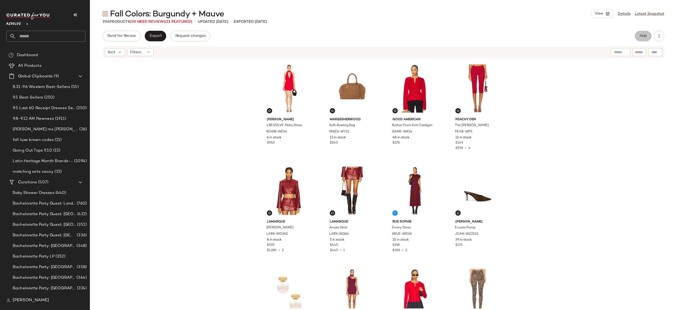
click at [646, 34] on span "Hub" at bounding box center [643, 36] width 7 height 4
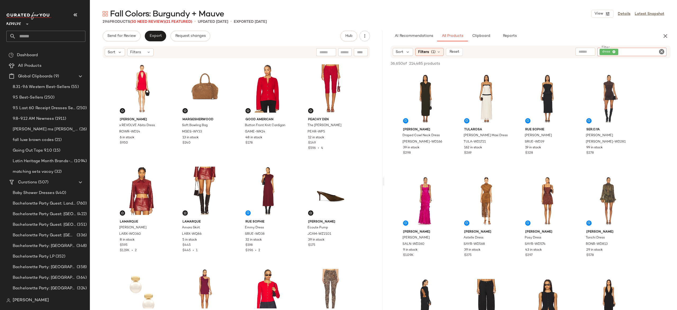
click at [638, 51] on div "dress" at bounding box center [632, 52] width 69 height 8
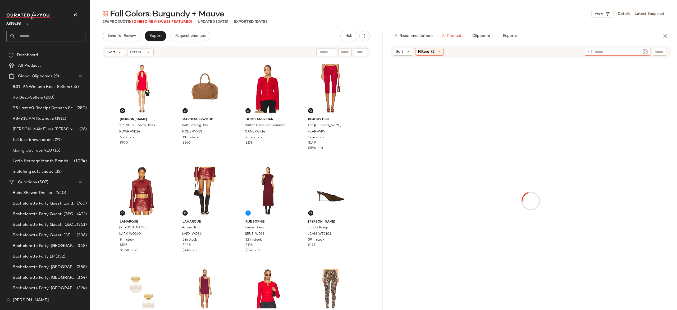
click at [610, 50] on input "text" at bounding box center [618, 52] width 46 height 6
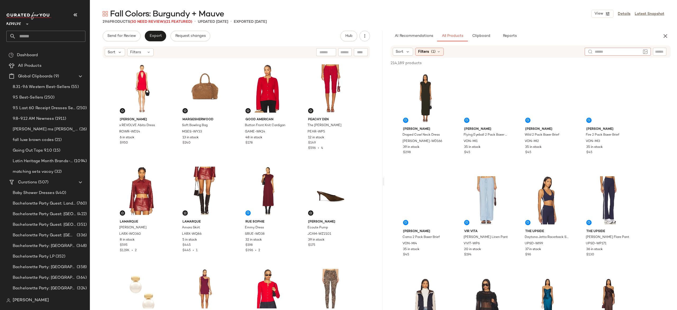
click at [645, 51] on img at bounding box center [645, 51] width 5 height 5
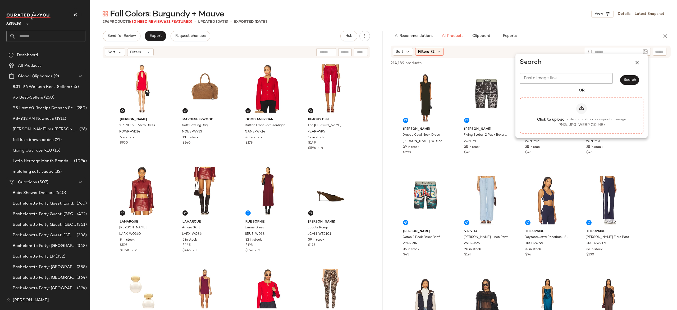
click at [587, 116] on label "Click to upload or drag and drop an inspiration image PNG, JPG, WEBP (10 MB)" at bounding box center [582, 115] width 112 height 24
click at [582, 115] on input "Click to upload or drag and drop an inspiration image PNG, JPG, WEBP (10 MB)" at bounding box center [582, 115] width 0 height 0
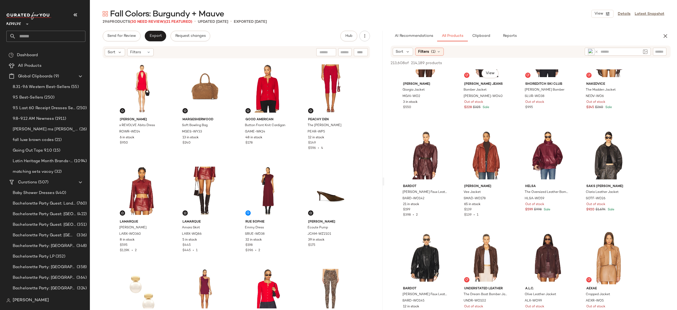
scroll to position [44, 0]
click at [439, 53] on icon at bounding box center [439, 51] width 4 height 4
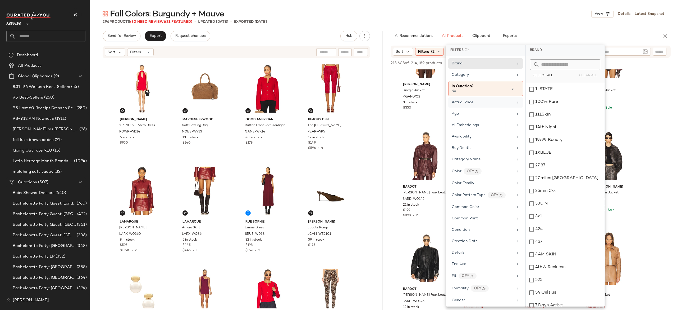
scroll to position [0, 0]
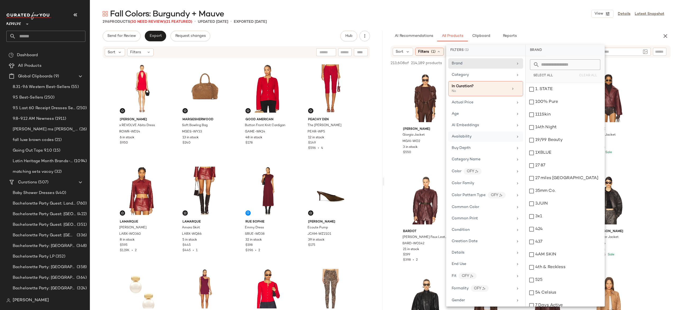
click at [474, 137] on div "Availability" at bounding box center [483, 137] width 62 height 6
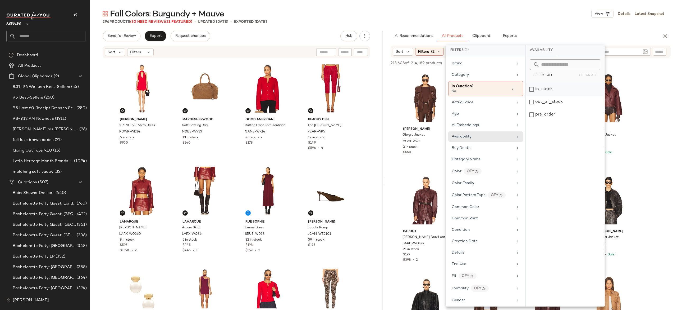
click at [543, 88] on div "in_stock" at bounding box center [565, 89] width 79 height 13
click at [543, 114] on div "pre_order" at bounding box center [565, 114] width 79 height 13
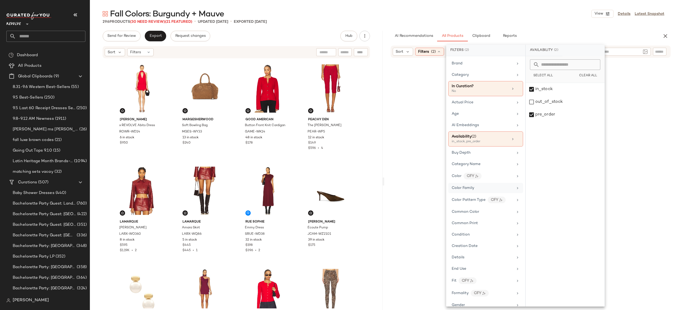
scroll to position [396, 0]
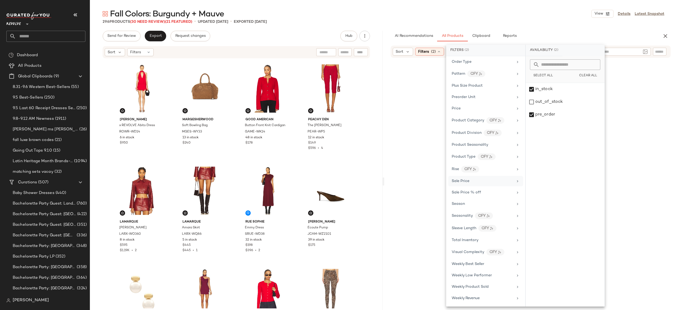
click at [471, 178] on div "Sale Price" at bounding box center [483, 181] width 62 height 6
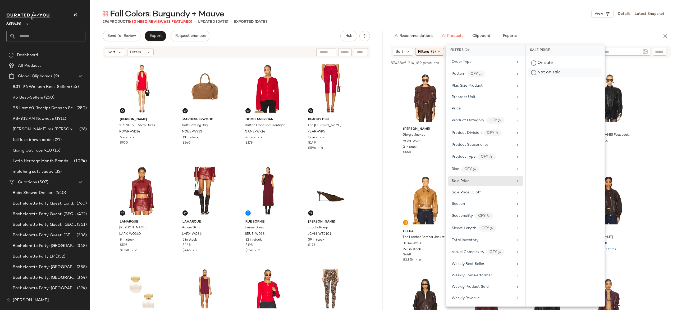
click at [543, 74] on div "Not on sale" at bounding box center [565, 73] width 75 height 10
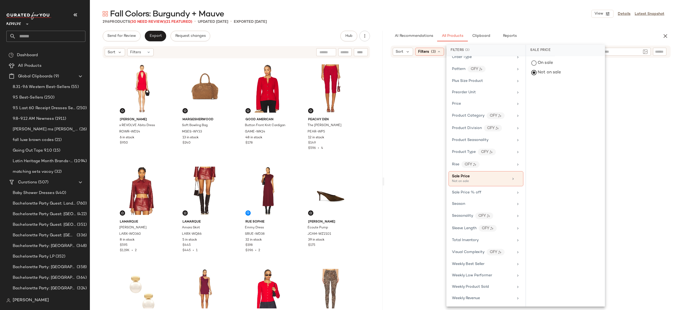
click at [572, 20] on div "296 Products (30 Need Review) (21 Featured) • updated [DATE] • Exported [DATE]" at bounding box center [383, 21] width 587 height 5
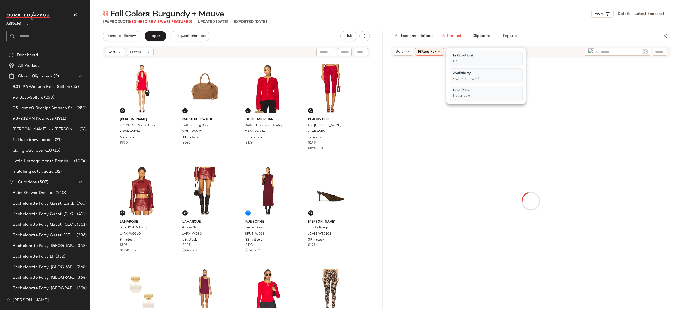
click at [572, 20] on div "296 Products (30 Need Review) (21 Featured) • updated [DATE] • Exported [DATE]" at bounding box center [383, 21] width 587 height 5
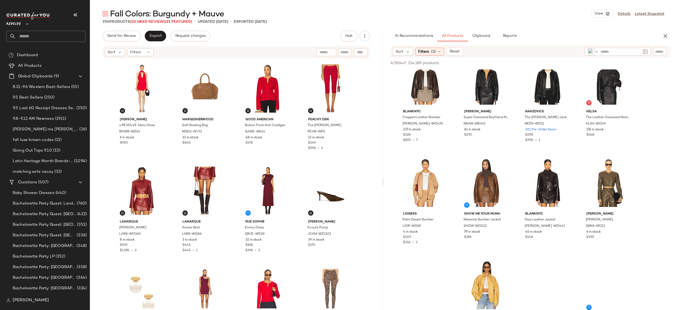
scroll to position [631, 0]
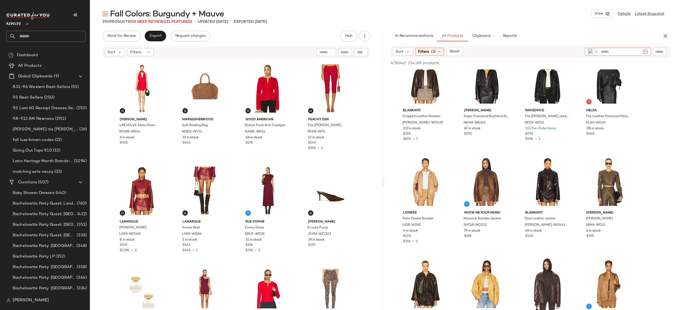
click at [597, 50] on icon at bounding box center [597, 52] width 4 height 4
click at [601, 49] on input "text" at bounding box center [618, 52] width 46 height 6
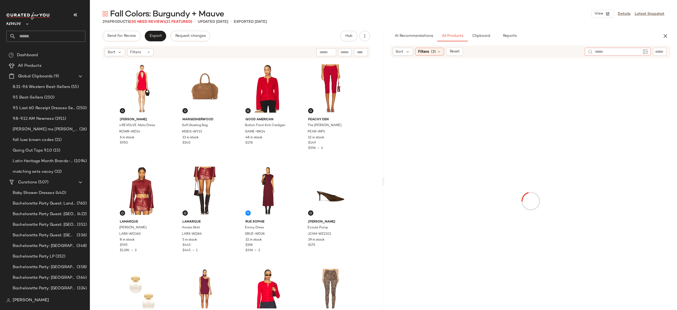
click at [643, 51] on img at bounding box center [645, 51] width 5 height 5
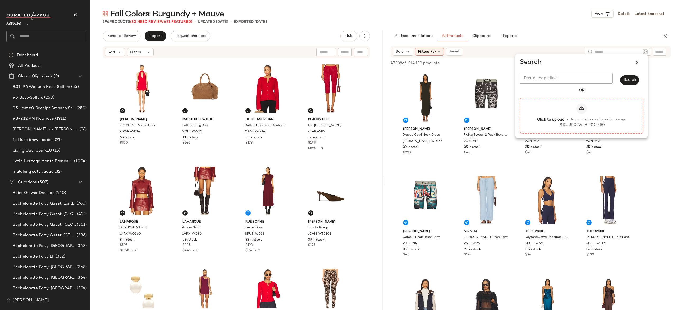
click at [589, 116] on label "Click to upload or drag and drop an inspiration image PNG, JPG, WEBP (10 MB)" at bounding box center [582, 115] width 112 height 24
click at [582, 115] on input "Click to upload or drag and drop an inspiration image PNG, JPG, WEBP (10 MB)" at bounding box center [582, 115] width 0 height 0
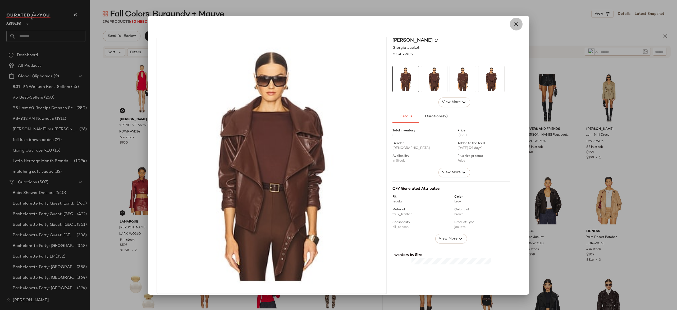
click at [513, 27] on icon "button" at bounding box center [516, 24] width 6 height 6
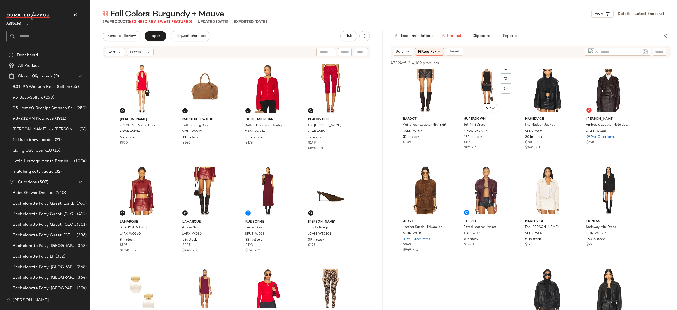
scroll to position [215, 0]
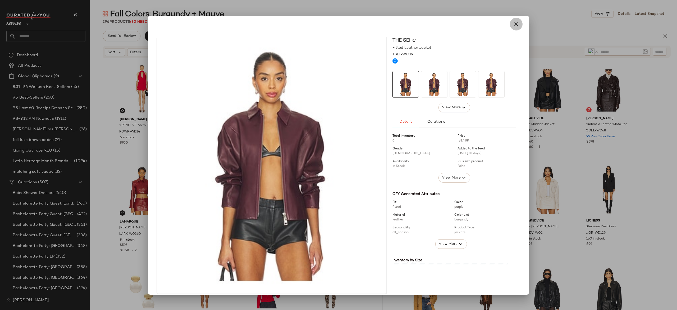
click at [515, 23] on icon "button" at bounding box center [516, 24] width 6 height 6
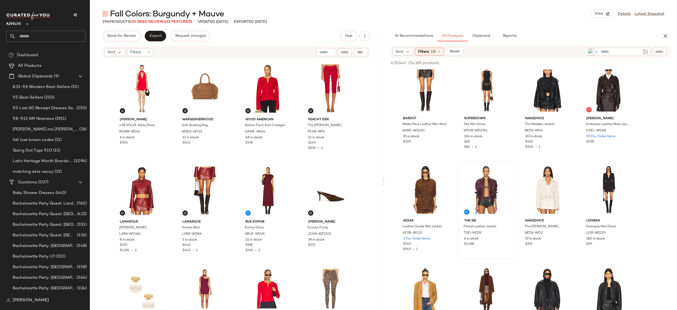
click at [362, 51] on div at bounding box center [361, 52] width 14 height 8
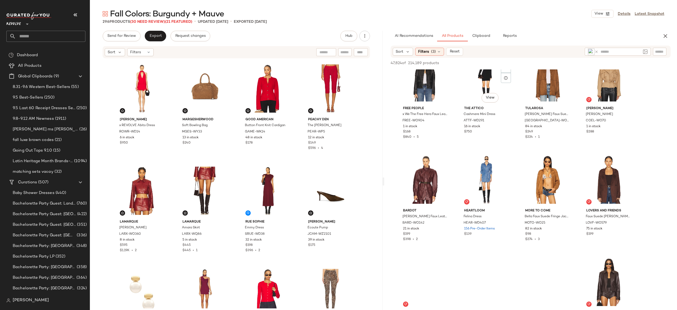
scroll to position [634, 0]
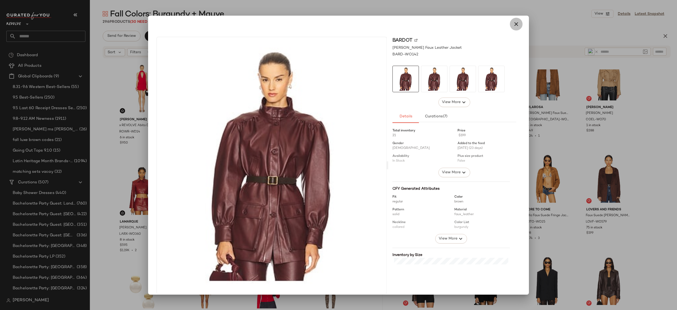
click at [514, 22] on icon "button" at bounding box center [516, 24] width 6 height 6
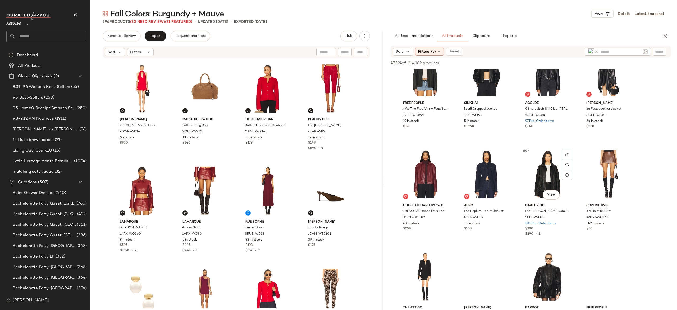
scroll to position [1378, 0]
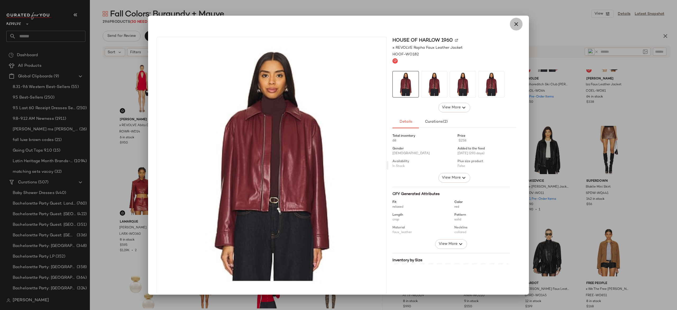
click at [513, 25] on icon "button" at bounding box center [516, 24] width 6 height 6
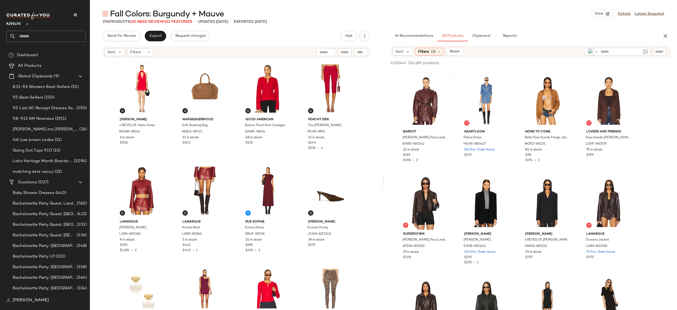
scroll to position [0, 0]
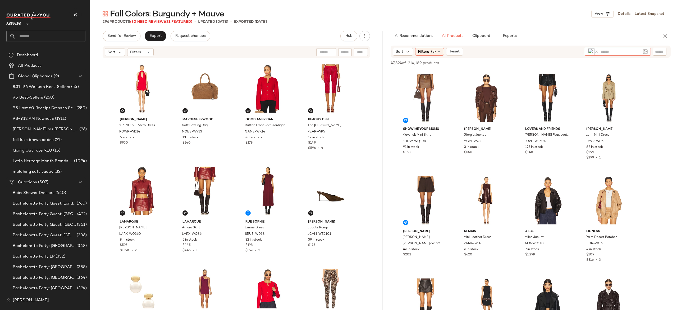
click at [637, 49] on input "text" at bounding box center [621, 52] width 40 height 6
click at [596, 51] on icon at bounding box center [597, 52] width 4 height 4
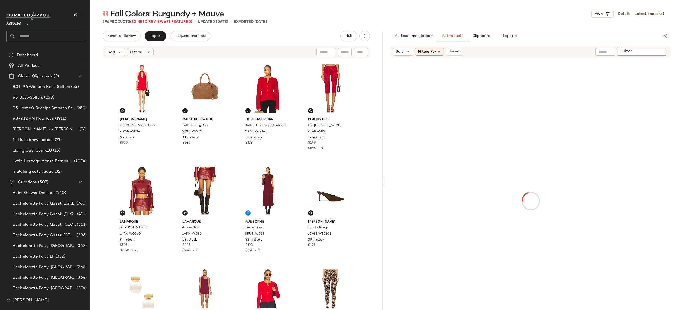
click at [662, 53] on input "Filter" at bounding box center [642, 52] width 45 height 6
paste input "**********"
type input "**********"
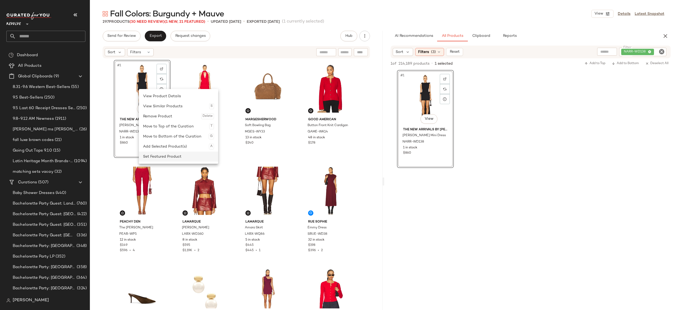
click at [153, 154] on div "Set Featured Product" at bounding box center [178, 156] width 71 height 10
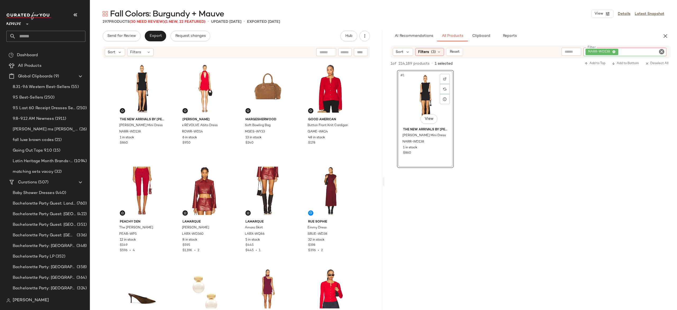
click at [629, 52] on div "NARR-WD138" at bounding box center [625, 52] width 83 height 8
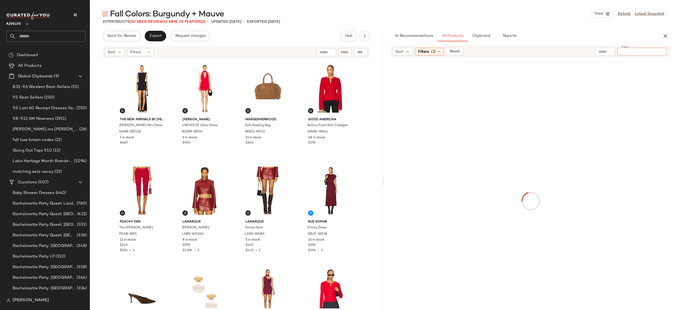
click at [629, 52] on input "Filter" at bounding box center [642, 52] width 45 height 6
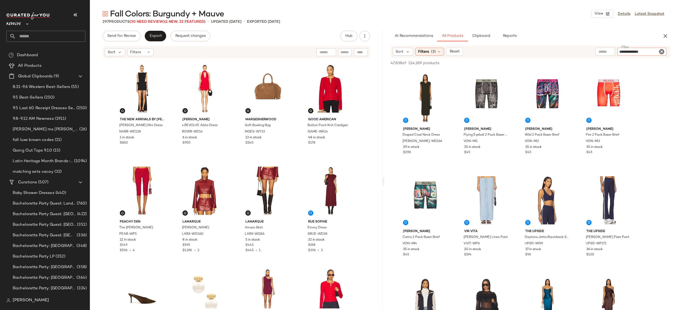
type input "**********"
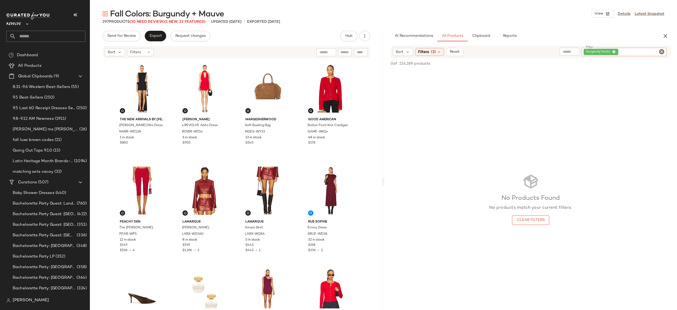
click at [663, 51] on icon "Clear Filter" at bounding box center [662, 51] width 6 height 6
type input "*****"
click at [590, 51] on input "text" at bounding box center [598, 52] width 46 height 6
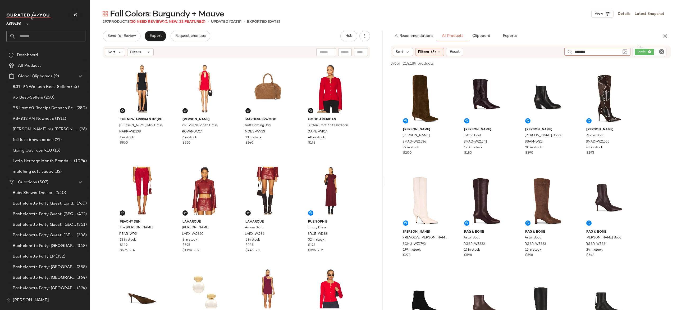
type input "********"
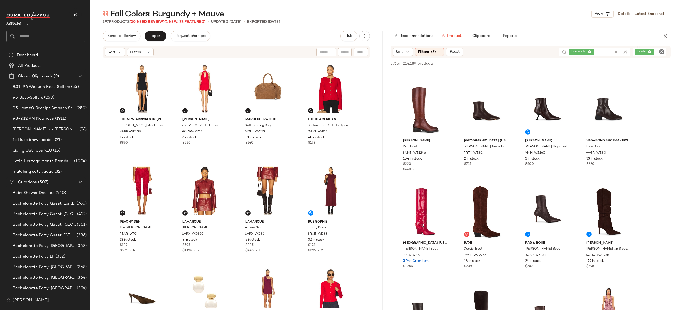
scroll to position [598, 0]
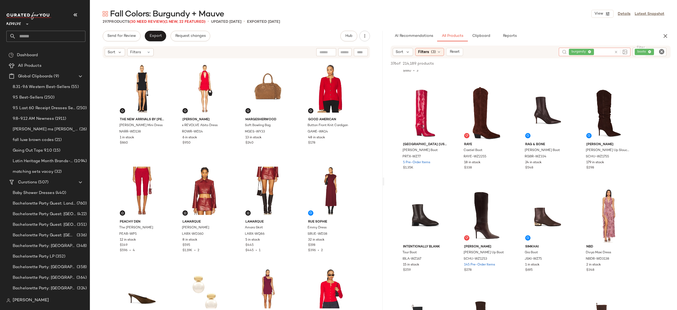
click at [346, 51] on input "text" at bounding box center [344, 52] width 9 height 6
type input "*****"
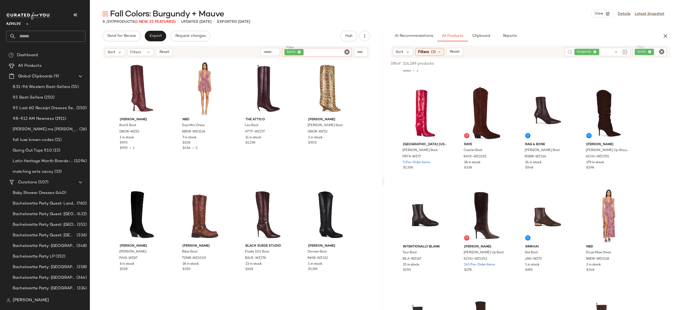
click at [346, 54] on icon "Clear Filter" at bounding box center [347, 52] width 6 height 6
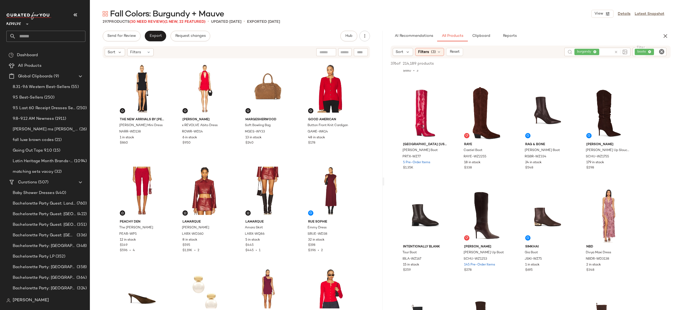
click at [300, 80] on div "The New Arrivals by Ilkyaz Ozel Daphne Mini Dress NARR-WD138 1 in stock $860 Ro…" at bounding box center [236, 184] width 245 height 248
click at [616, 52] on icon at bounding box center [616, 52] width 4 height 4
click at [637, 53] on div "boots" at bounding box center [632, 52] width 70 height 8
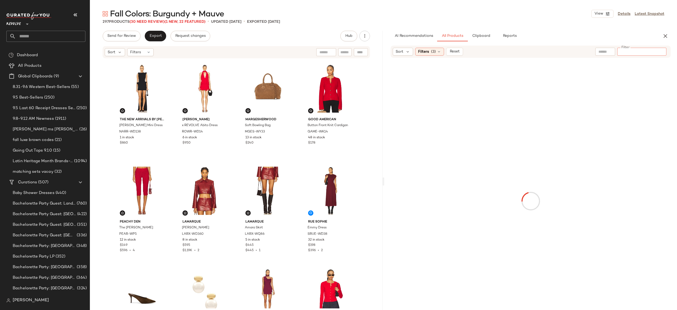
paste input "**********"
type input "**********"
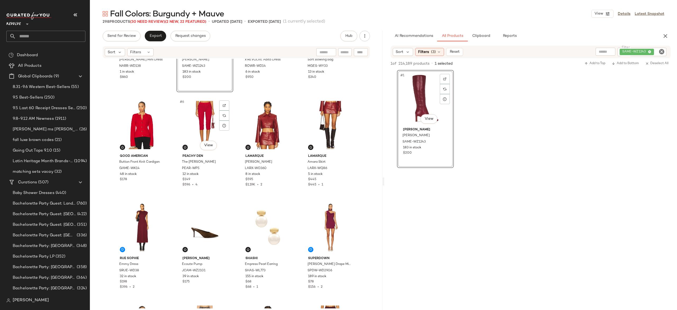
scroll to position [0, 0]
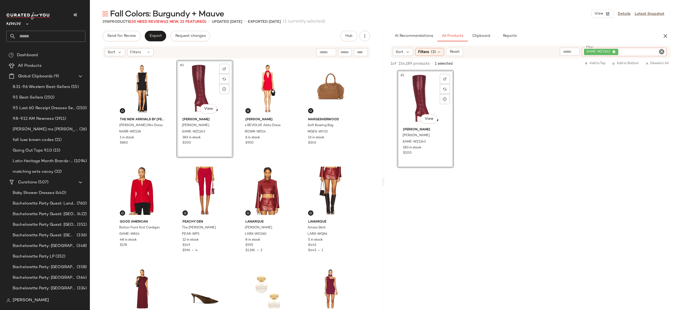
click at [644, 52] on div "SAME-WZ1243" at bounding box center [624, 52] width 85 height 8
paste input "**********"
type input "**********"
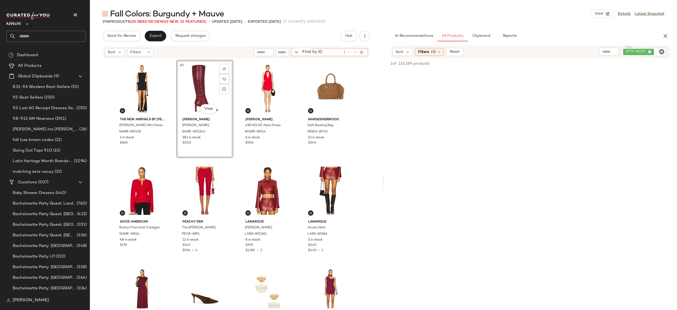
click at [359, 51] on div "Find by ID Find by ID" at bounding box center [329, 52] width 77 height 8
paste input "**********"
type input "**********"
click at [361, 51] on icon "button" at bounding box center [361, 52] width 5 height 5
click at [452, 52] on span "Reset" at bounding box center [454, 52] width 10 height 4
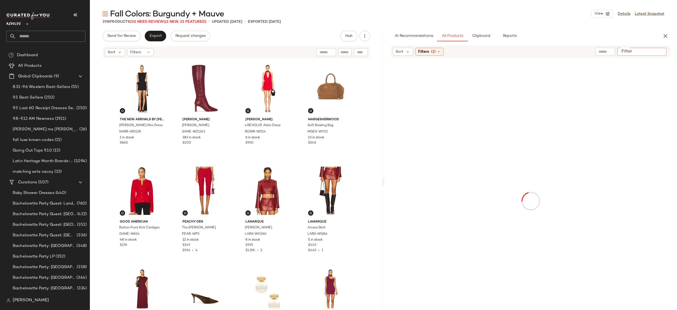
click at [660, 50] on input "Filter" at bounding box center [642, 52] width 45 height 6
paste input "**********"
type input "**********"
click at [434, 48] on div "Filters (1)" at bounding box center [429, 52] width 29 height 8
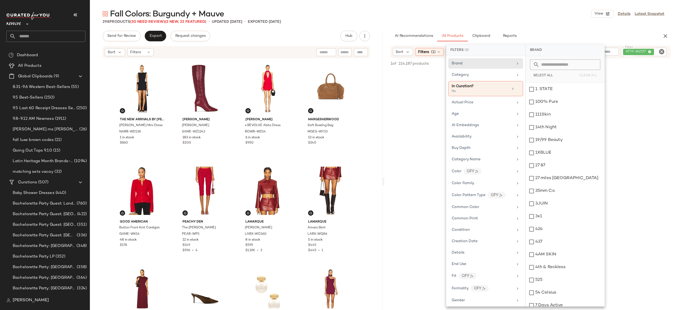
scroll to position [38, 0]
click at [517, 89] on div "In Curation? No" at bounding box center [485, 88] width 75 height 15
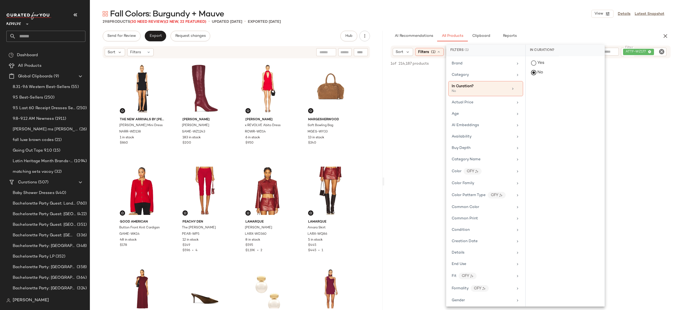
click at [567, 25] on div "Fall Colors: Burgundy + Mauve View Details Latest Snapshot 298 Products (30 Nee…" at bounding box center [383, 158] width 587 height 301
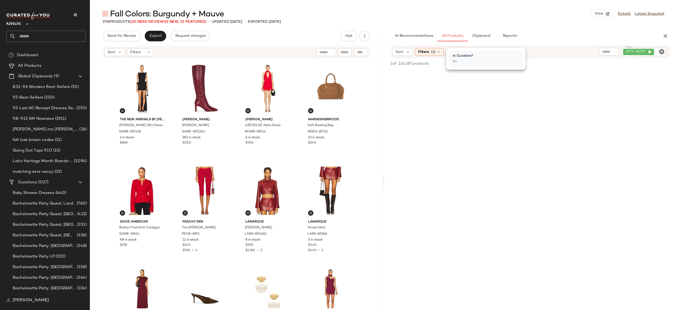
click at [638, 49] on div "ATTF-WZ177" at bounding box center [625, 52] width 81 height 8
click at [553, 59] on div "1 of 214,187 products • 0 selected Add to Top Add to Bottom Deselect All" at bounding box center [530, 64] width 293 height 12
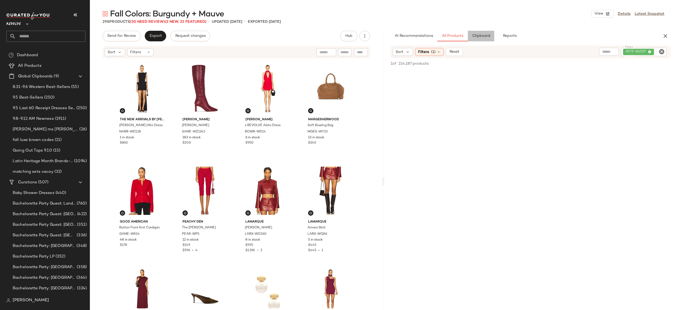
click at [485, 33] on button "Clipboard" at bounding box center [481, 36] width 26 height 11
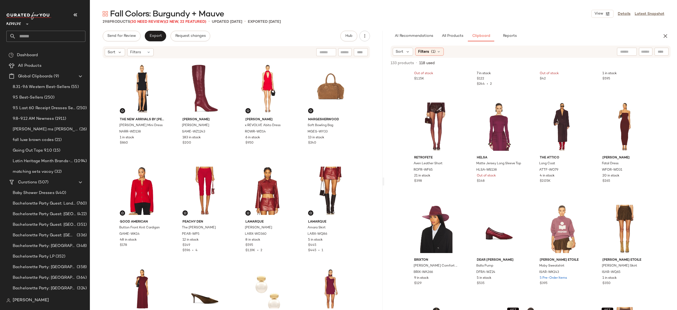
scroll to position [74, 0]
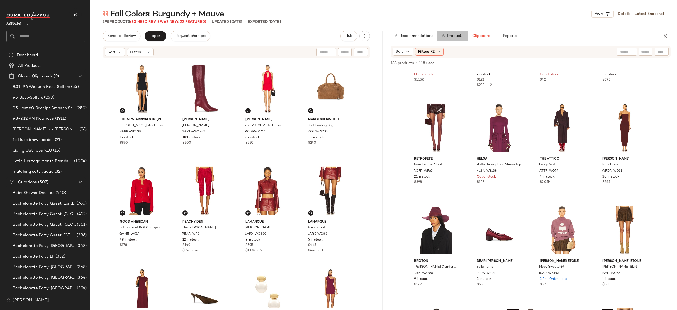
click at [449, 37] on span "All Products" at bounding box center [453, 36] width 22 height 4
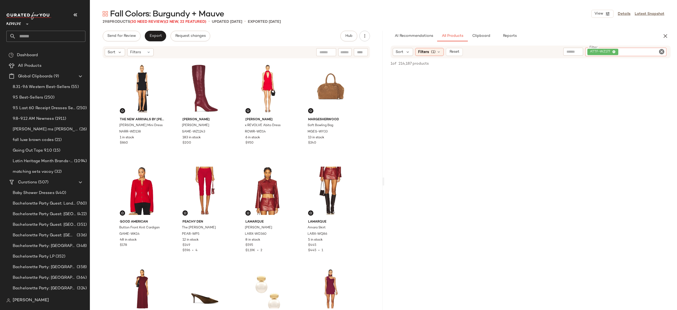
click at [657, 48] on div "ATTF-WZ177" at bounding box center [625, 52] width 81 height 8
type input "*****"
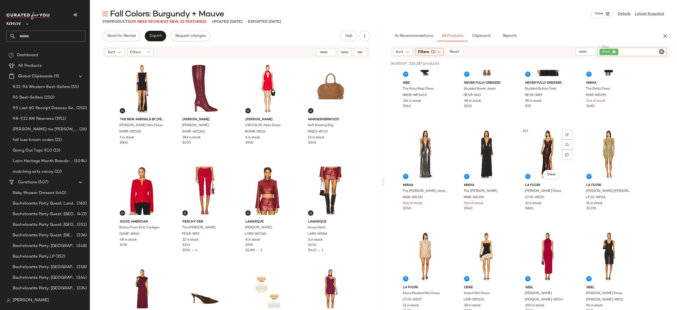
scroll to position [339, 0]
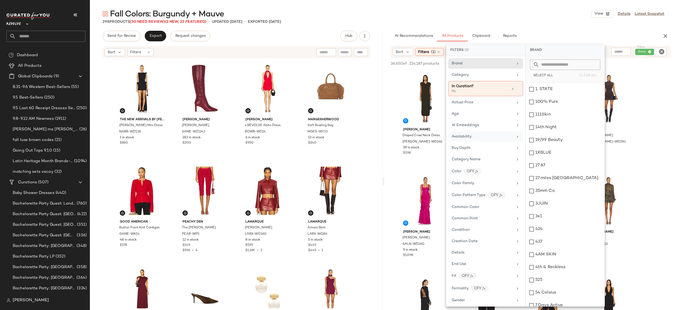
scroll to position [573, 0]
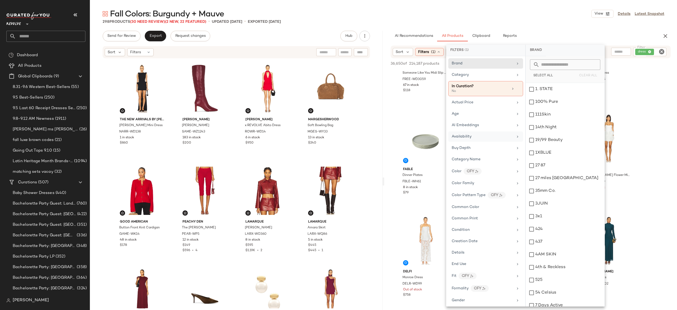
click at [477, 135] on div "Availability" at bounding box center [483, 137] width 62 height 6
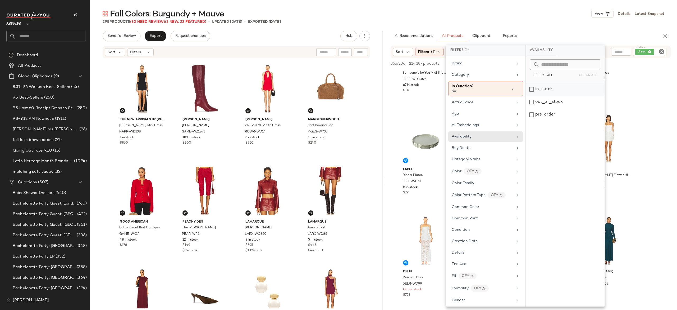
click at [537, 91] on div "in_stock" at bounding box center [565, 89] width 79 height 13
click at [540, 114] on div "pre_order" at bounding box center [565, 114] width 79 height 13
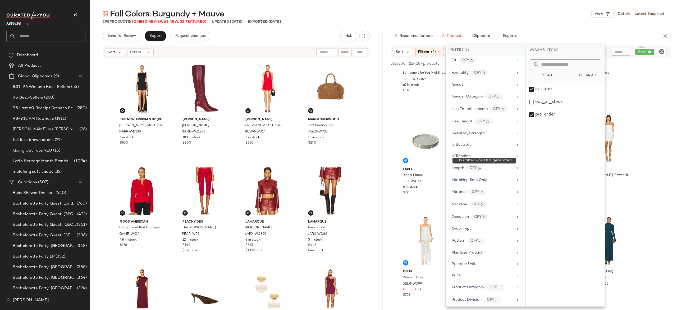
scroll to position [396, 0]
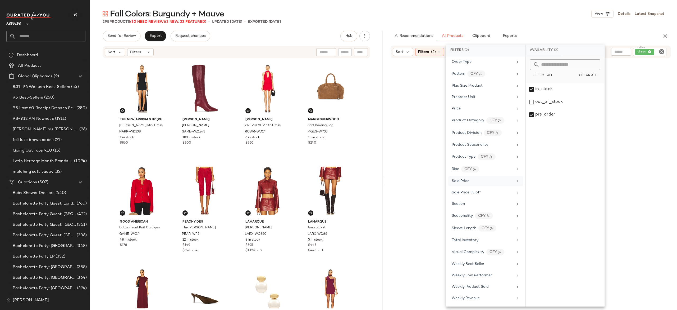
click at [470, 181] on div "Sale Price" at bounding box center [483, 181] width 62 height 6
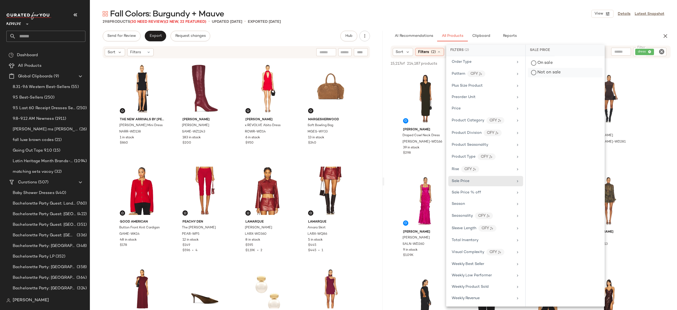
click at [541, 73] on div "Not on sale" at bounding box center [565, 73] width 75 height 10
click at [592, 29] on div "Fall Colors: Burgundy + Mauve View Details Latest Snapshot 298 Products (30 Nee…" at bounding box center [383, 158] width 587 height 301
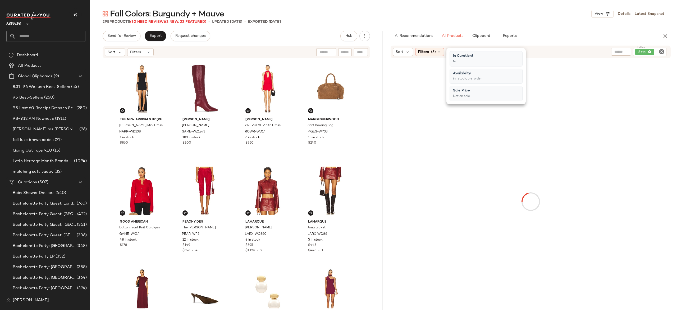
click at [592, 29] on div "Fall Colors: Burgundy + Mauve View Details Latest Snapshot 298 Products (30 Nee…" at bounding box center [383, 158] width 587 height 301
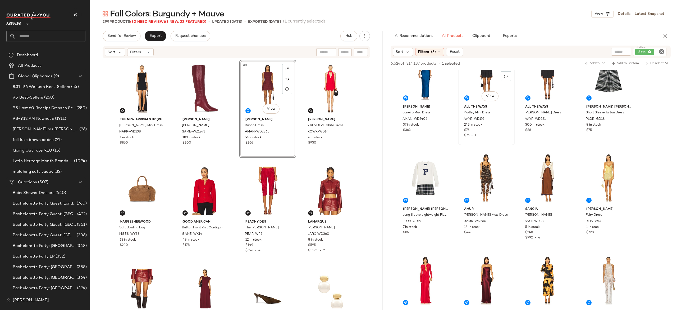
scroll to position [1177, 0]
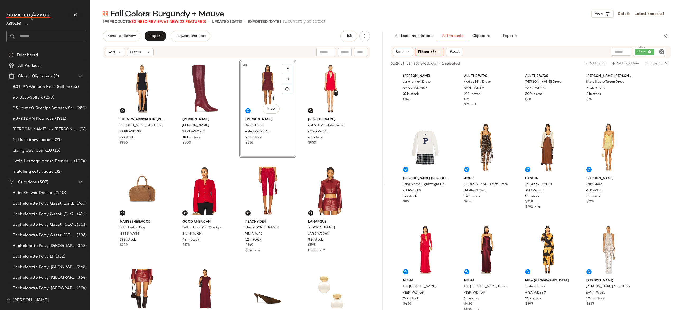
click at [643, 49] on div "dress" at bounding box center [650, 52] width 34 height 8
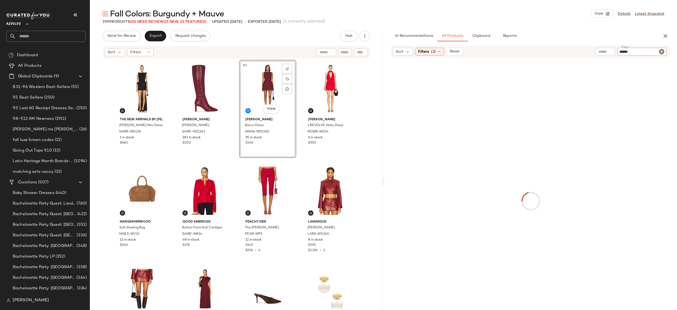
type input "******"
click at [587, 51] on input "text" at bounding box center [583, 52] width 13 height 6
type input "********"
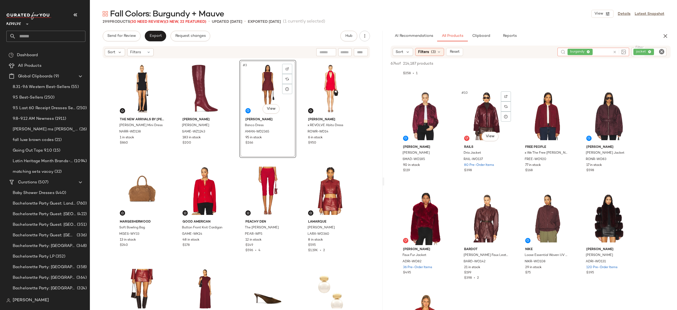
scroll to position [188, 0]
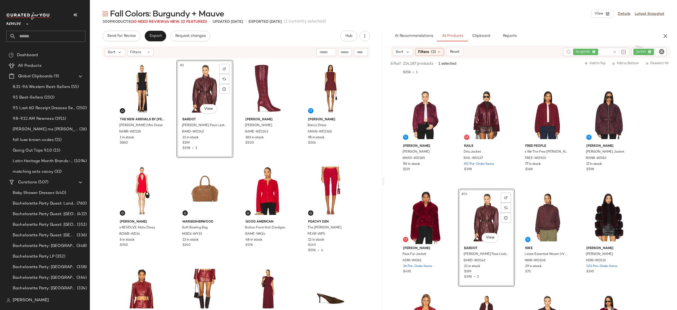
click at [234, 168] on div "The New Arrivals by Ilkyaz Ozel Daphne Mini Dress NARR-WD138 1 in stock $860 #2…" at bounding box center [236, 184] width 245 height 248
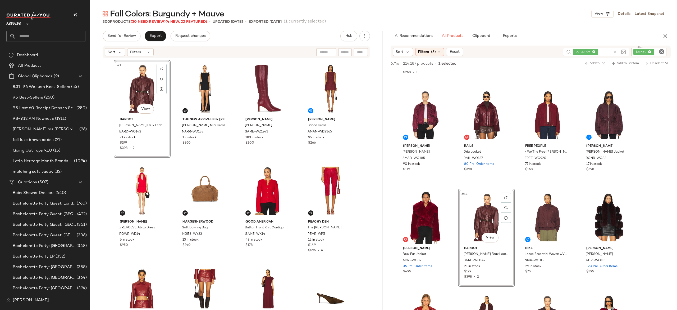
click at [234, 149] on div "#1 View Bardot Clements Faux Leather Jacket BARD-WO142 21 in stock $199 $398 • …" at bounding box center [236, 184] width 245 height 248
click at [160, 132] on img "button" at bounding box center [160, 131] width 3 height 3
click at [609, 52] on input "text" at bounding box center [602, 52] width 17 height 6
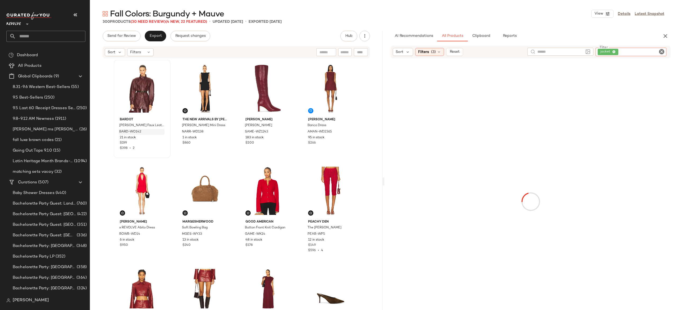
click at [643, 50] on div "jacket" at bounding box center [631, 52] width 71 height 8
paste input "**********"
type input "**********"
click at [365, 53] on div "Find by ID Find by ID" at bounding box center [329, 52] width 77 height 8
paste input "**********"
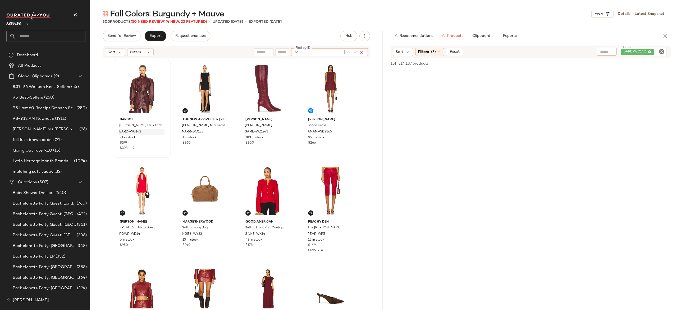
type input "**********"
click at [365, 53] on div "**********" at bounding box center [329, 52] width 77 height 8
click at [362, 52] on icon "button" at bounding box center [361, 52] width 5 height 5
click at [637, 51] on div "BARD-WO142" at bounding box center [624, 52] width 83 height 8
paste input "*********"
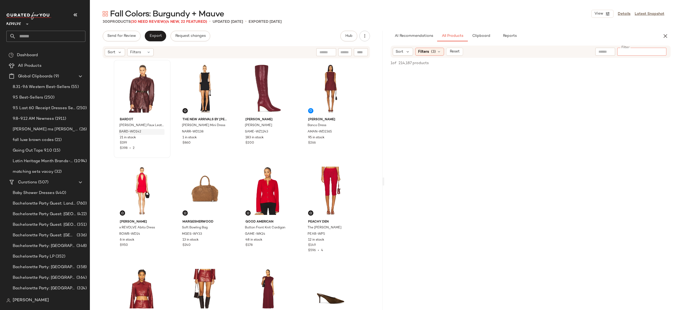
type input "*********"
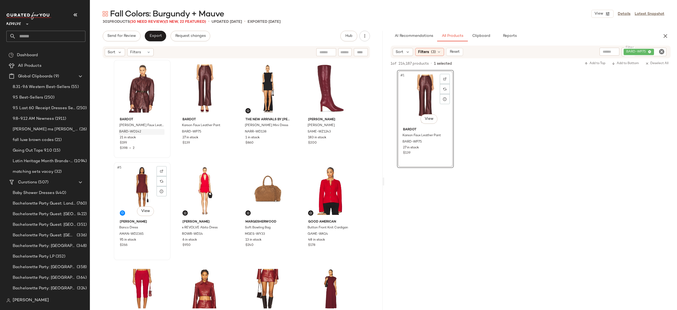
click at [136, 183] on div "#5 View" at bounding box center [142, 190] width 53 height 53
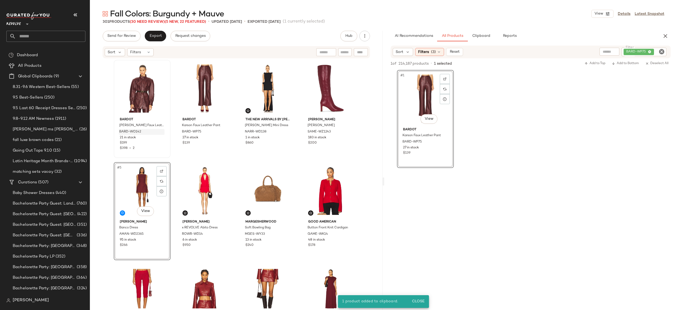
click at [132, 190] on div "#5 View" at bounding box center [142, 190] width 53 height 53
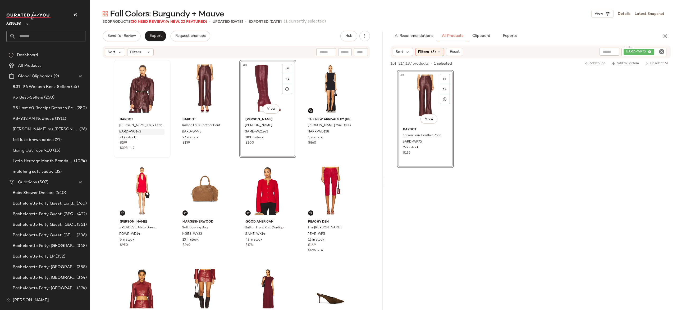
click at [234, 161] on div "Bardot Clements Faux Leather Jacket BARD-WO142 21 in stock $199 $398 • 2 Bardot…" at bounding box center [236, 184] width 245 height 248
click at [159, 37] on span "Export" at bounding box center [155, 36] width 12 height 4
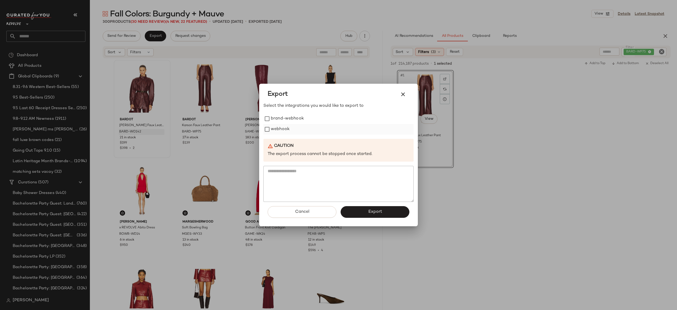
click at [274, 130] on label "webhook" at bounding box center [280, 129] width 19 height 11
click at [353, 209] on button "Export" at bounding box center [375, 212] width 69 height 12
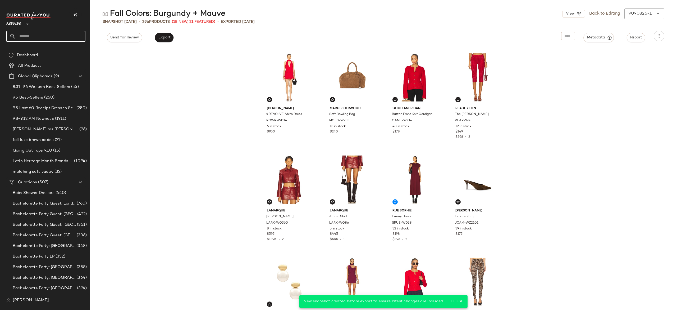
click at [77, 37] on input "text" at bounding box center [51, 36] width 70 height 11
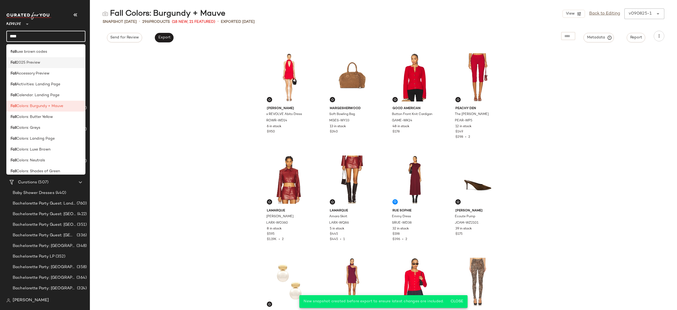
type input "****"
click at [50, 61] on div "Fall 2025 Preview" at bounding box center [46, 63] width 71 height 6
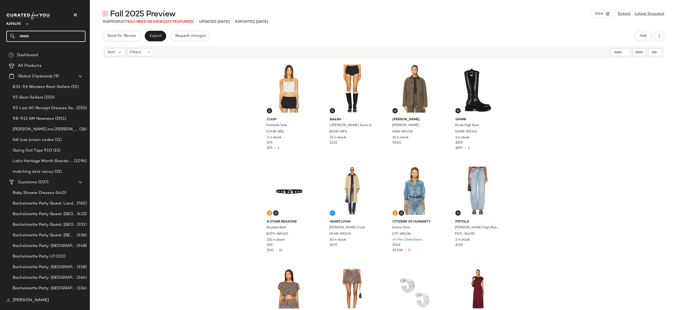
click at [72, 40] on input "text" at bounding box center [51, 36] width 70 height 11
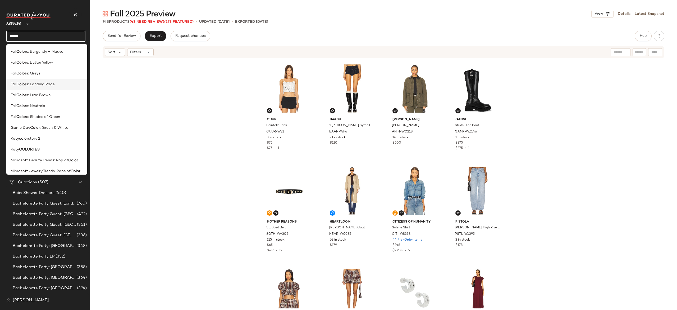
type input "*****"
click at [43, 83] on span "s: Landing Page" at bounding box center [40, 84] width 29 height 6
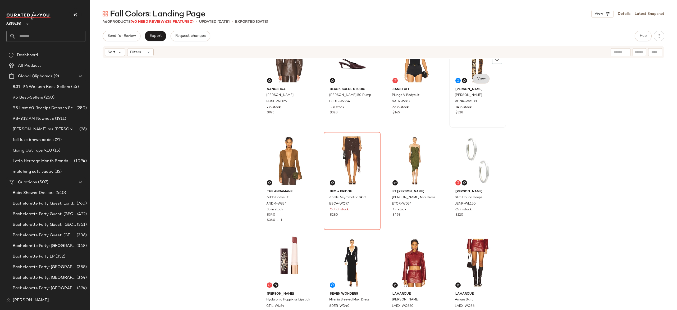
scroll to position [32, 0]
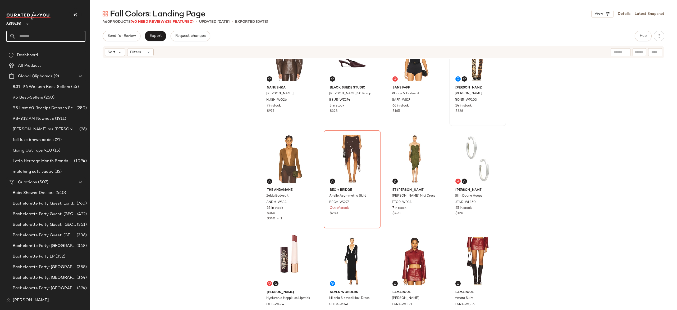
click at [72, 38] on input "text" at bounding box center [51, 36] width 70 height 11
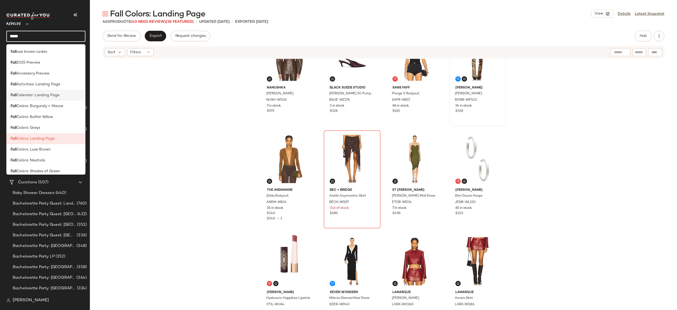
type input "****"
click at [49, 96] on span "Calendar: Landing Page" at bounding box center [37, 95] width 43 height 6
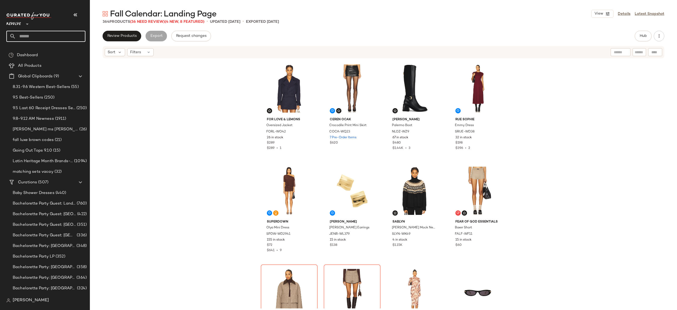
click at [59, 32] on input "text" at bounding box center [51, 36] width 70 height 11
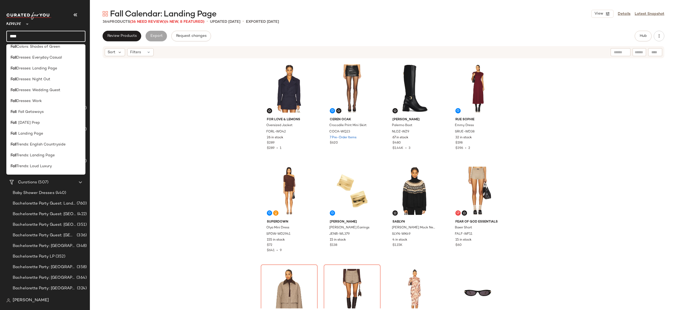
scroll to position [125, 0]
type input "****"
click at [40, 132] on span ": Landing Page" at bounding box center [29, 133] width 27 height 6
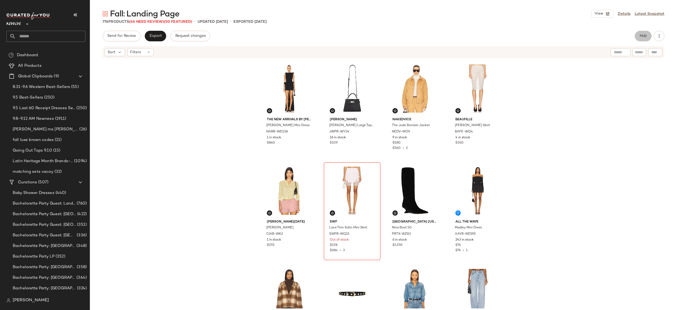
click at [640, 33] on button "Hub" at bounding box center [643, 36] width 17 height 11
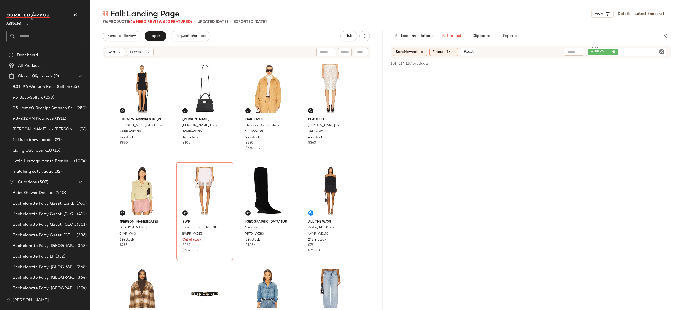
click at [634, 49] on div "ATPR-WZ55" at bounding box center [626, 52] width 80 height 8
paste input "*********"
type input "*********"
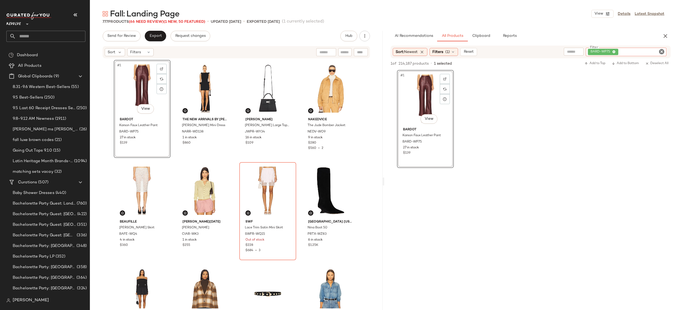
click at [630, 48] on div "BARD-WP75" at bounding box center [626, 52] width 81 height 8
paste input "**********"
type input "**********"
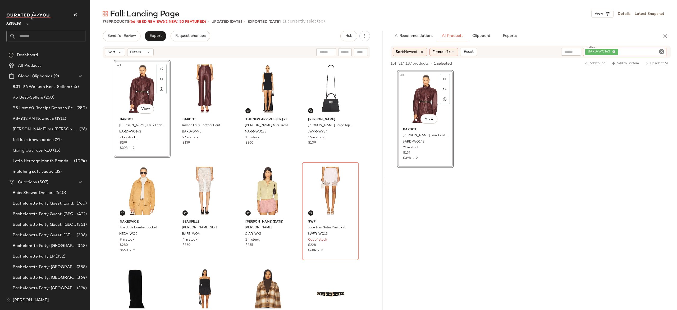
click at [637, 52] on div "BARD-WO142" at bounding box center [624, 52] width 83 height 8
click at [662, 50] on icon "Clear Filter" at bounding box center [662, 51] width 6 height 6
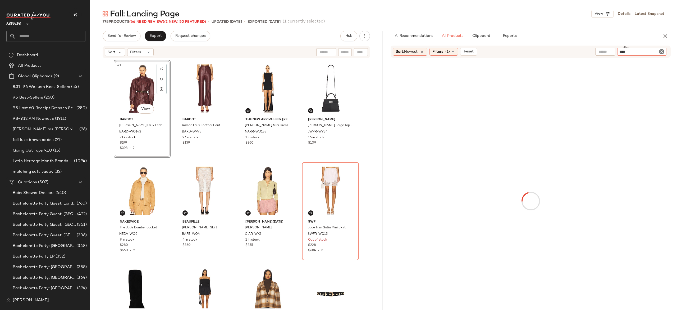
type input "*****"
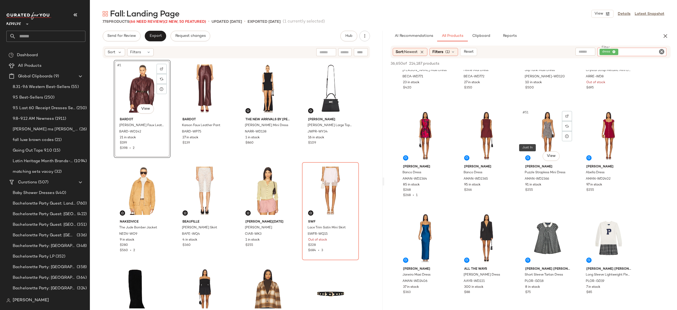
scroll to position [1189, 0]
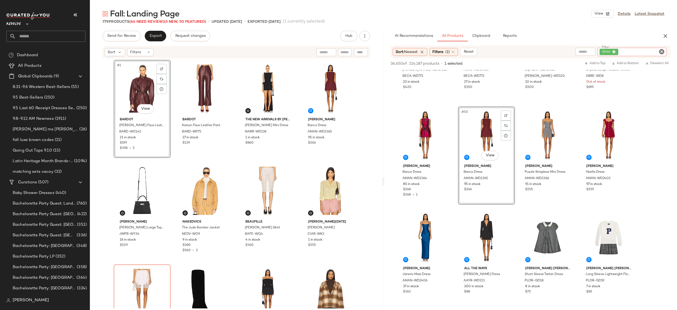
click at [642, 51] on div "dress" at bounding box center [632, 52] width 69 height 8
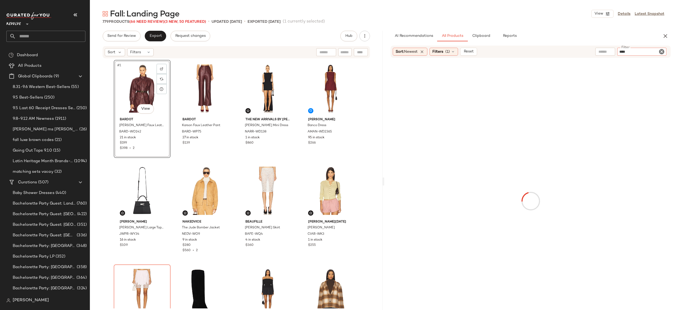
type input "*****"
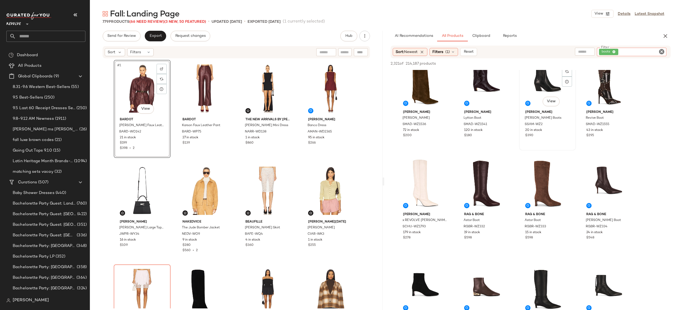
scroll to position [22, 0]
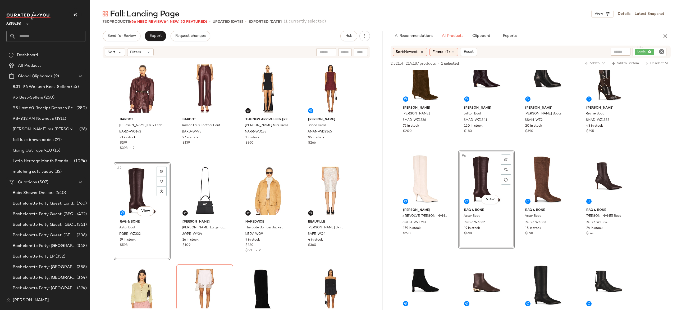
click at [143, 184] on div "#5 View" at bounding box center [142, 190] width 53 height 53
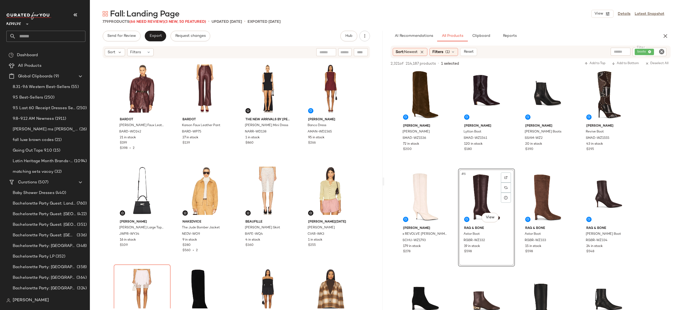
scroll to position [3, 0]
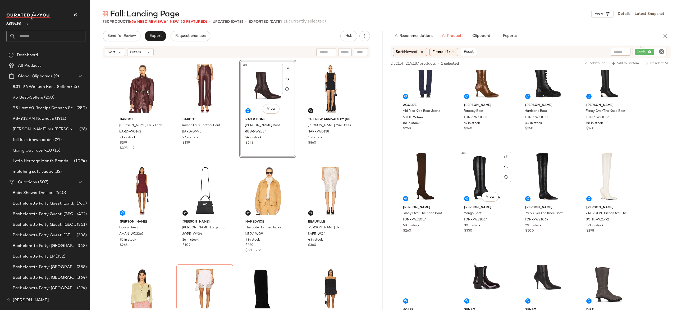
scroll to position [331, 0]
click at [268, 93] on div "#3 View" at bounding box center [267, 88] width 53 height 53
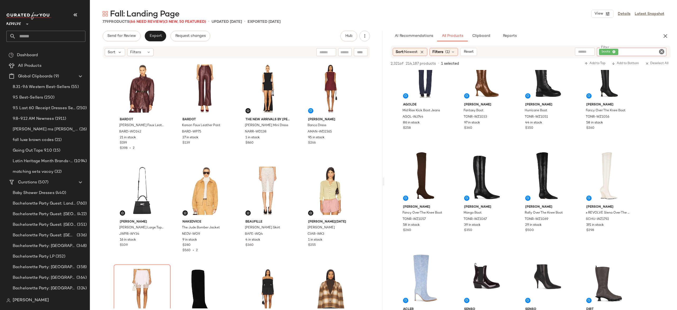
click at [640, 51] on div "boots" at bounding box center [632, 52] width 70 height 8
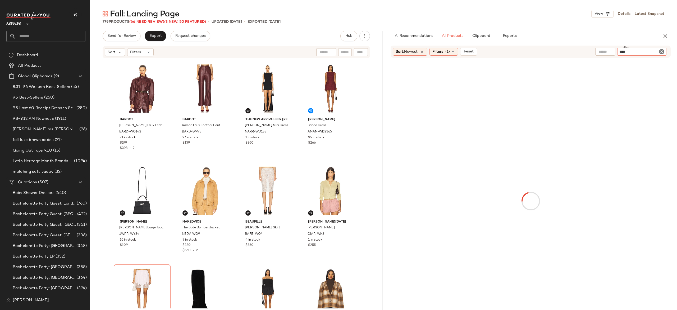
type input "****"
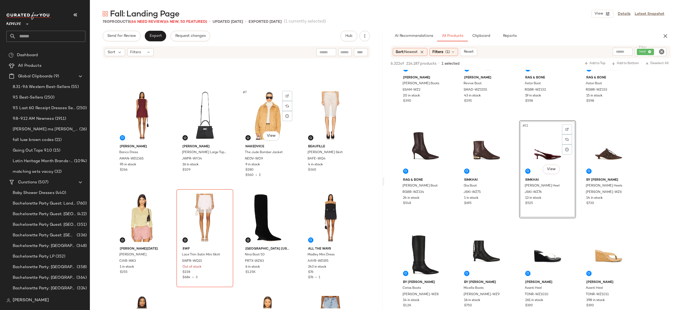
scroll to position [70, 0]
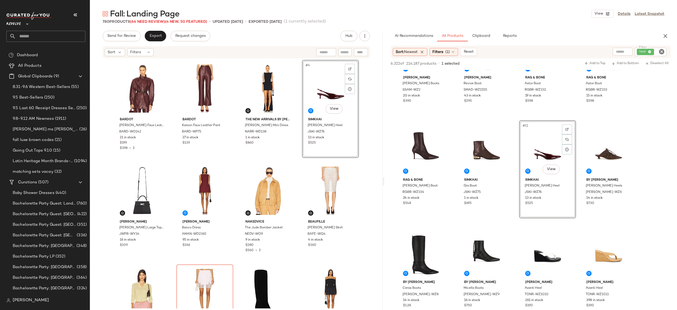
click at [295, 107] on div "Bardot Clements Faux Leather Jacket BARD-WO142 21 in stock $199 $398 • 2 Bardot…" at bounding box center [236, 184] width 245 height 248
click at [155, 38] on button "Export" at bounding box center [155, 36] width 21 height 11
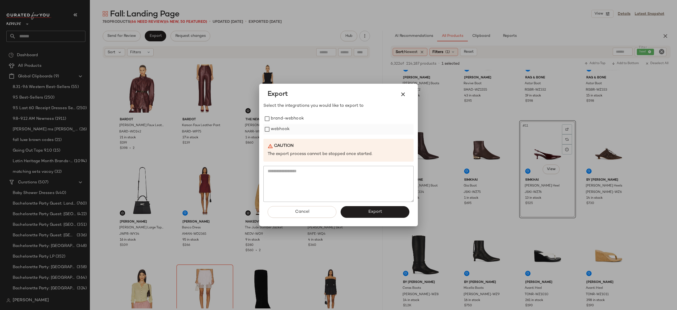
click at [281, 126] on label "webhook" at bounding box center [280, 129] width 19 height 11
click at [352, 211] on button "Export" at bounding box center [375, 212] width 69 height 12
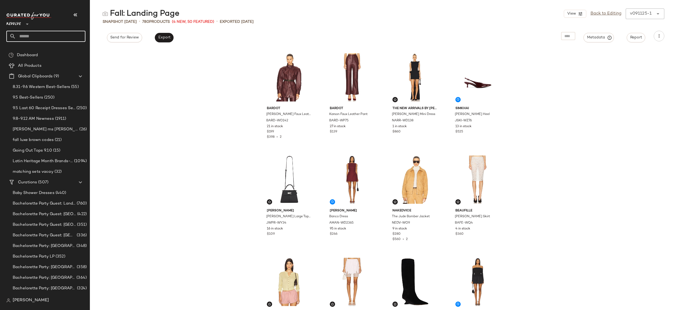
click at [75, 38] on input "text" at bounding box center [51, 36] width 70 height 11
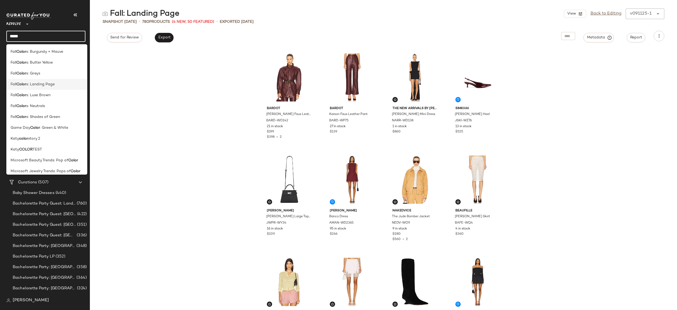
type input "*****"
click at [39, 85] on span "s: Landing Page" at bounding box center [40, 84] width 29 height 6
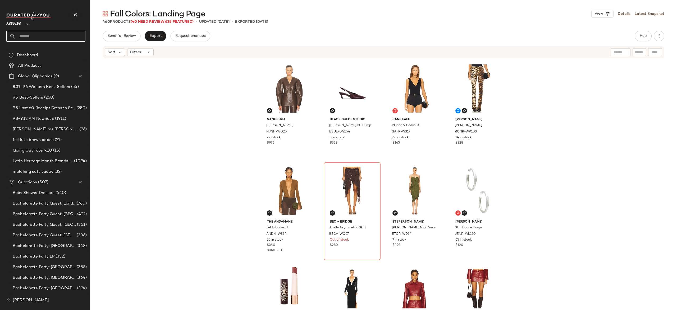
click at [72, 36] on input "text" at bounding box center [51, 36] width 70 height 11
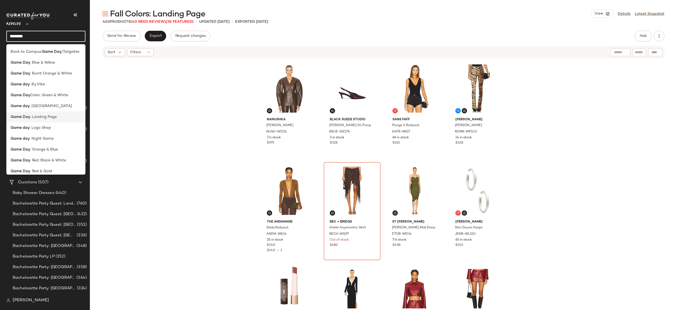
type input "********"
click at [53, 115] on span ": Landing Page" at bounding box center [43, 117] width 27 height 6
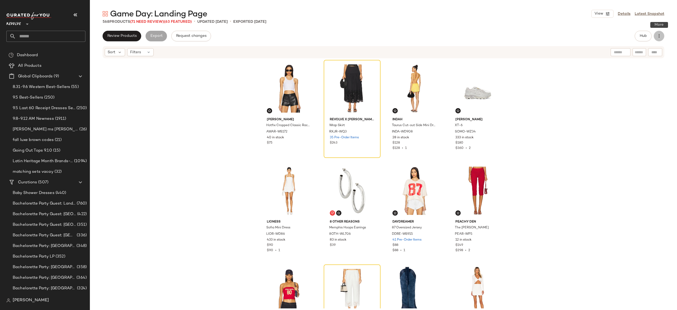
click at [657, 35] on icon "button" at bounding box center [659, 35] width 5 height 5
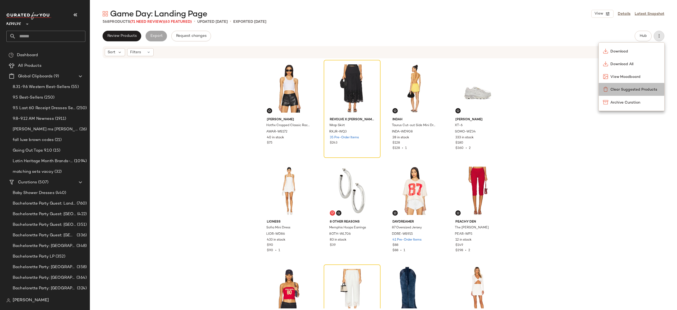
click at [631, 89] on span "Clear Suggested Products" at bounding box center [636, 90] width 50 height 6
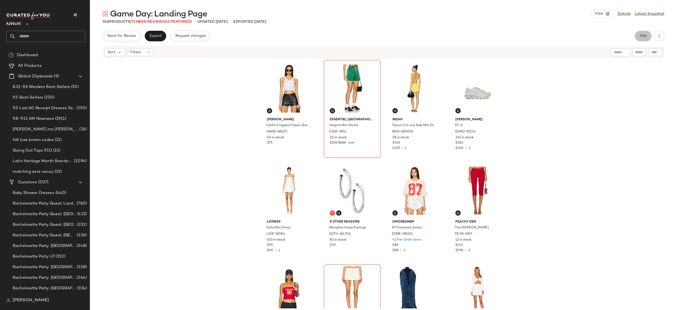
click at [639, 37] on button "Hub" at bounding box center [643, 36] width 17 height 11
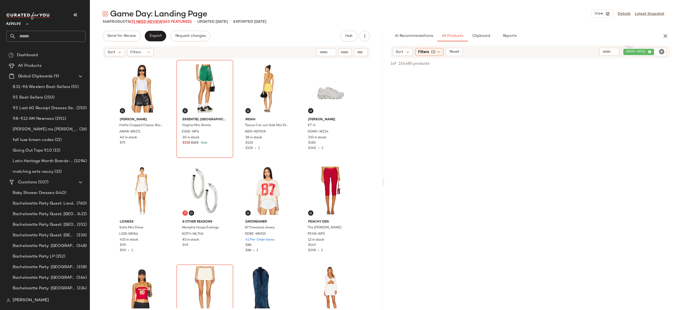
click at [157, 20] on span "(71 Need Review)" at bounding box center [147, 22] width 34 height 4
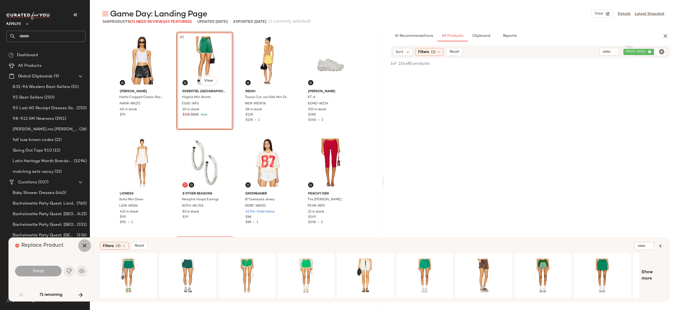
click at [86, 243] on icon "button" at bounding box center [84, 245] width 6 height 6
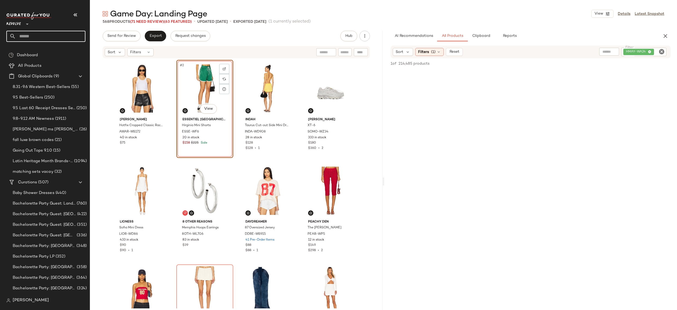
click at [73, 37] on input "text" at bounding box center [51, 36] width 70 height 11
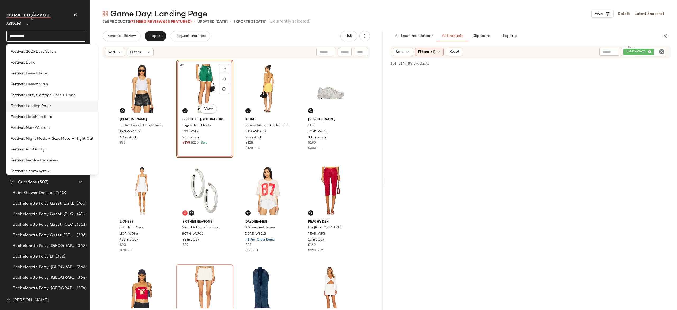
type input "********"
click at [50, 105] on span ": Landing Page" at bounding box center [37, 106] width 27 height 6
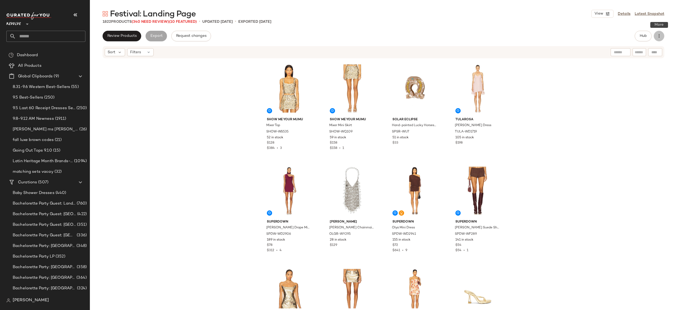
click at [661, 36] on icon "button" at bounding box center [659, 35] width 5 height 5
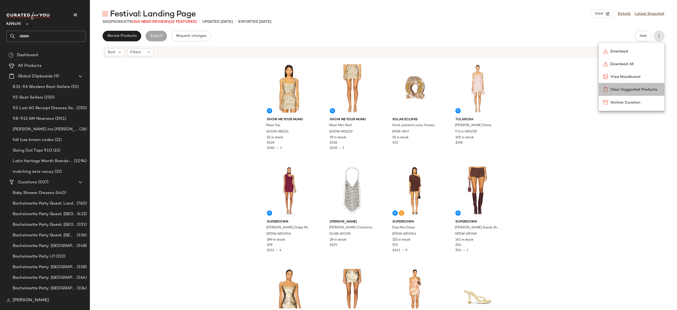
click at [632, 87] on span "Clear Suggested Products" at bounding box center [636, 90] width 50 height 6
